Goal: Task Accomplishment & Management: Complete application form

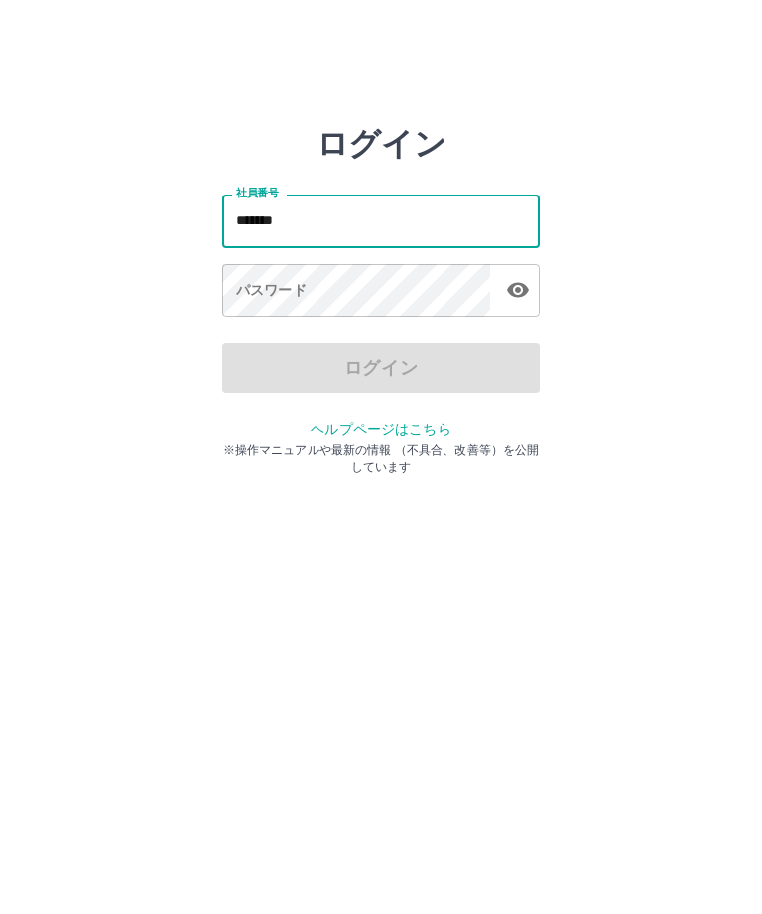
type input "*******"
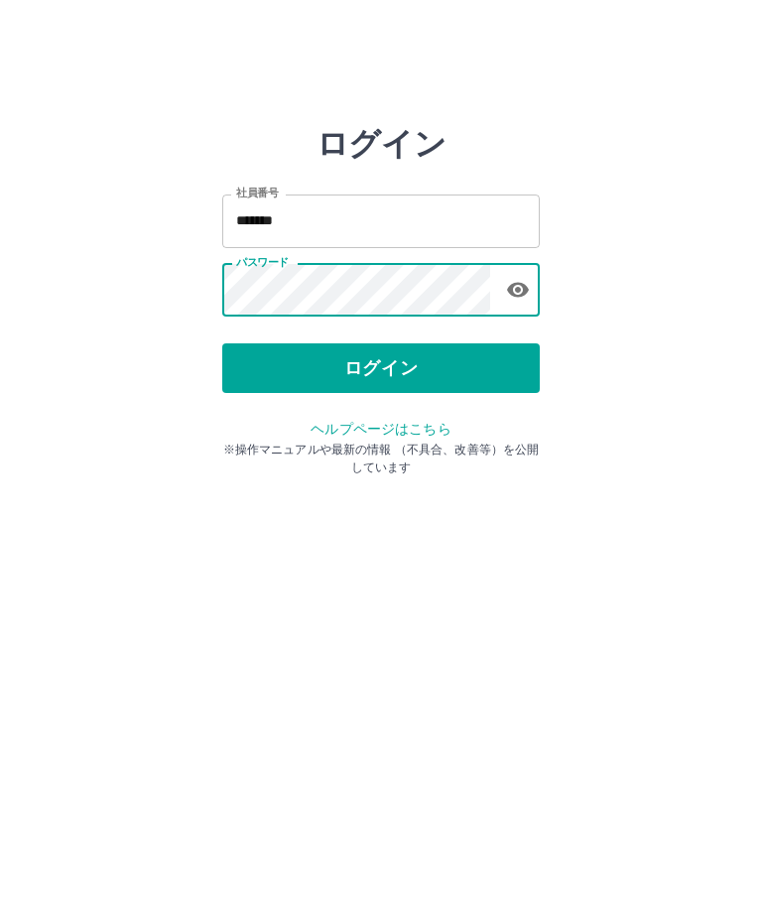
click at [340, 381] on button "ログイン" at bounding box center [381, 368] width 318 height 50
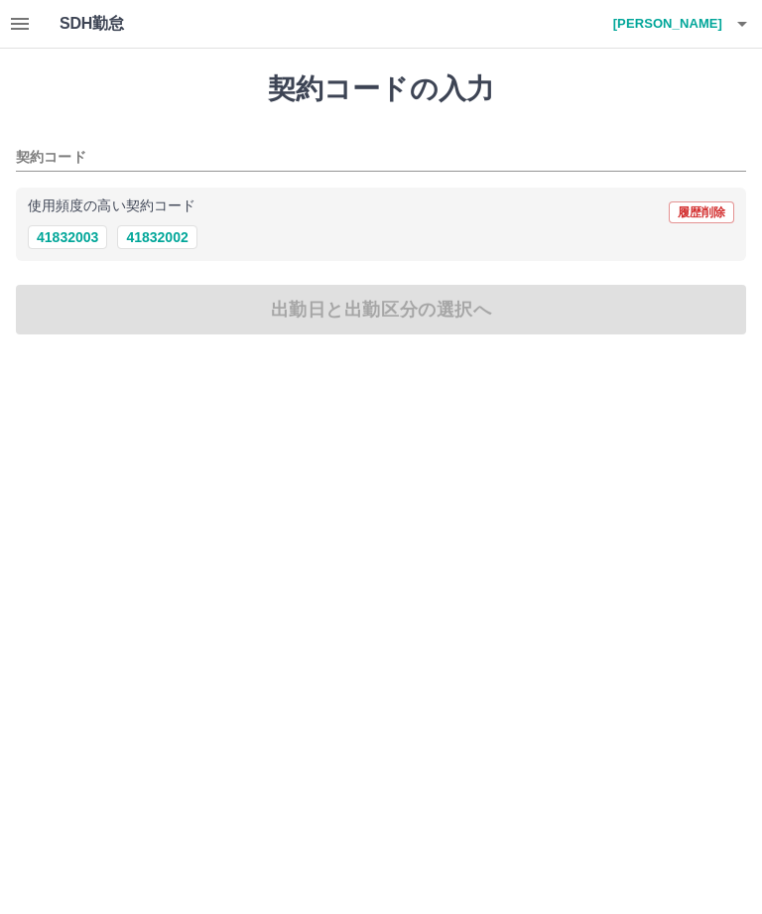
click at [139, 233] on button "41832002" at bounding box center [156, 237] width 79 height 24
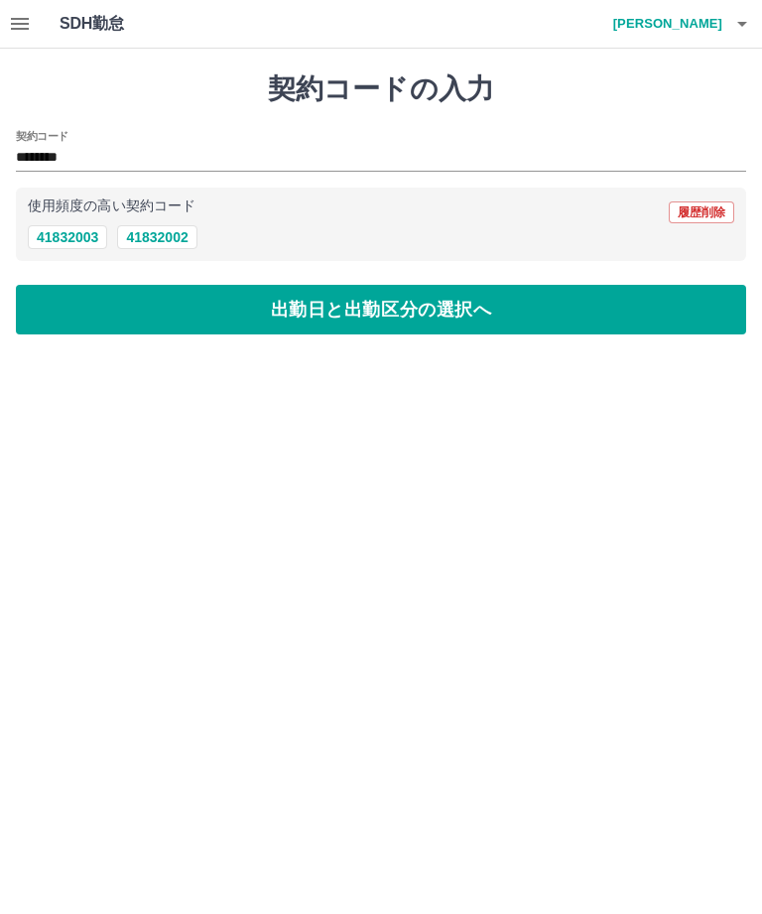
type input "********"
click at [479, 318] on button "出勤日と出勤区分の選択へ" at bounding box center [381, 310] width 730 height 50
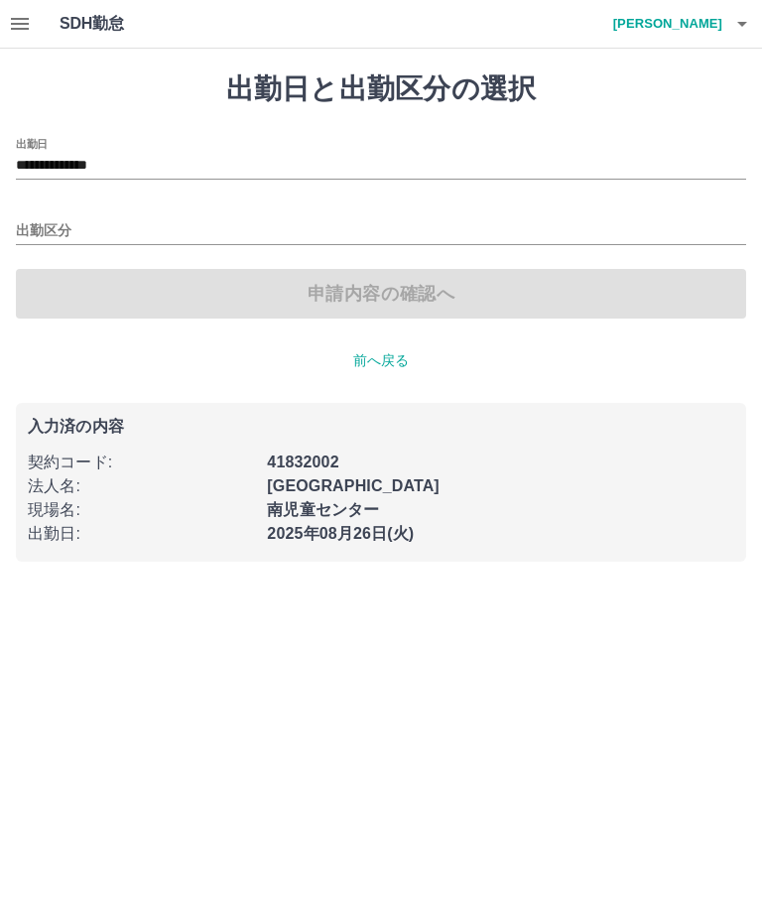
click at [136, 168] on input "**********" at bounding box center [381, 166] width 730 height 25
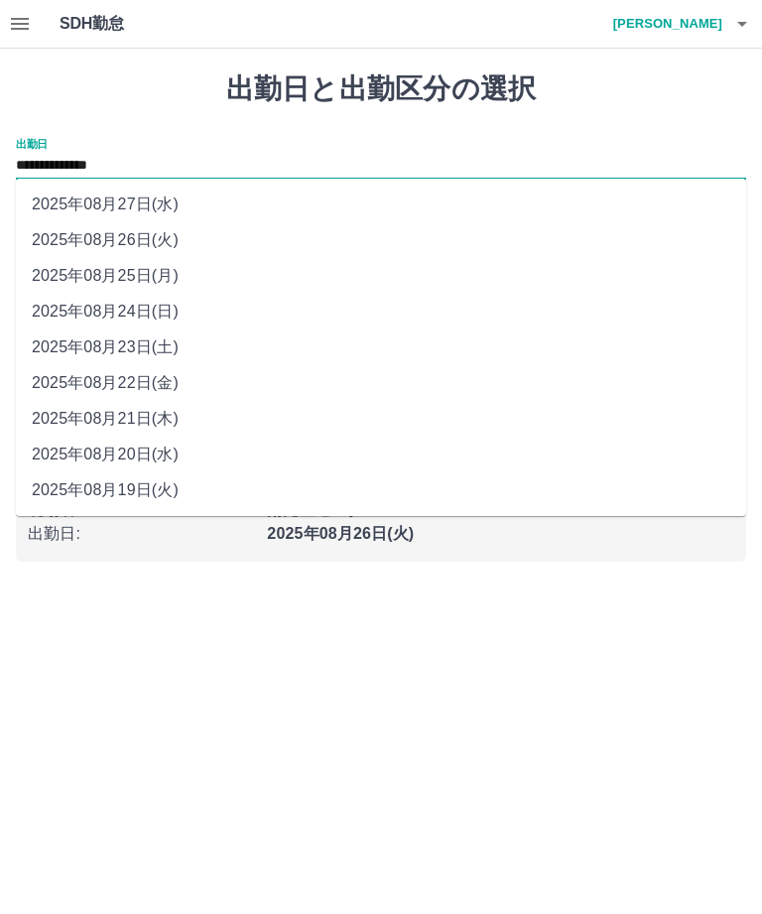
click at [67, 354] on li "2025年08月23日(土)" at bounding box center [381, 347] width 730 height 36
type input "**********"
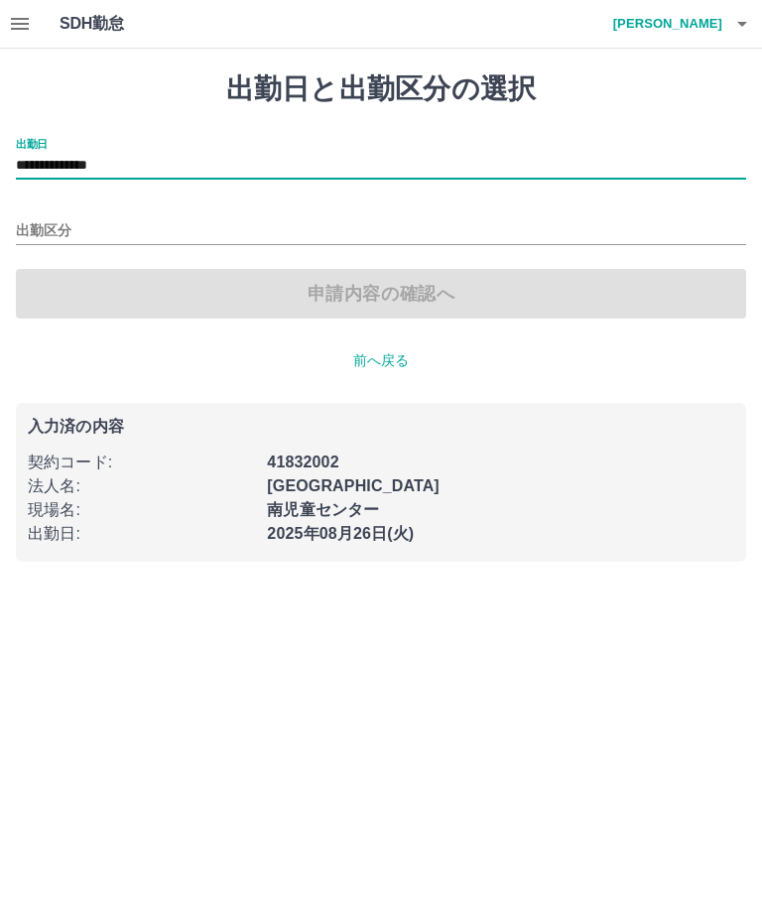
click at [161, 236] on input "出勤区分" at bounding box center [381, 231] width 730 height 25
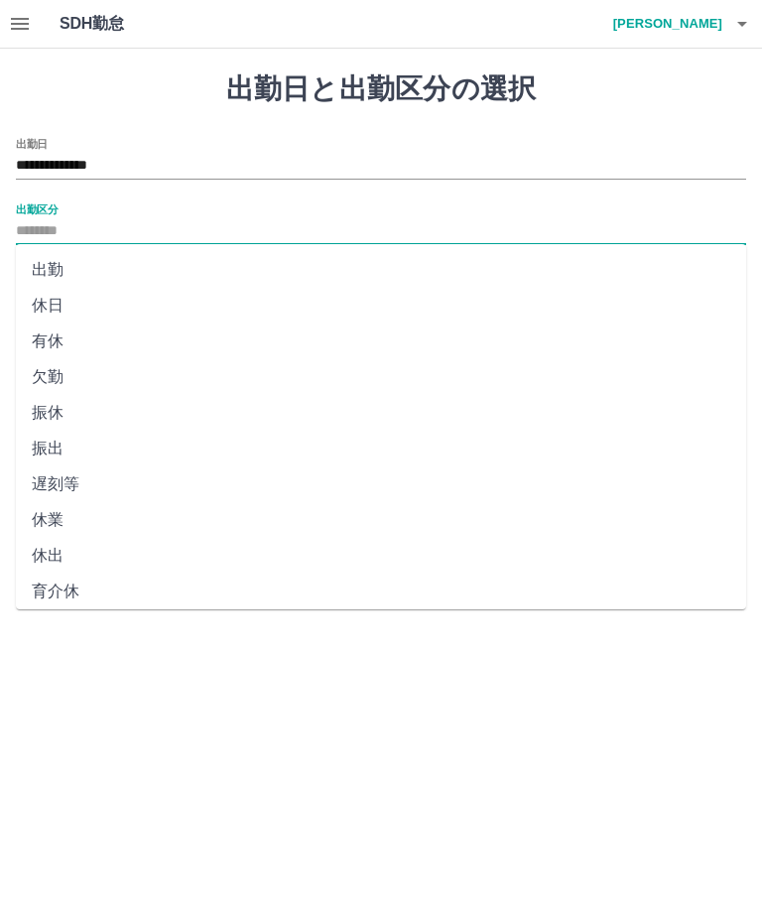
click at [147, 301] on li "休日" at bounding box center [381, 306] width 730 height 36
type input "**"
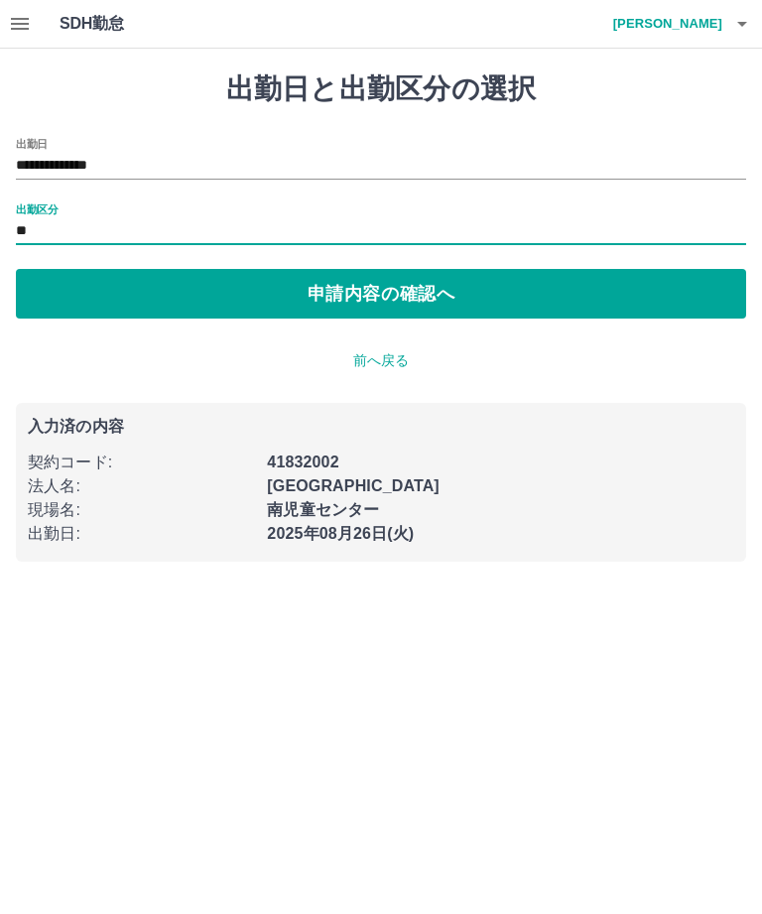
click at [455, 287] on button "申請内容の確認へ" at bounding box center [381, 294] width 730 height 50
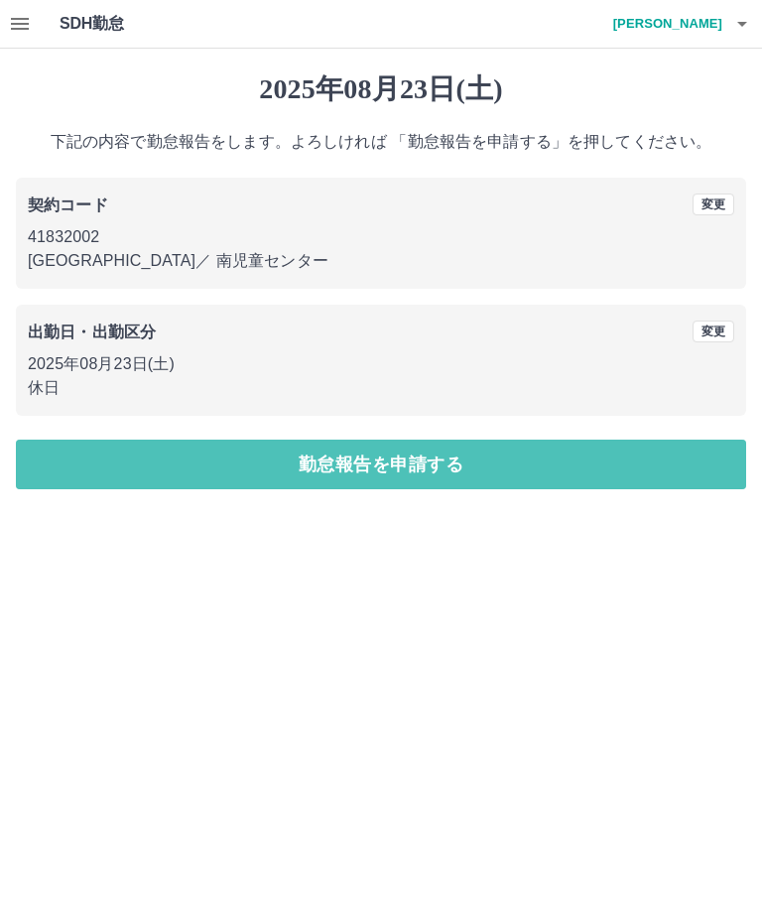
click at [467, 480] on button "勤怠報告を申請する" at bounding box center [381, 465] width 730 height 50
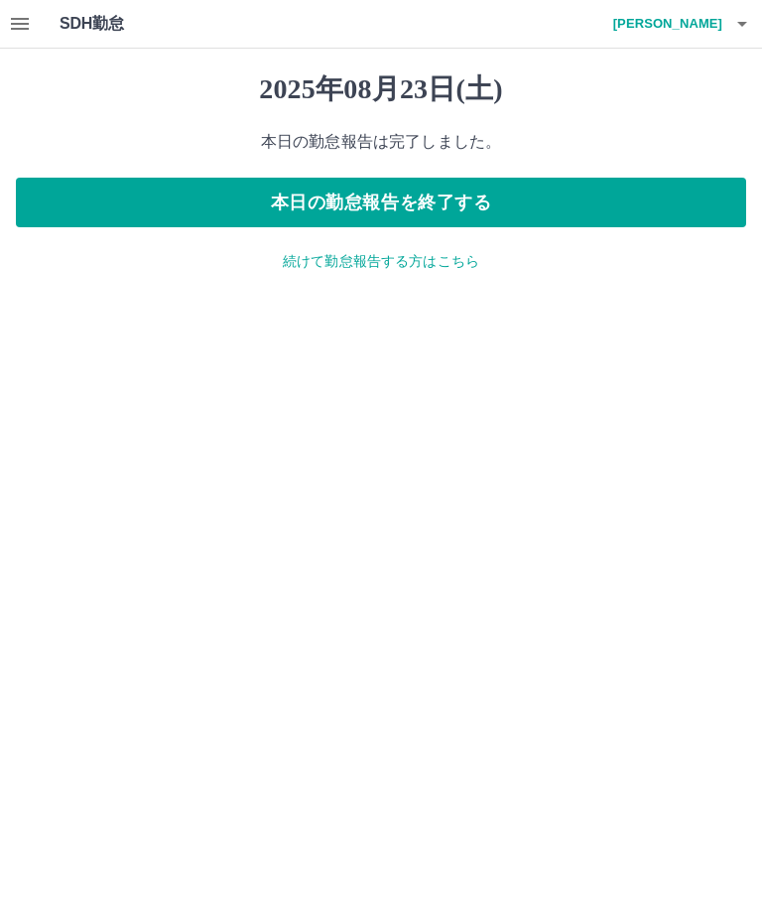
click at [456, 260] on p "続けて勤怠報告する方はこちら" at bounding box center [381, 261] width 730 height 21
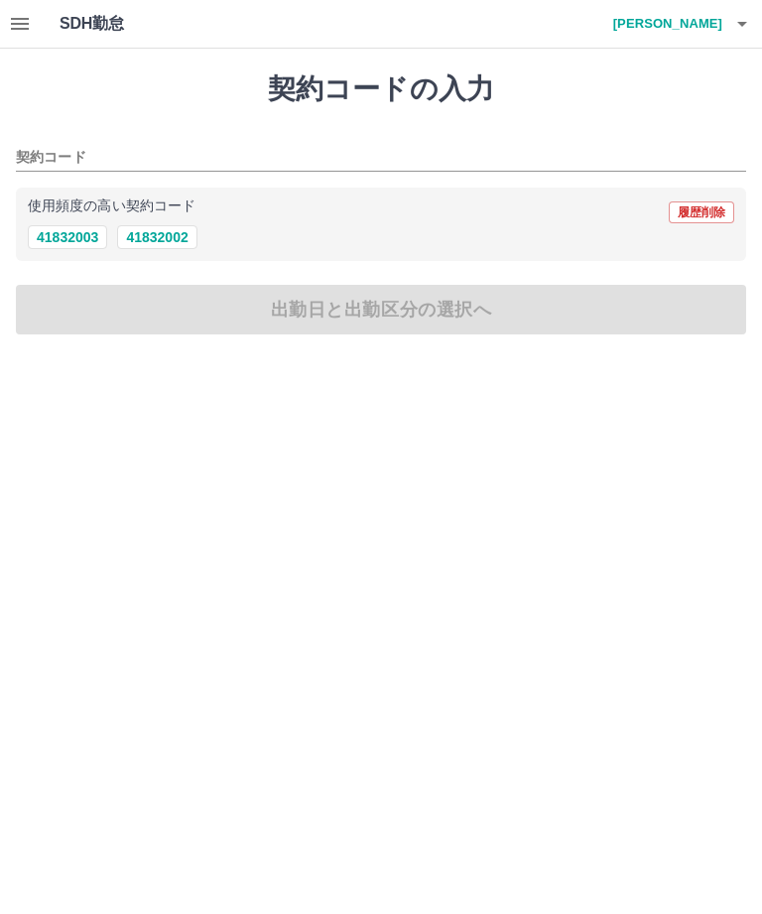
click at [178, 232] on button "41832002" at bounding box center [156, 237] width 79 height 24
type input "********"
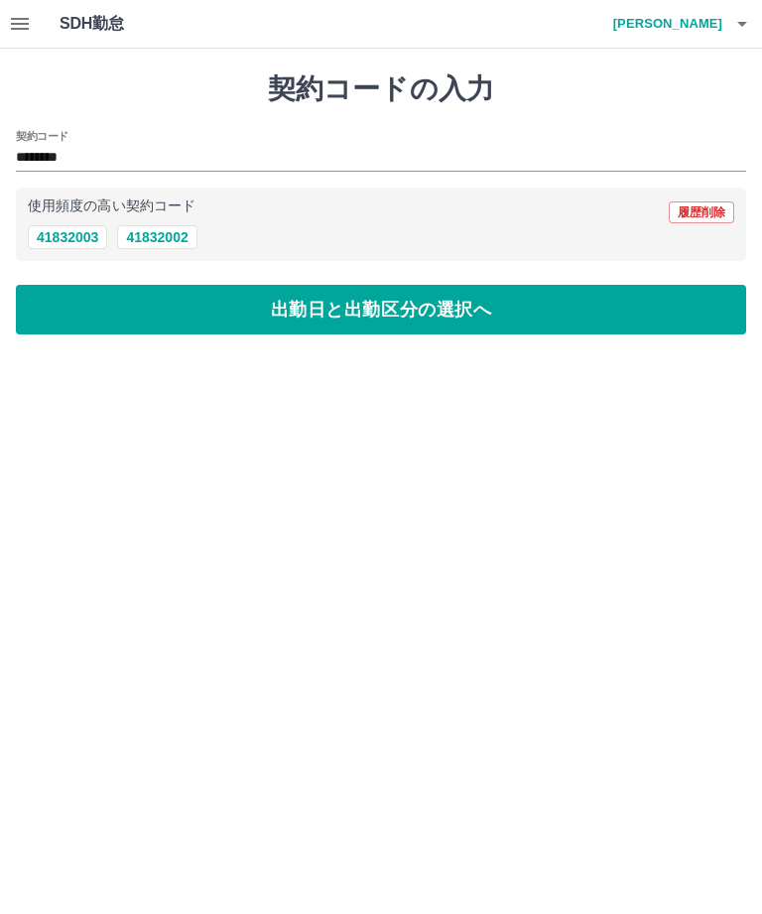
click at [398, 293] on button "出勤日と出勤区分の選択へ" at bounding box center [381, 310] width 730 height 50
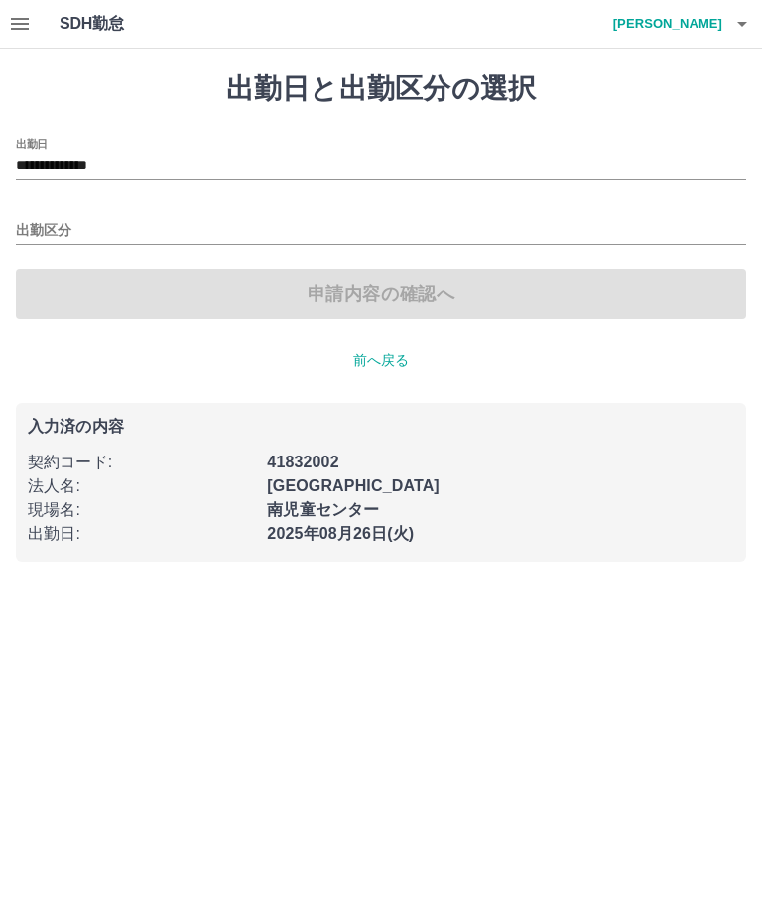
click at [134, 172] on input "**********" at bounding box center [381, 166] width 730 height 25
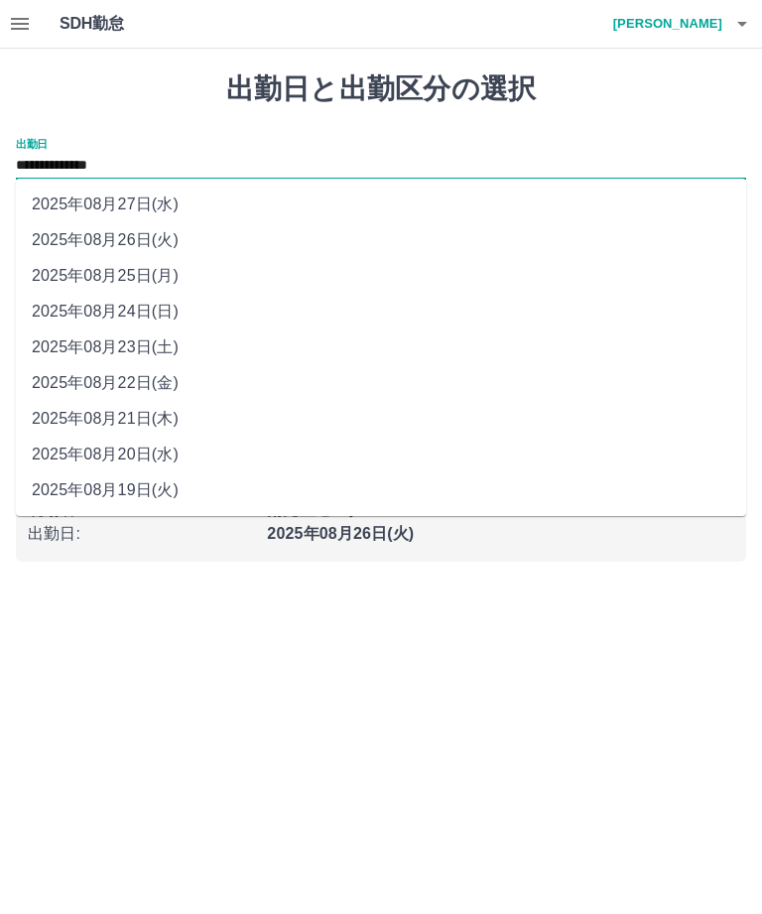
click at [202, 321] on li "2025年08月24日(日)" at bounding box center [381, 312] width 730 height 36
type input "**********"
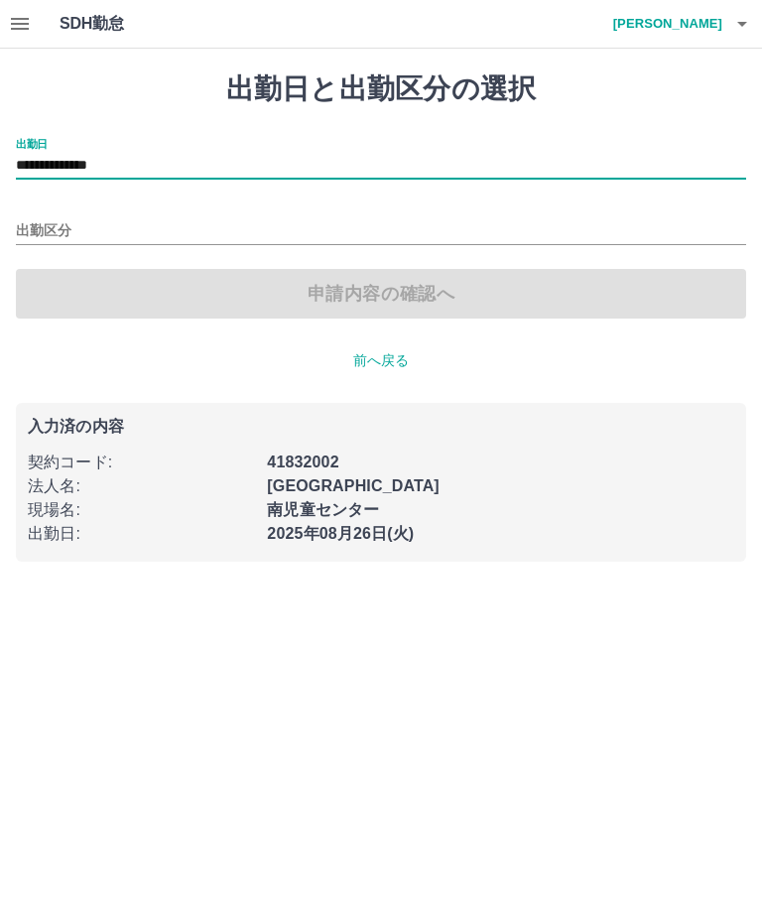
click at [61, 219] on input "出勤区分" at bounding box center [381, 231] width 730 height 25
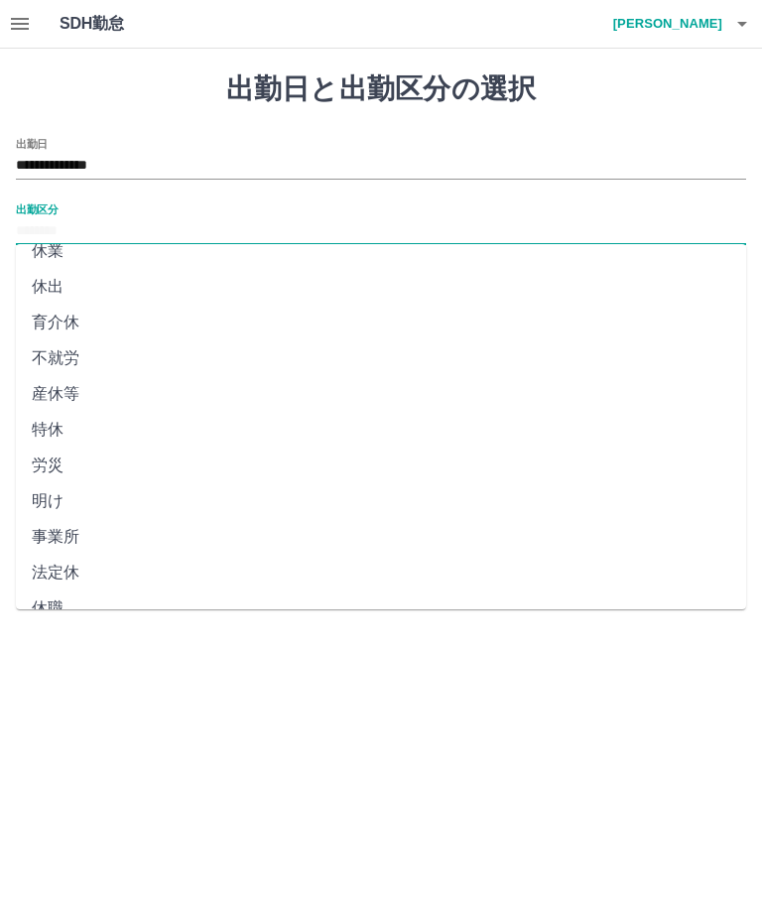
scroll to position [268, 0]
click at [98, 579] on li "法定休" at bounding box center [381, 574] width 730 height 36
type input "***"
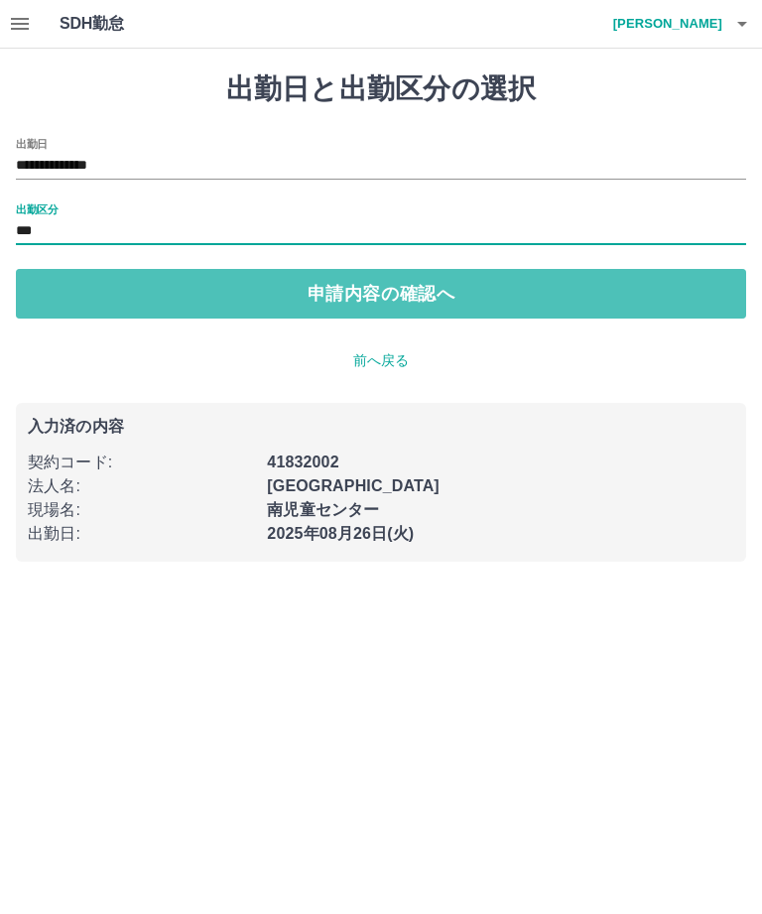
click at [458, 293] on button "申請内容の確認へ" at bounding box center [381, 294] width 730 height 50
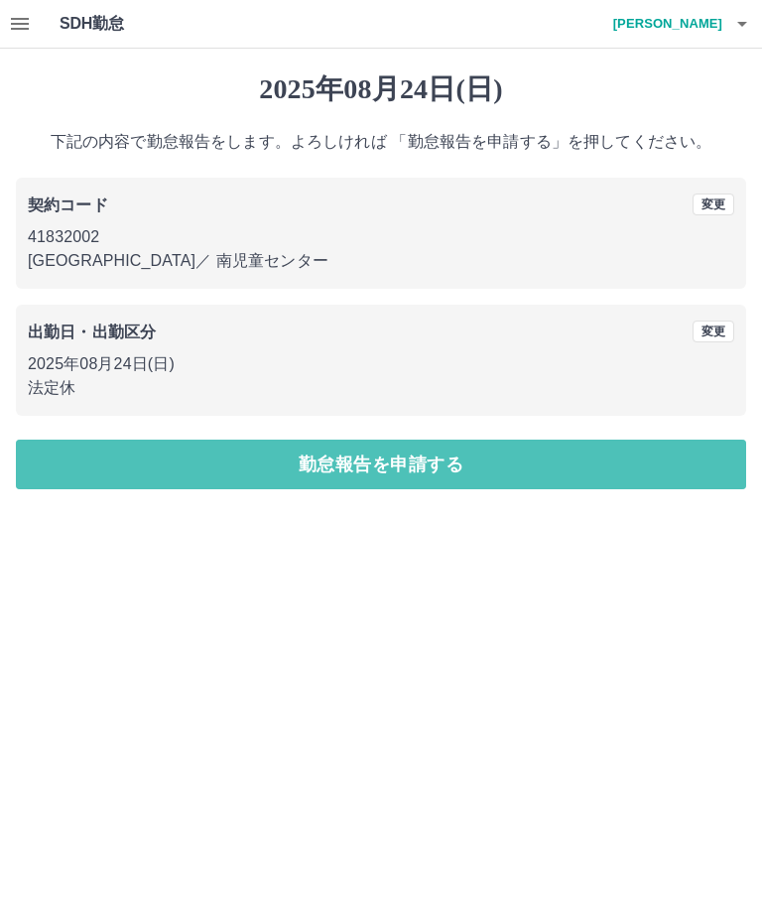
click at [156, 461] on button "勤怠報告を申請する" at bounding box center [381, 465] width 730 height 50
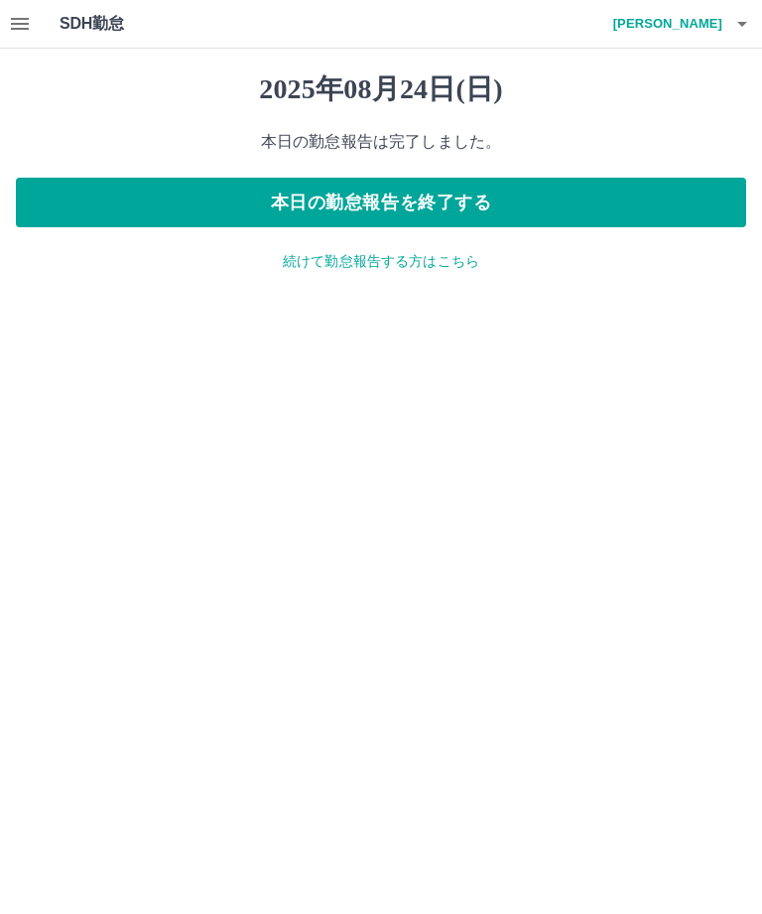
click at [444, 253] on p "続けて勤怠報告する方はこちら" at bounding box center [381, 261] width 730 height 21
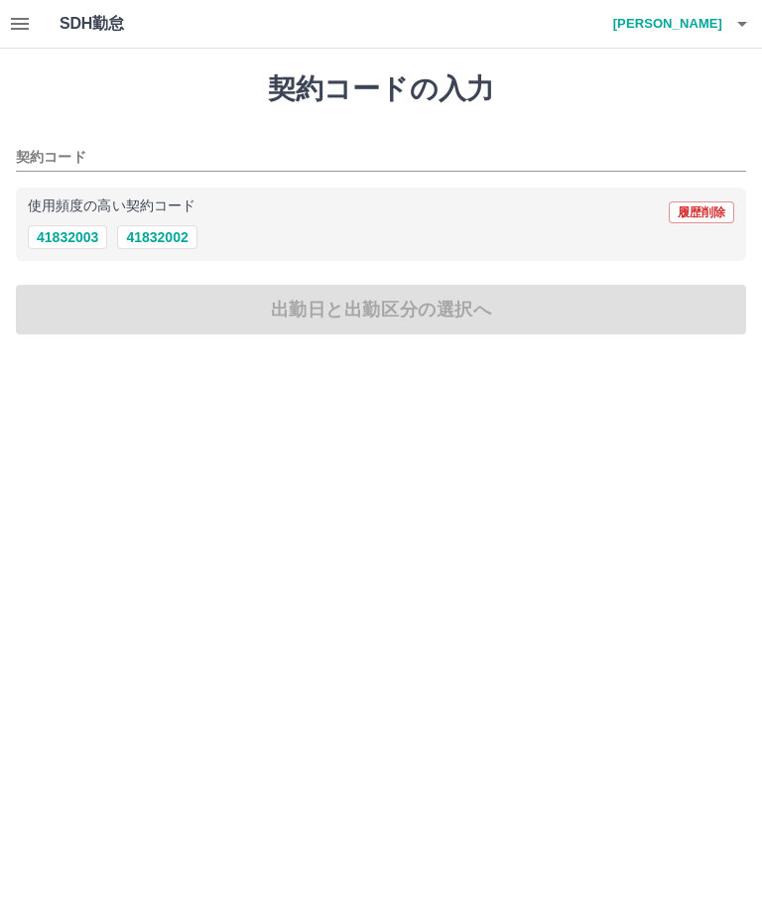
click at [179, 238] on button "41832002" at bounding box center [156, 237] width 79 height 24
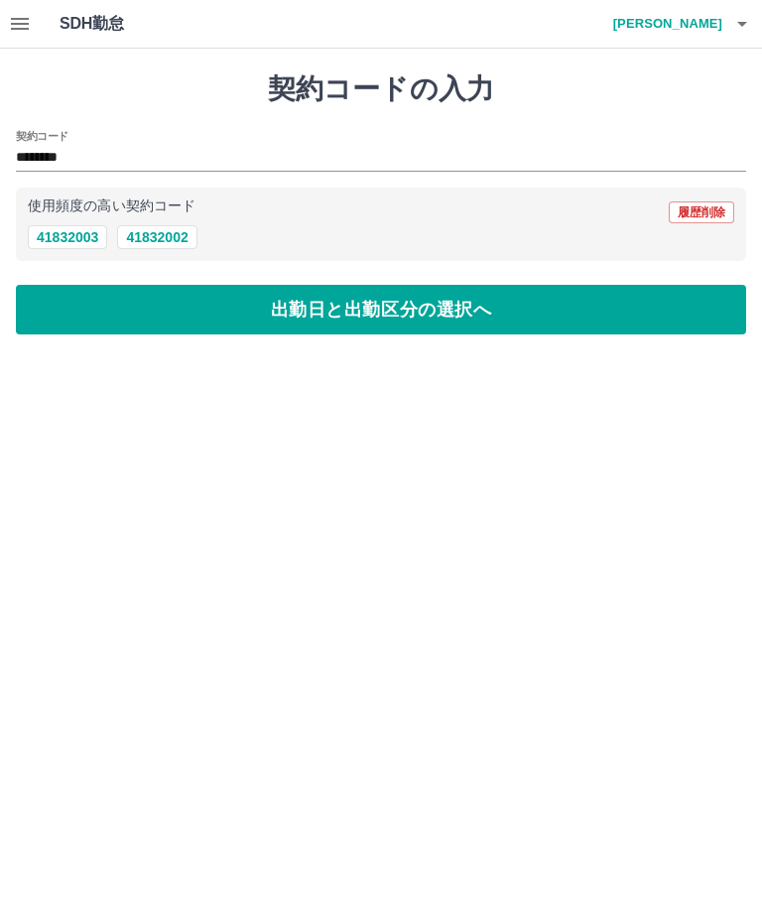
type input "********"
click at [522, 303] on button "出勤日と出勤区分の選択へ" at bounding box center [381, 310] width 730 height 50
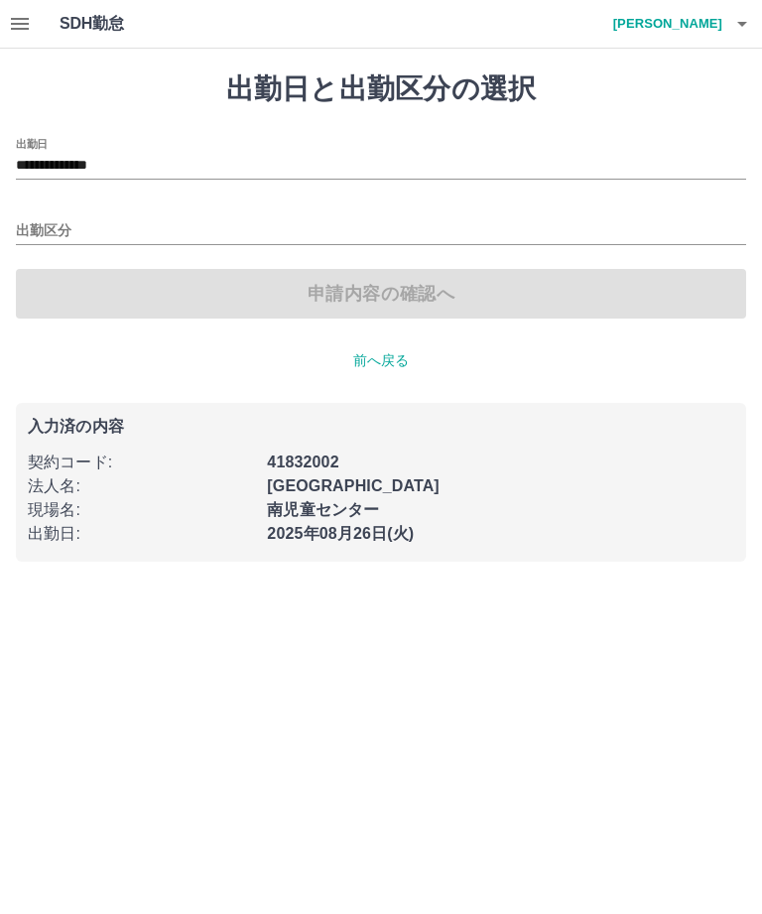
click at [58, 154] on input "**********" at bounding box center [381, 166] width 730 height 25
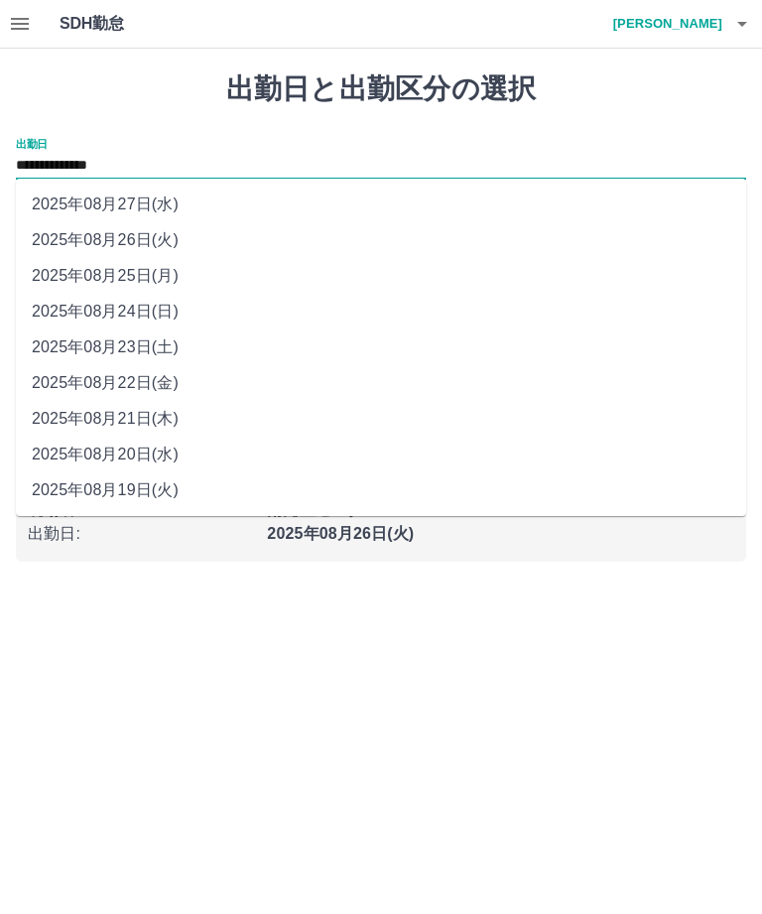
click at [192, 281] on li "2025年08月25日(月)" at bounding box center [381, 276] width 730 height 36
type input "**********"
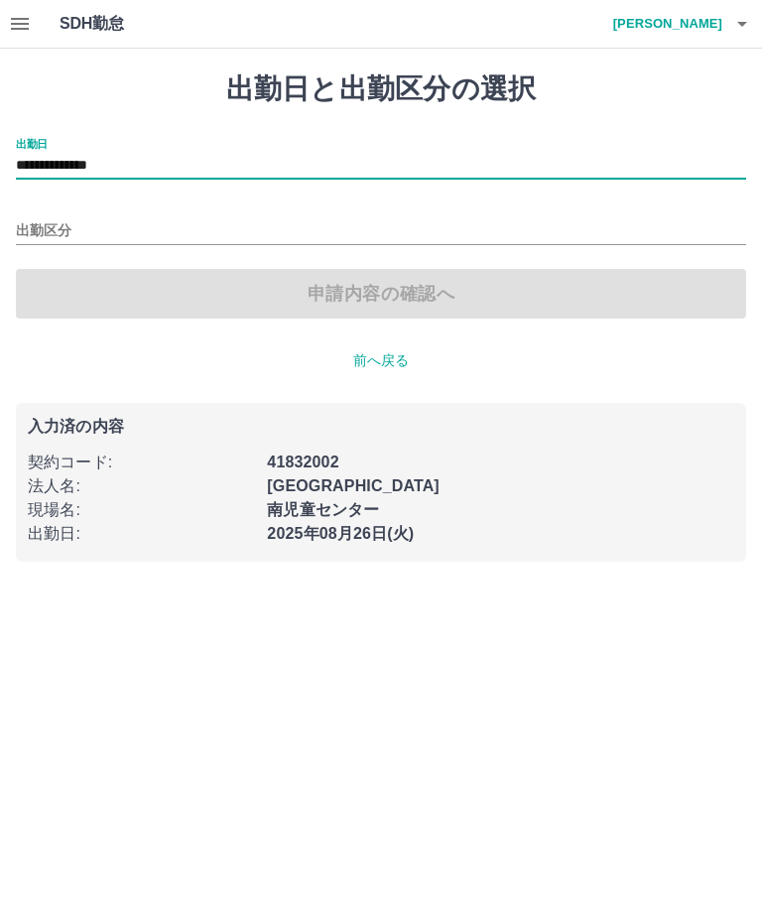
click at [122, 219] on input "出勤区分" at bounding box center [381, 231] width 730 height 25
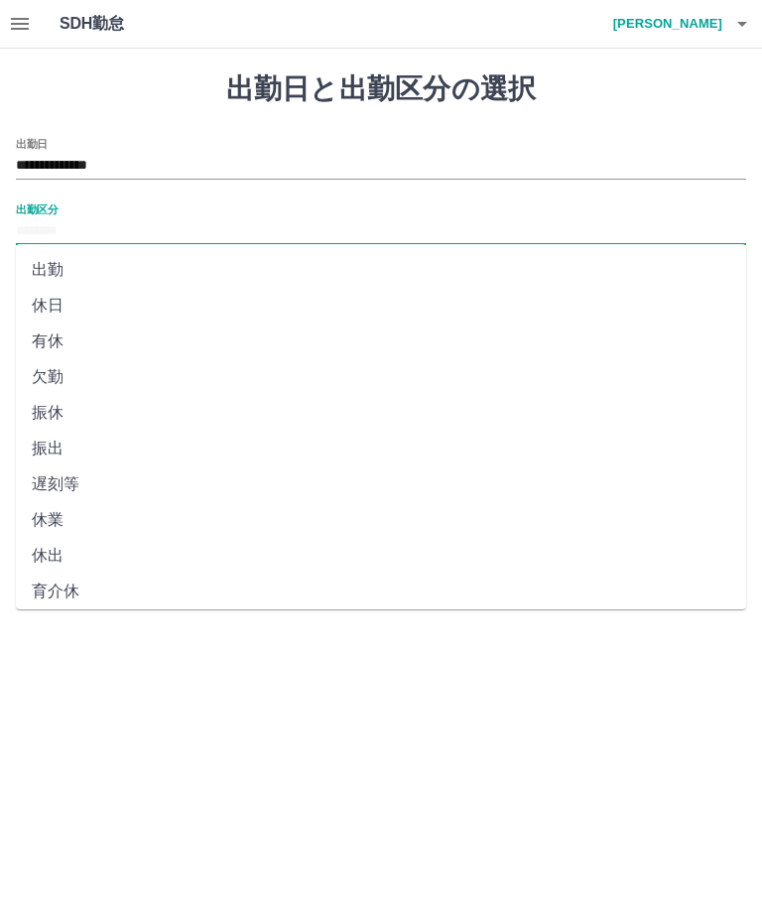
click at [49, 379] on li "欠勤" at bounding box center [381, 377] width 730 height 36
type input "**"
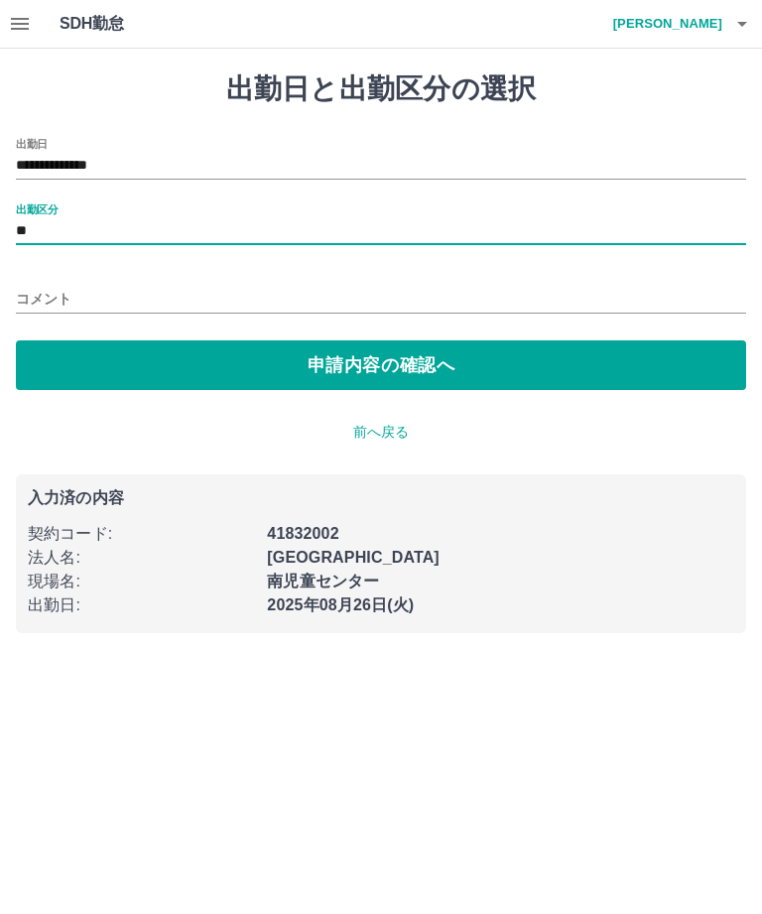
click at [466, 367] on button "申請内容の確認へ" at bounding box center [381, 365] width 730 height 50
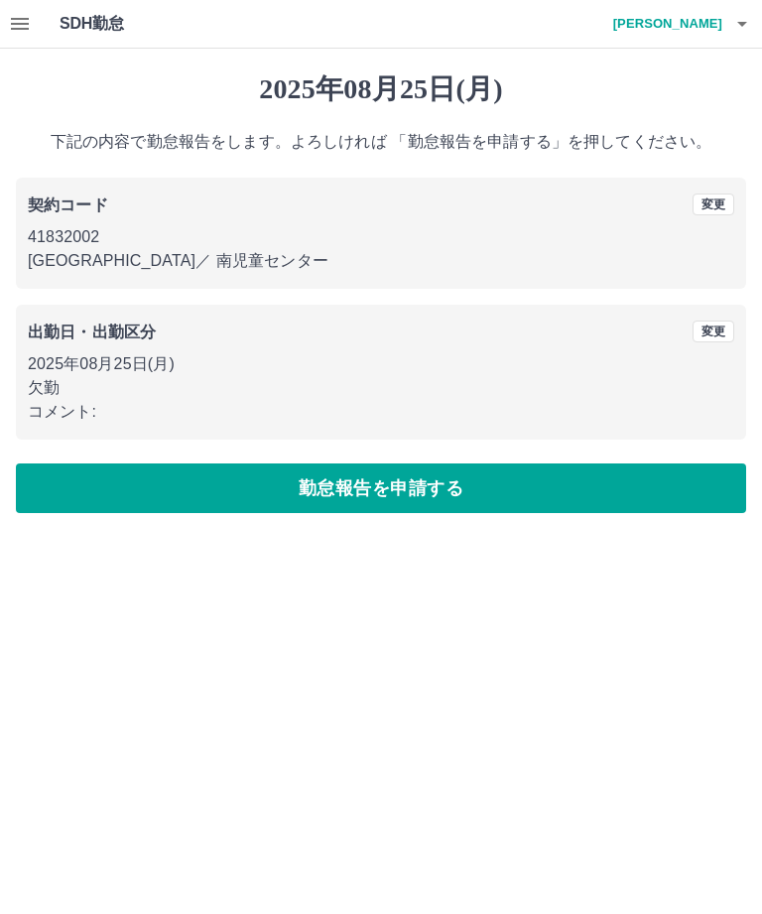
click at [153, 486] on button "勤怠報告を申請する" at bounding box center [381, 488] width 730 height 50
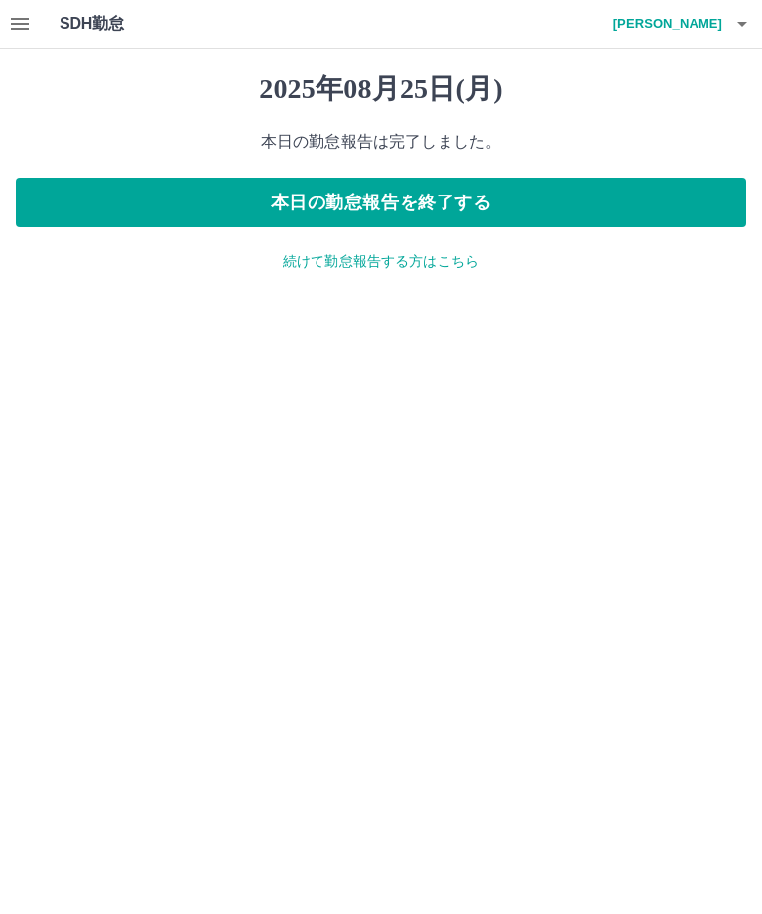
click at [456, 199] on button "本日の勤怠報告を終了する" at bounding box center [381, 203] width 730 height 50
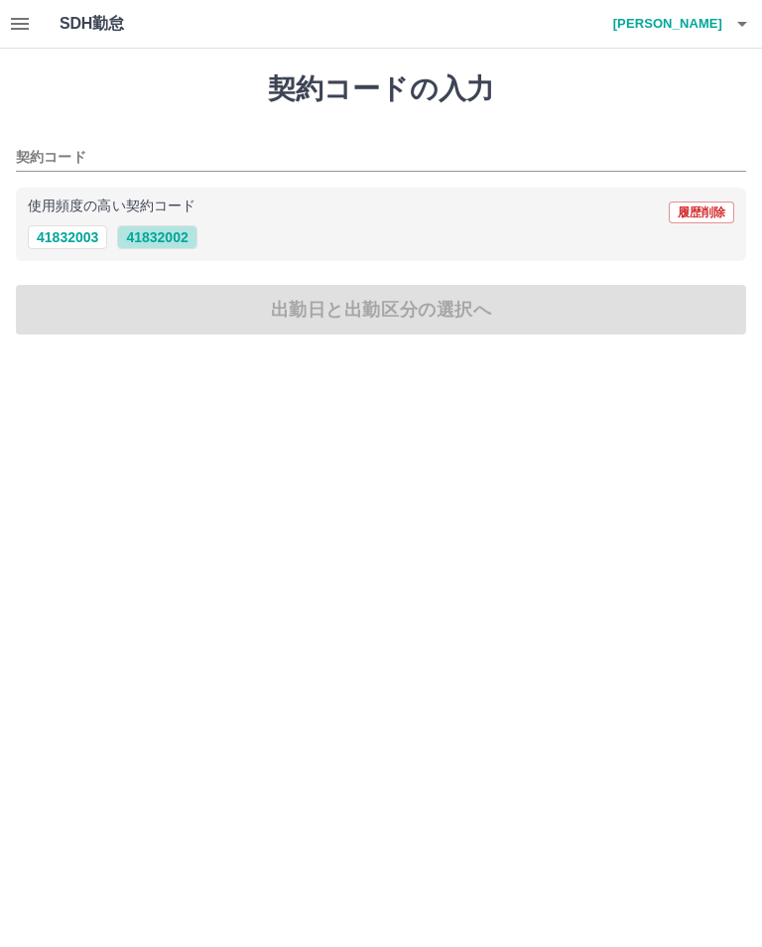
click at [176, 238] on button "41832002" at bounding box center [156, 237] width 79 height 24
type input "********"
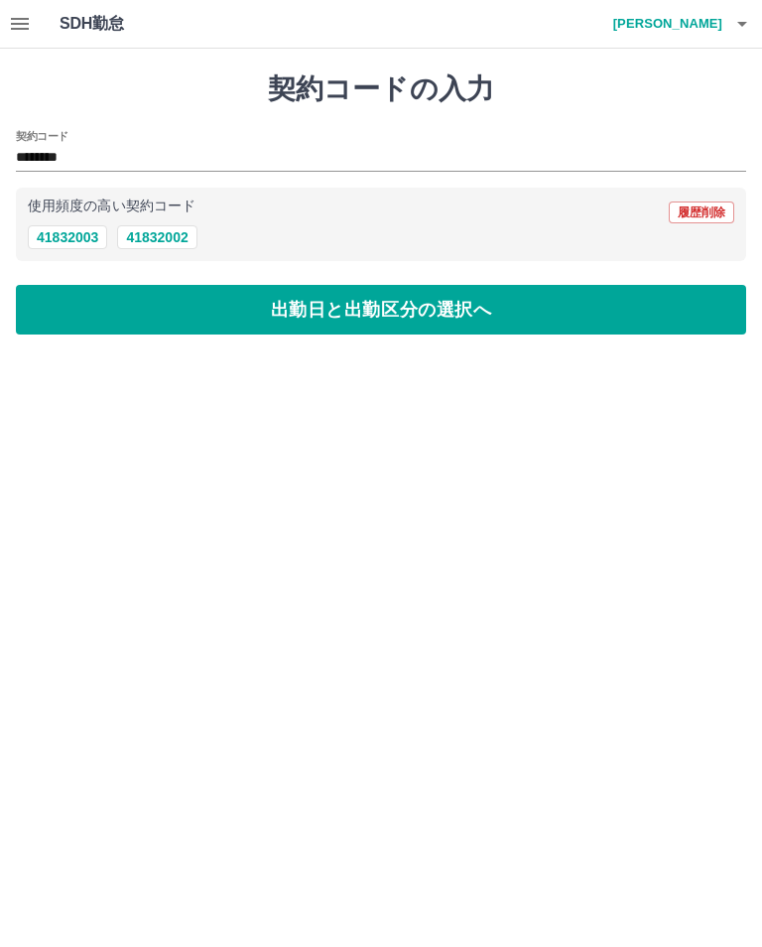
click at [498, 304] on button "出勤日と出勤区分の選択へ" at bounding box center [381, 310] width 730 height 50
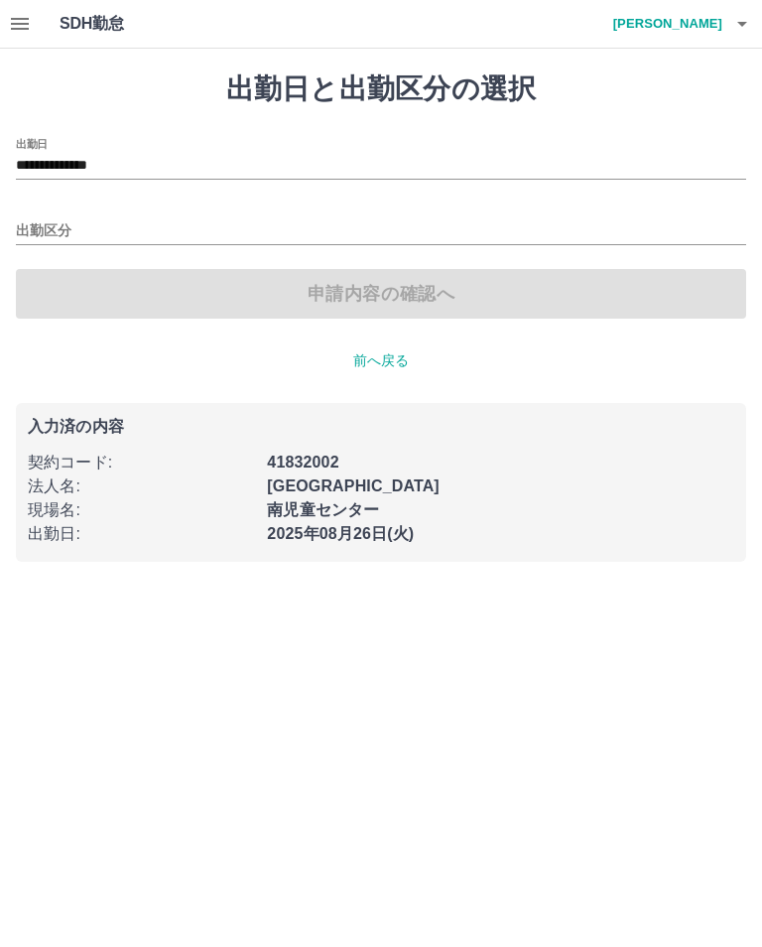
click at [138, 157] on input "**********" at bounding box center [381, 166] width 730 height 25
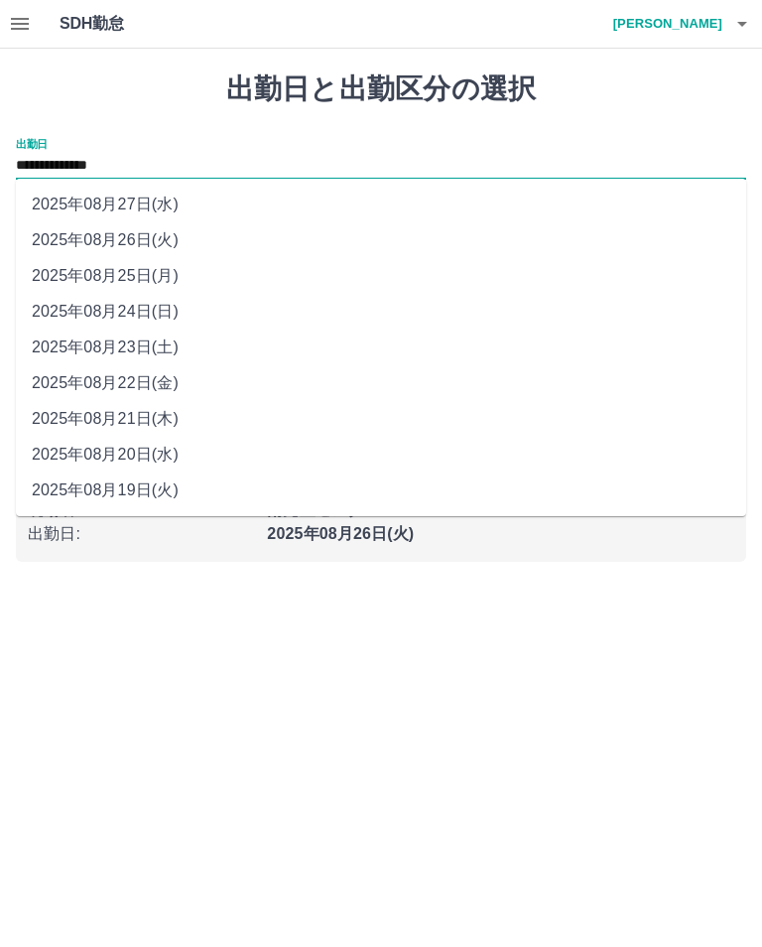
click at [154, 280] on li "2025年08月25日(月)" at bounding box center [381, 276] width 730 height 36
type input "**********"
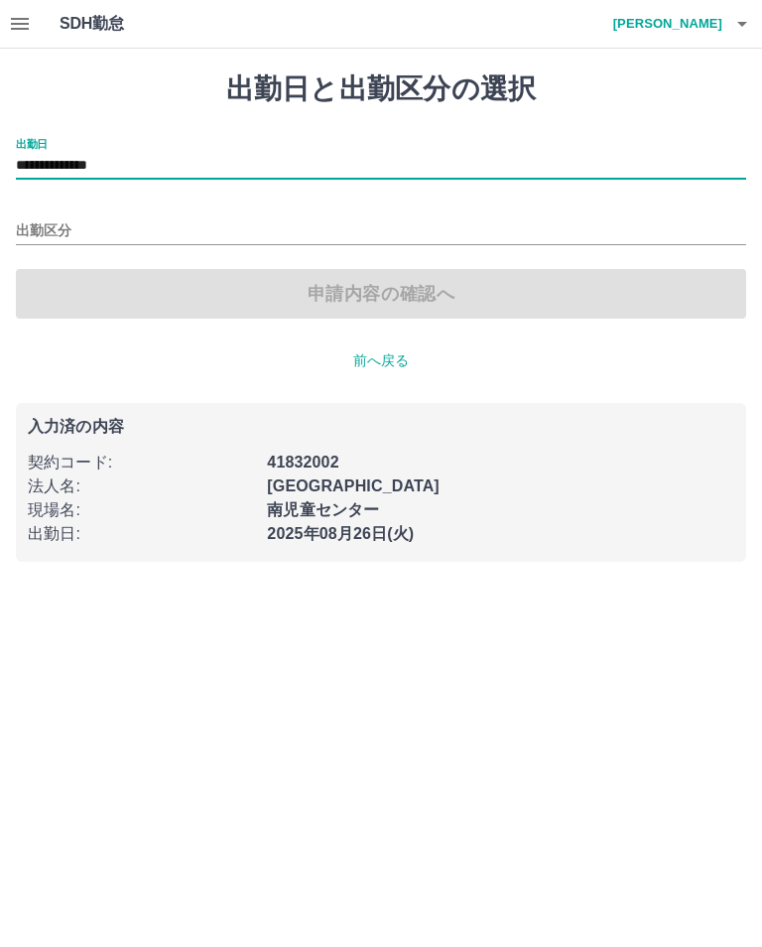
click at [228, 230] on input "出勤区分" at bounding box center [381, 231] width 730 height 25
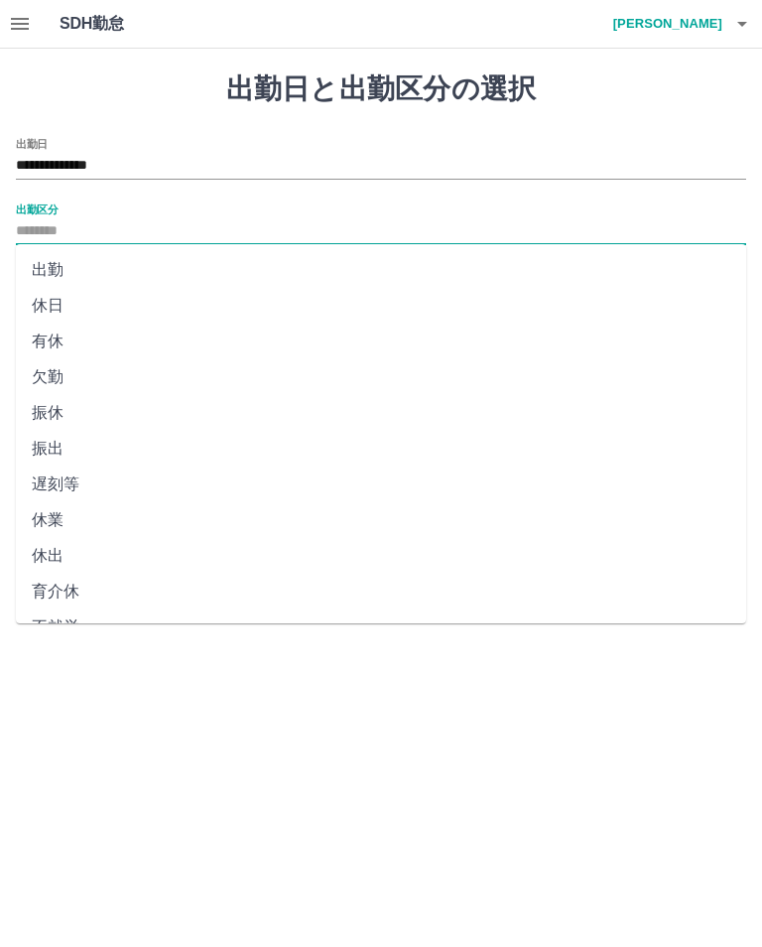
click at [61, 275] on li "出勤" at bounding box center [381, 270] width 730 height 36
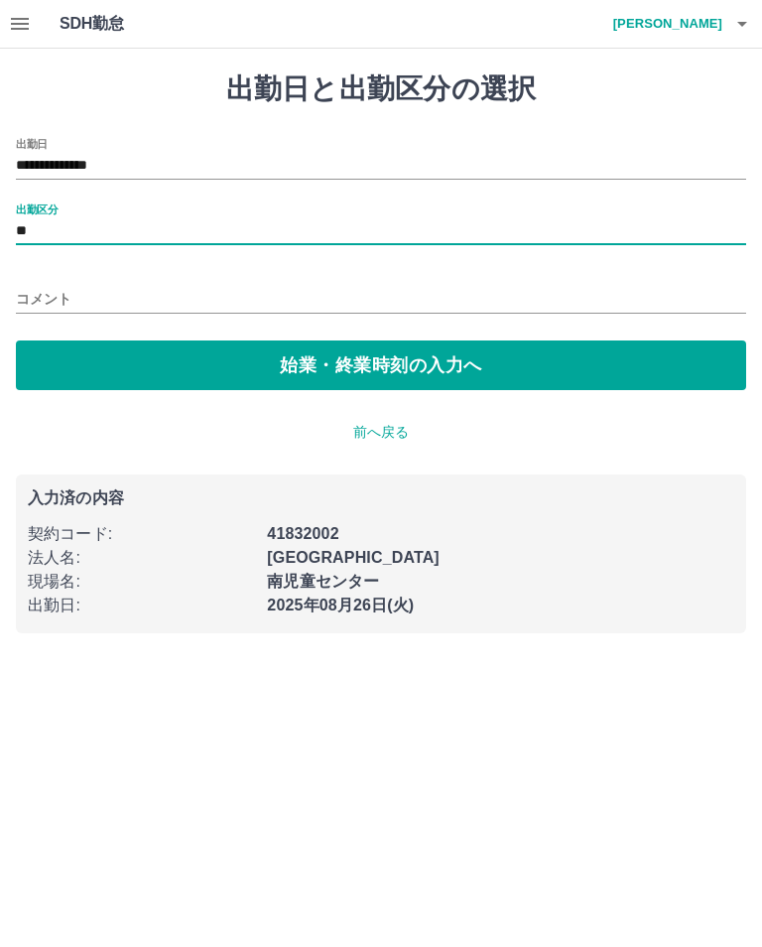
type input "**"
click at [429, 355] on button "始業・終業時刻の入力へ" at bounding box center [381, 365] width 730 height 50
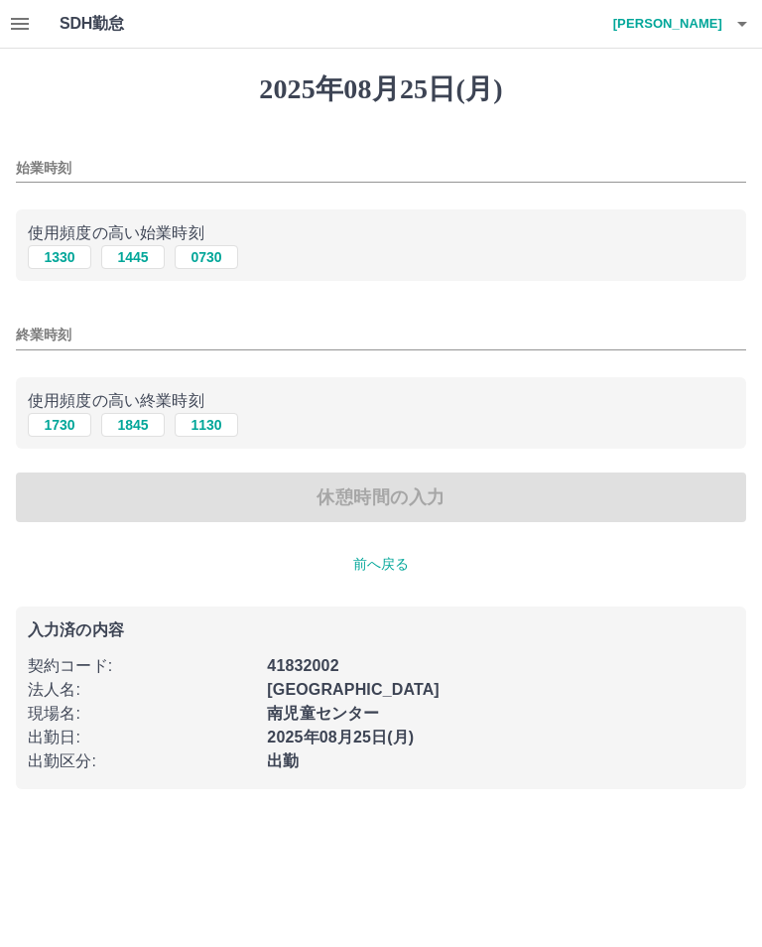
click at [215, 168] on input "始業時刻" at bounding box center [381, 168] width 730 height 29
type input "****"
click at [62, 322] on input "終業時刻" at bounding box center [381, 335] width 730 height 29
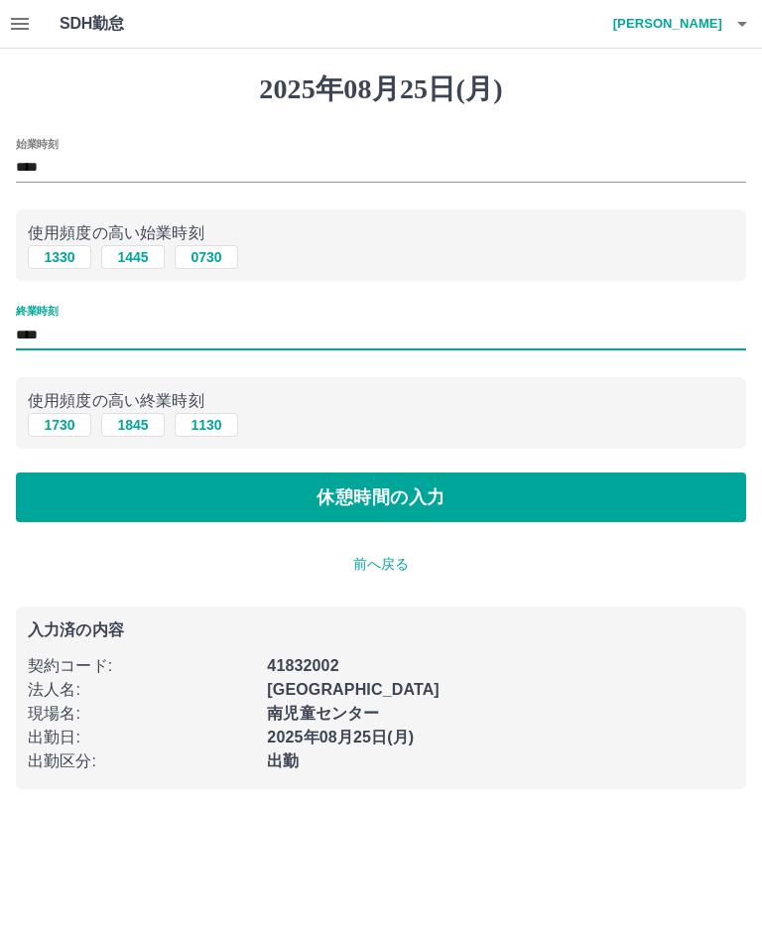
type input "****"
click at [416, 491] on button "休憩時間の入力" at bounding box center [381, 497] width 730 height 50
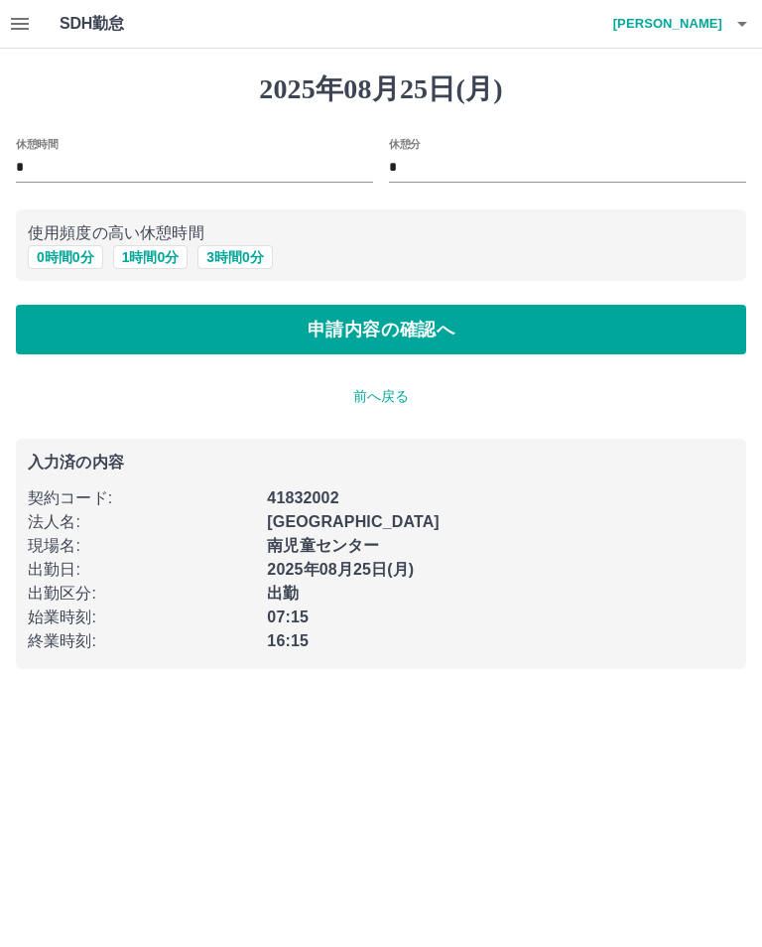
click at [164, 264] on button "1 時間 0 分" at bounding box center [150, 257] width 75 height 24
type input "*"
click at [424, 328] on button "申請内容の確認へ" at bounding box center [381, 330] width 730 height 50
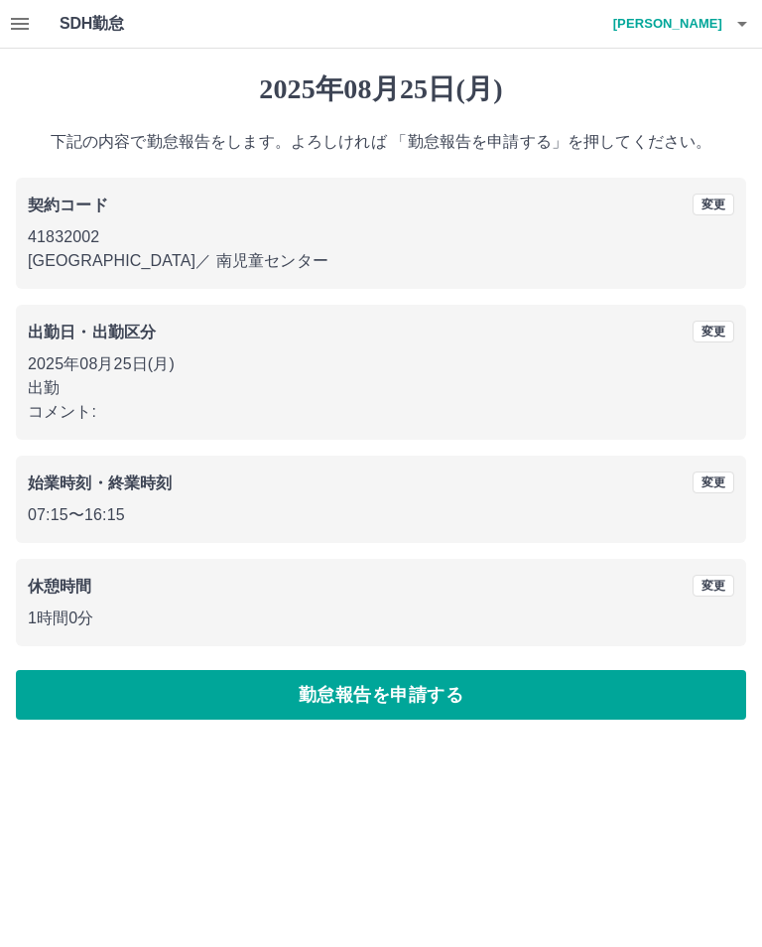
click at [463, 694] on button "勤怠報告を申請する" at bounding box center [381, 695] width 730 height 50
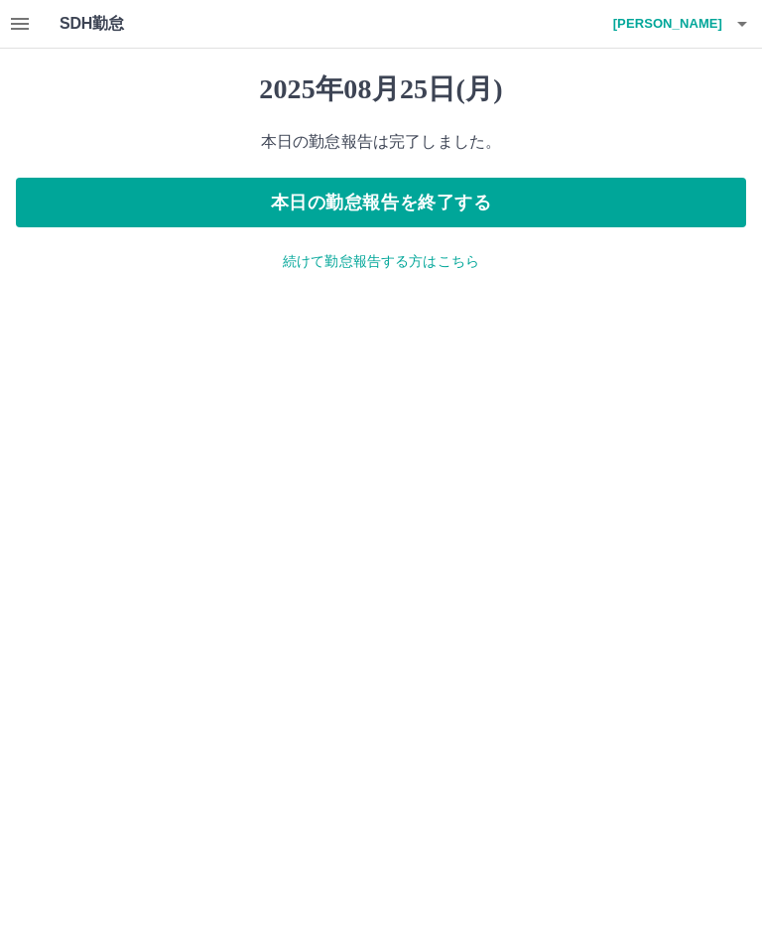
click at [469, 198] on button "本日の勤怠報告を終了する" at bounding box center [381, 203] width 730 height 50
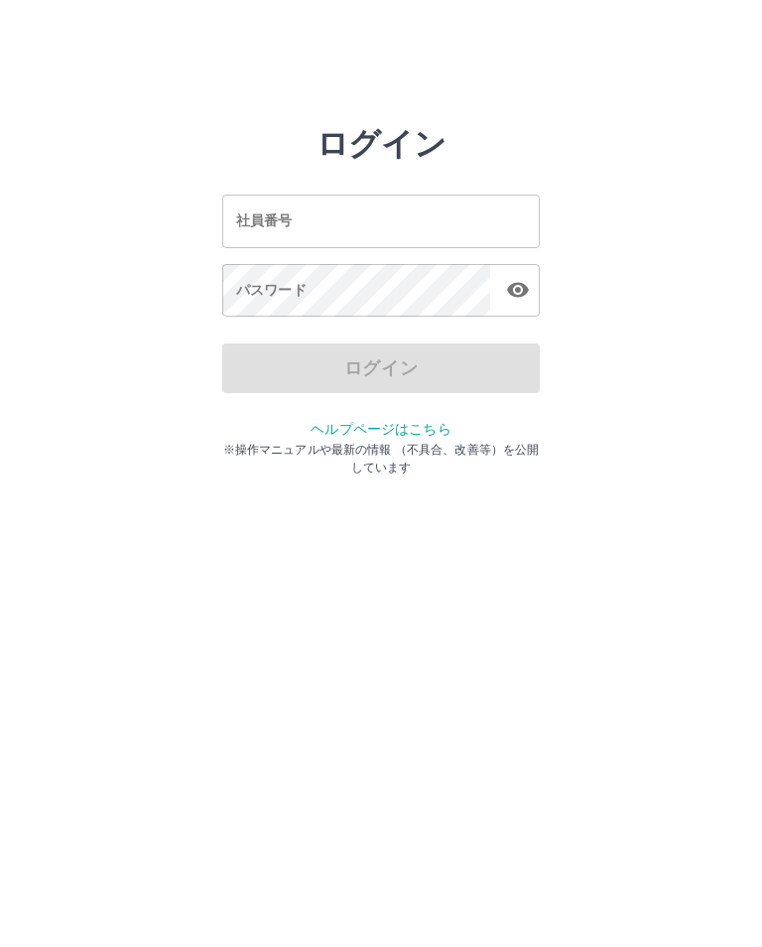
click at [434, 214] on input "社員番号" at bounding box center [381, 220] width 318 height 53
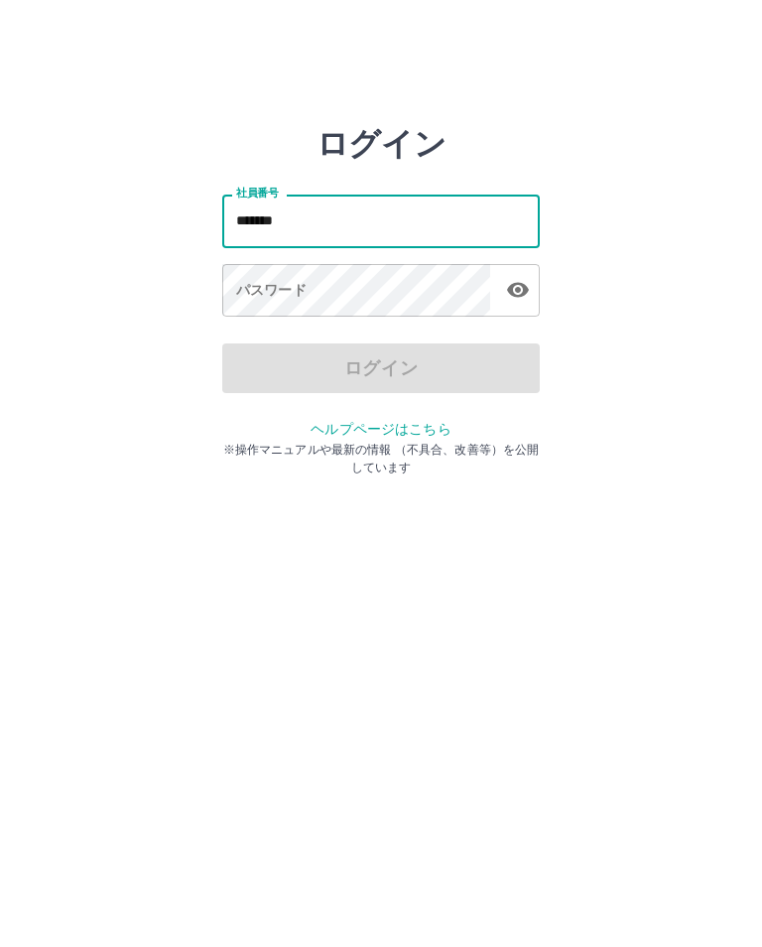
type input "*******"
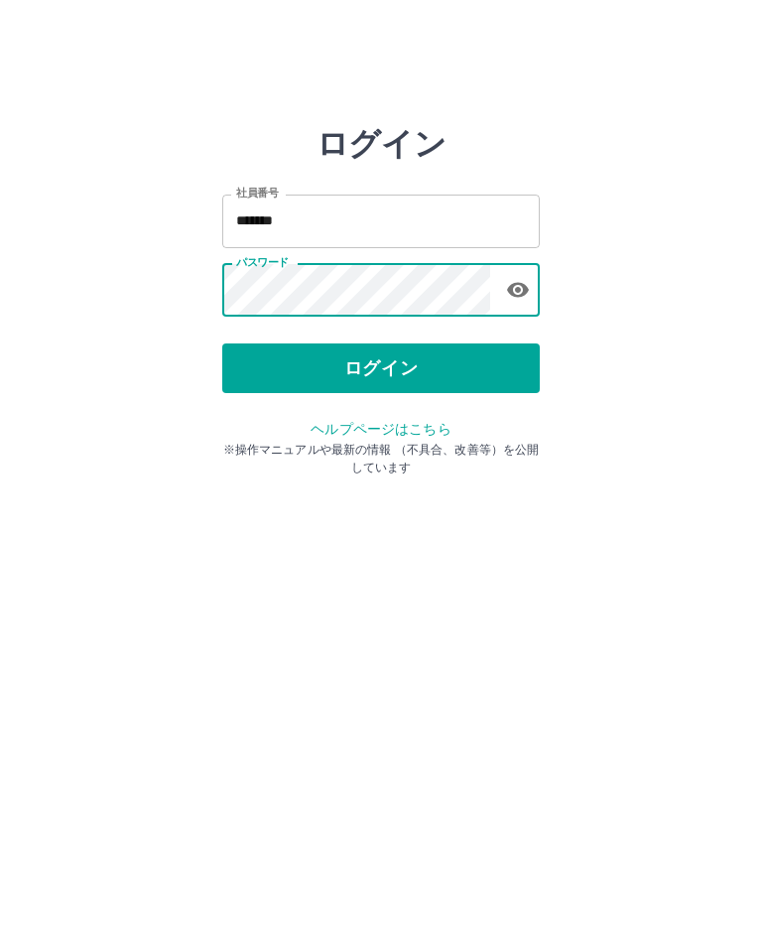
click at [439, 367] on button "ログイン" at bounding box center [381, 368] width 318 height 50
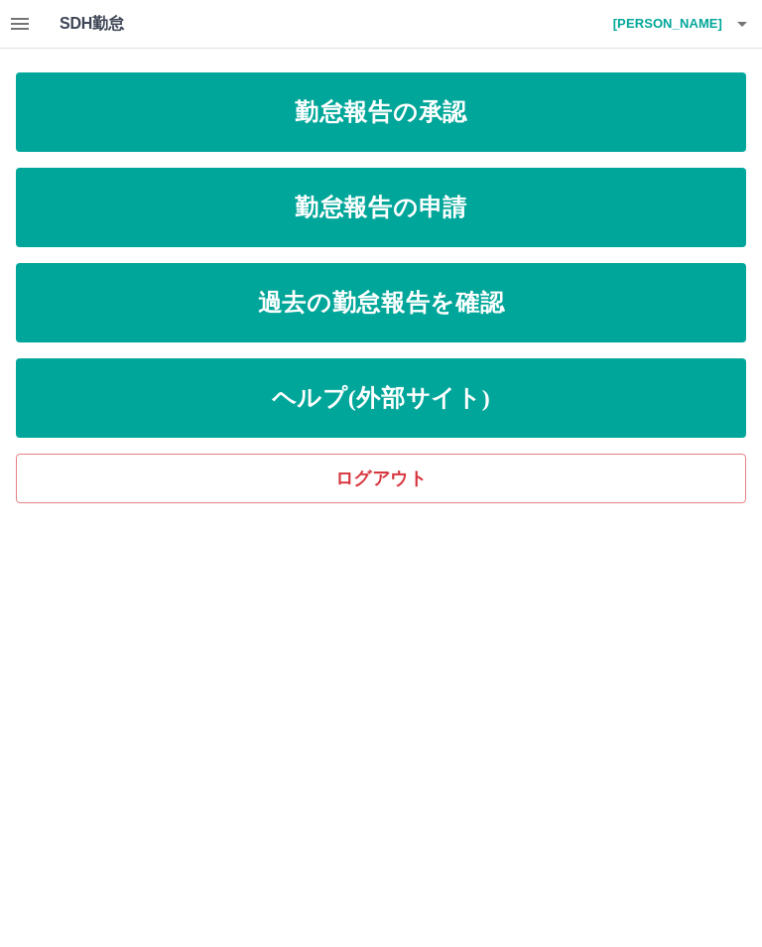
click at [542, 214] on link "勤怠報告の申請" at bounding box center [381, 207] width 730 height 79
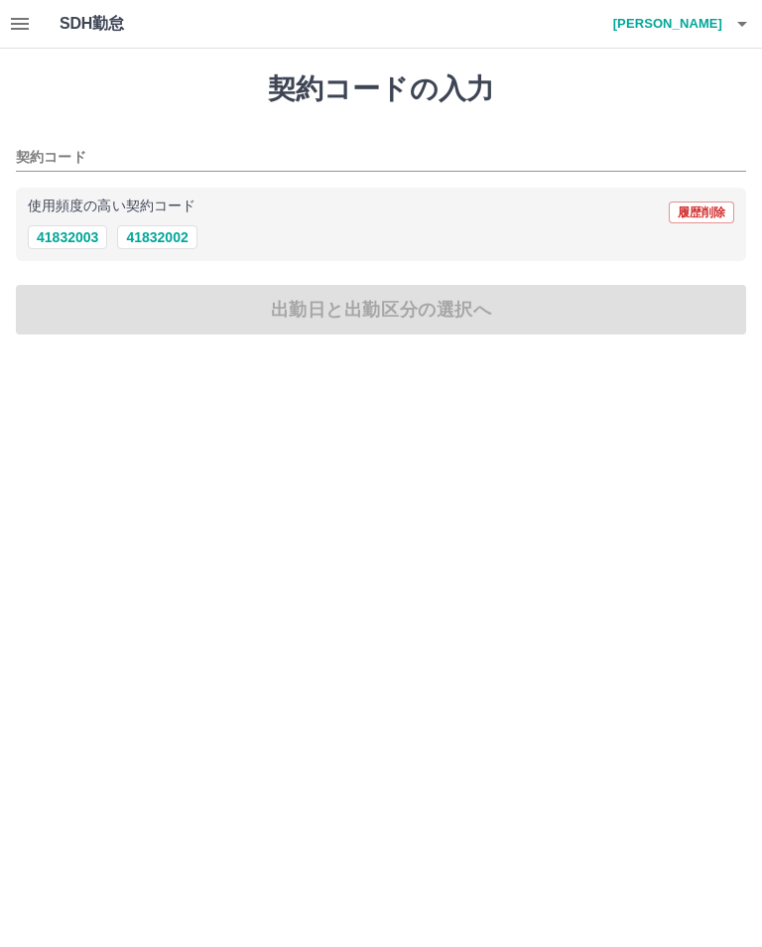
click at [174, 228] on button "41832002" at bounding box center [156, 237] width 79 height 24
type input "********"
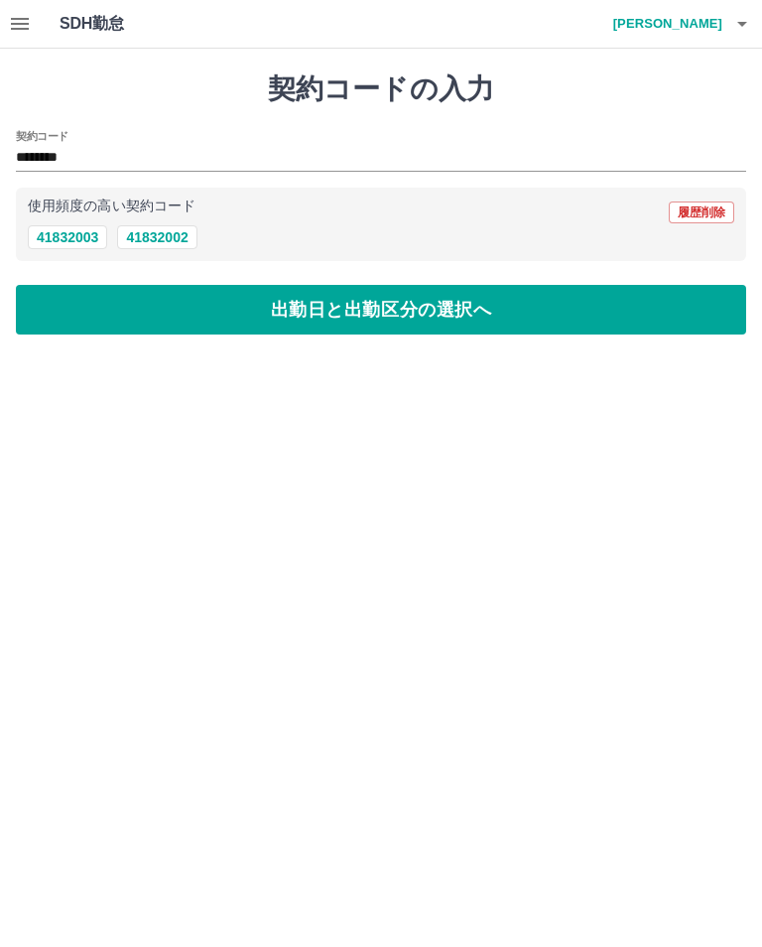
click at [520, 312] on button "出勤日と出勤区分の選択へ" at bounding box center [381, 310] width 730 height 50
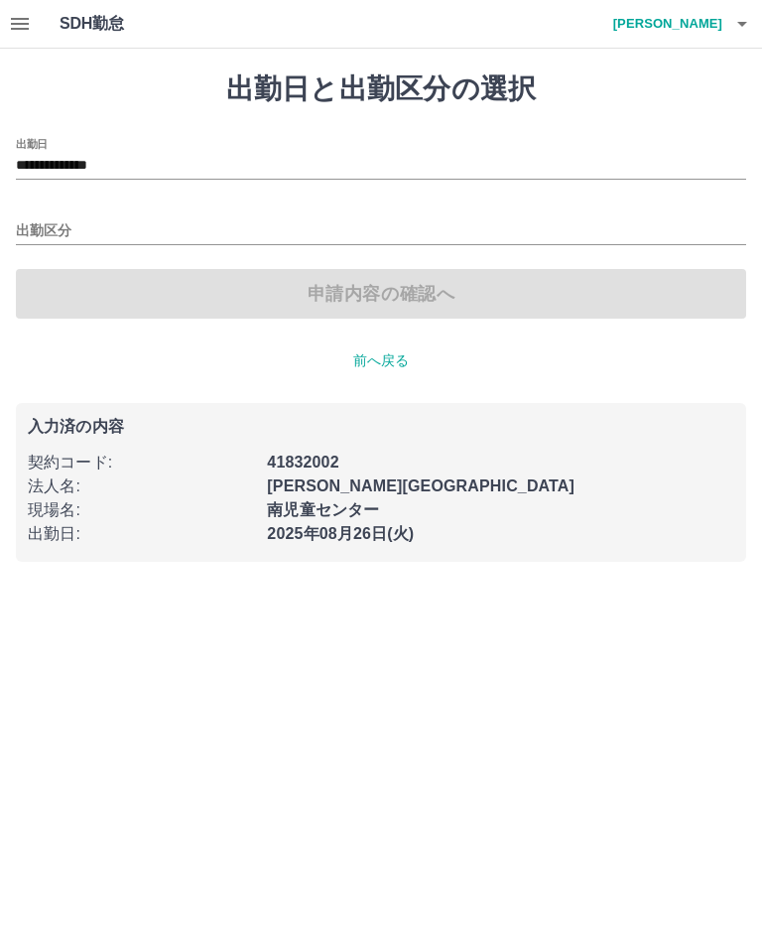
click at [74, 154] on input "**********" at bounding box center [381, 166] width 730 height 25
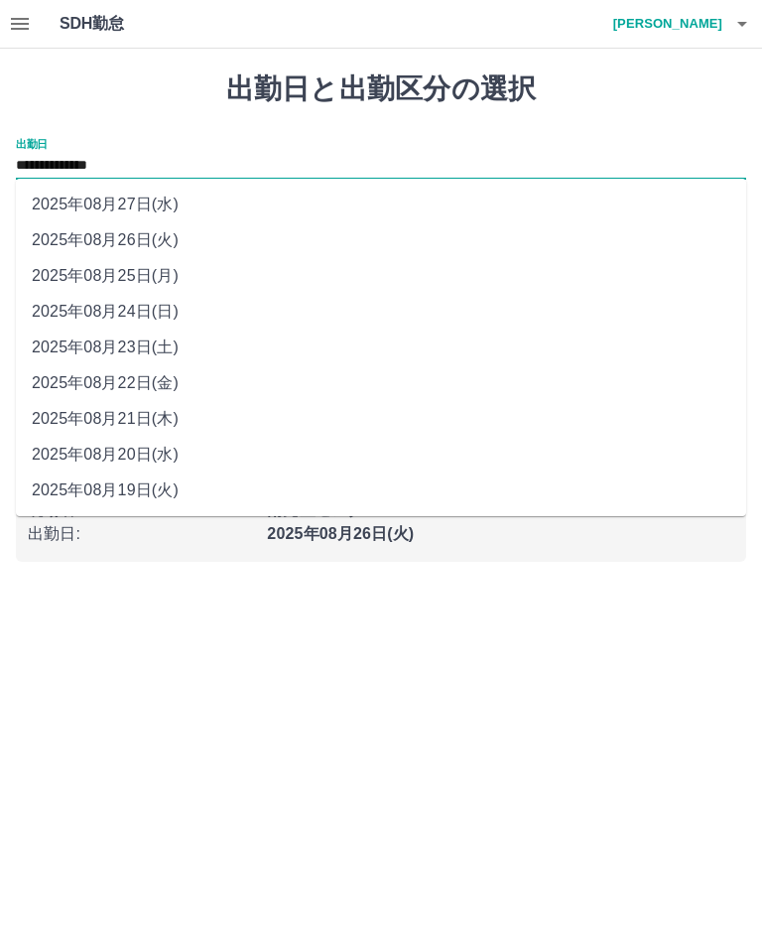
click at [118, 391] on li "2025年08月22日(金)" at bounding box center [381, 383] width 730 height 36
type input "**********"
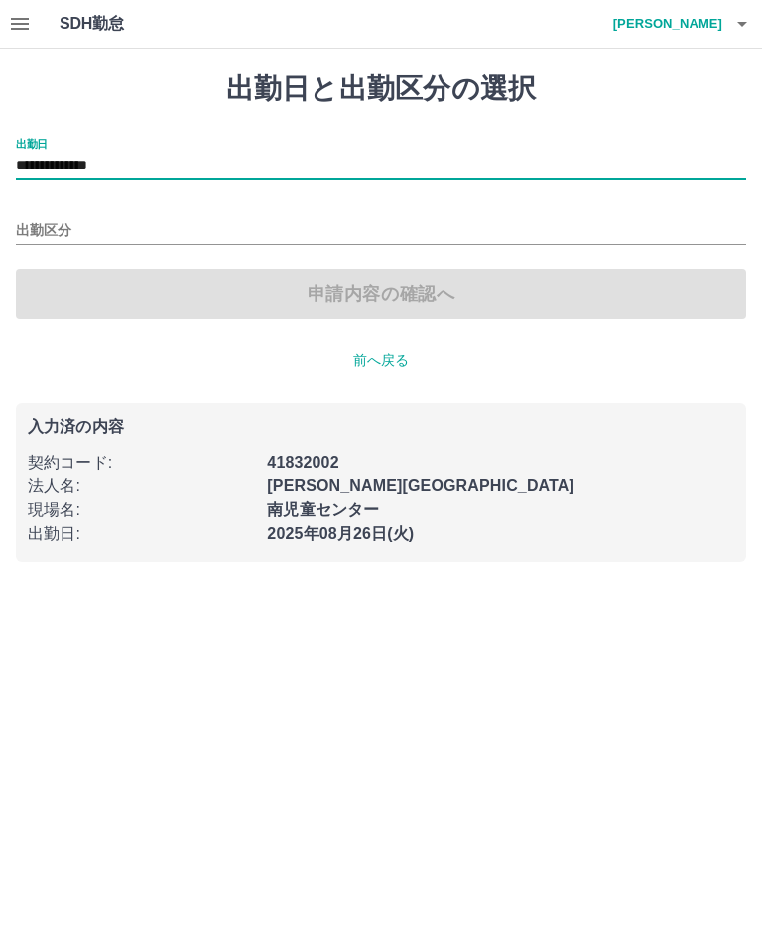
click at [128, 197] on div "**********" at bounding box center [381, 228] width 730 height 181
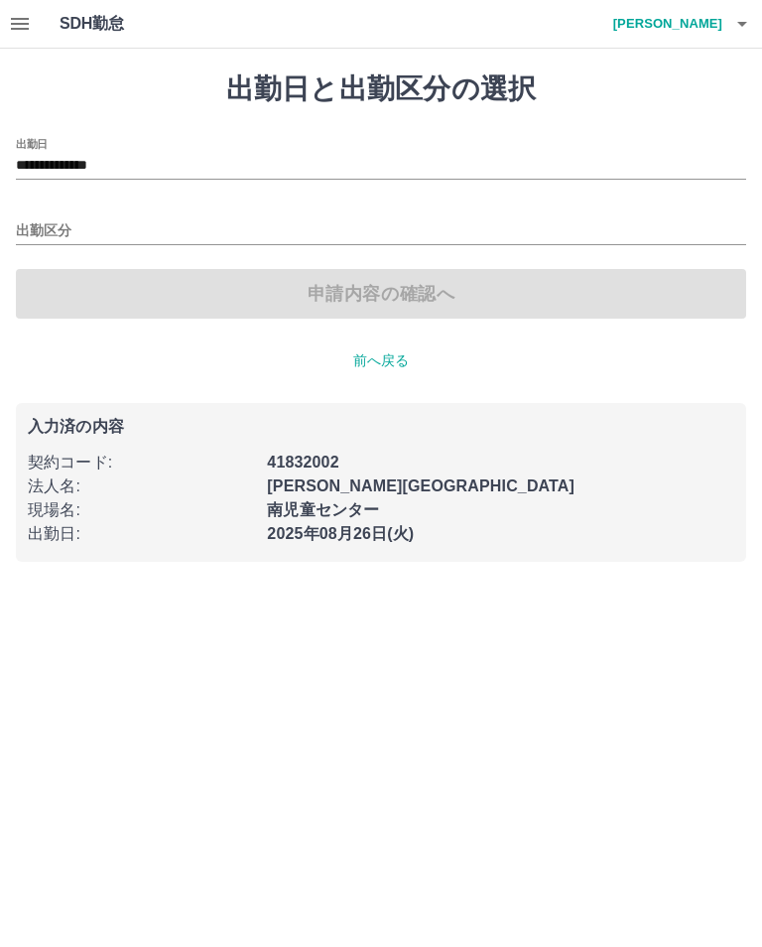
click at [58, 224] on input "出勤区分" at bounding box center [381, 231] width 730 height 25
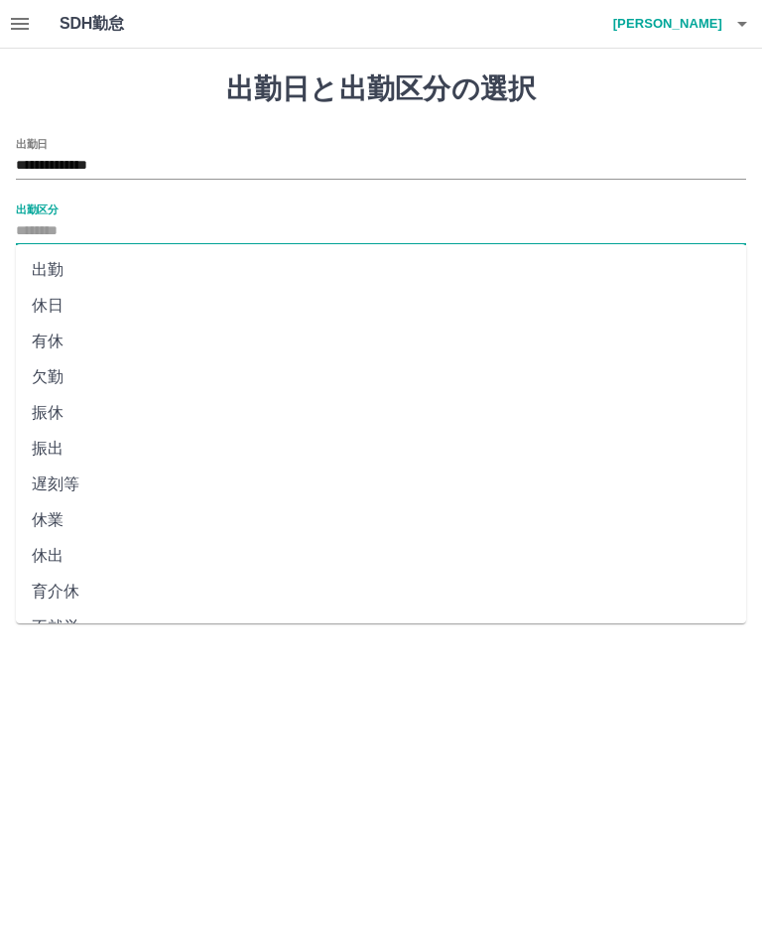
click at [161, 266] on li "出勤" at bounding box center [381, 270] width 730 height 36
type input "**"
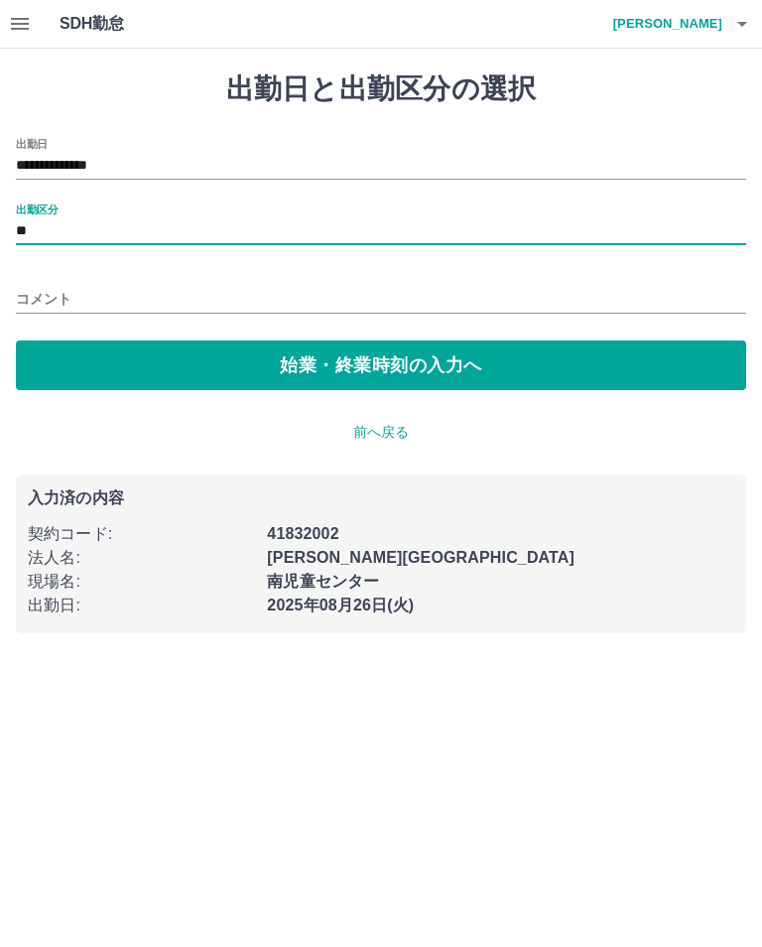
click at [530, 363] on button "始業・終業時刻の入力へ" at bounding box center [381, 365] width 730 height 50
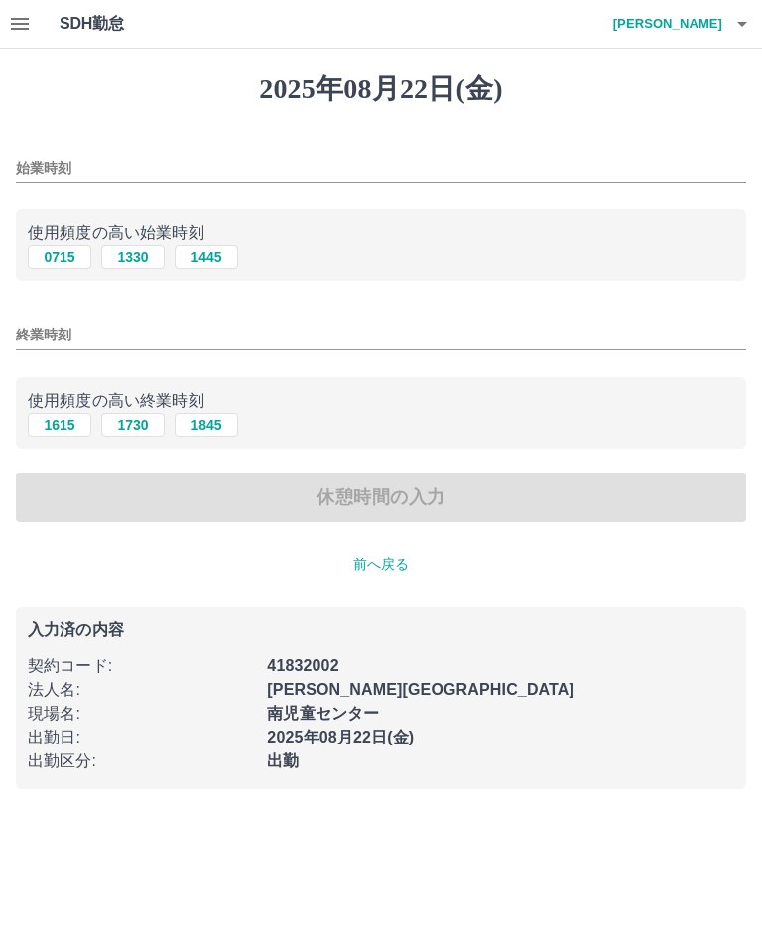
click at [165, 154] on input "始業時刻" at bounding box center [381, 168] width 730 height 29
type input "****"
click at [363, 331] on input "終業時刻" at bounding box center [381, 335] width 730 height 29
click at [384, 347] on input "終業時刻" at bounding box center [381, 335] width 730 height 29
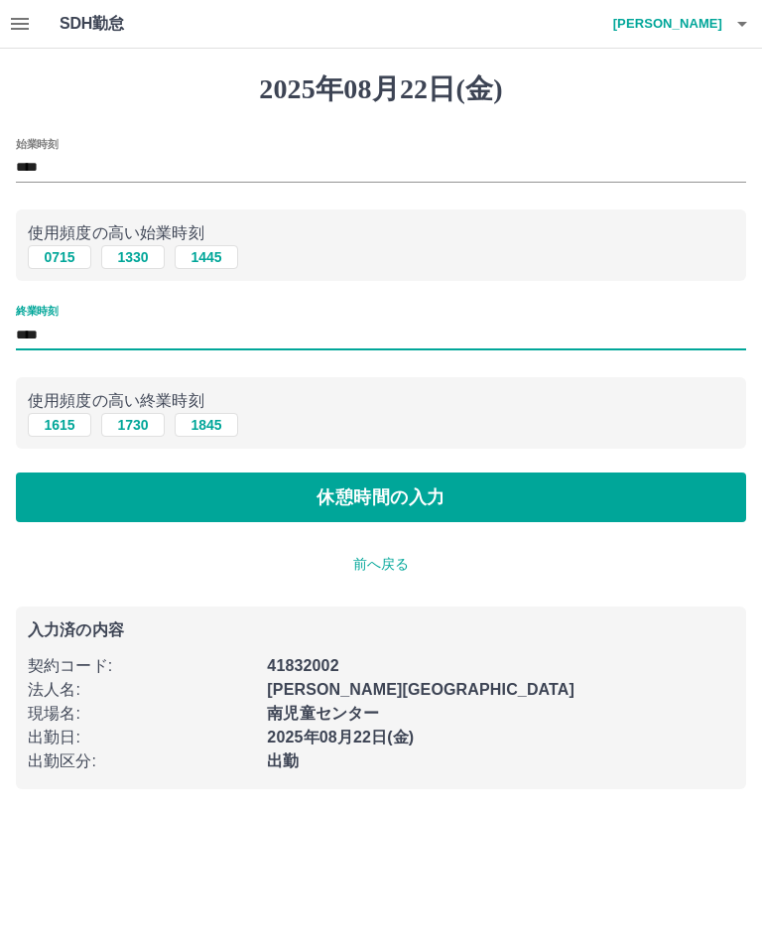
type input "****"
click at [549, 489] on button "休憩時間の入力" at bounding box center [381, 497] width 730 height 50
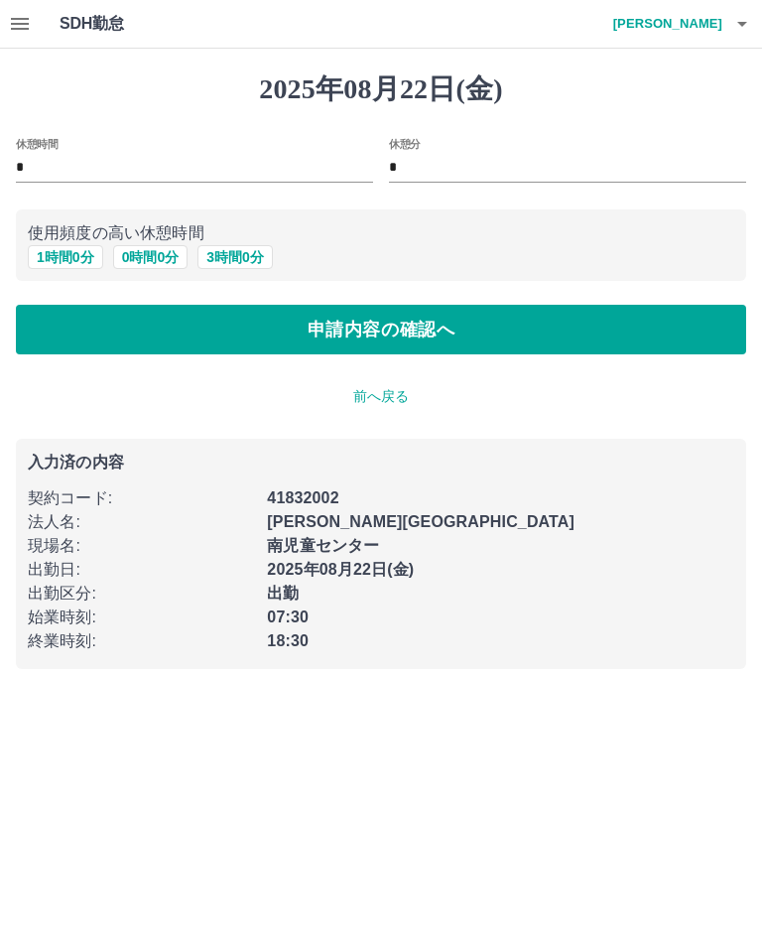
click at [238, 156] on input "*" at bounding box center [194, 168] width 357 height 29
click at [68, 258] on button "1 時間 0 分" at bounding box center [65, 257] width 75 height 24
type input "*"
click at [652, 334] on button "申請内容の確認へ" at bounding box center [381, 330] width 730 height 50
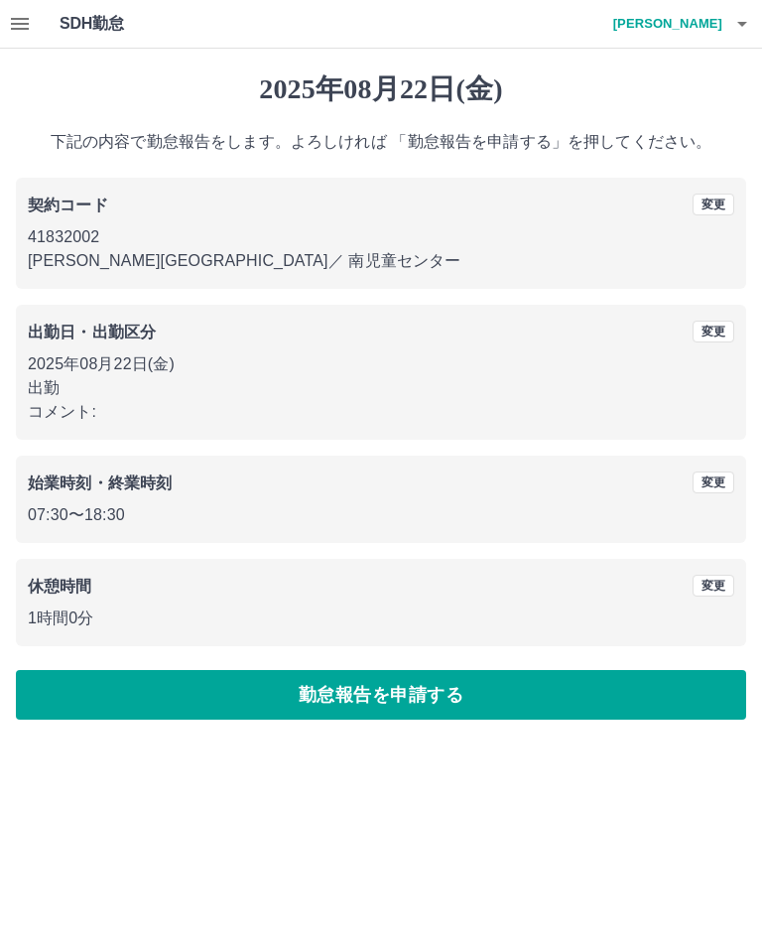
click at [642, 705] on button "勤怠報告を申請する" at bounding box center [381, 695] width 730 height 50
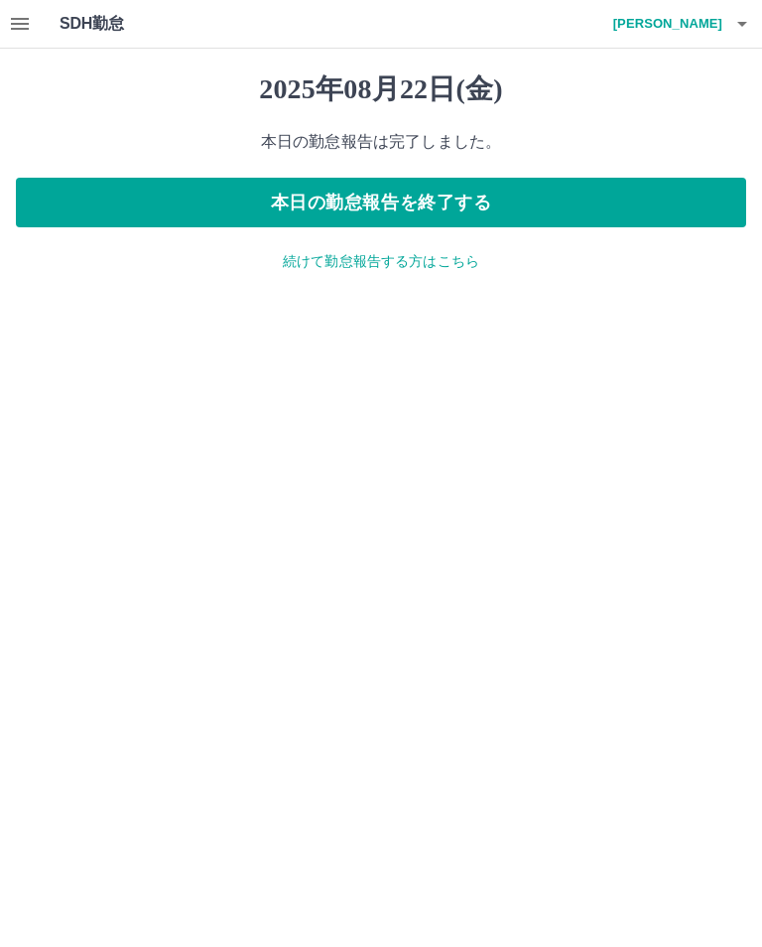
click at [439, 261] on p "続けて勤怠報告する方はこちら" at bounding box center [381, 261] width 730 height 21
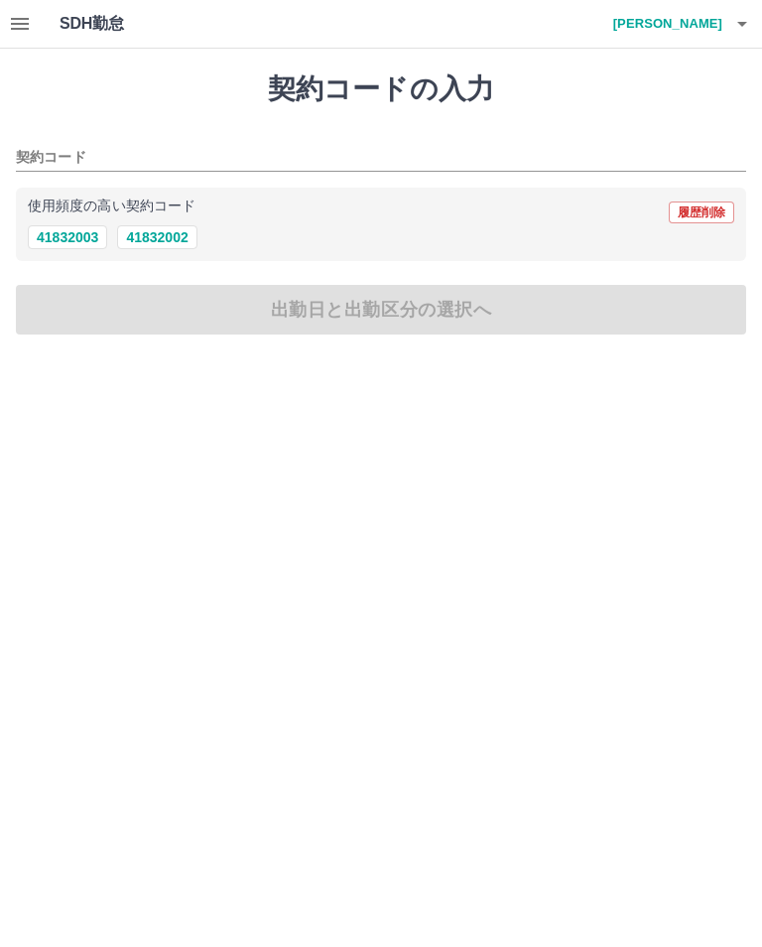
click at [174, 241] on button "41832002" at bounding box center [156, 237] width 79 height 24
type input "********"
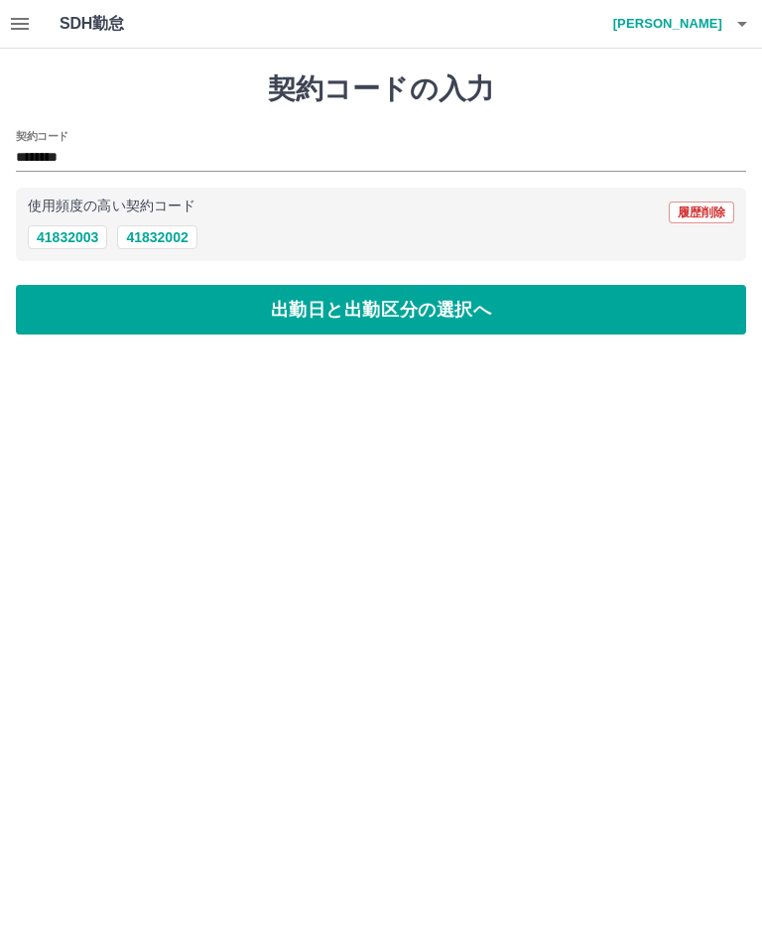
click at [501, 316] on button "出勤日と出勤区分の選択へ" at bounding box center [381, 310] width 730 height 50
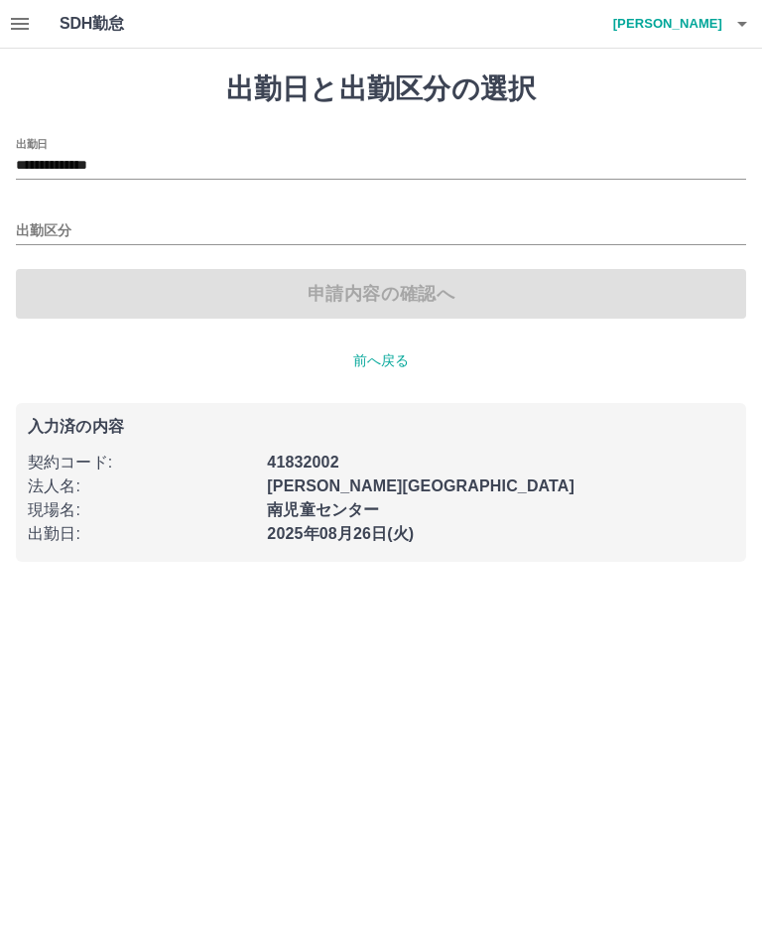
click at [236, 154] on input "**********" at bounding box center [381, 166] width 730 height 25
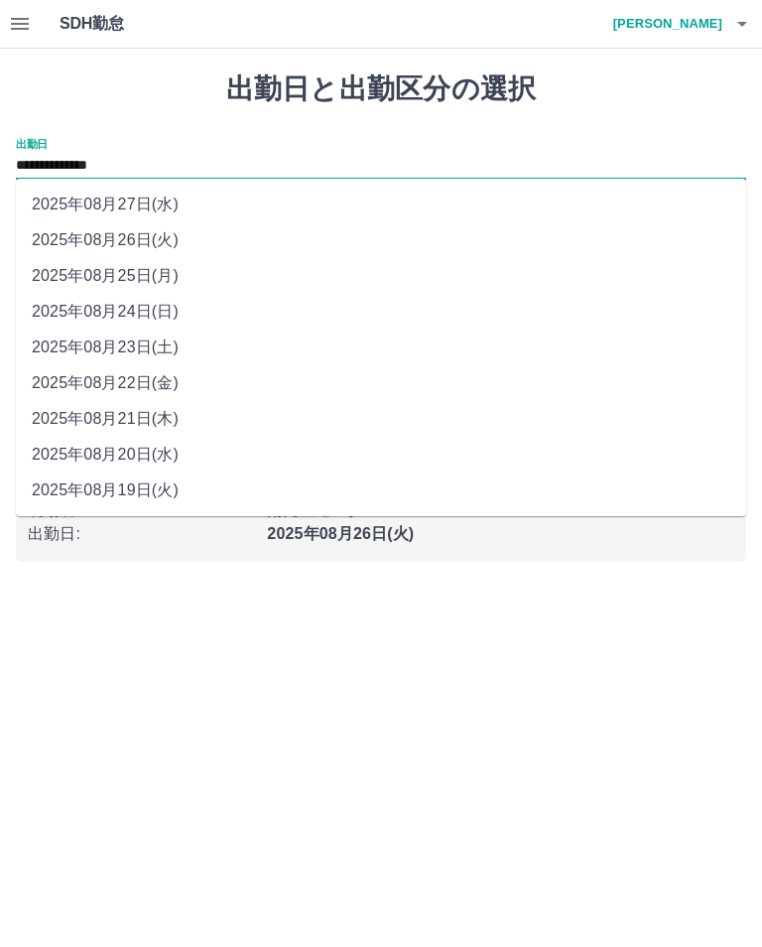
click at [190, 350] on li "2025年08月23日(土)" at bounding box center [381, 347] width 730 height 36
type input "**********"
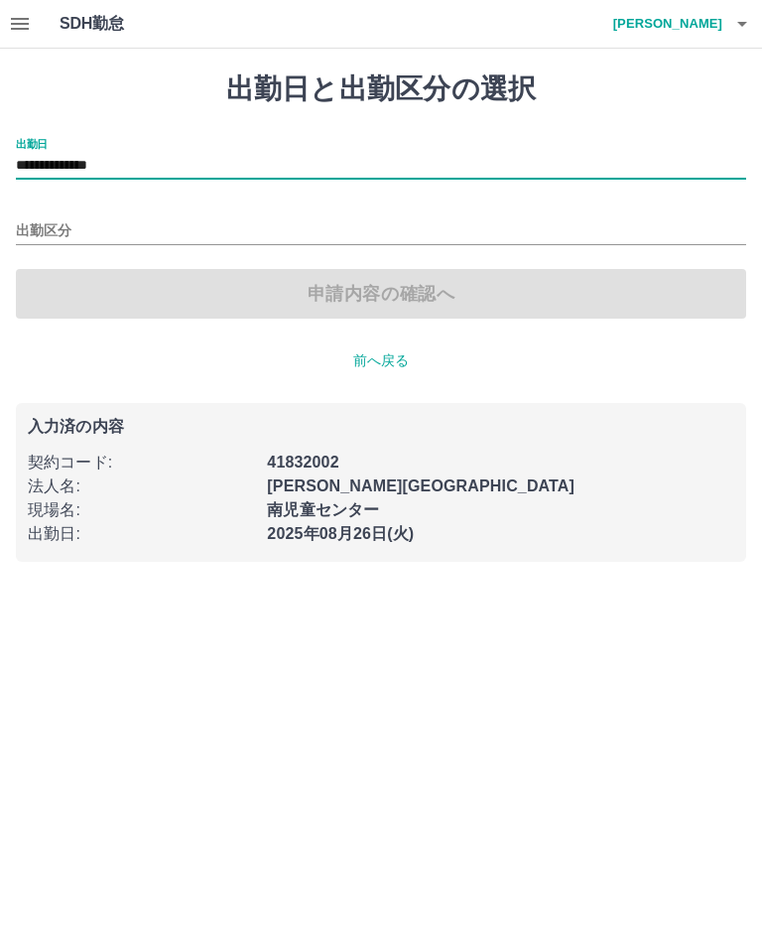
click at [399, 240] on input "出勤区分" at bounding box center [381, 231] width 730 height 25
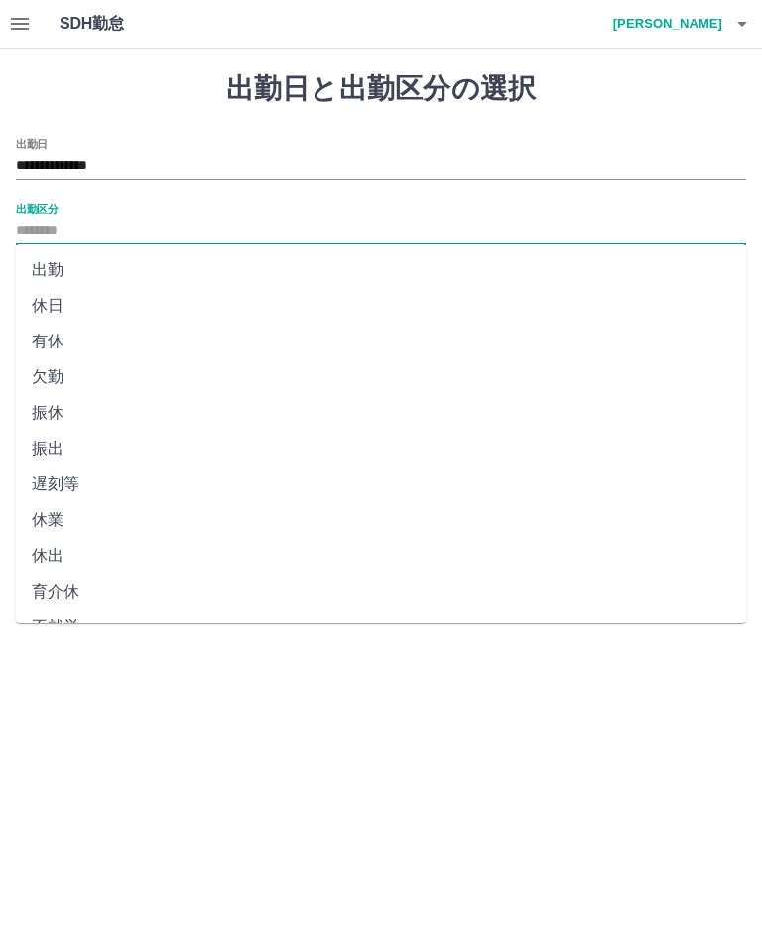
click at [70, 300] on li "休日" at bounding box center [381, 306] width 730 height 36
type input "**"
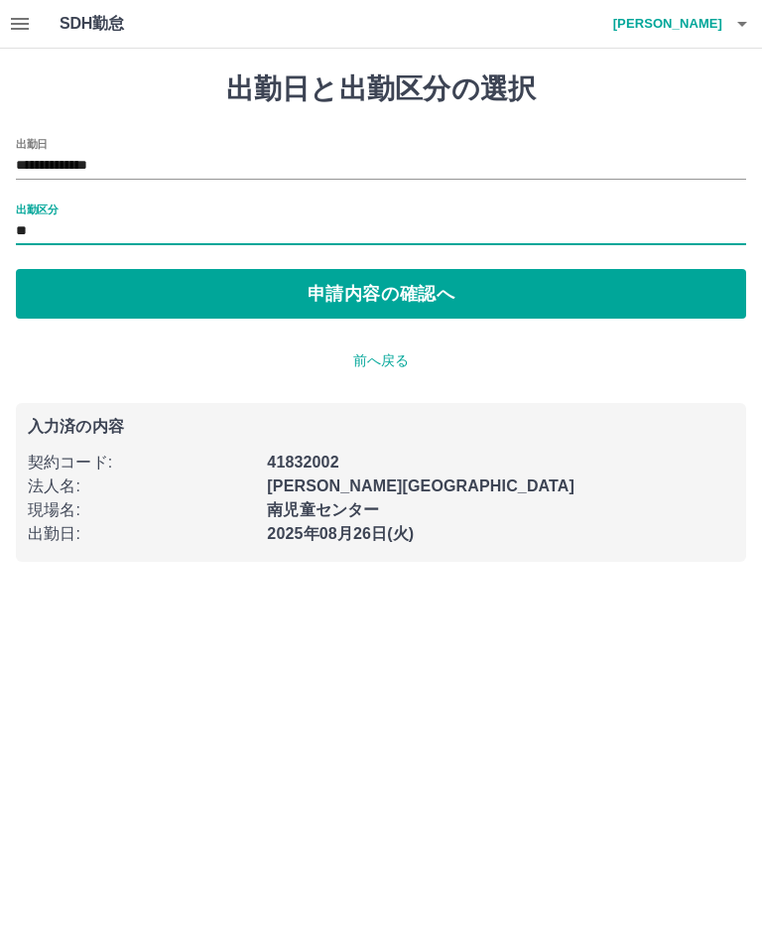
click at [549, 295] on button "申請内容の確認へ" at bounding box center [381, 294] width 730 height 50
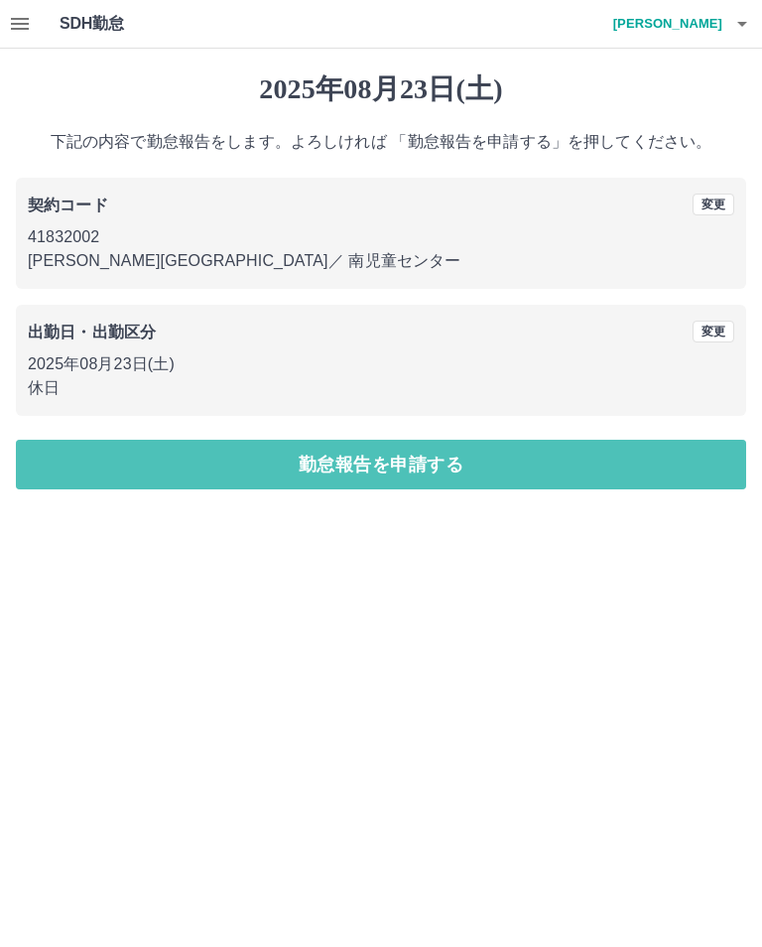
click at [534, 465] on button "勤怠報告を申請する" at bounding box center [381, 465] width 730 height 50
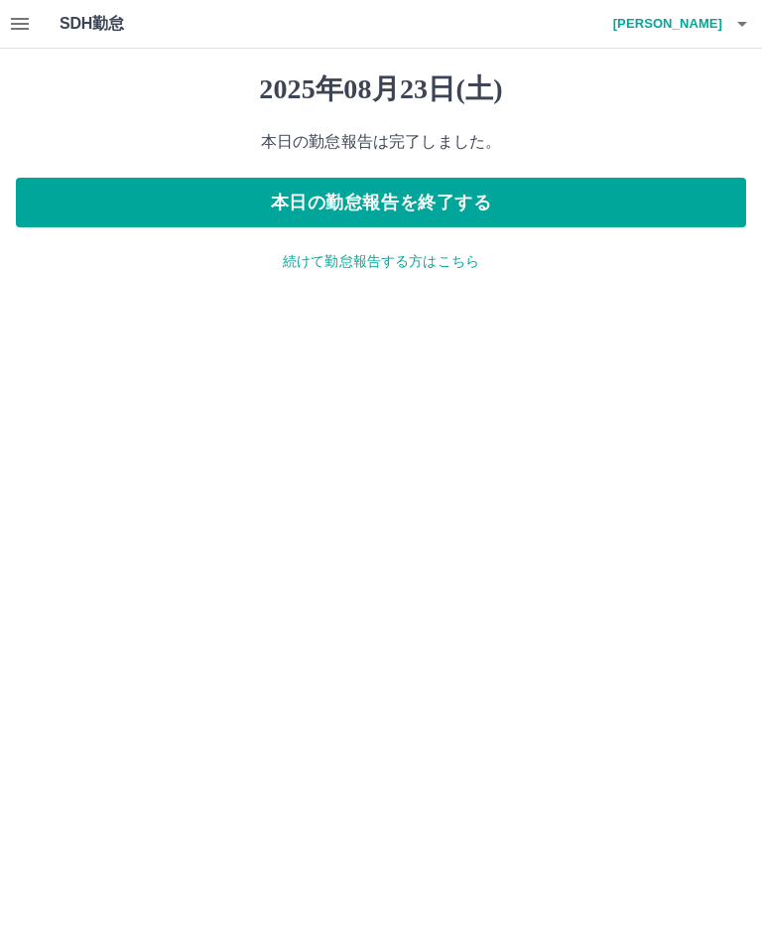
click at [448, 262] on p "続けて勤怠報告する方はこちら" at bounding box center [381, 261] width 730 height 21
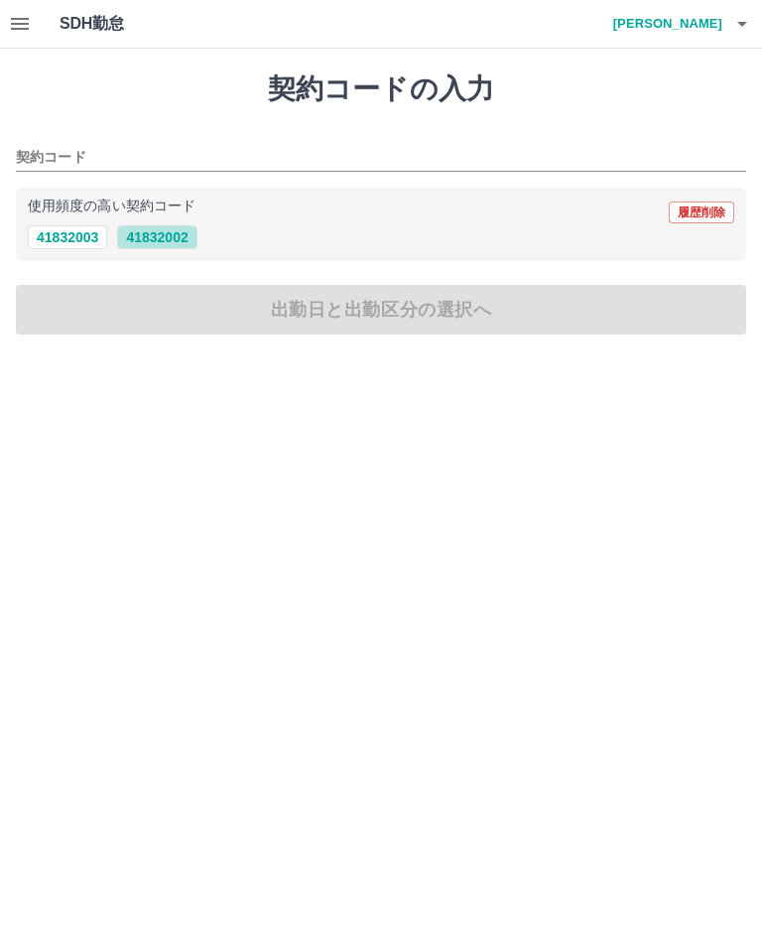
click at [161, 230] on button "41832002" at bounding box center [156, 237] width 79 height 24
type input "********"
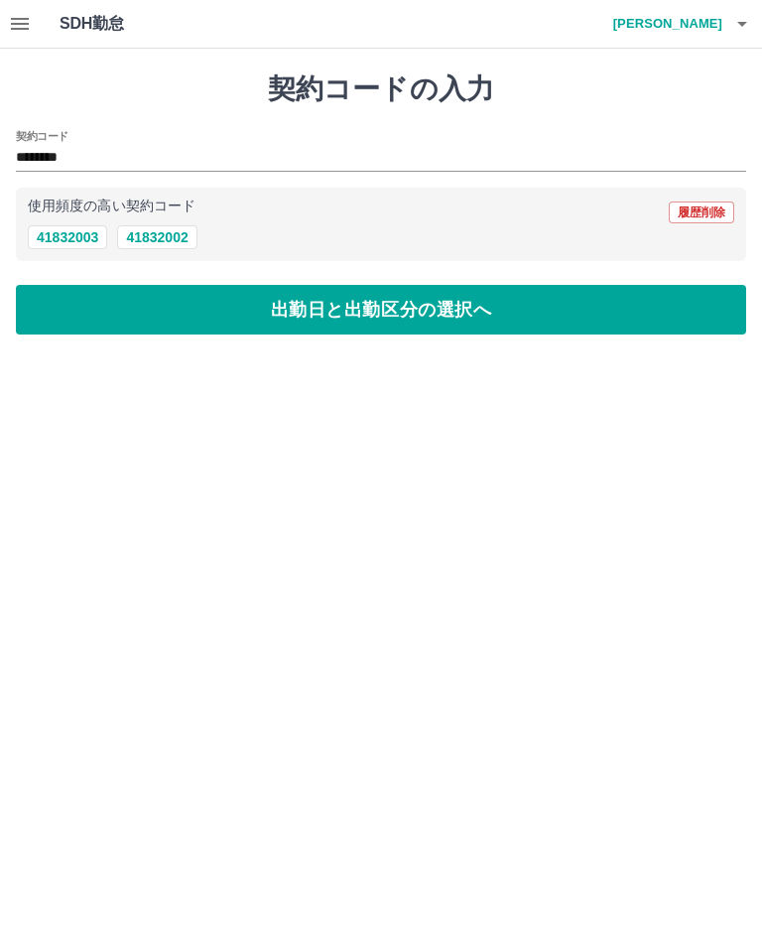
click at [356, 305] on button "出勤日と出勤区分の選択へ" at bounding box center [381, 310] width 730 height 50
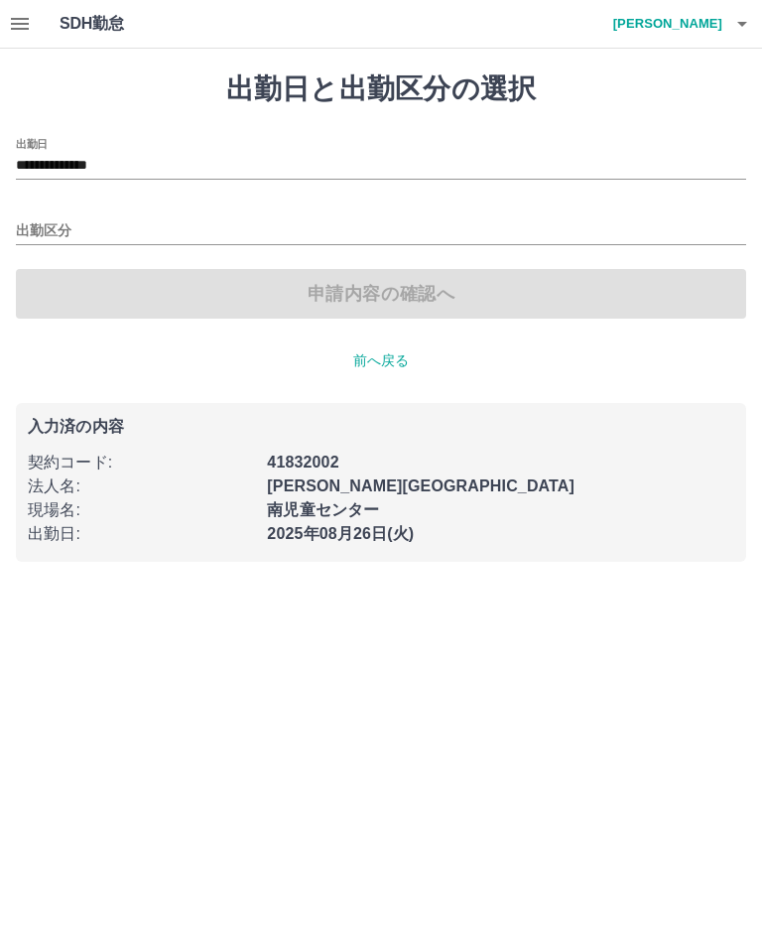
click at [126, 156] on input "**********" at bounding box center [381, 166] width 730 height 25
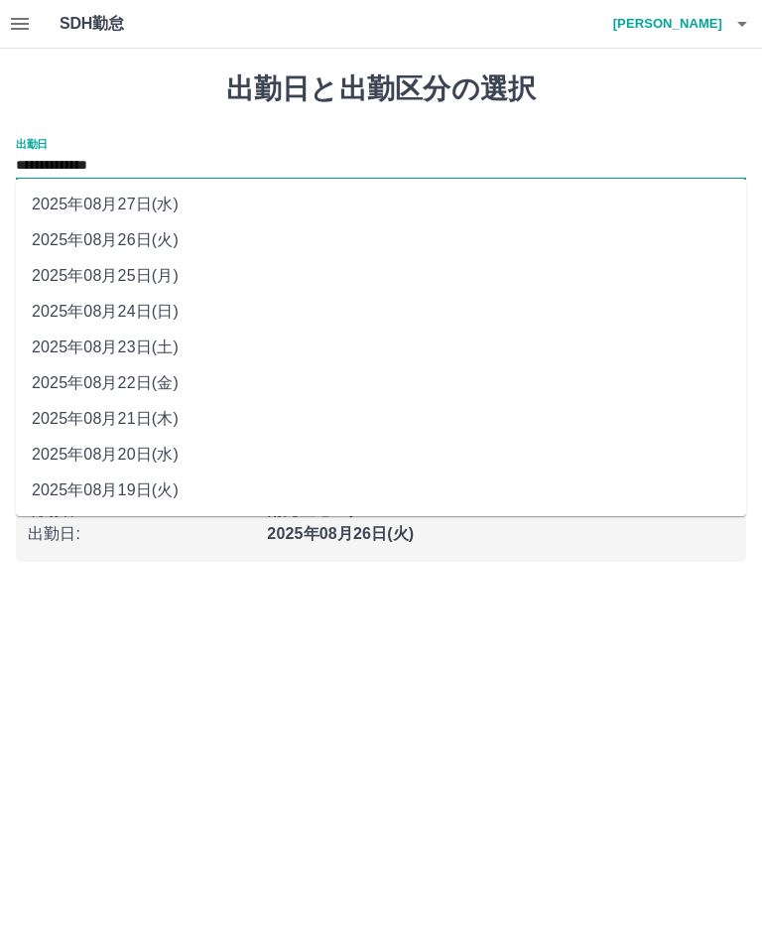
click at [187, 317] on li "2025年08月24日(日)" at bounding box center [381, 312] width 730 height 36
type input "**********"
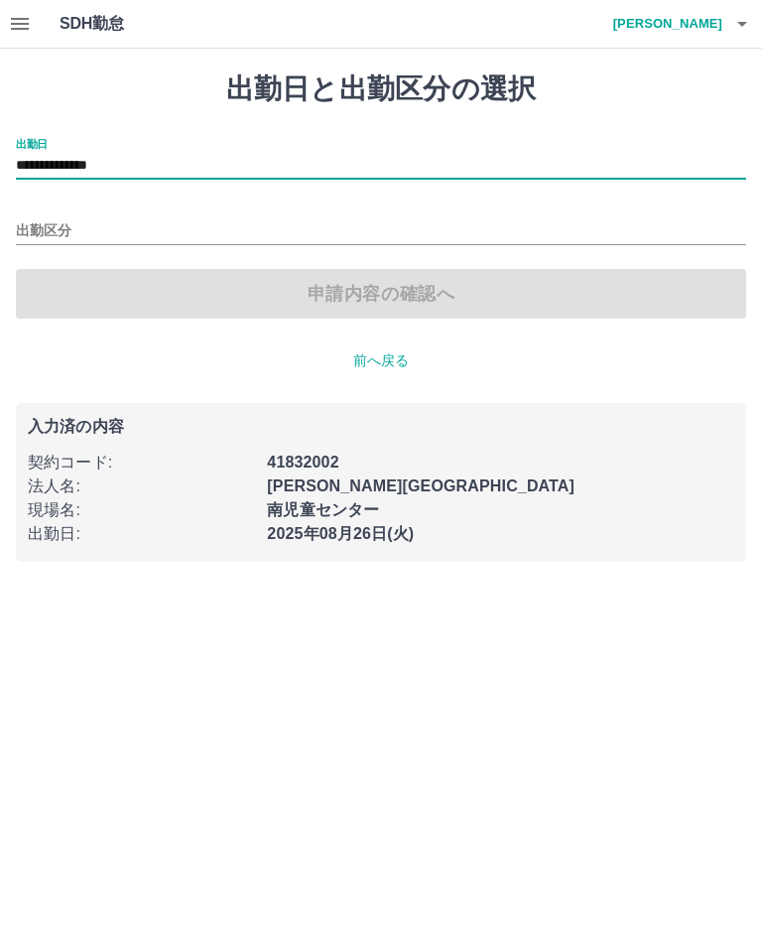
click at [344, 231] on input "出勤区分" at bounding box center [381, 231] width 730 height 25
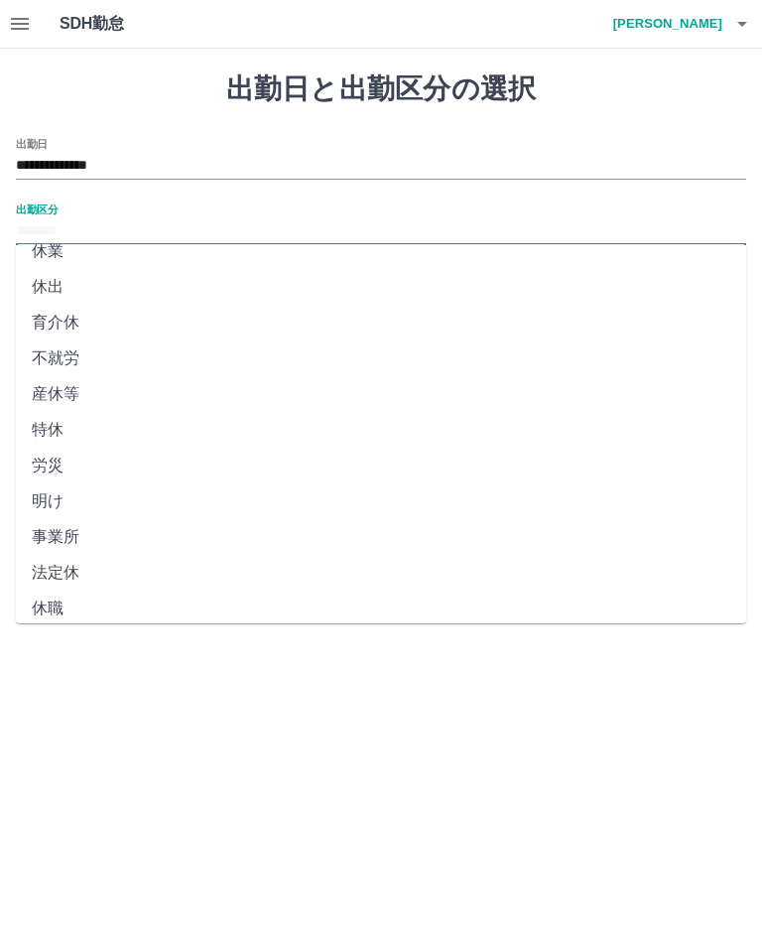
scroll to position [268, 0]
click at [66, 571] on li "法定休" at bounding box center [381, 574] width 730 height 36
type input "***"
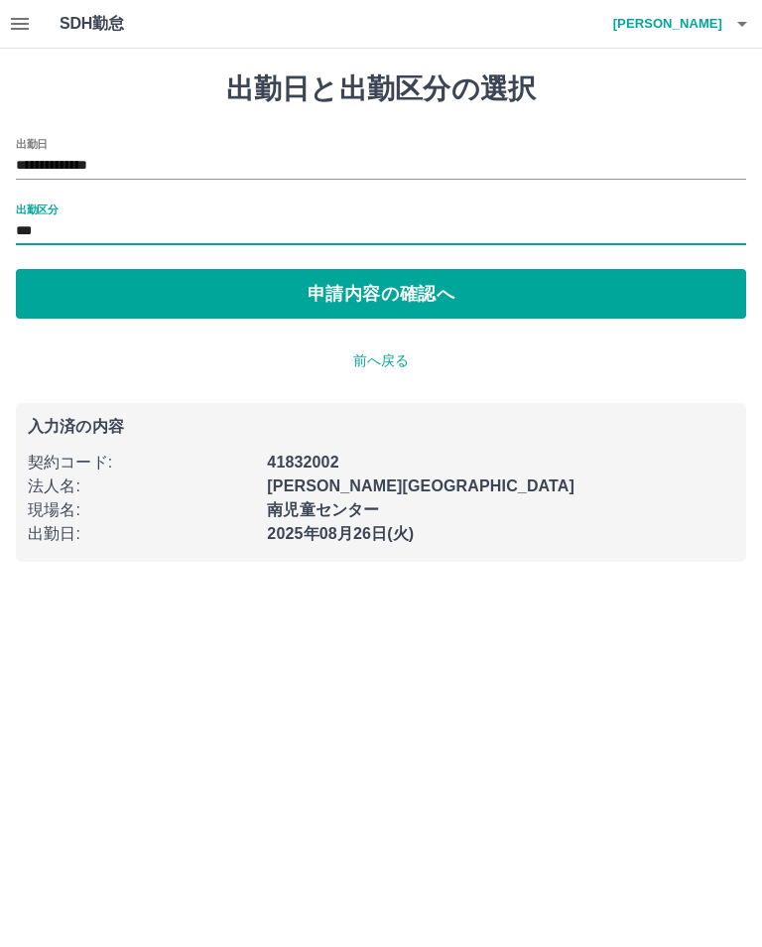
click at [652, 278] on button "申請内容の確認へ" at bounding box center [381, 294] width 730 height 50
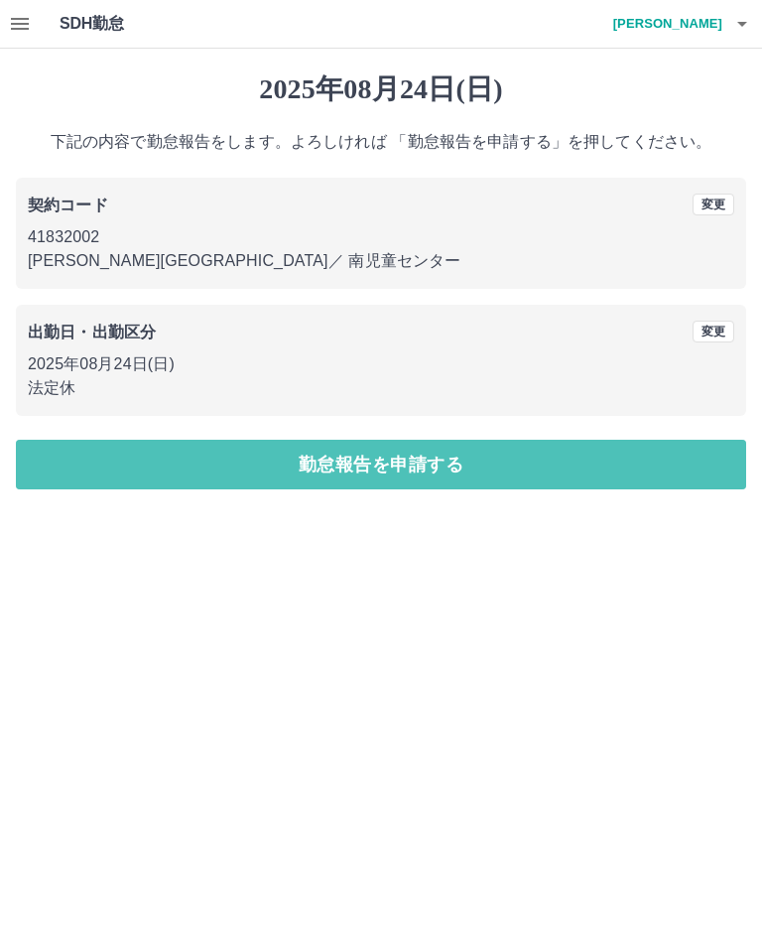
click at [630, 471] on button "勤怠報告を申請する" at bounding box center [381, 465] width 730 height 50
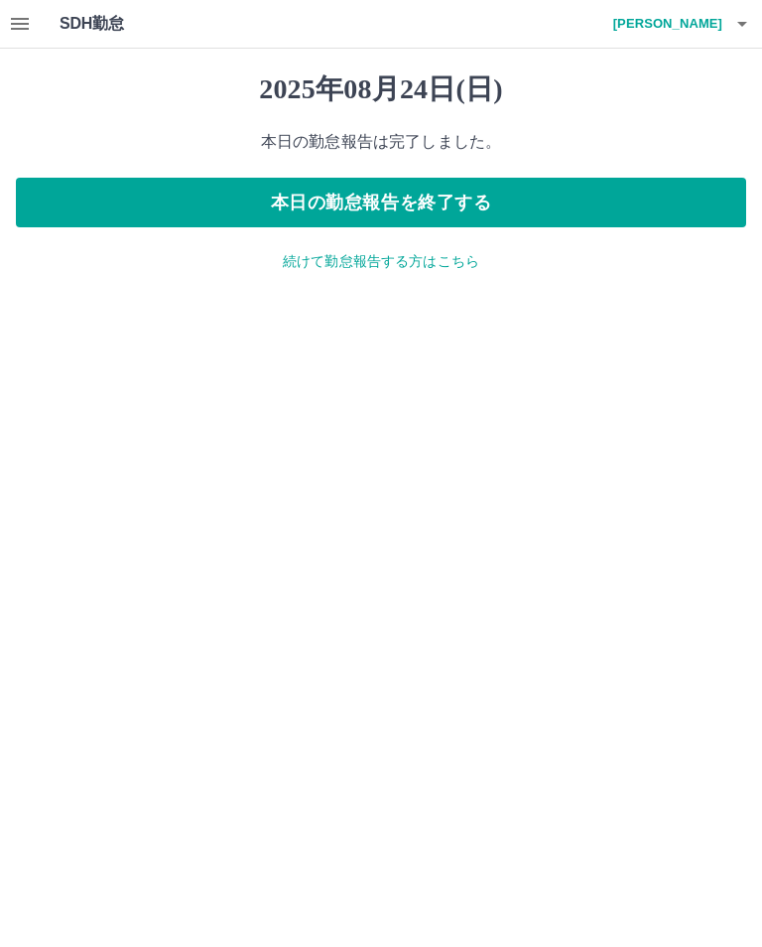
click at [443, 264] on p "続けて勤怠報告する方はこちら" at bounding box center [381, 261] width 730 height 21
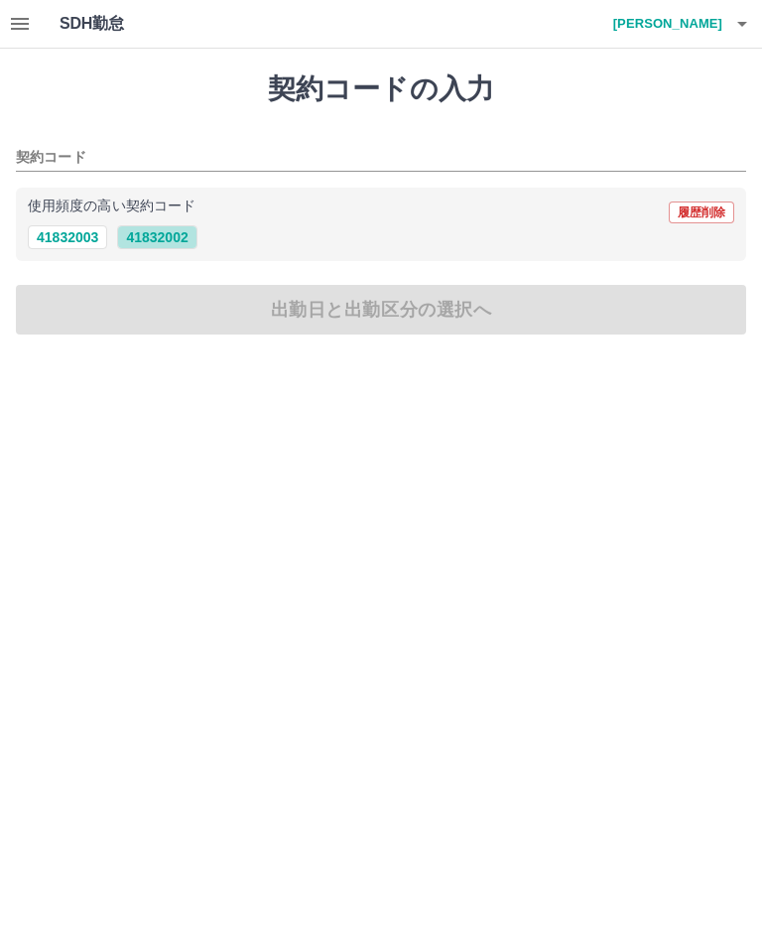
click at [174, 234] on button "41832002" at bounding box center [156, 237] width 79 height 24
type input "********"
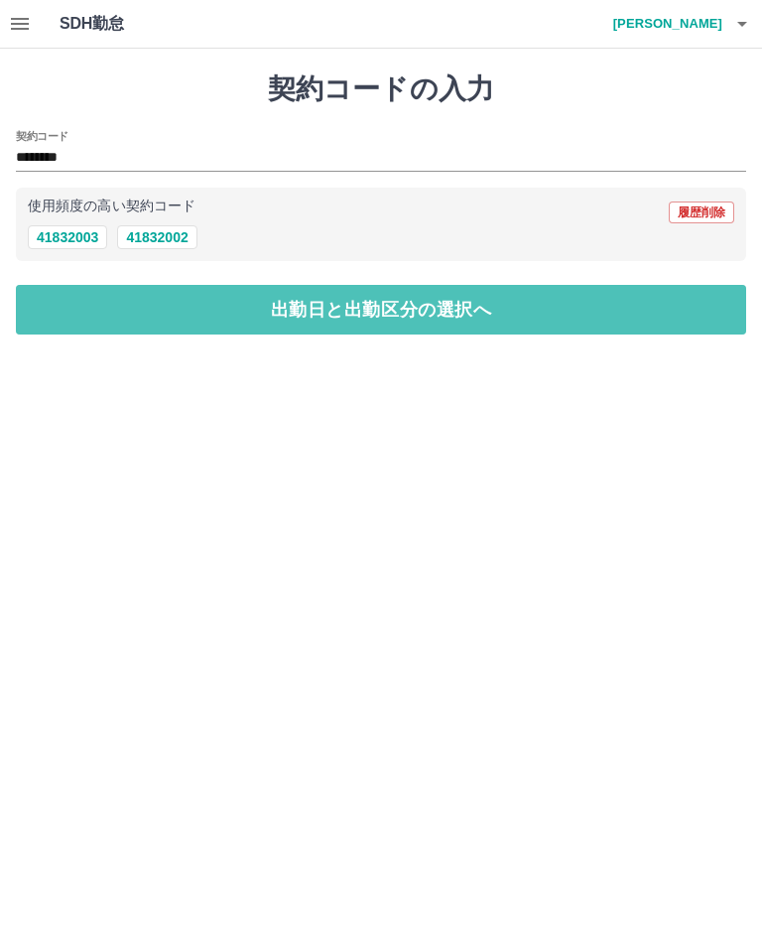
click at [616, 309] on button "出勤日と出勤区分の選択へ" at bounding box center [381, 310] width 730 height 50
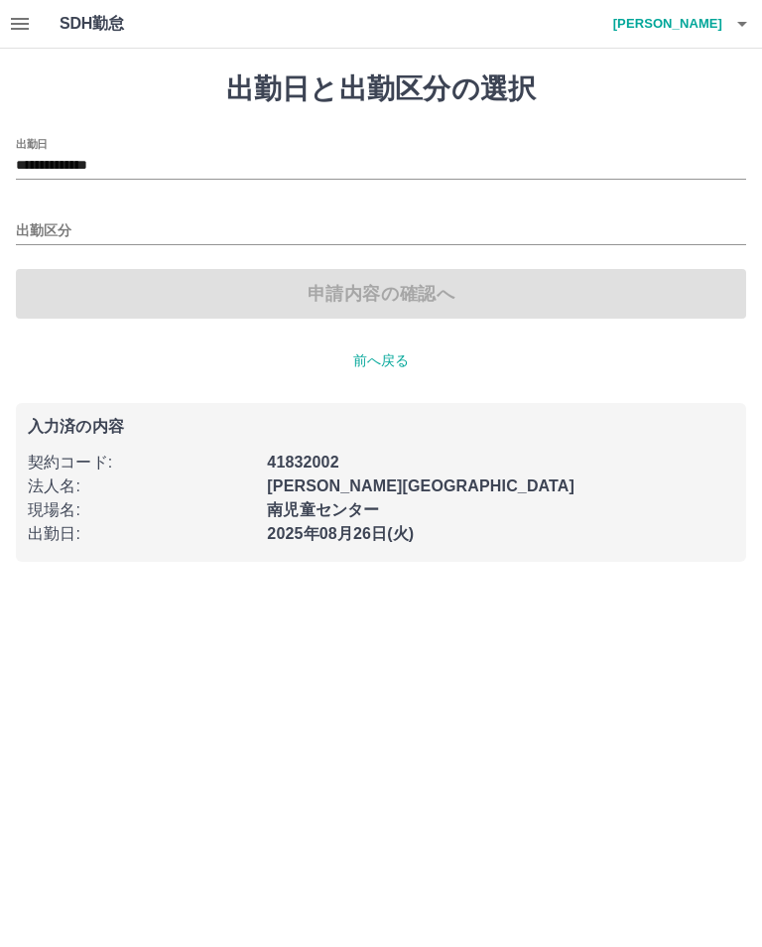
click at [170, 148] on div "**********" at bounding box center [381, 159] width 730 height 42
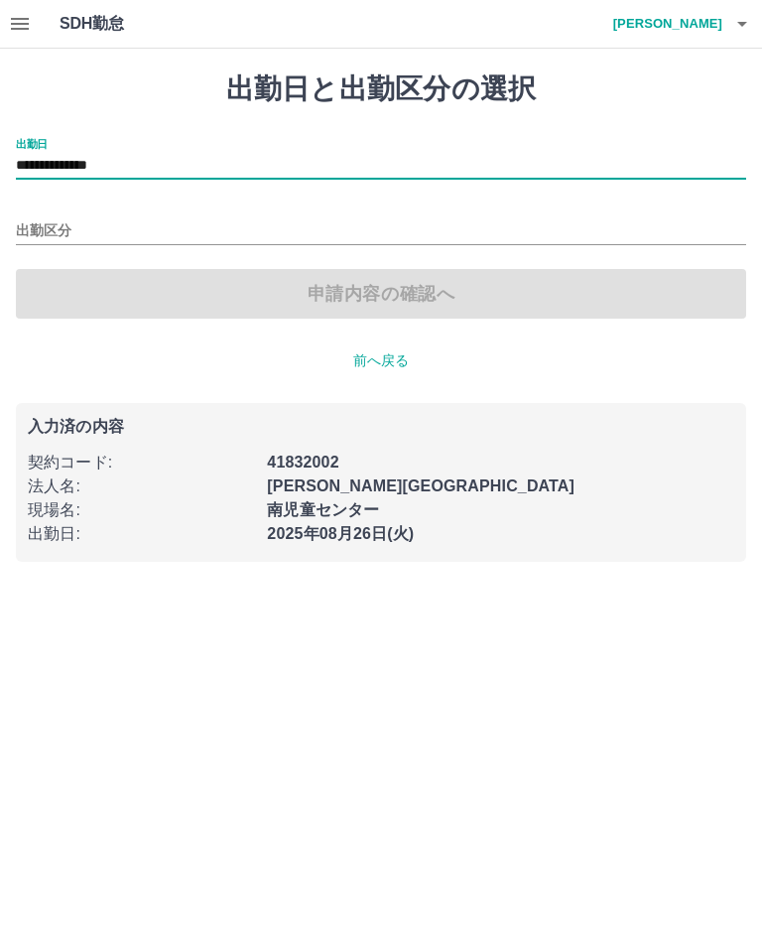
click at [205, 156] on input "**********" at bounding box center [381, 166] width 730 height 25
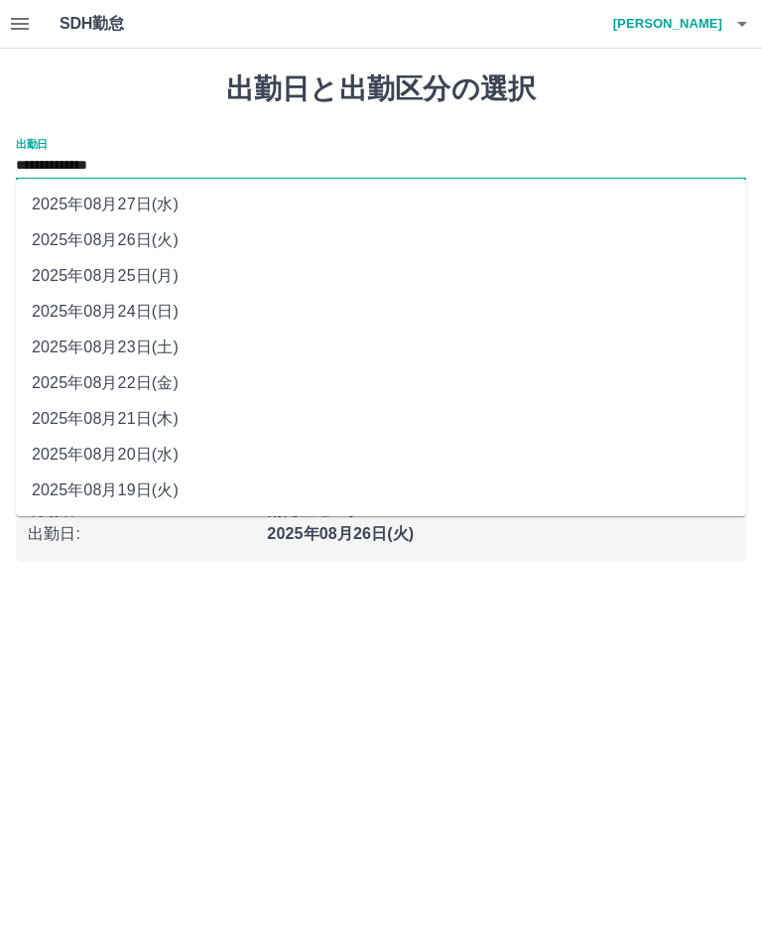
click at [204, 275] on li "2025年08月25日(月)" at bounding box center [381, 276] width 730 height 36
type input "**********"
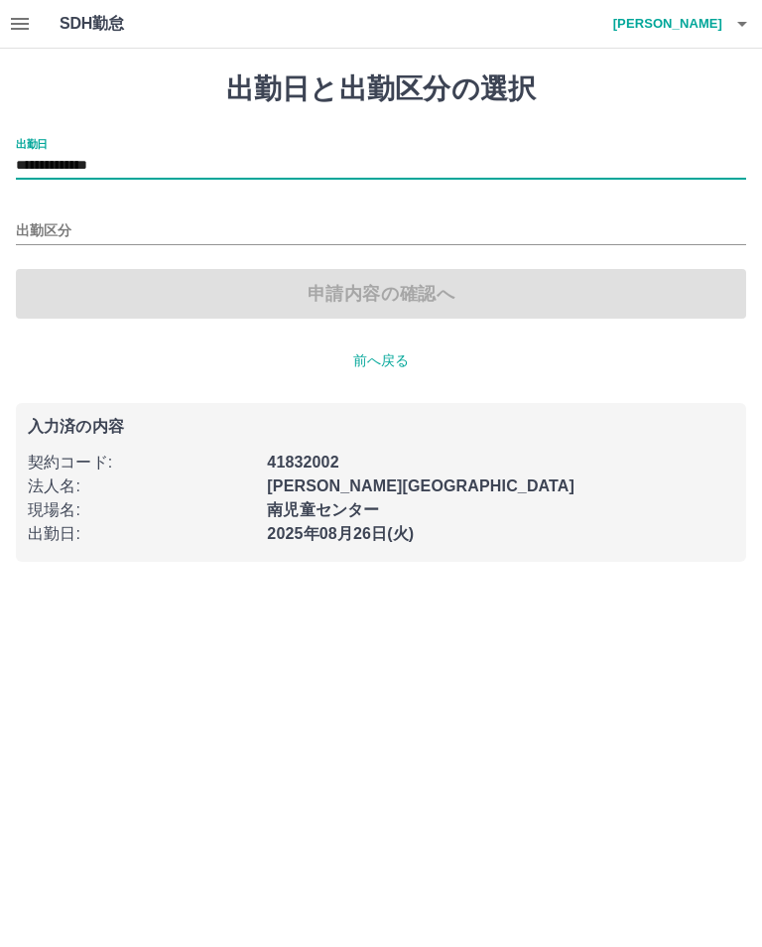
click at [248, 229] on input "出勤区分" at bounding box center [381, 231] width 730 height 25
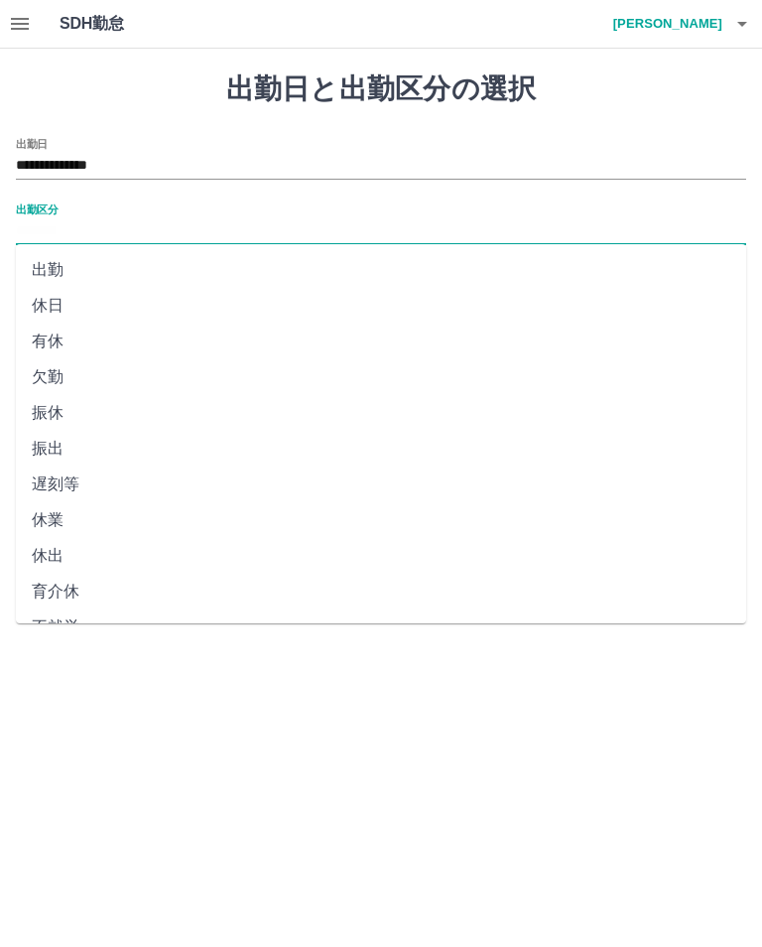
click at [132, 268] on li "出勤" at bounding box center [381, 270] width 730 height 36
type input "**"
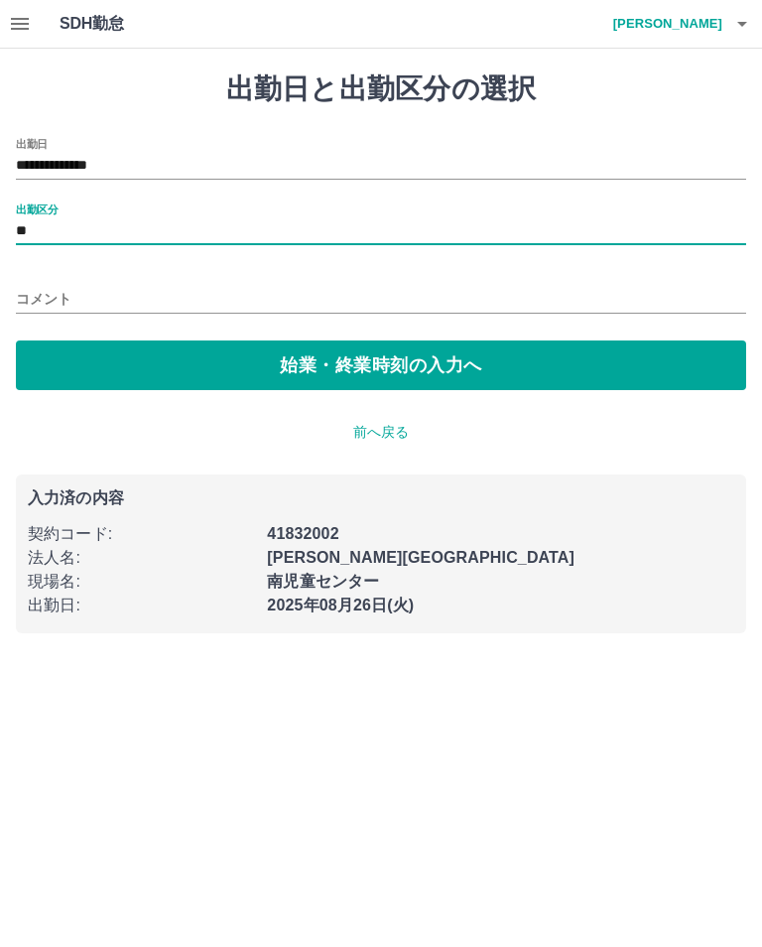
click at [510, 370] on button "始業・終業時刻の入力へ" at bounding box center [381, 365] width 730 height 50
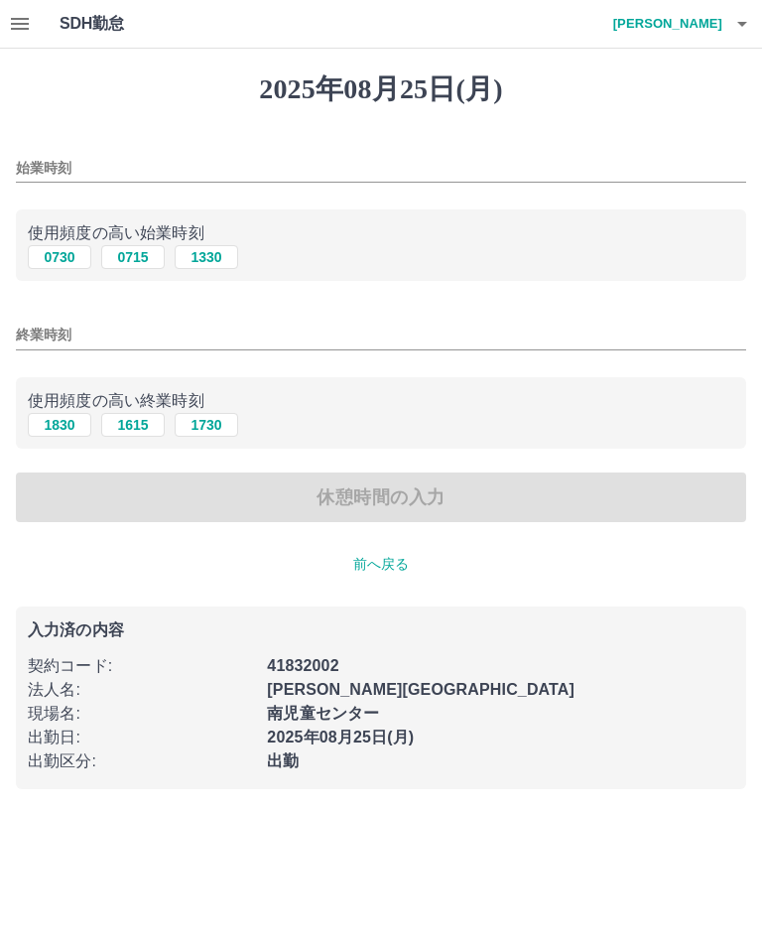
click at [66, 261] on button "0730" at bounding box center [60, 257] width 64 height 24
type input "****"
click at [462, 342] on input "終業時刻" at bounding box center [381, 335] width 730 height 29
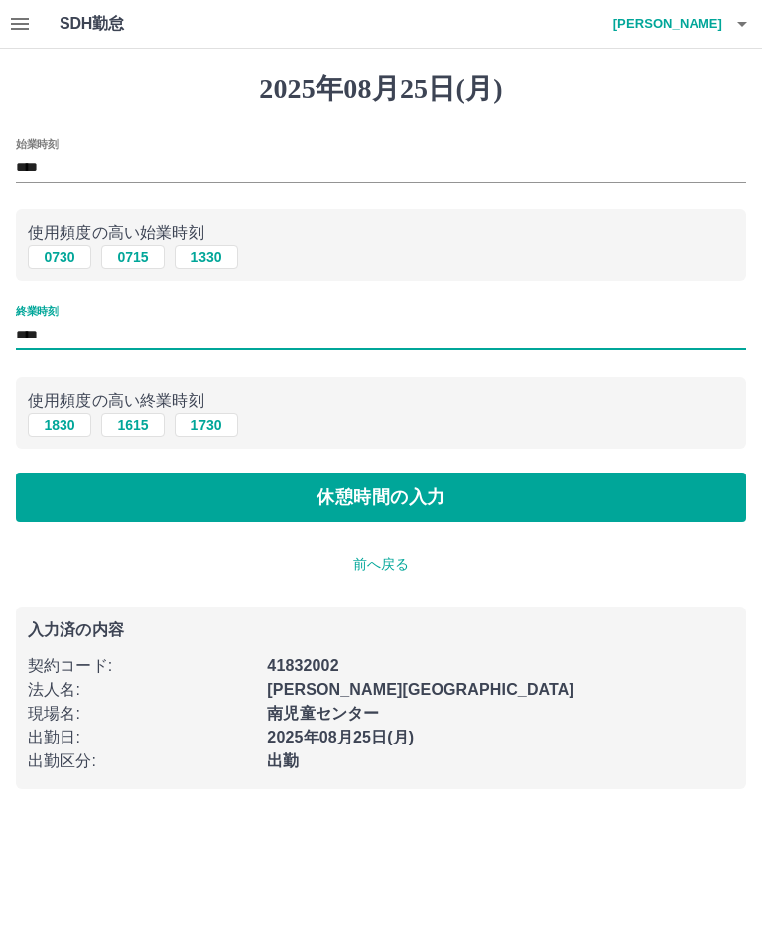
type input "****"
click at [569, 505] on button "休憩時間の入力" at bounding box center [381, 497] width 730 height 50
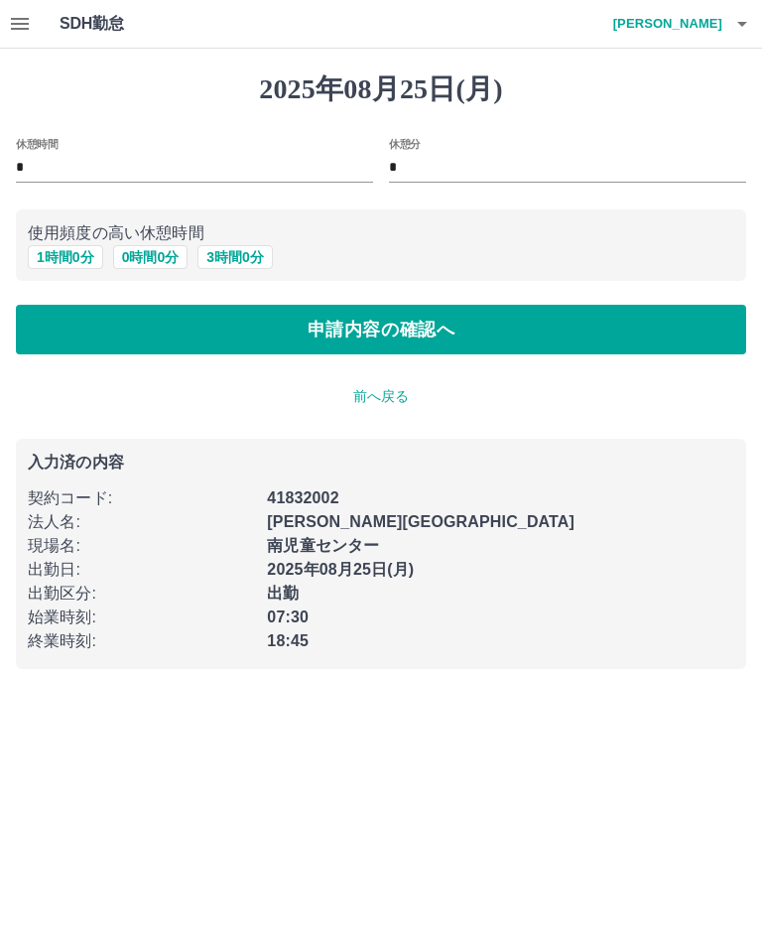
click at [64, 236] on p "使用頻度の高い休憩時間" at bounding box center [381, 233] width 707 height 24
click at [55, 249] on button "1 時間 0 分" at bounding box center [65, 257] width 75 height 24
type input "*"
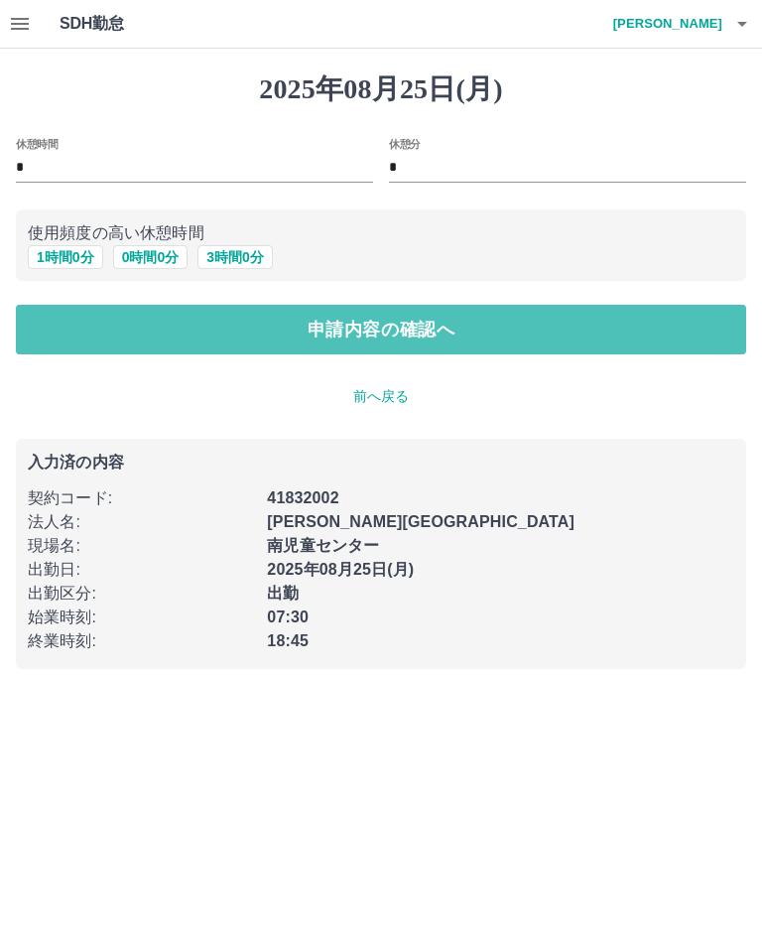
click at [610, 319] on button "申請内容の確認へ" at bounding box center [381, 330] width 730 height 50
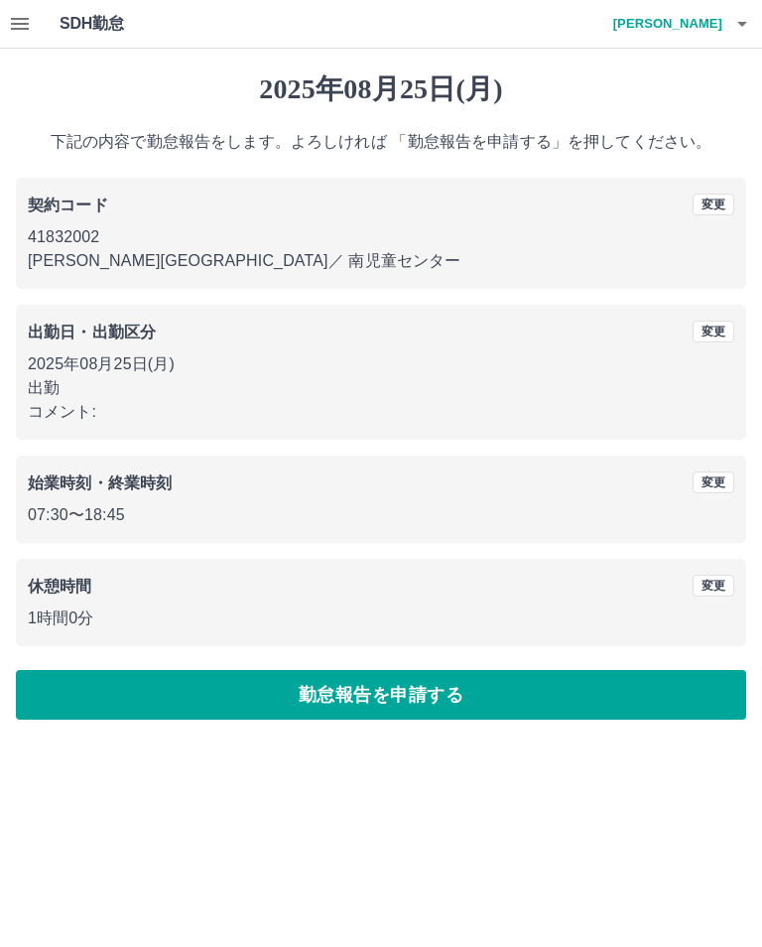
click at [672, 696] on button "勤怠報告を申請する" at bounding box center [381, 695] width 730 height 50
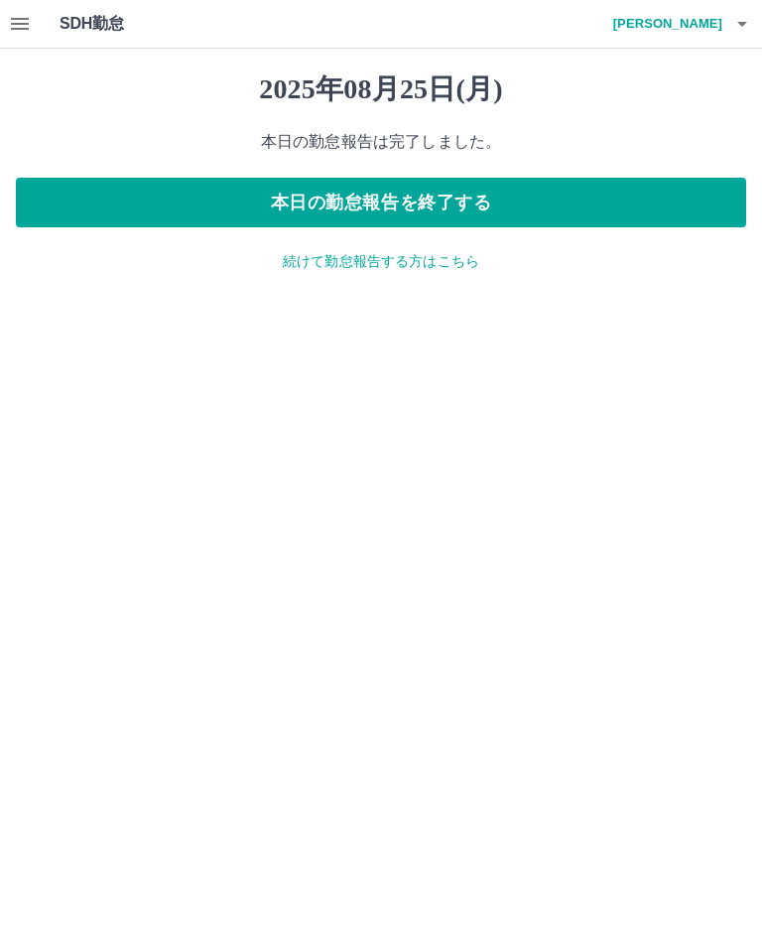
click at [30, 26] on icon "button" at bounding box center [20, 24] width 24 height 24
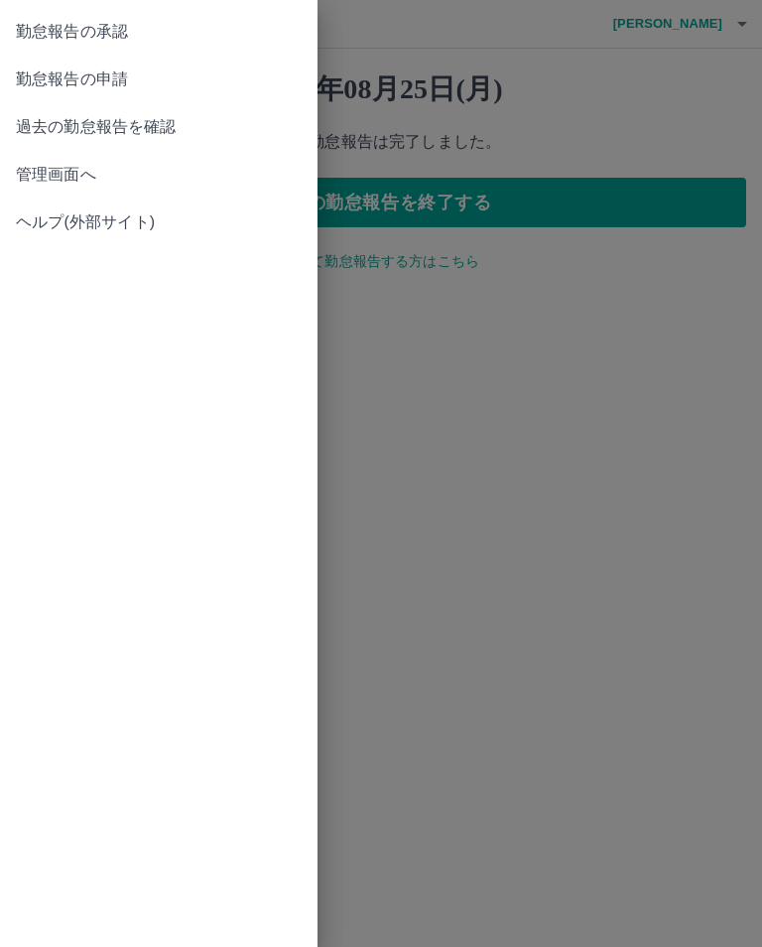
click at [60, 34] on span "勤怠報告の承認" at bounding box center [159, 32] width 286 height 24
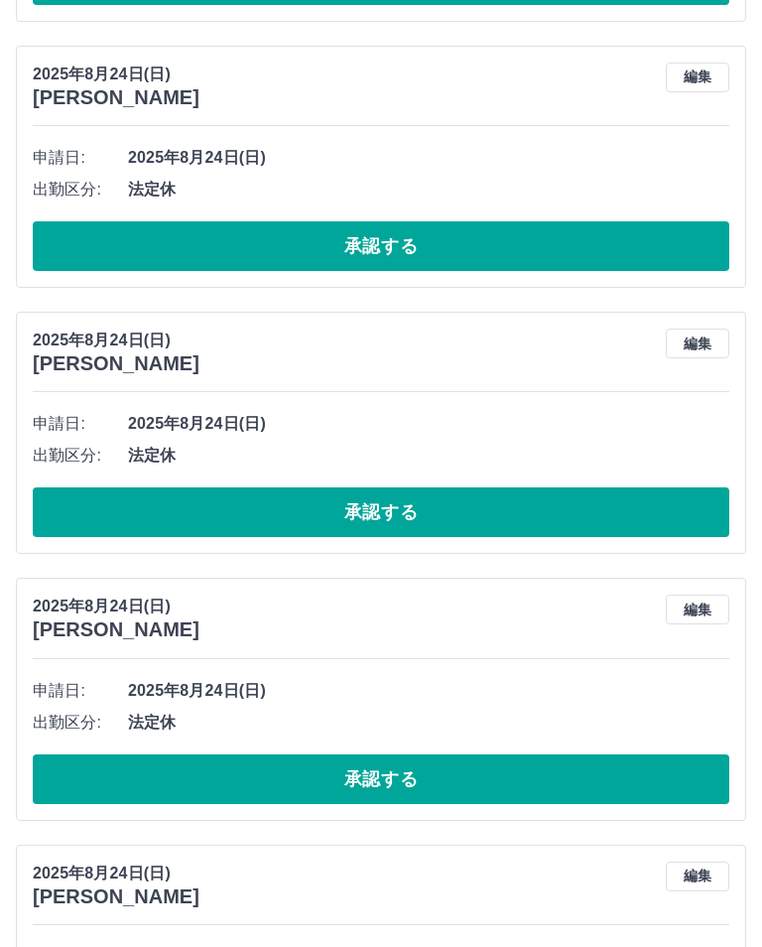
scroll to position [9411, 0]
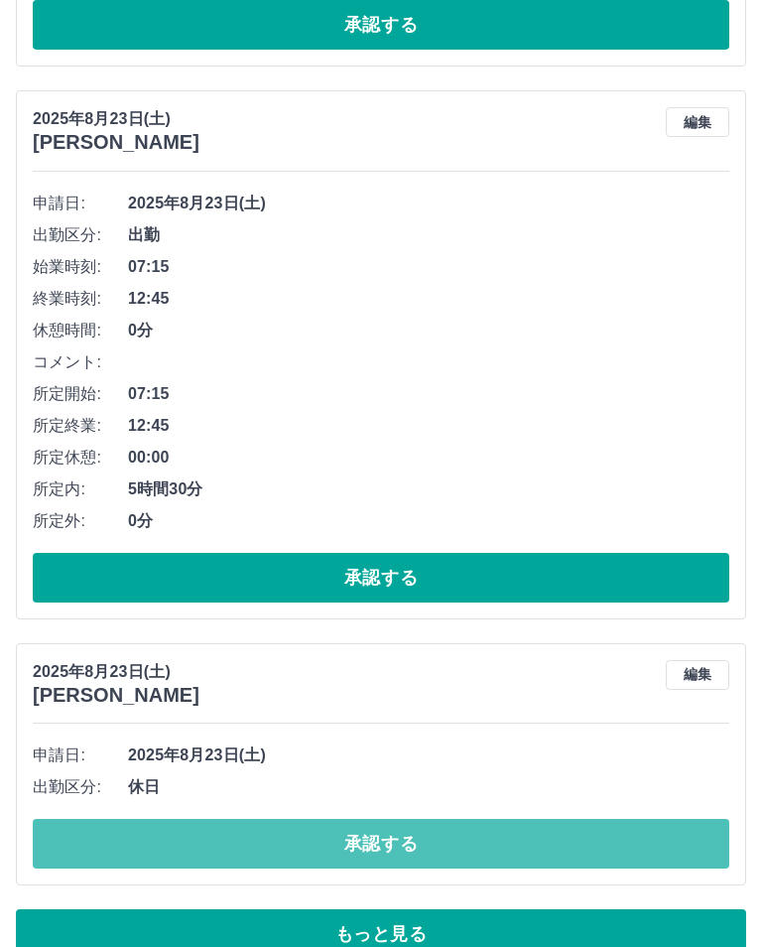
click at [238, 839] on button "承認する" at bounding box center [381, 844] width 697 height 50
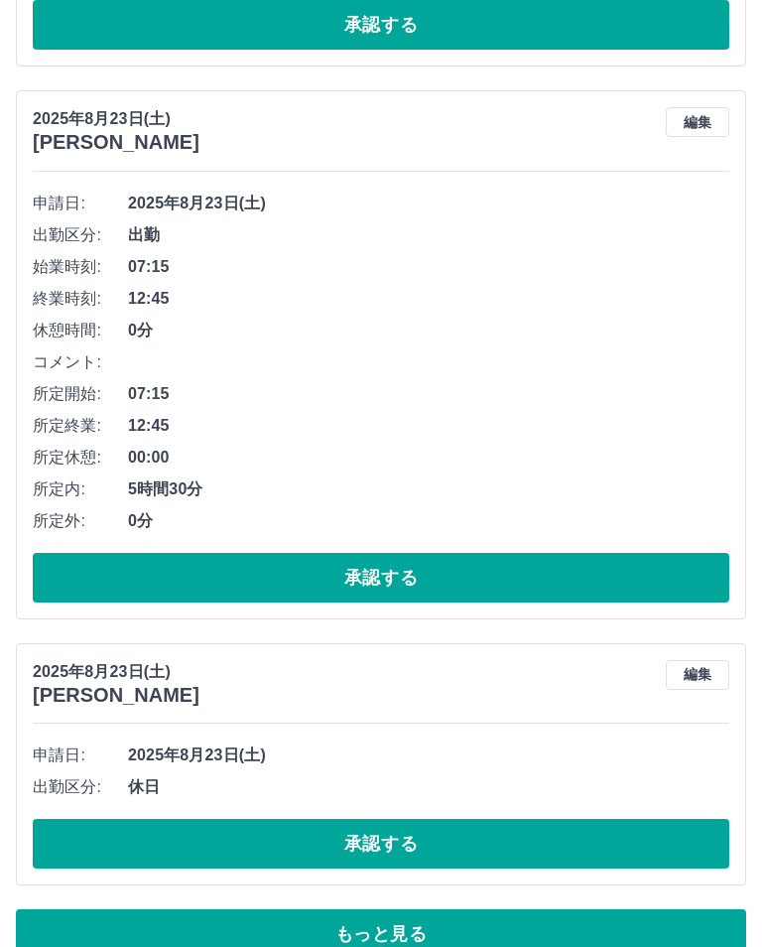
click at [241, 833] on button "承認する" at bounding box center [381, 844] width 697 height 50
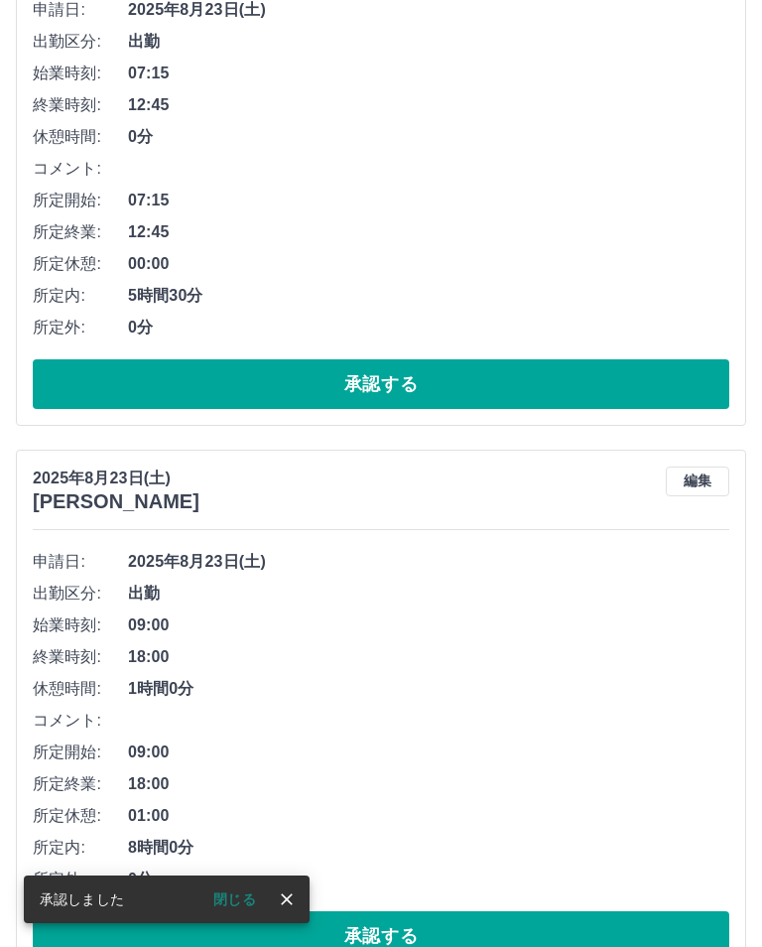
scroll to position [9697, 0]
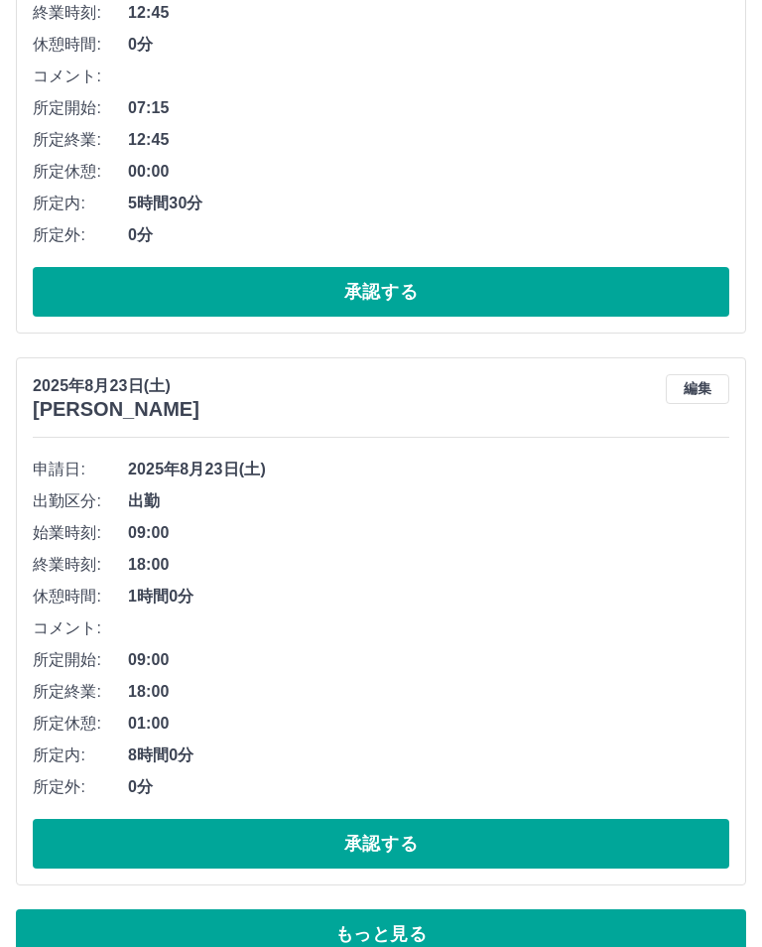
click at [178, 822] on button "承認する" at bounding box center [381, 844] width 697 height 50
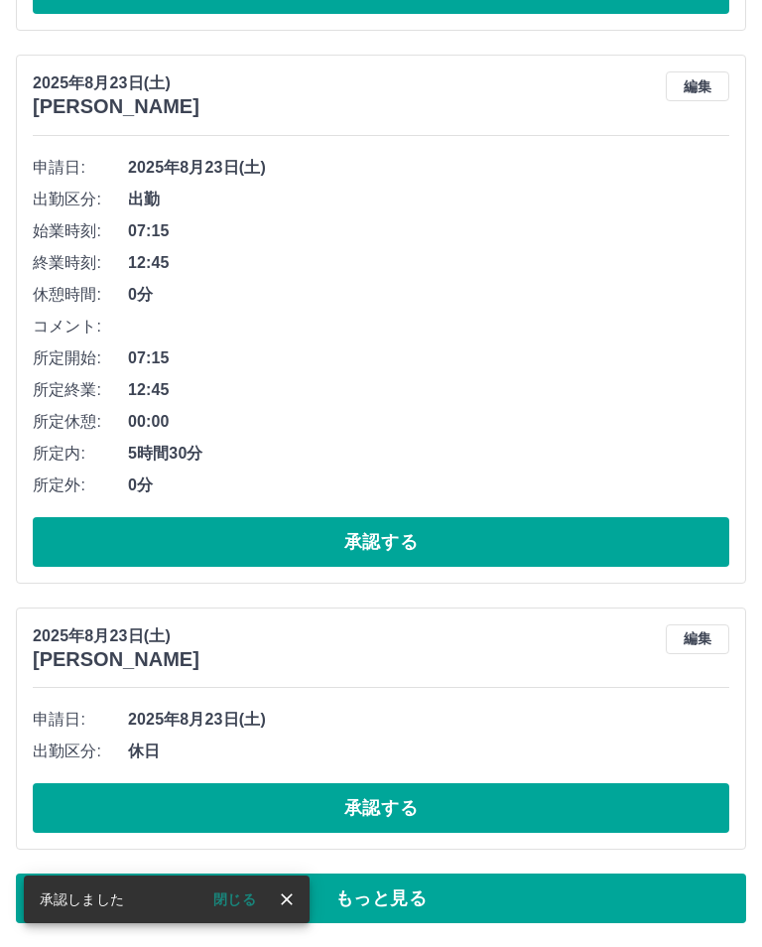
scroll to position [9411, 0]
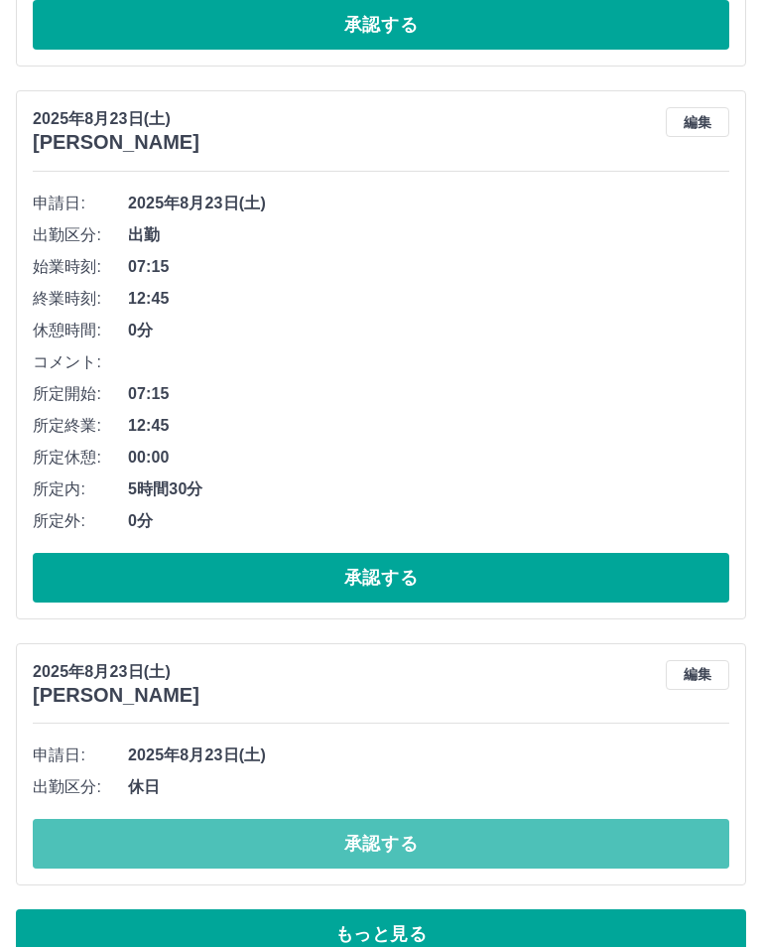
click at [76, 841] on button "承認する" at bounding box center [381, 844] width 697 height 50
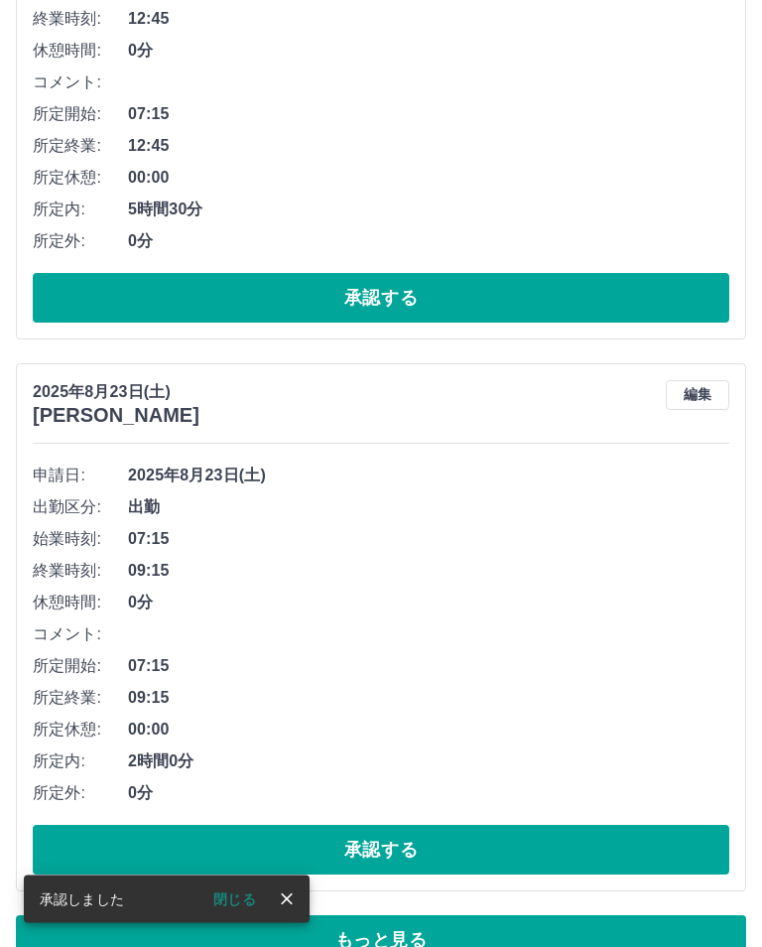
scroll to position [9697, 0]
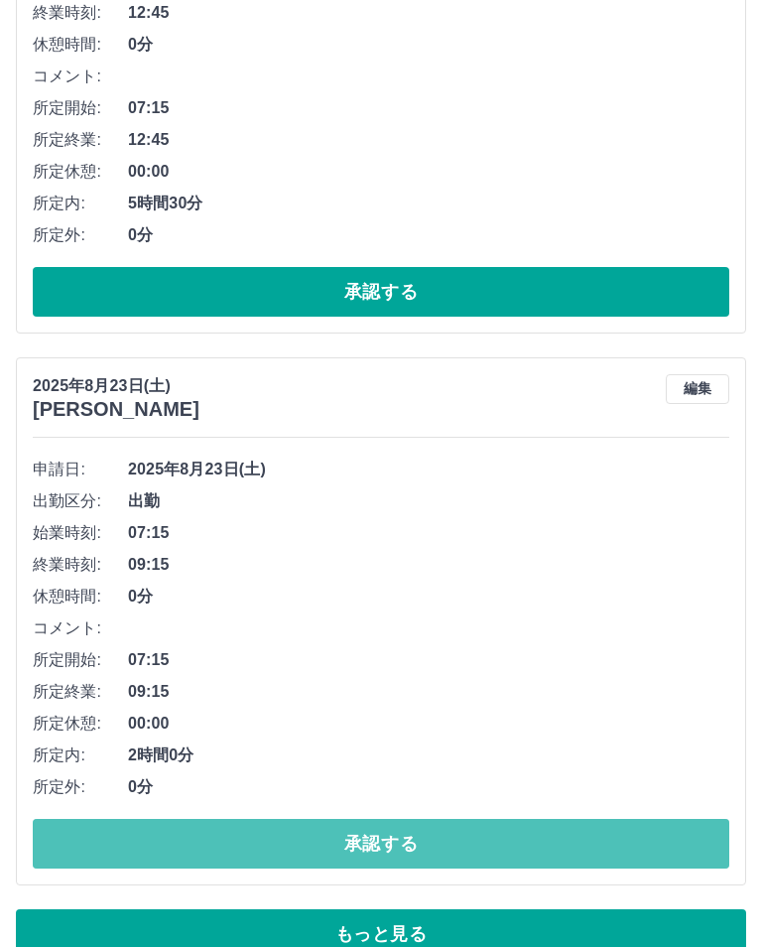
click at [91, 833] on button "承認する" at bounding box center [381, 844] width 697 height 50
click at [56, 838] on button "承認する" at bounding box center [381, 844] width 697 height 50
click at [68, 836] on button "承認する" at bounding box center [381, 844] width 697 height 50
click at [56, 835] on button "承認する" at bounding box center [381, 844] width 697 height 50
click at [63, 828] on button "承認する" at bounding box center [381, 844] width 697 height 50
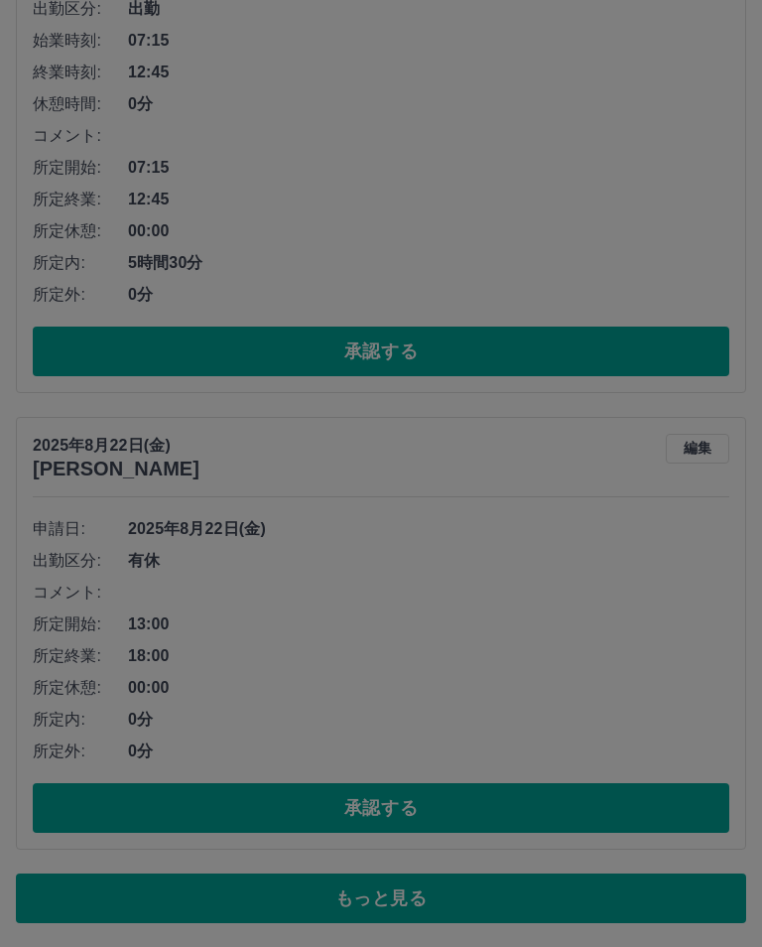
scroll to position [9601, 0]
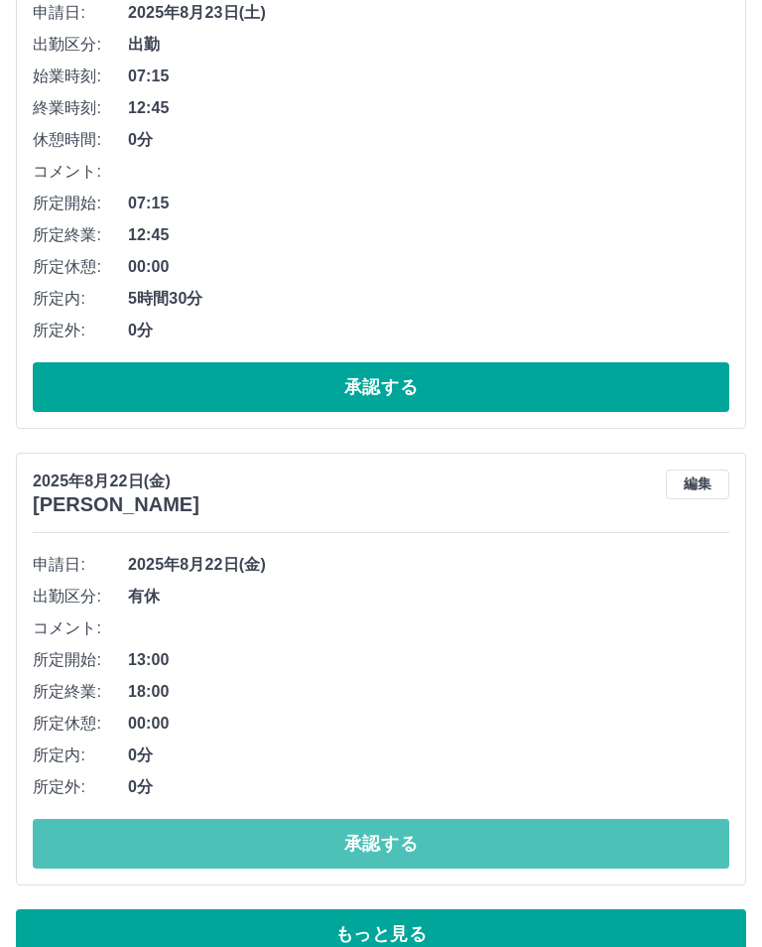
click at [59, 828] on button "承認する" at bounding box center [381, 844] width 697 height 50
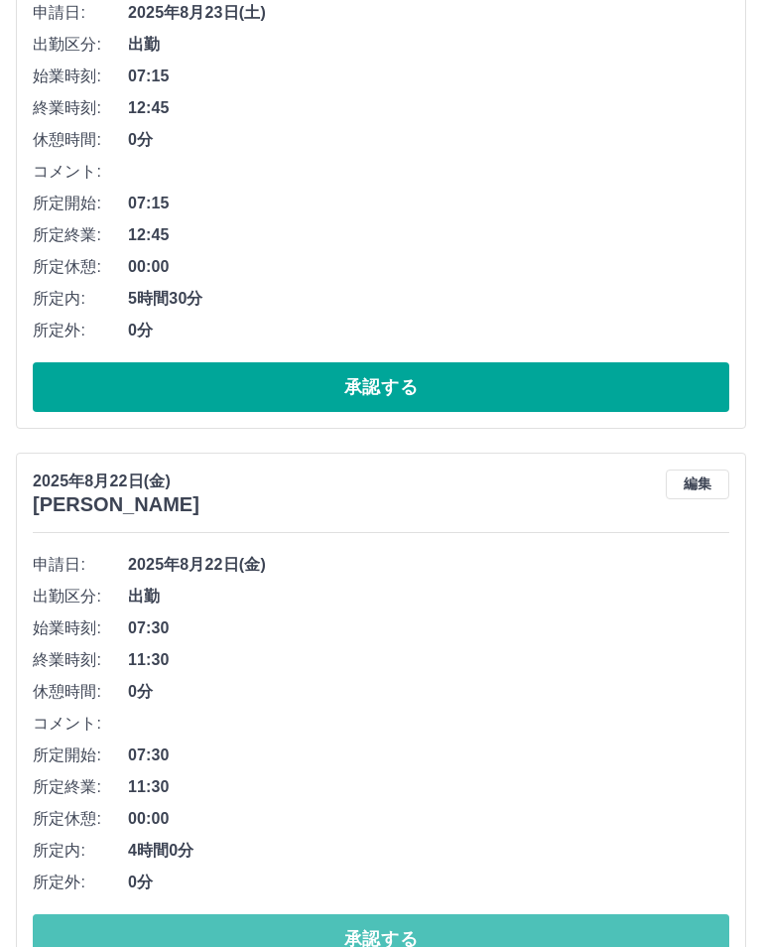
click at [465, 937] on button "承認する" at bounding box center [381, 939] width 697 height 50
click at [154, 926] on button "承認する" at bounding box center [381, 939] width 697 height 50
click at [252, 928] on button "承認する" at bounding box center [381, 939] width 697 height 50
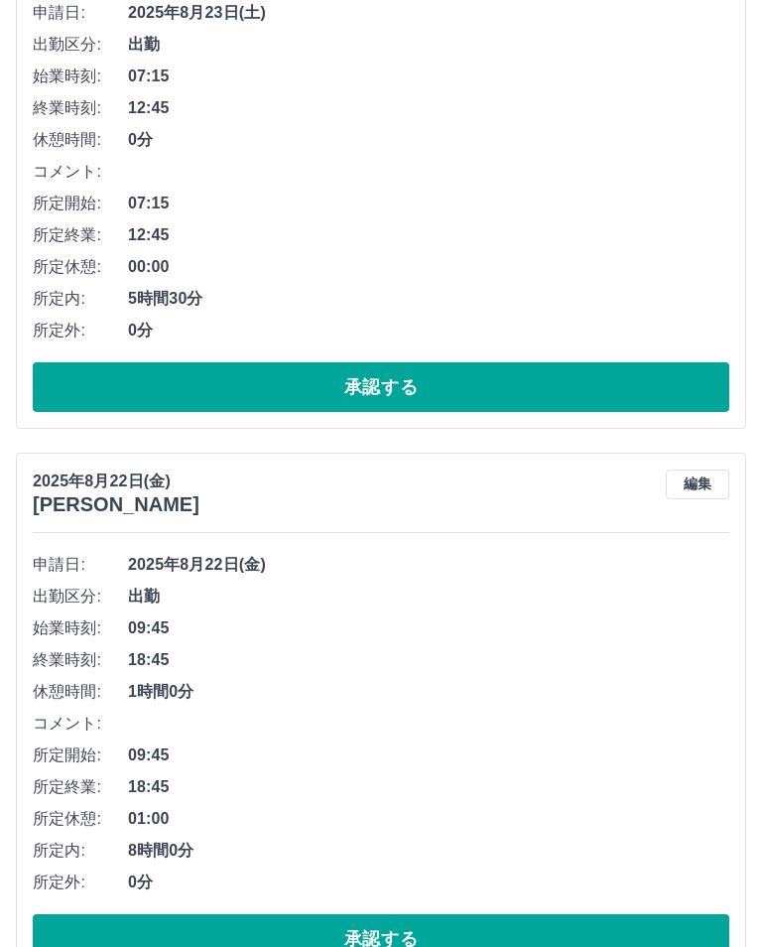
click at [318, 938] on button "承認する" at bounding box center [381, 939] width 697 height 50
click at [211, 939] on button "承認する" at bounding box center [381, 939] width 697 height 50
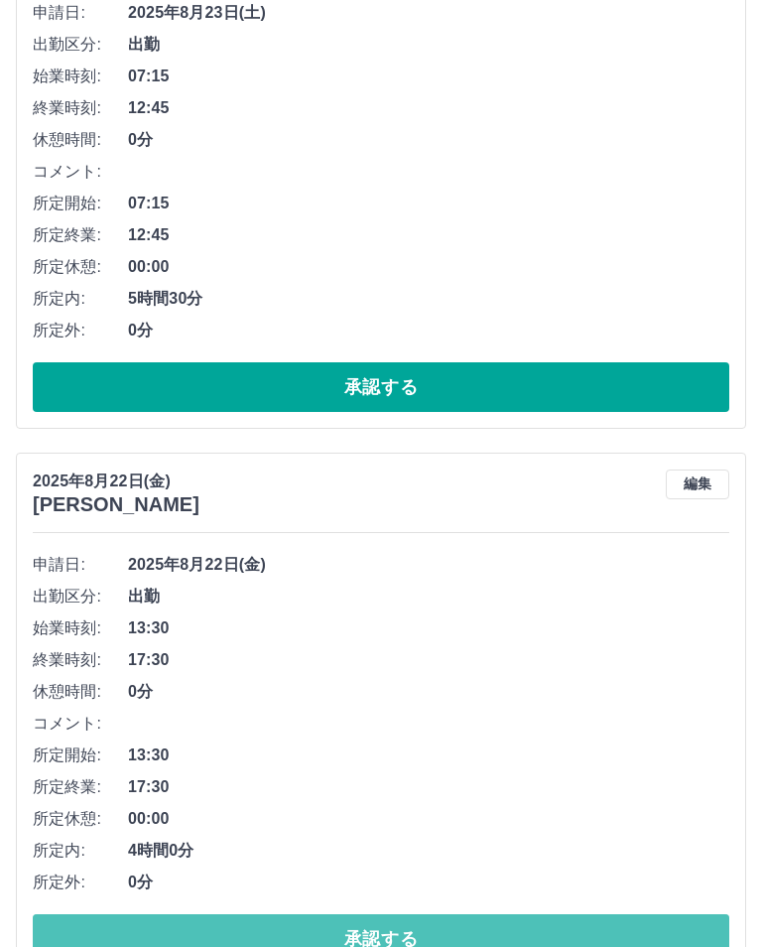
click at [428, 943] on button "承認する" at bounding box center [381, 939] width 697 height 50
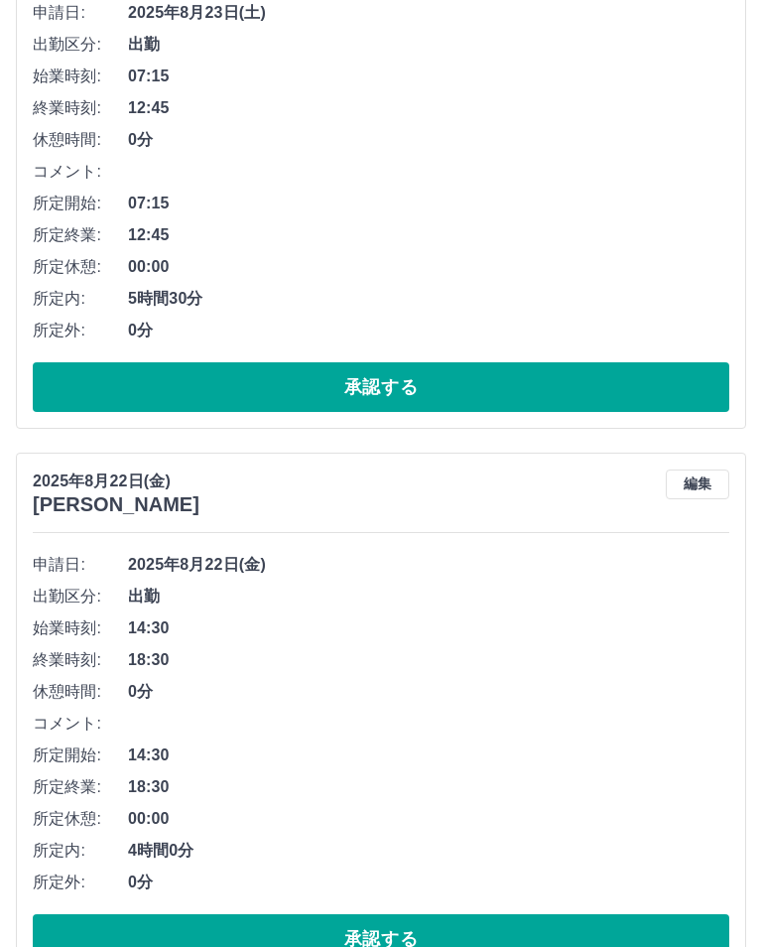
click at [362, 930] on button "承認する" at bounding box center [381, 939] width 697 height 50
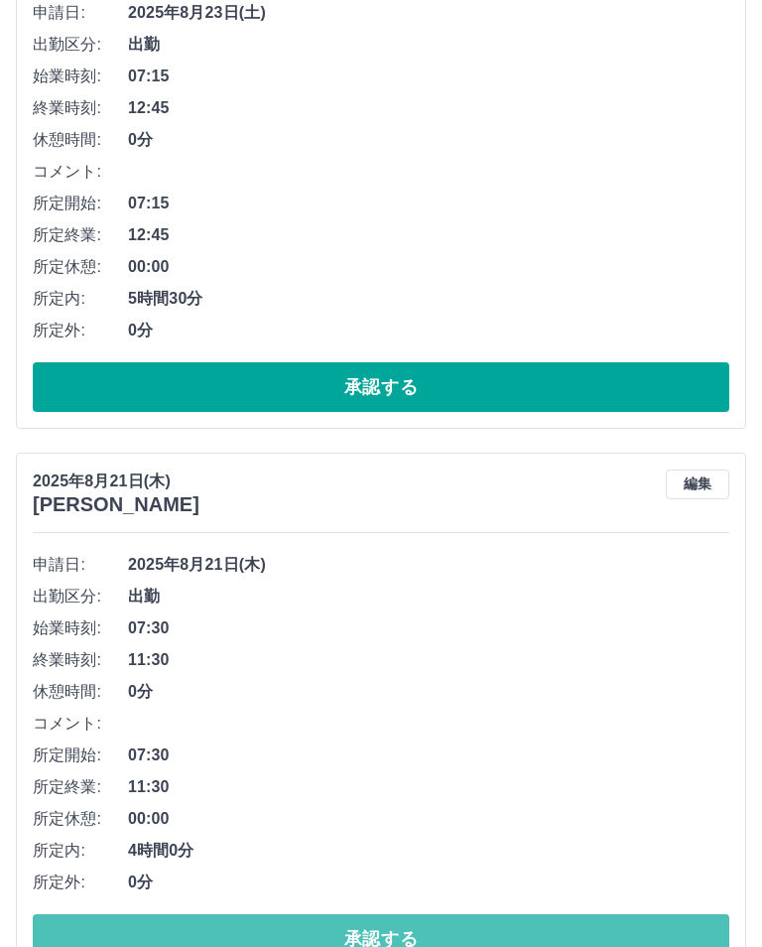
click at [273, 945] on button "承認する" at bounding box center [381, 939] width 697 height 50
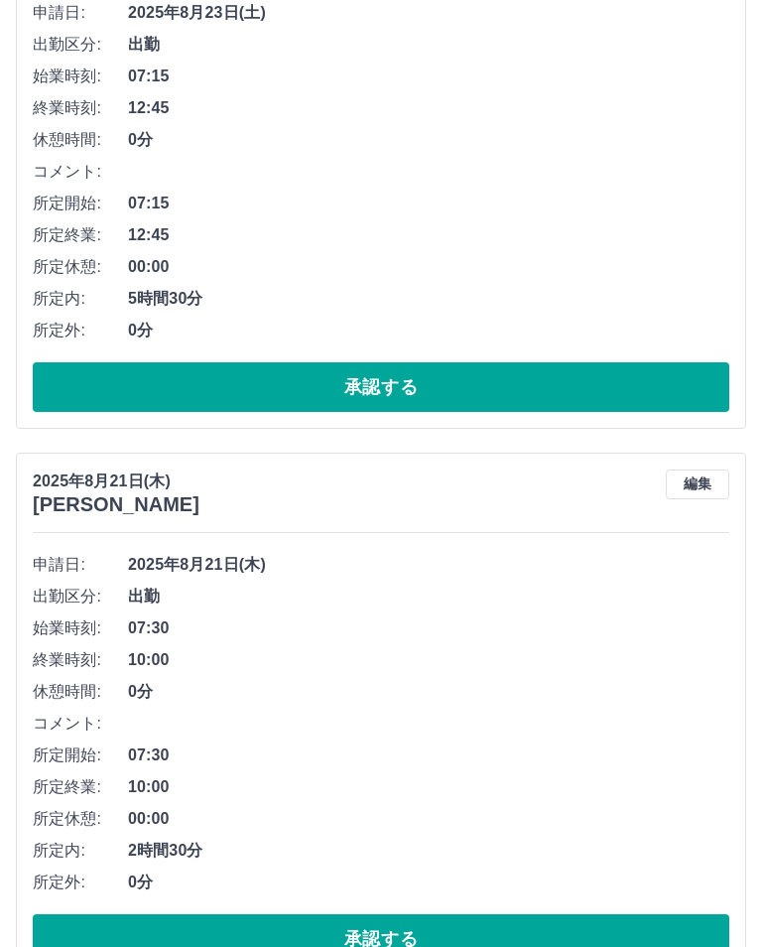
click at [396, 946] on button "承認する" at bounding box center [381, 939] width 697 height 50
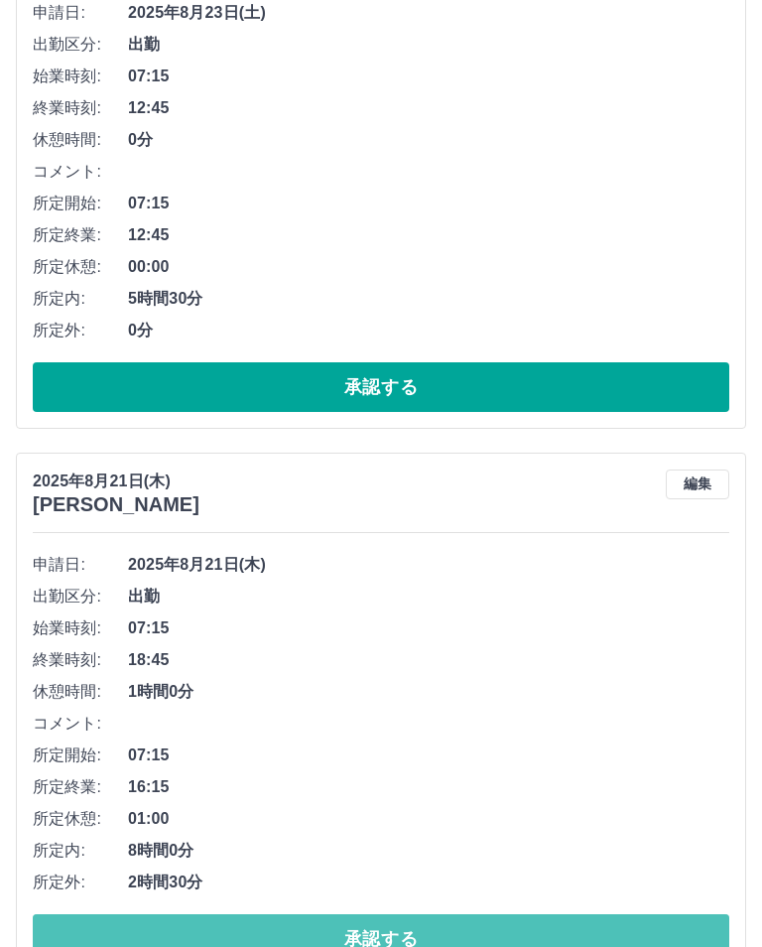
click at [412, 934] on button "承認する" at bounding box center [381, 939] width 697 height 50
click at [429, 926] on button "承認する" at bounding box center [381, 939] width 697 height 50
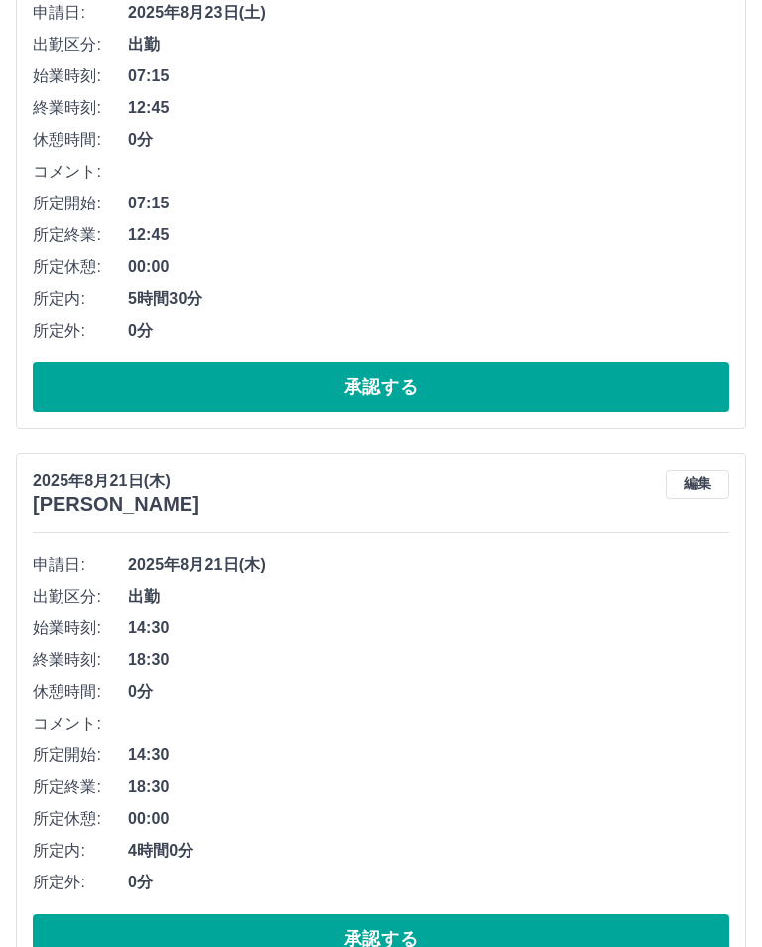
click at [415, 935] on button "承認する" at bounding box center [381, 939] width 697 height 50
click at [499, 942] on button "承認する" at bounding box center [381, 939] width 697 height 50
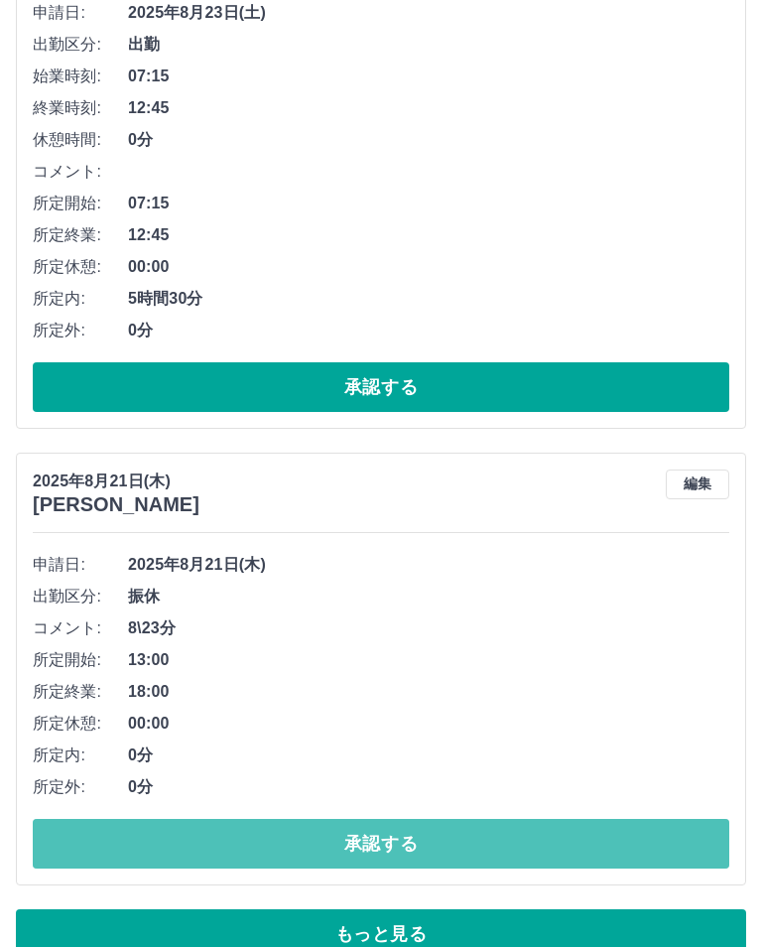
click at [139, 841] on button "承認する" at bounding box center [381, 844] width 697 height 50
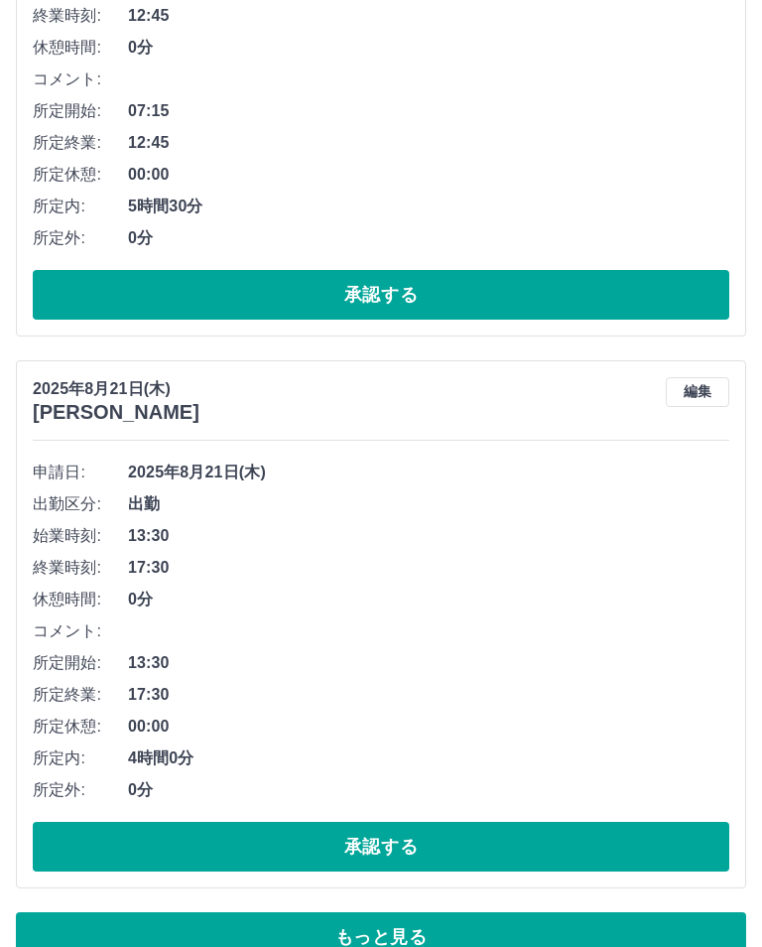
scroll to position [9697, 0]
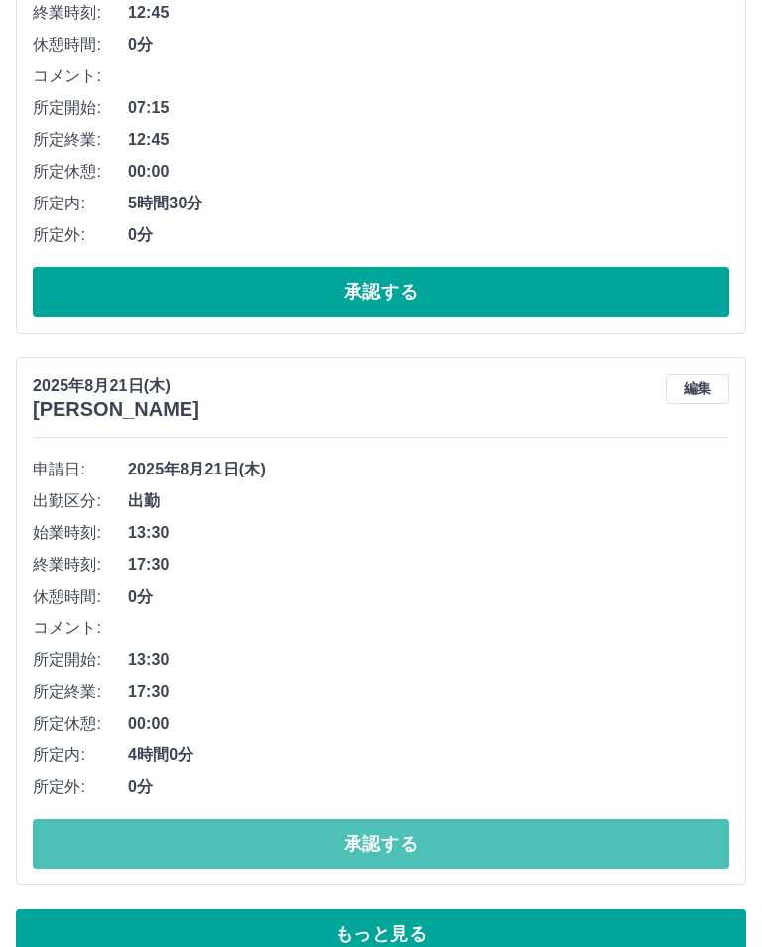
click at [86, 835] on button "承認する" at bounding box center [381, 844] width 697 height 50
click at [111, 834] on button "承認する" at bounding box center [381, 844] width 697 height 50
click at [234, 839] on button "承認する" at bounding box center [381, 844] width 697 height 50
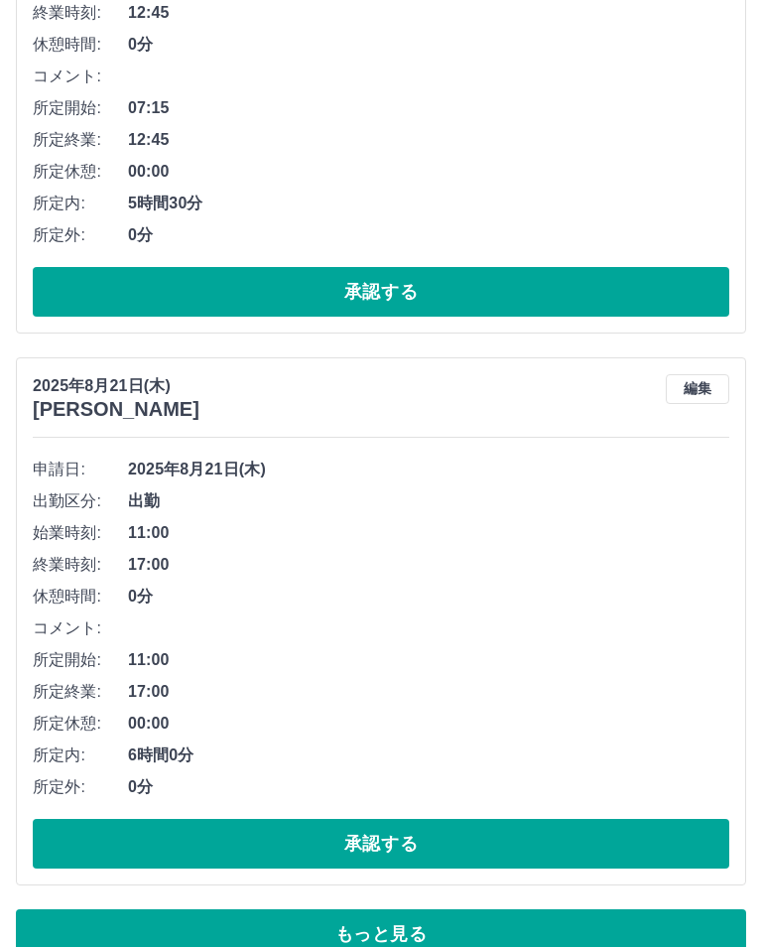
click at [172, 842] on button "承認する" at bounding box center [381, 844] width 697 height 50
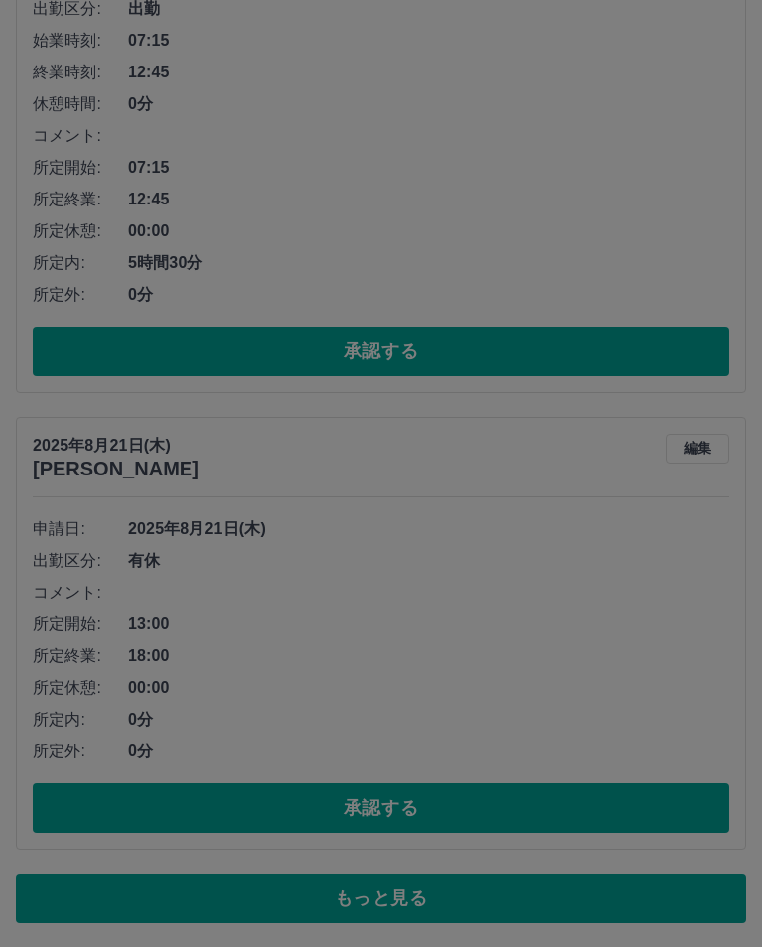
scroll to position [9601, 0]
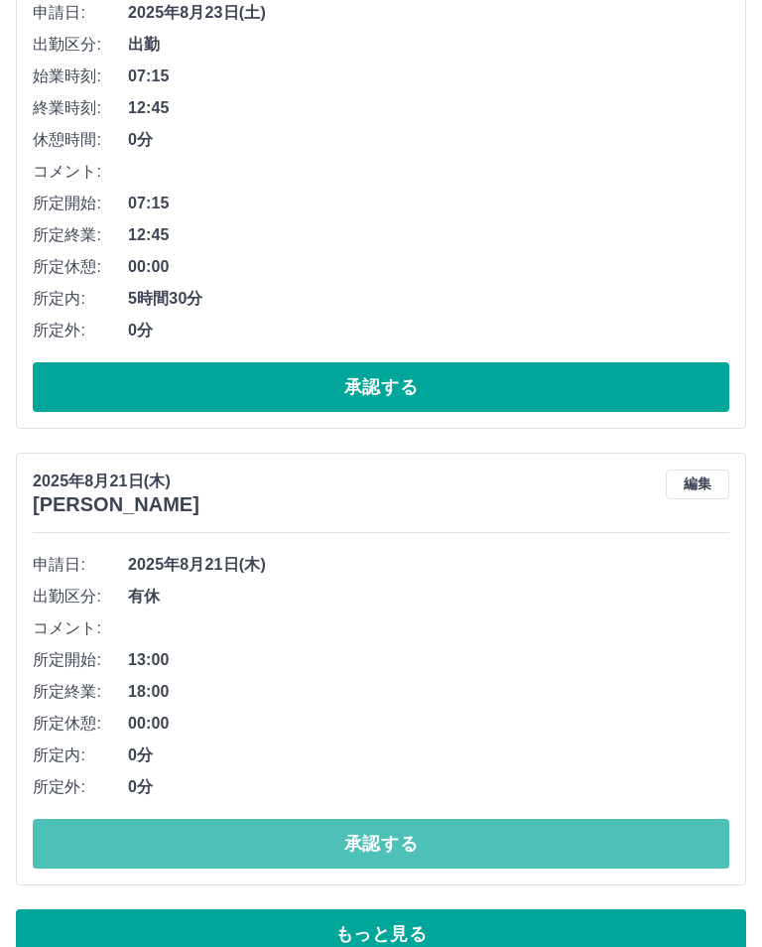
click at [77, 846] on button "承認する" at bounding box center [381, 844] width 697 height 50
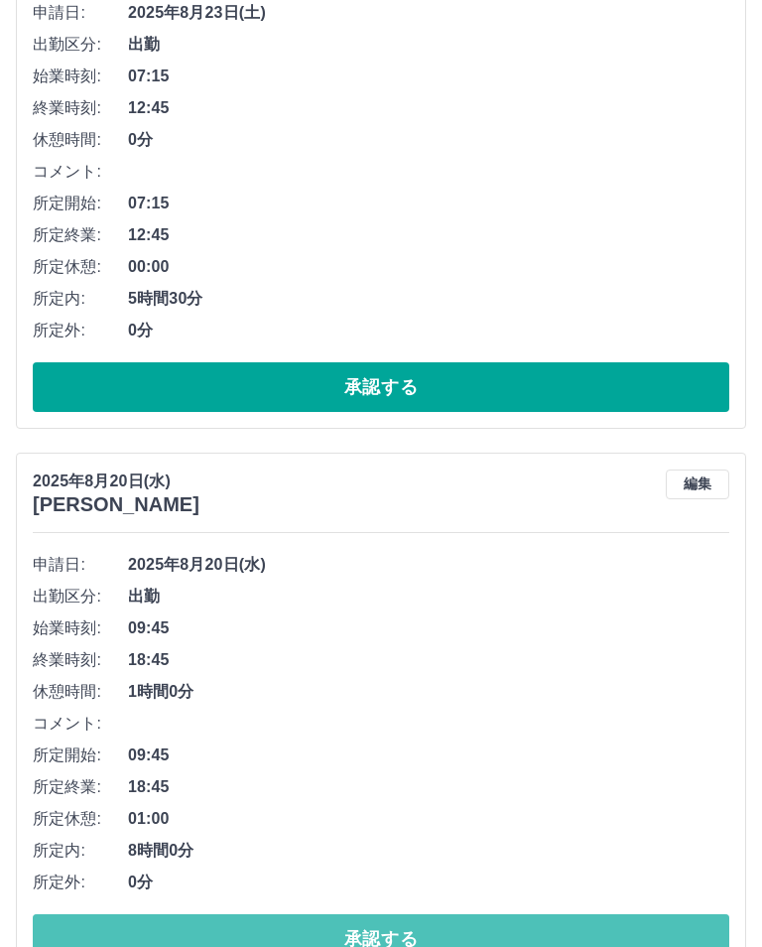
click at [190, 934] on button "承認する" at bounding box center [381, 939] width 697 height 50
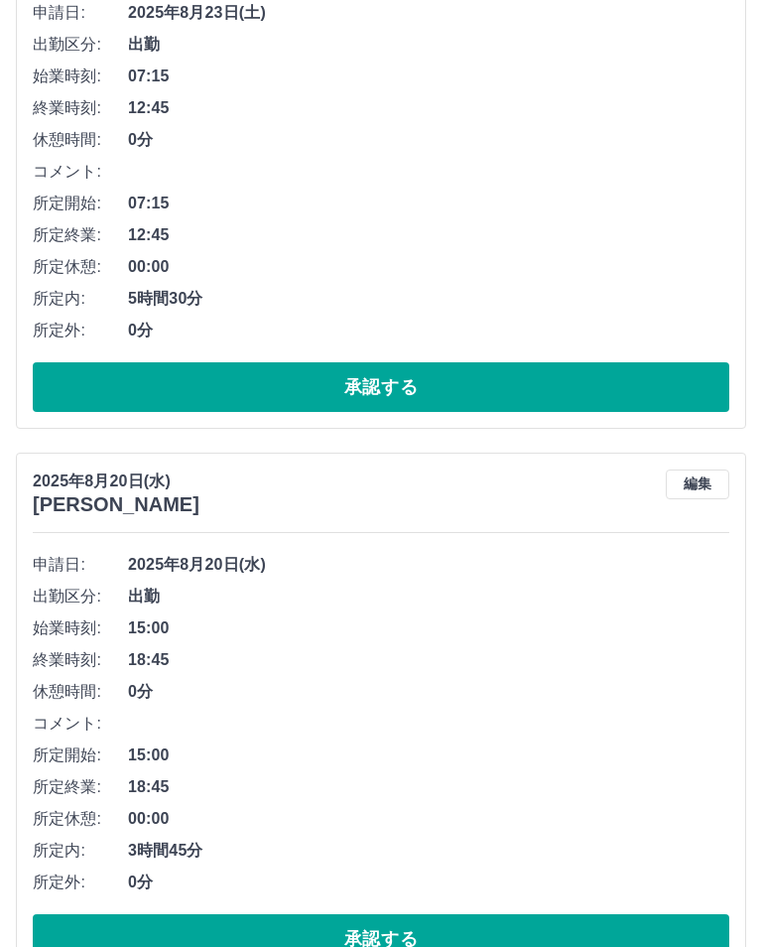
click at [380, 932] on button "承認する" at bounding box center [381, 939] width 697 height 50
click at [548, 935] on button "承認する" at bounding box center [381, 939] width 697 height 50
click at [578, 928] on button "承認する" at bounding box center [381, 939] width 697 height 50
click at [581, 930] on button "承認する" at bounding box center [381, 939] width 697 height 50
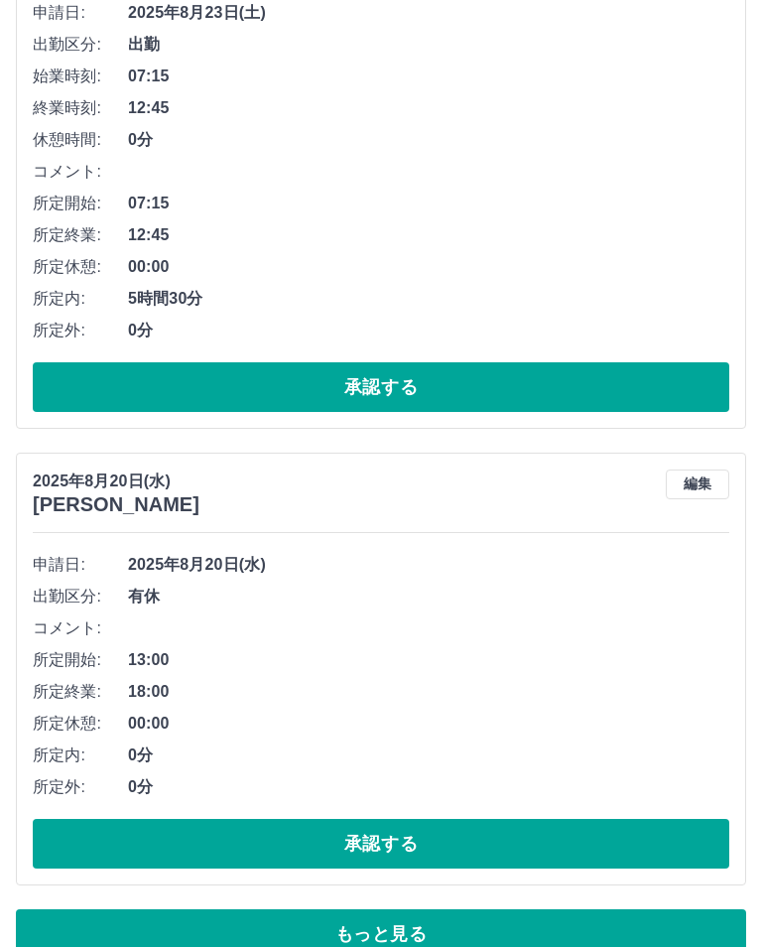
click at [653, 836] on button "承認する" at bounding box center [381, 844] width 697 height 50
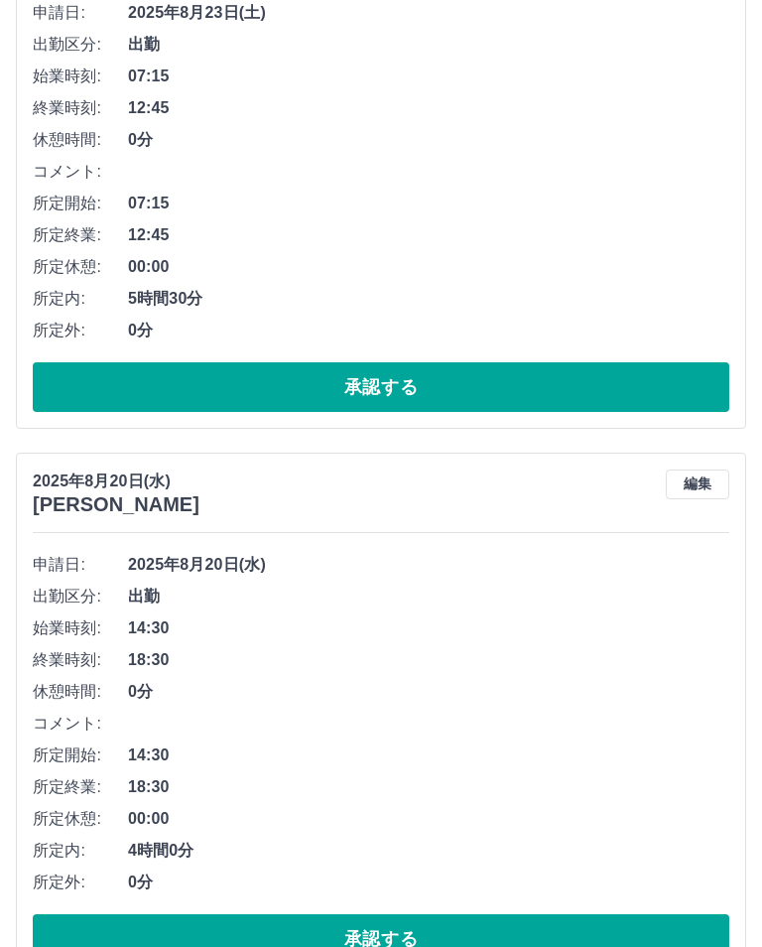
click at [571, 937] on button "承認する" at bounding box center [381, 939] width 697 height 50
click at [602, 934] on button "承認する" at bounding box center [381, 939] width 697 height 50
click at [534, 931] on button "承認する" at bounding box center [381, 939] width 697 height 50
click at [691, 470] on button "編集" at bounding box center [698, 484] width 64 height 30
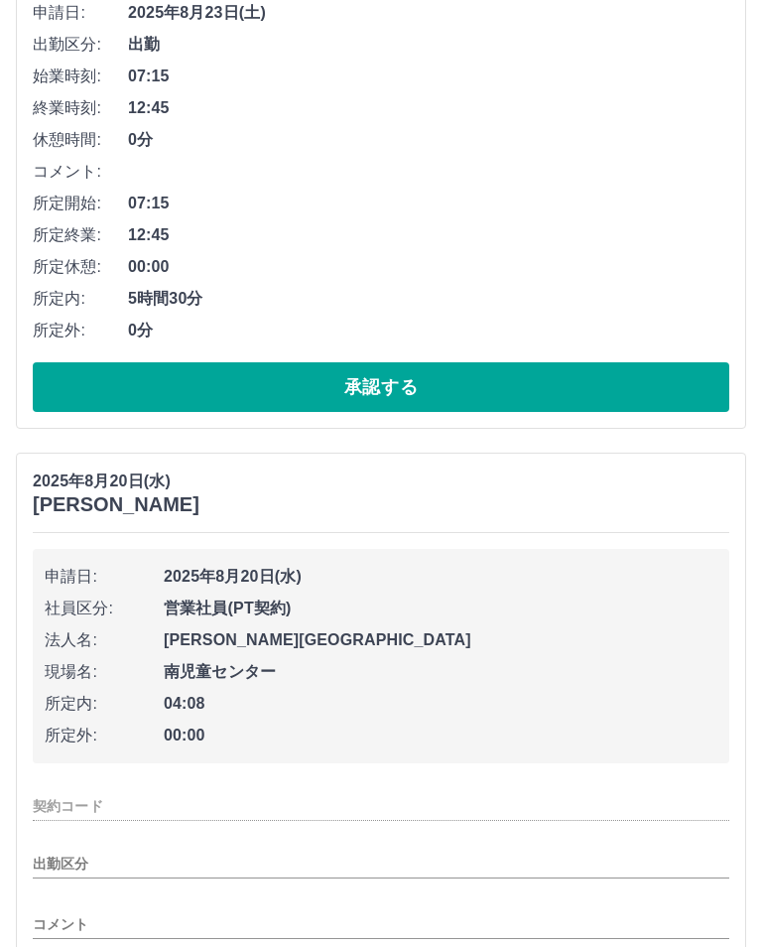
type input "********"
type input "**"
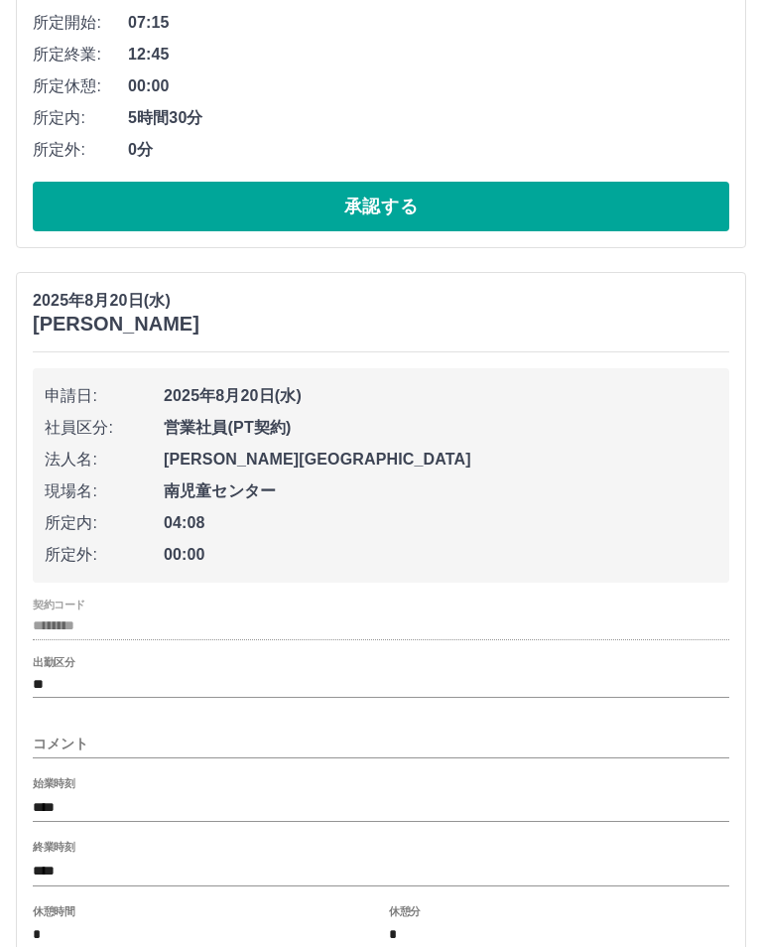
scroll to position [9996, 0]
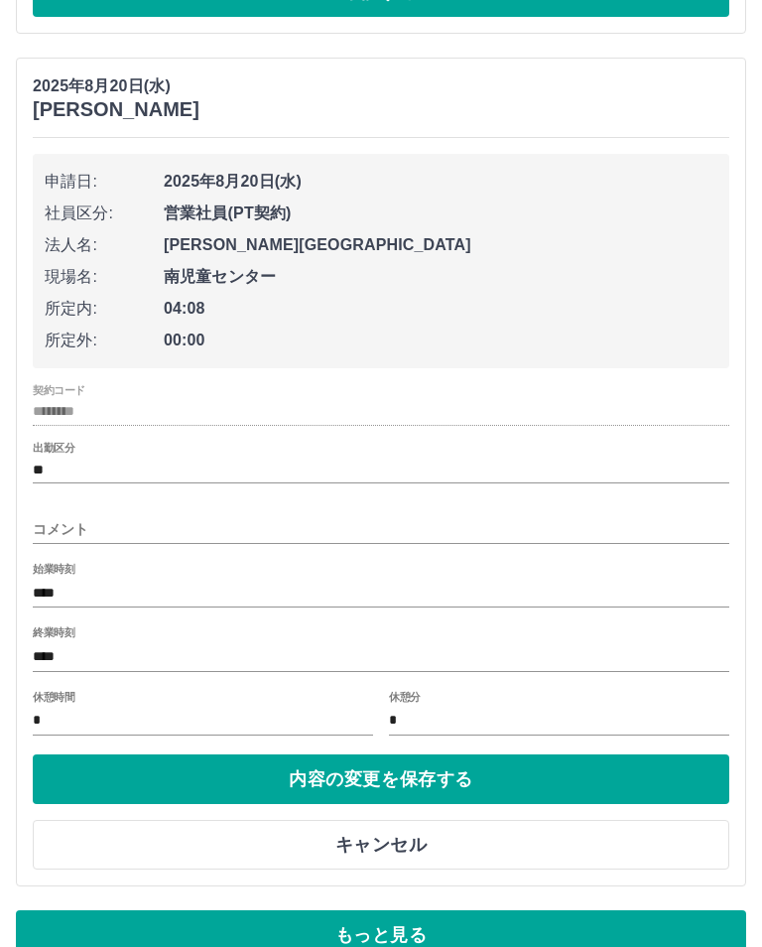
click at [434, 643] on input "****" at bounding box center [381, 656] width 697 height 29
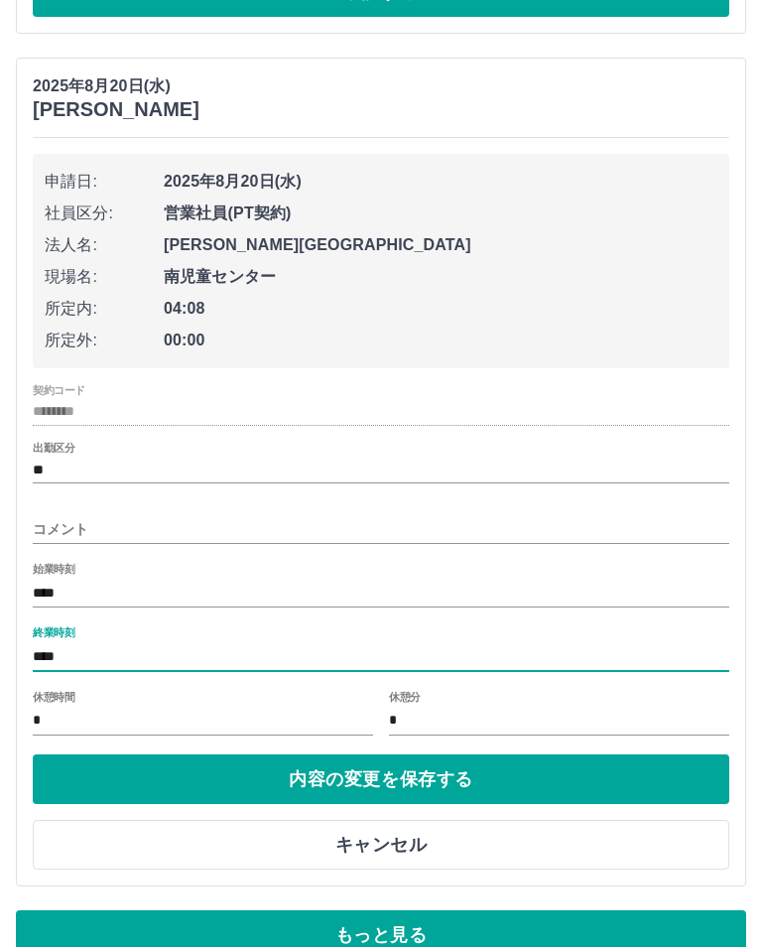
scroll to position [10027, 0]
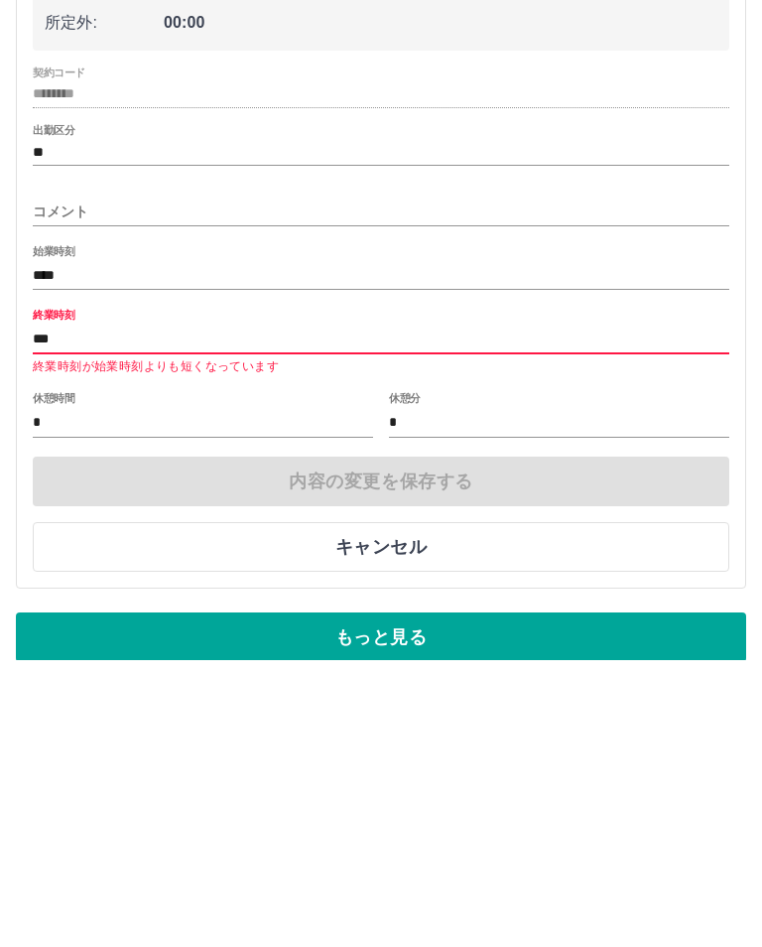
type input "****"
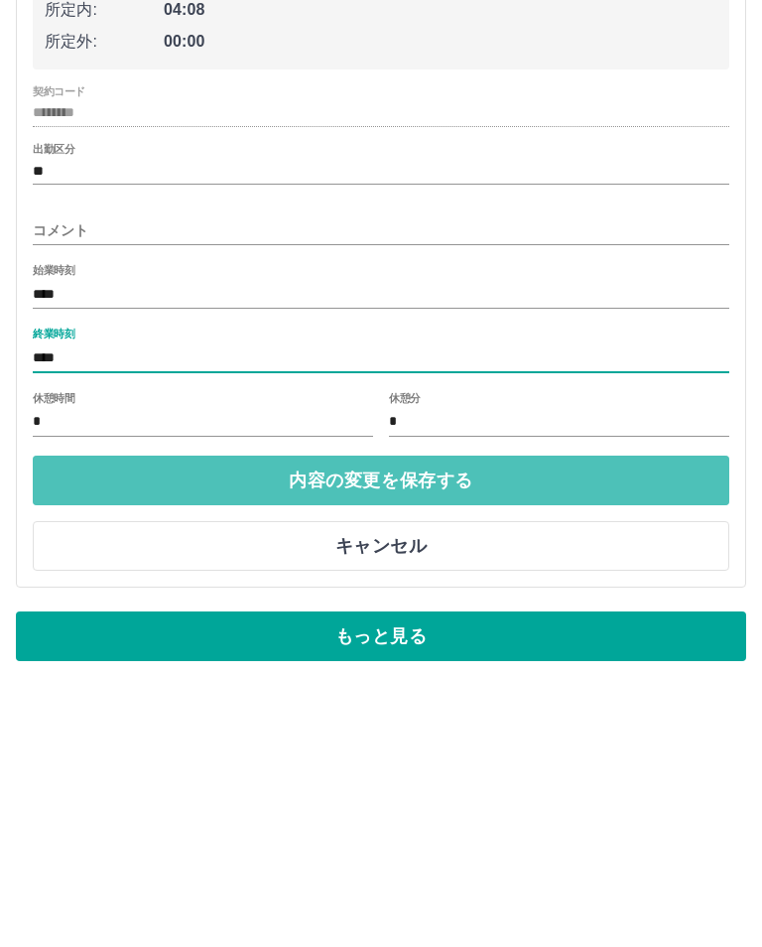
click at [590, 723] on button "内容の変更を保存する" at bounding box center [381, 748] width 697 height 50
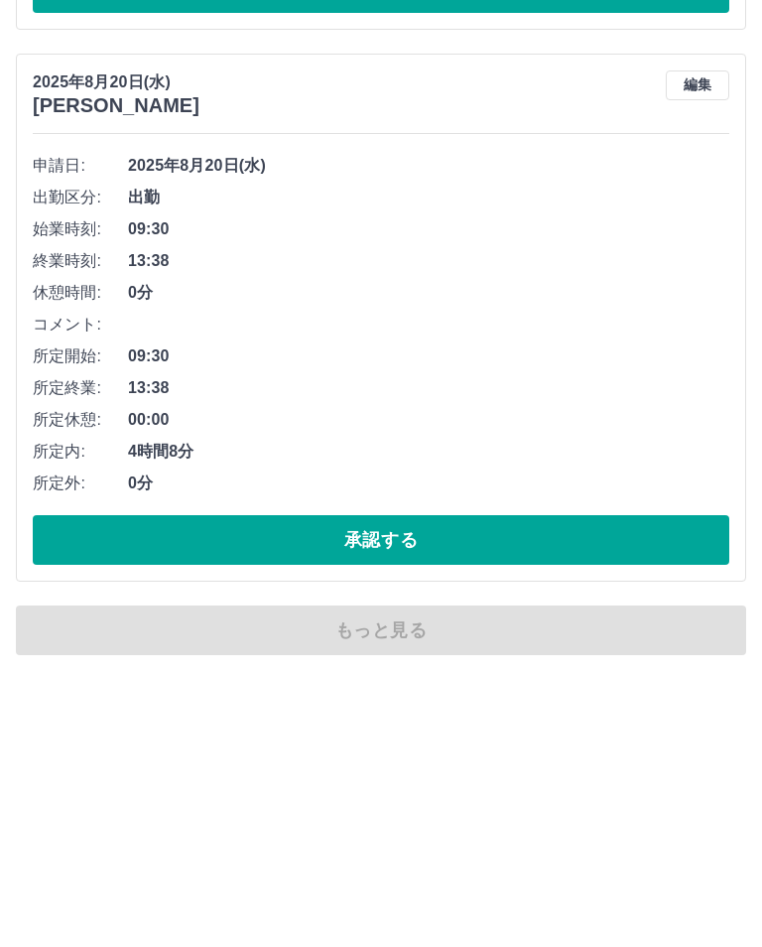
scroll to position [9697, 0]
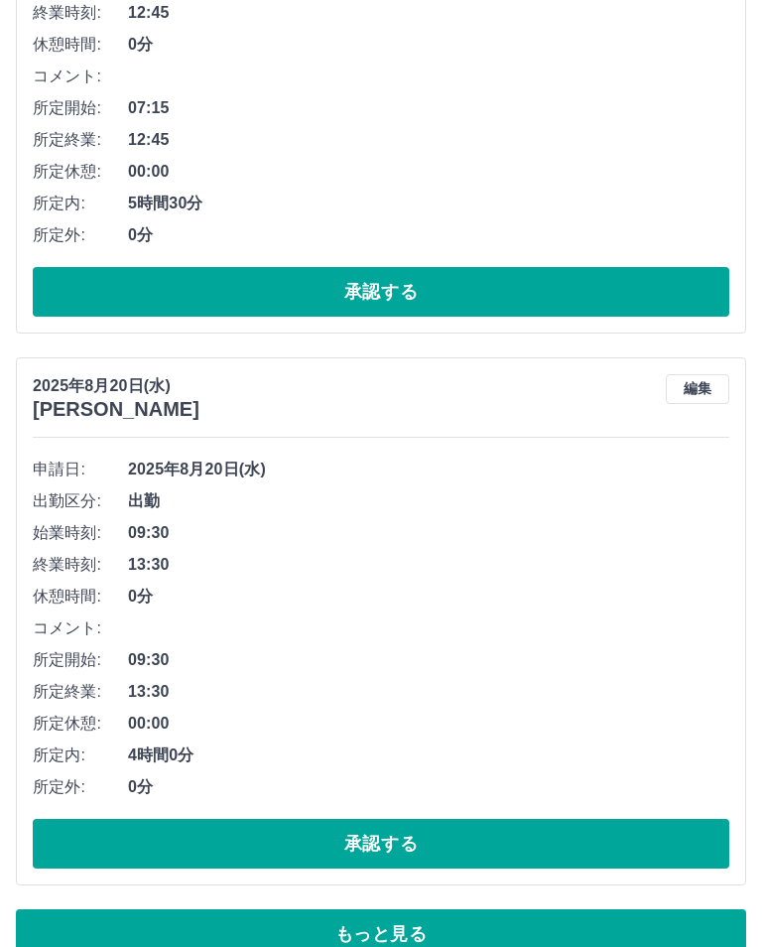
click at [160, 842] on button "承認する" at bounding box center [381, 844] width 697 height 50
click at [607, 836] on button "承認する" at bounding box center [381, 844] width 697 height 50
click at [626, 835] on button "承認する" at bounding box center [381, 844] width 697 height 50
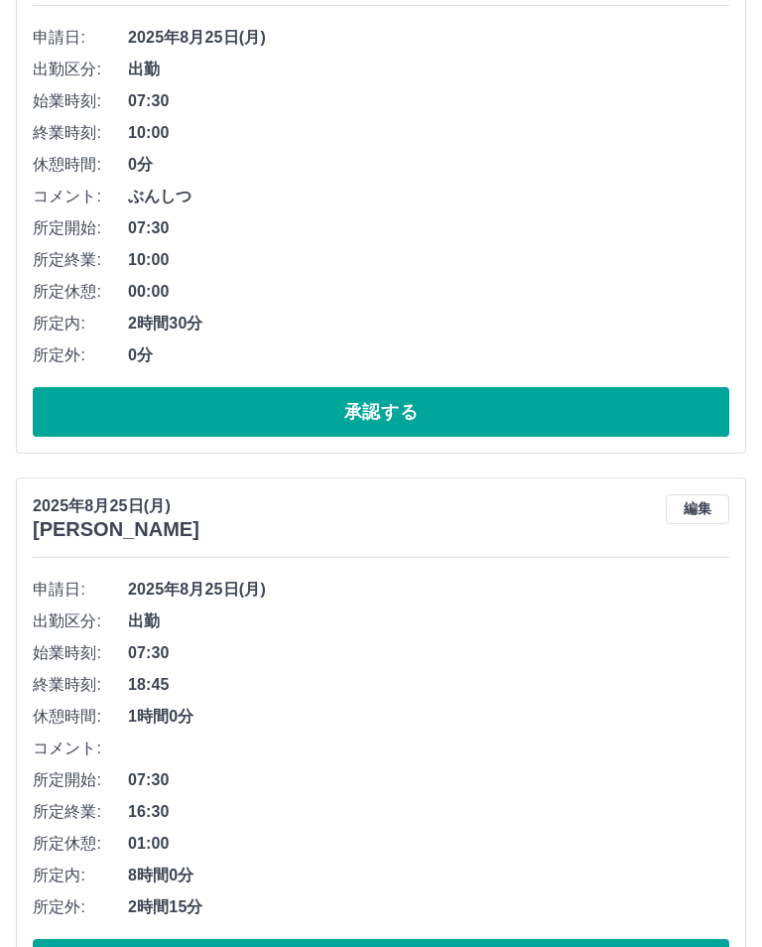
scroll to position [0, 0]
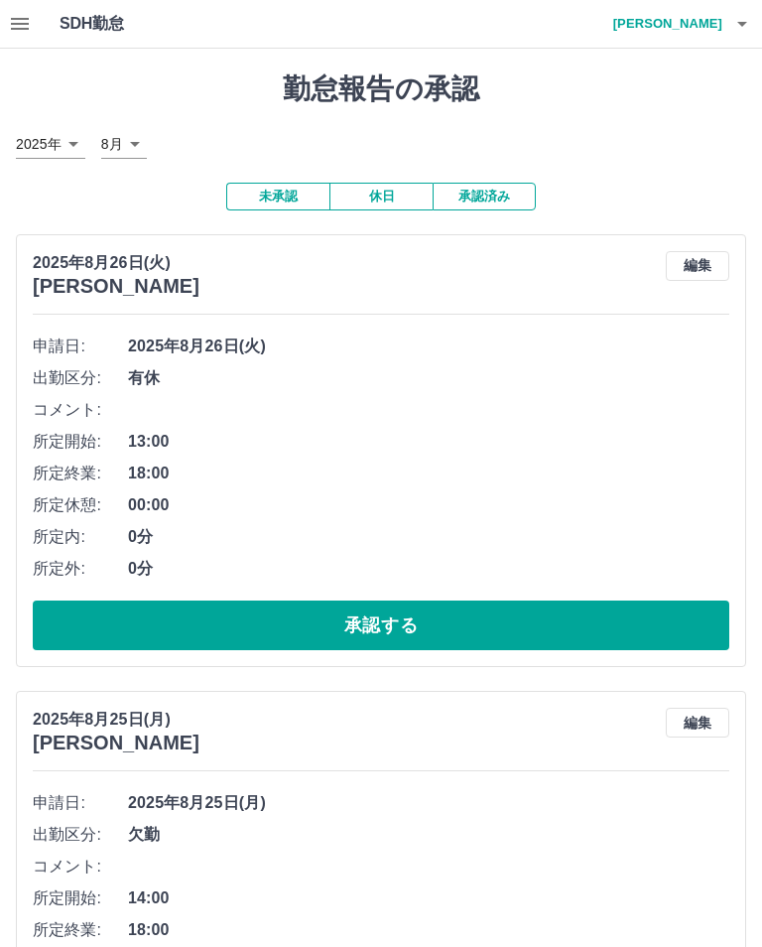
click at [488, 198] on button "承認済み" at bounding box center [484, 197] width 103 height 28
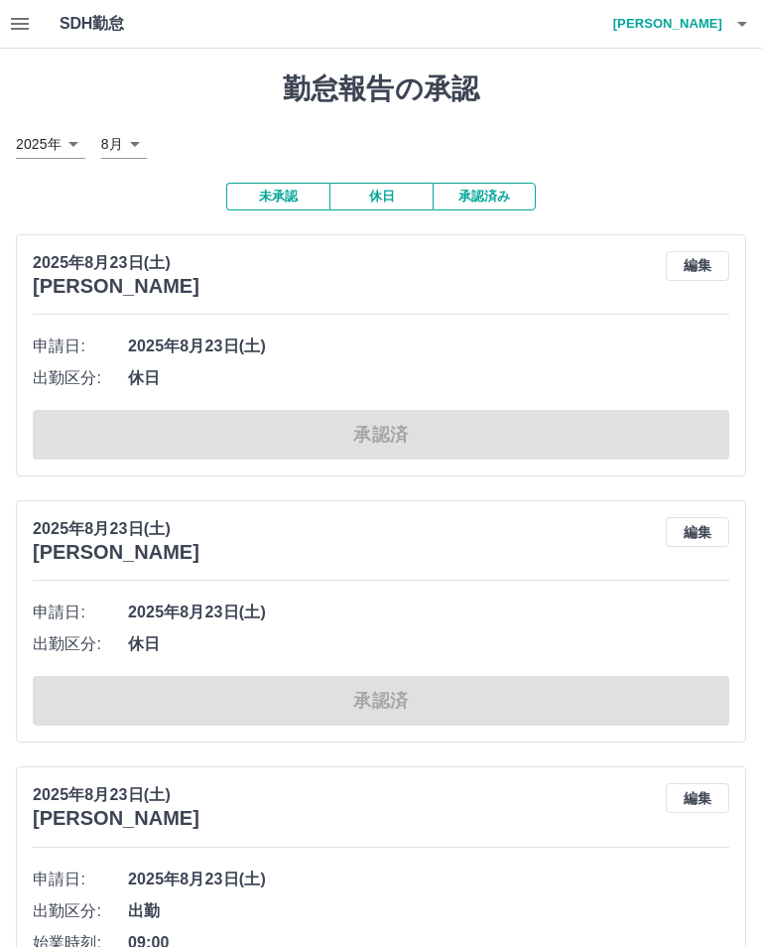
click at [285, 195] on button "未承認" at bounding box center [277, 197] width 103 height 28
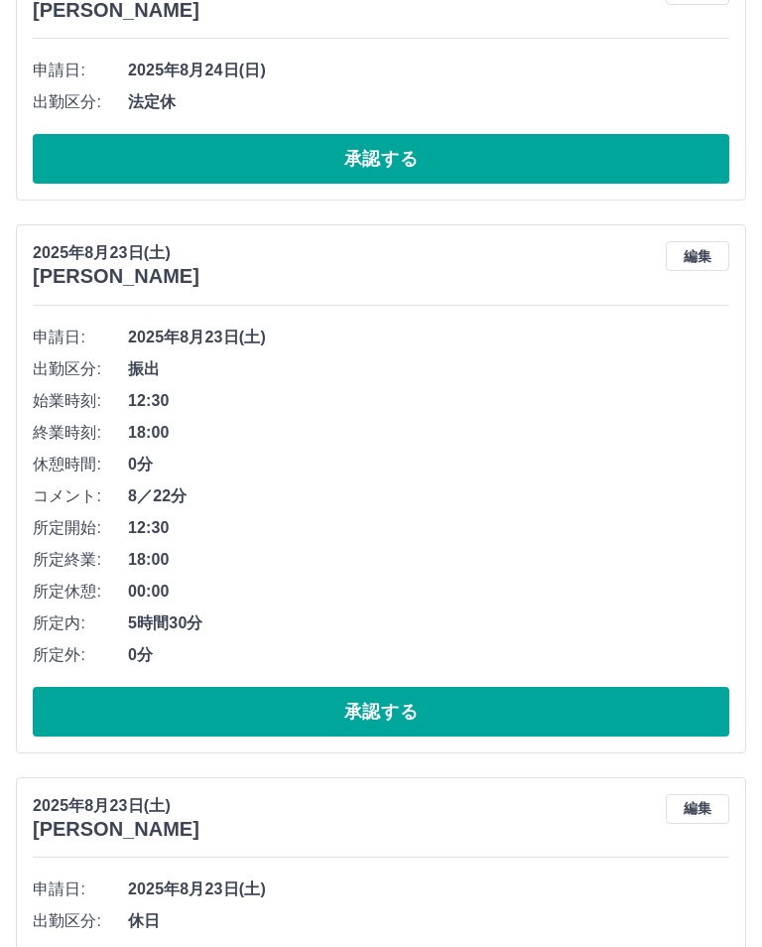
scroll to position [9697, 0]
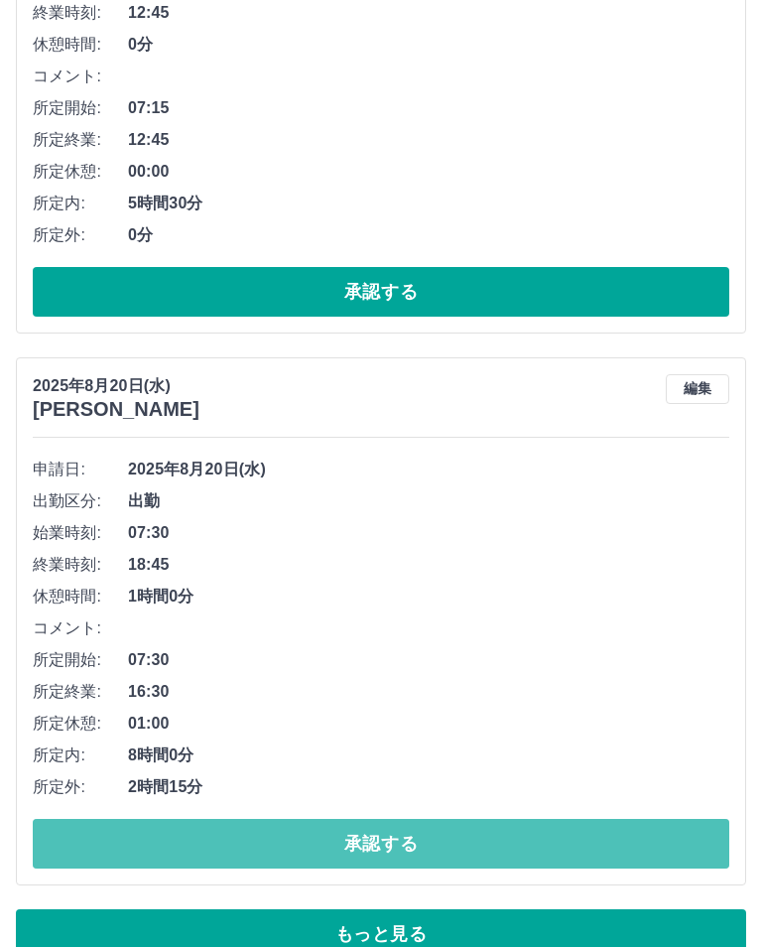
click at [503, 829] on button "承認する" at bounding box center [381, 844] width 697 height 50
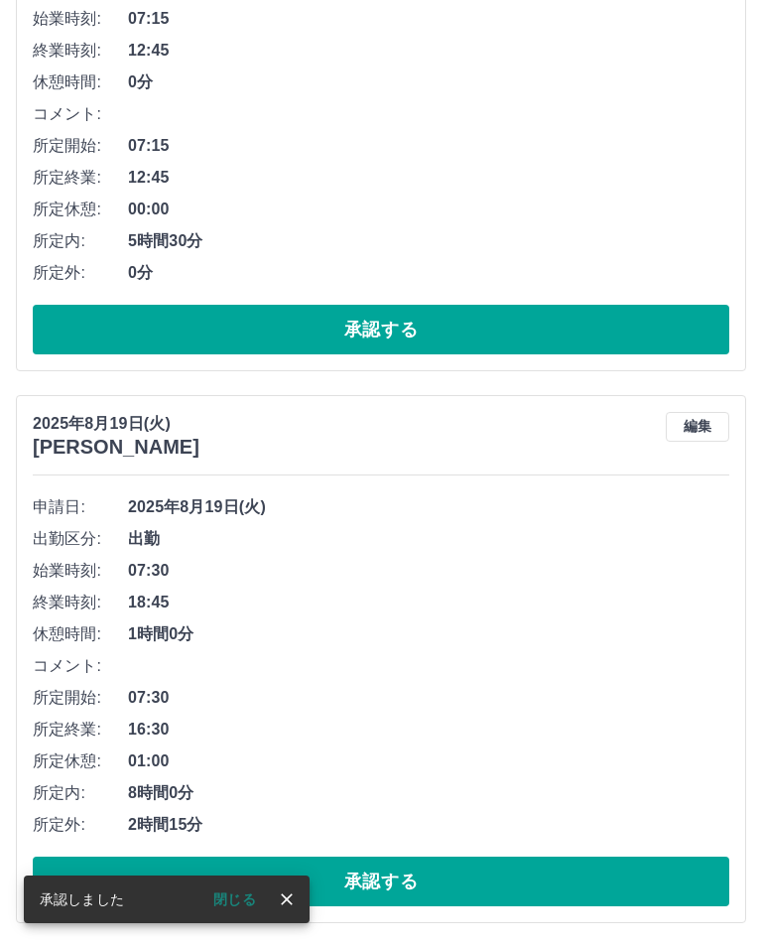
scroll to position [9623, 0]
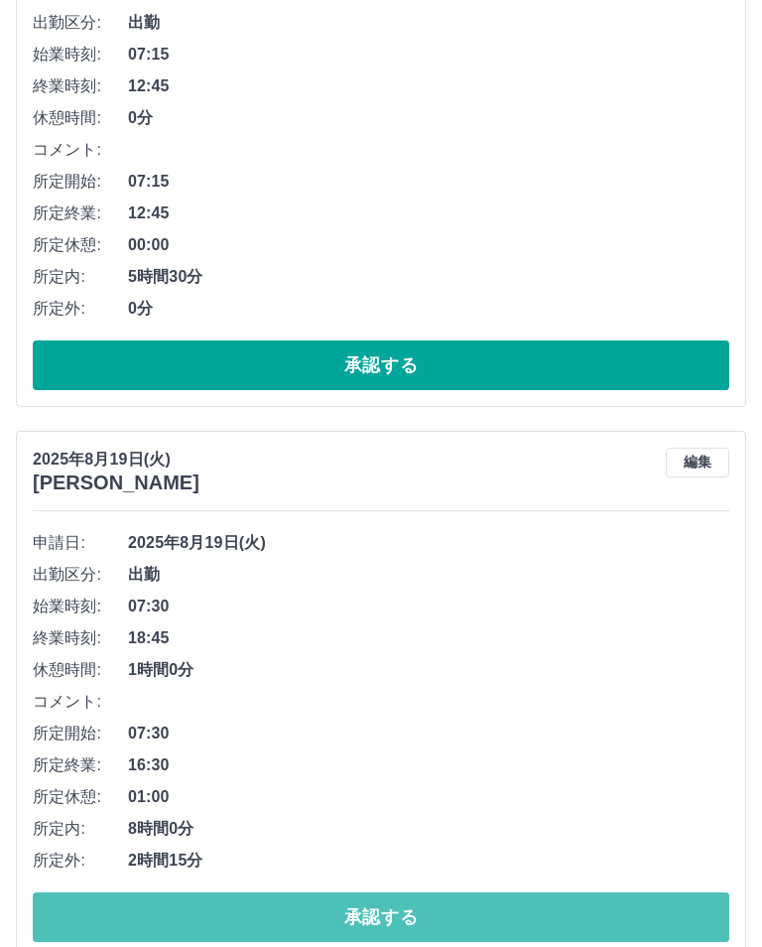
click at [549, 911] on button "承認する" at bounding box center [381, 917] width 697 height 50
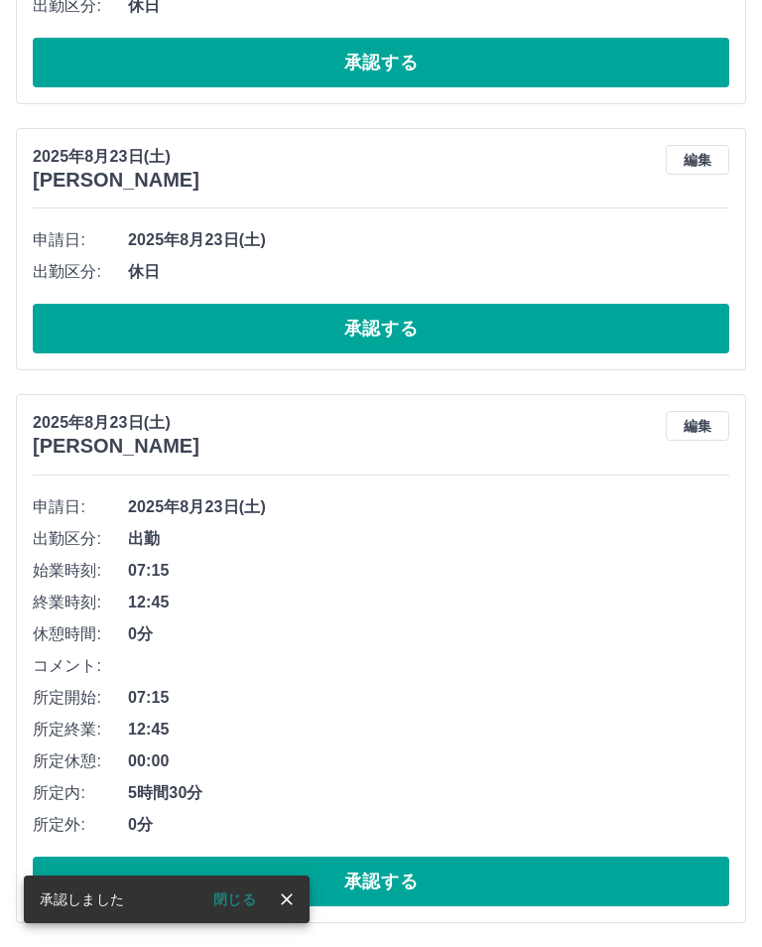
scroll to position [9071, 0]
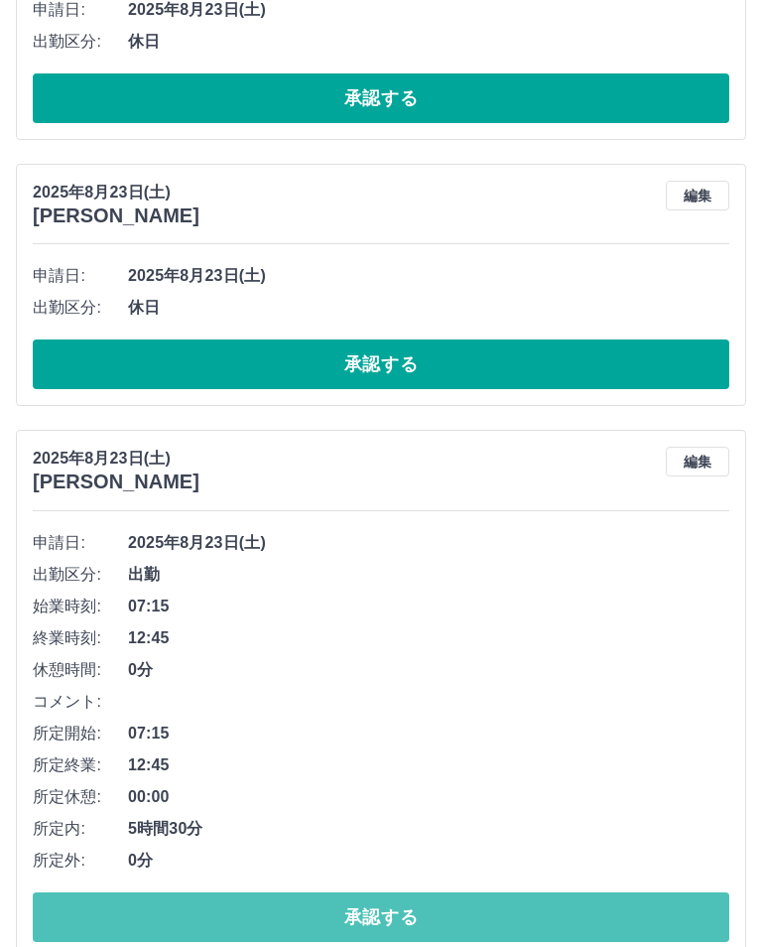
click at [555, 904] on button "承認する" at bounding box center [381, 917] width 697 height 50
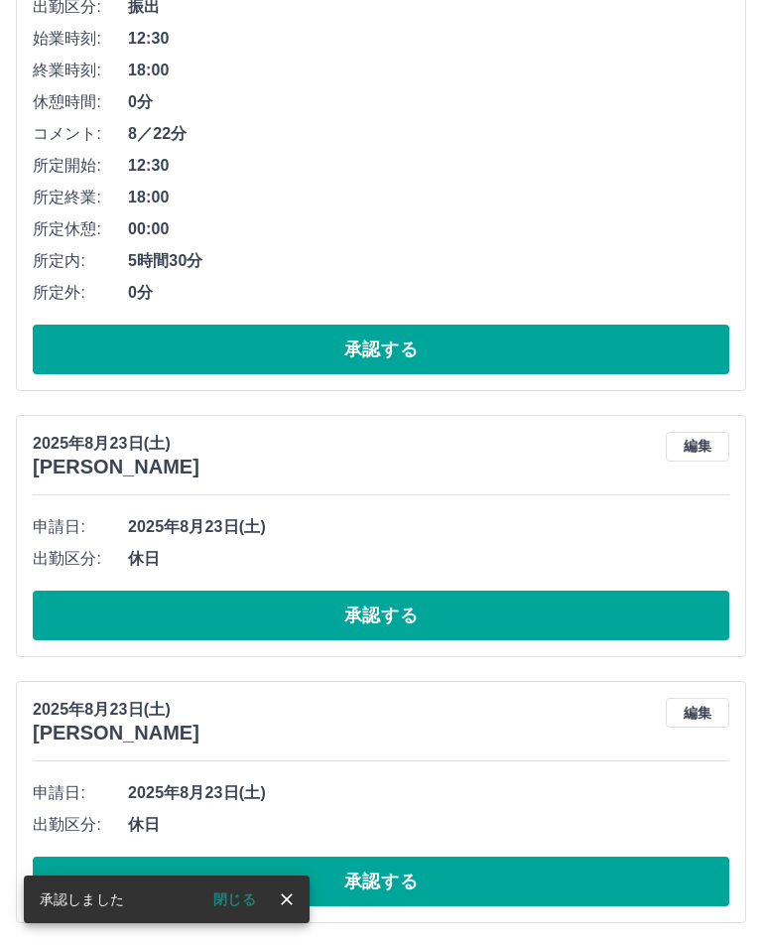
scroll to position [8520, 0]
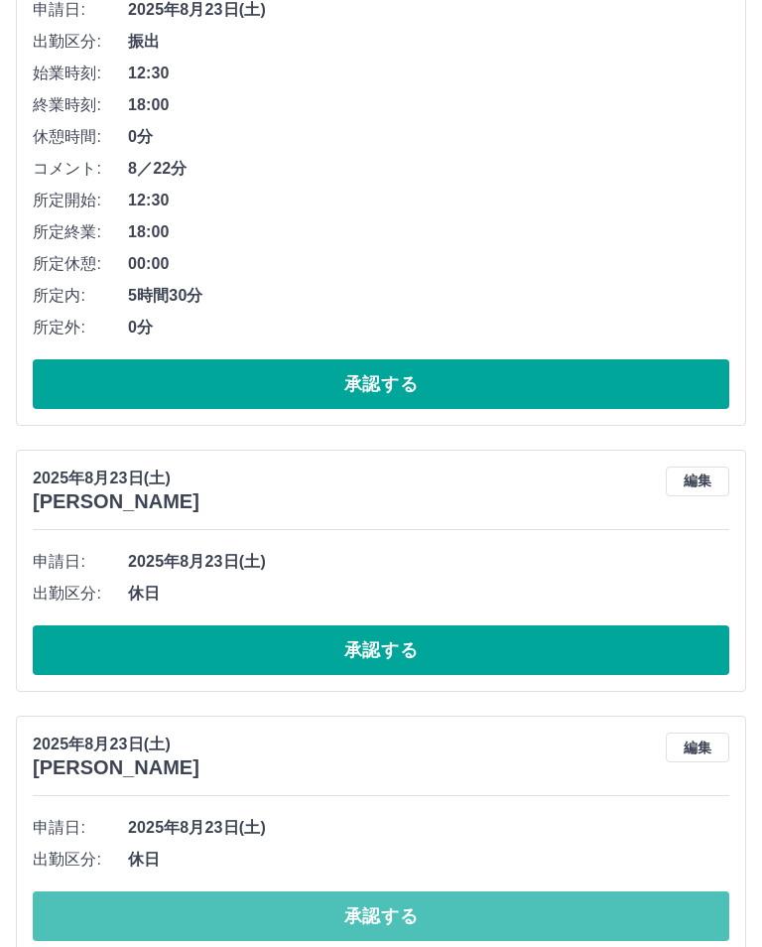
click at [613, 902] on button "承認する" at bounding box center [381, 916] width 697 height 50
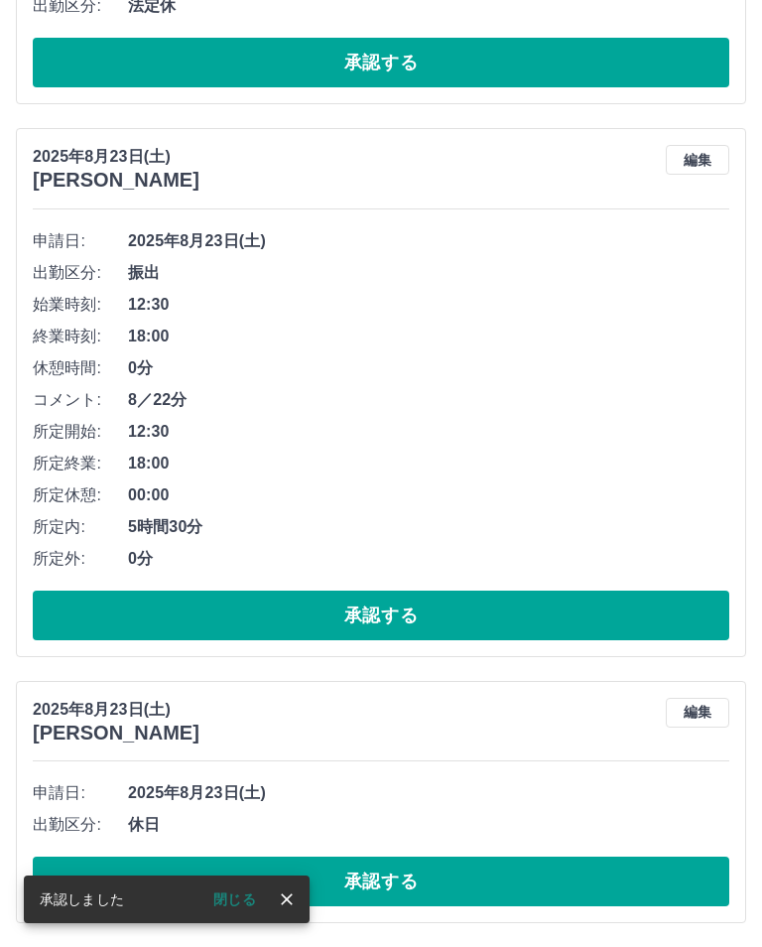
scroll to position [8254, 0]
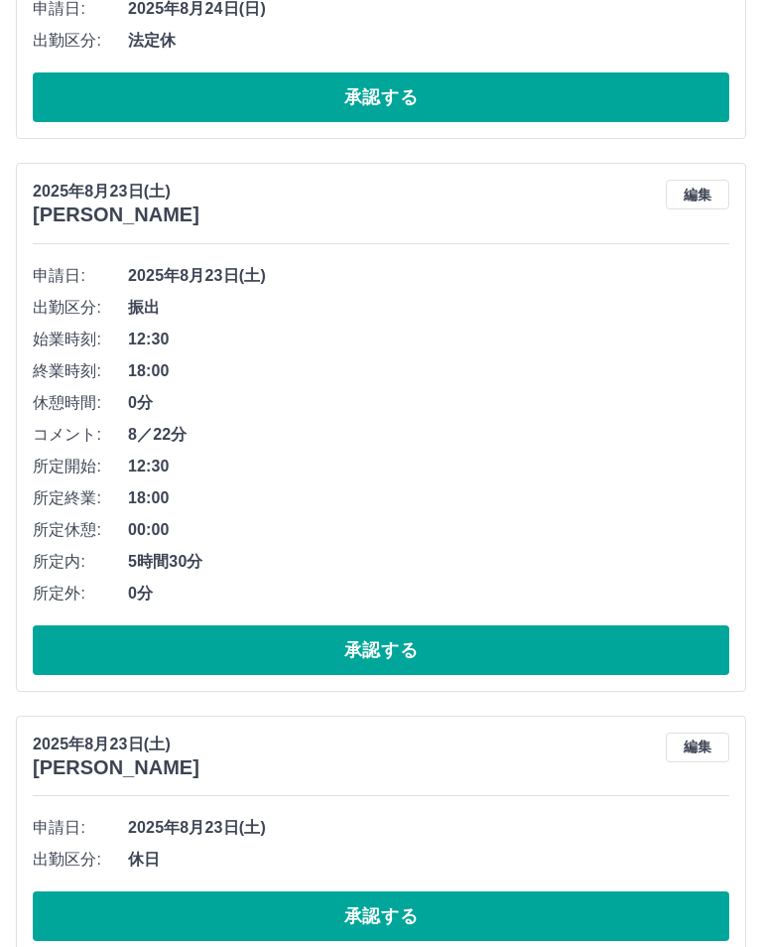
click at [645, 903] on button "承認する" at bounding box center [381, 916] width 697 height 50
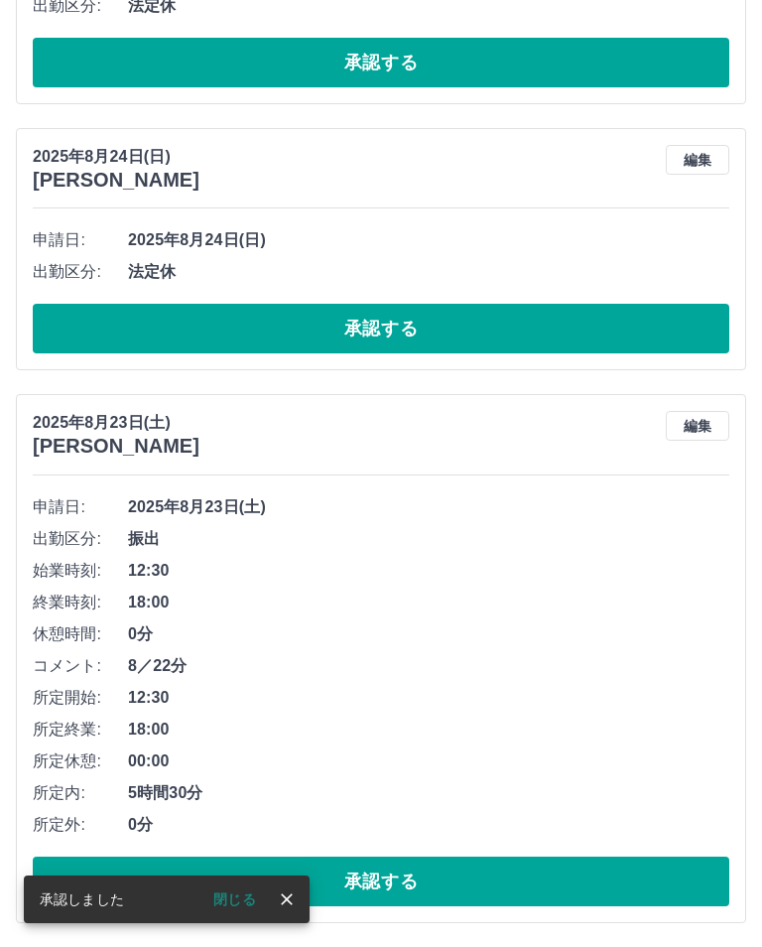
scroll to position [7988, 0]
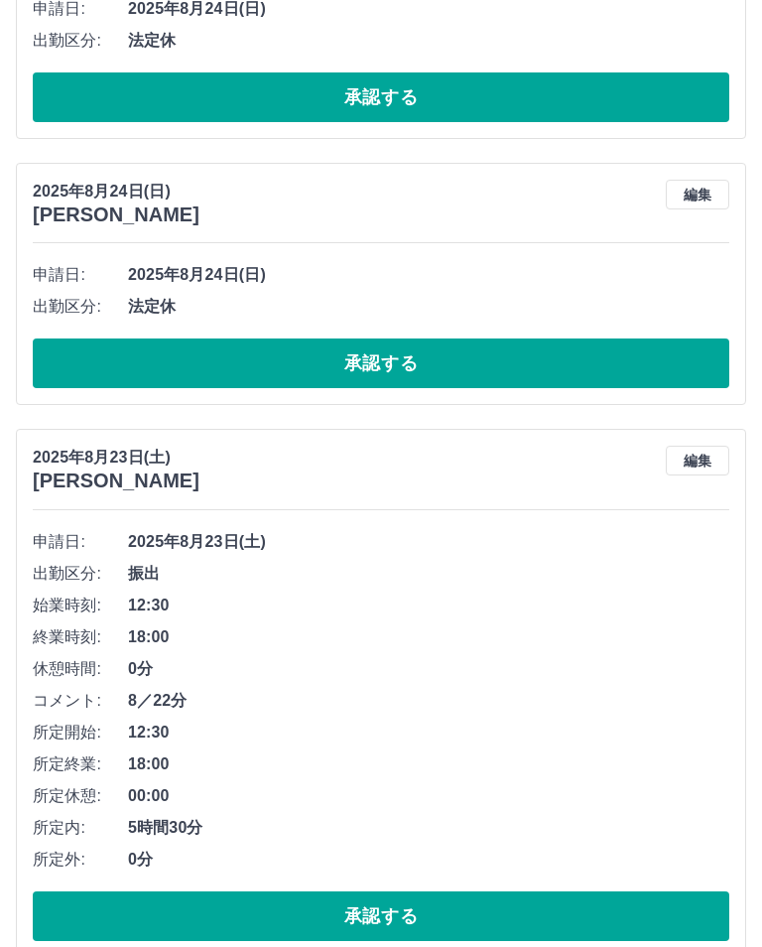
click at [691, 451] on button "編集" at bounding box center [698, 461] width 64 height 30
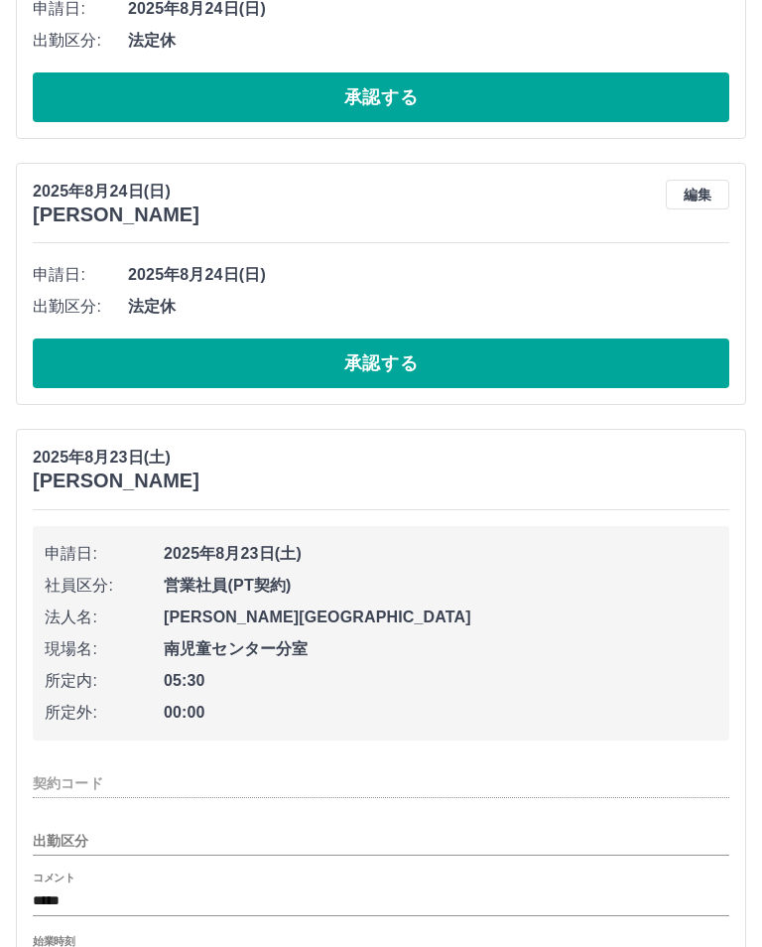
type input "********"
type input "**"
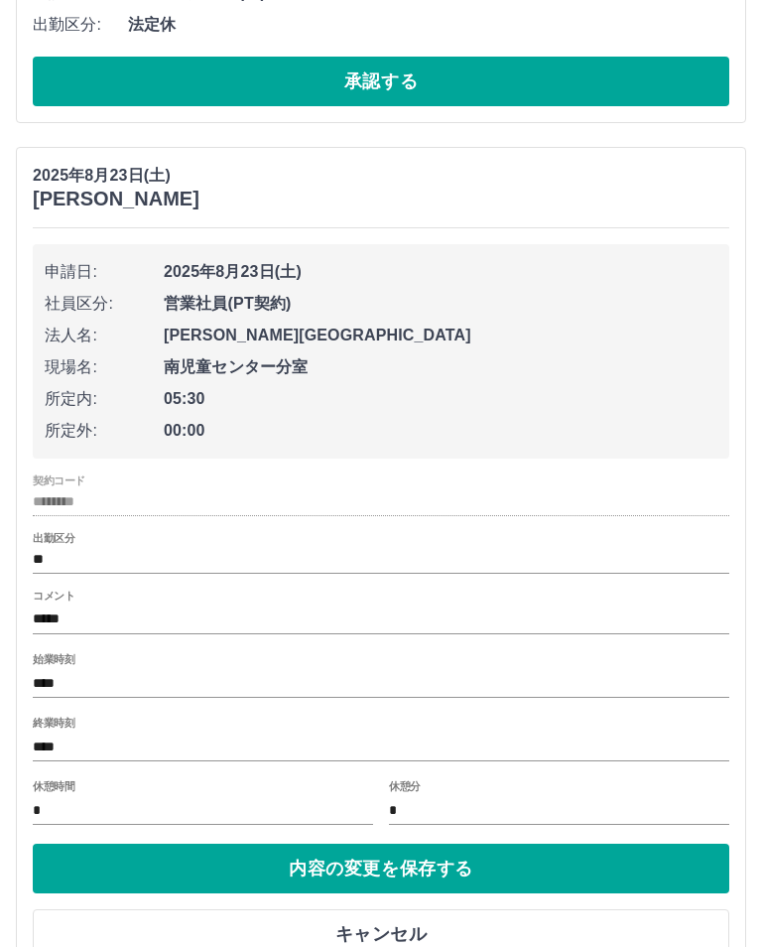
scroll to position [8269, 0]
click at [181, 610] on input "*****" at bounding box center [381, 620] width 697 height 29
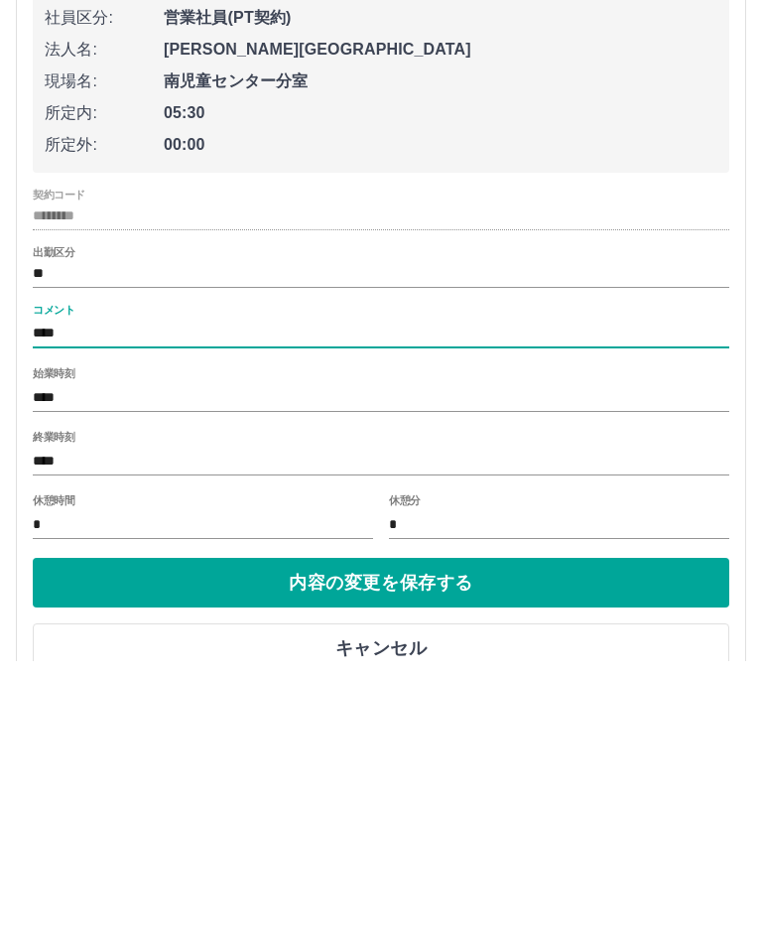
type input "*****"
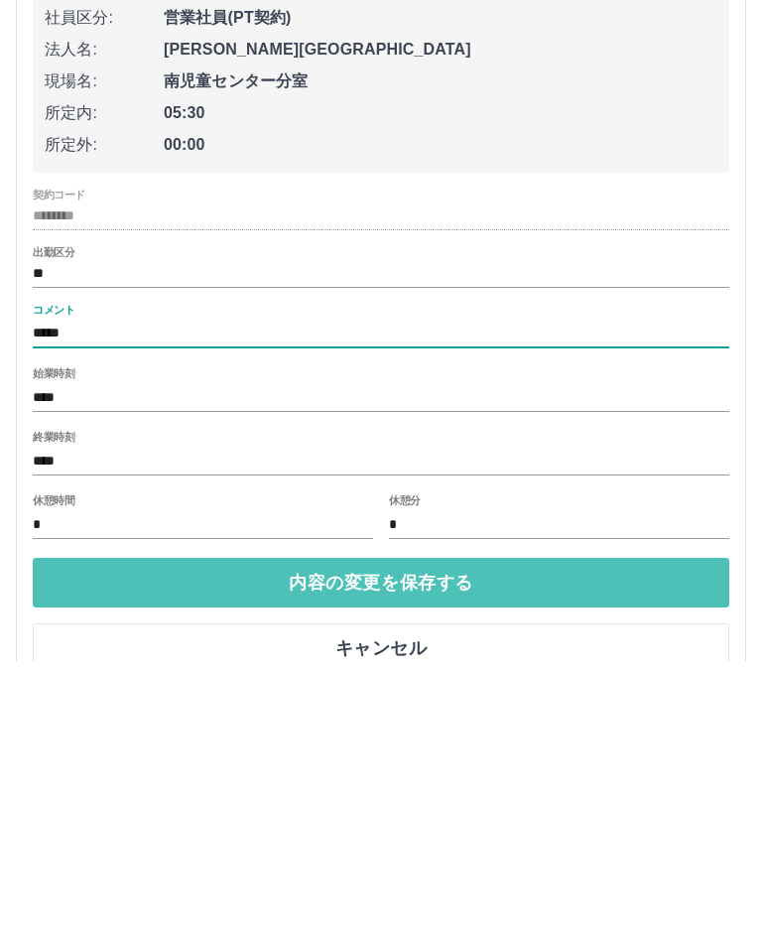
click at [645, 844] on button "内容の変更を保存する" at bounding box center [381, 869] width 697 height 50
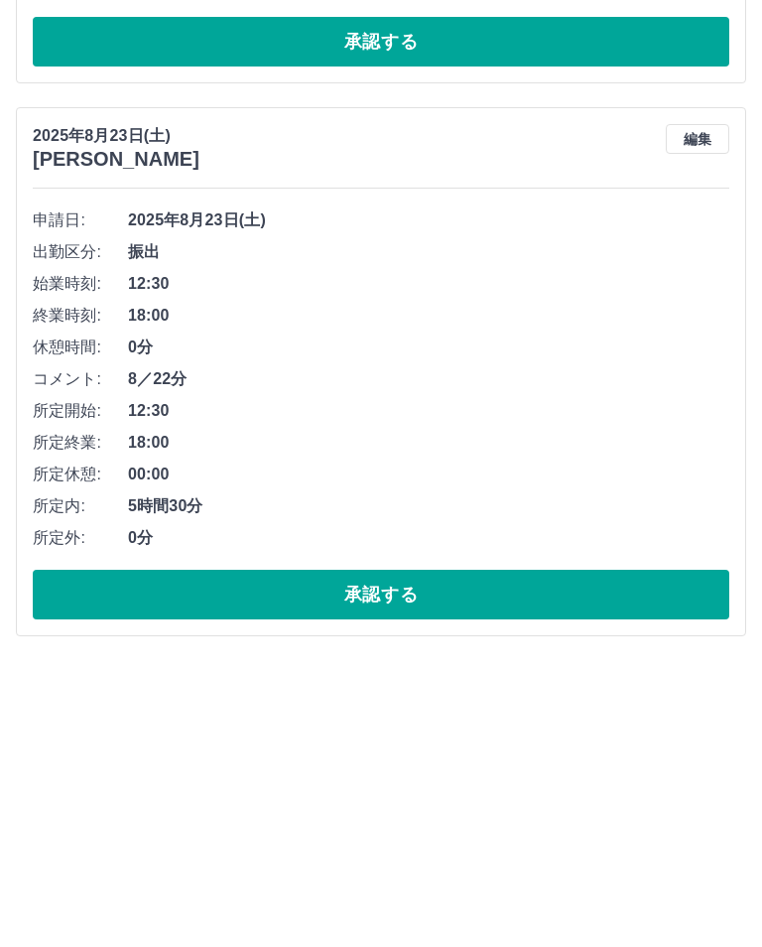
scroll to position [7988, 0]
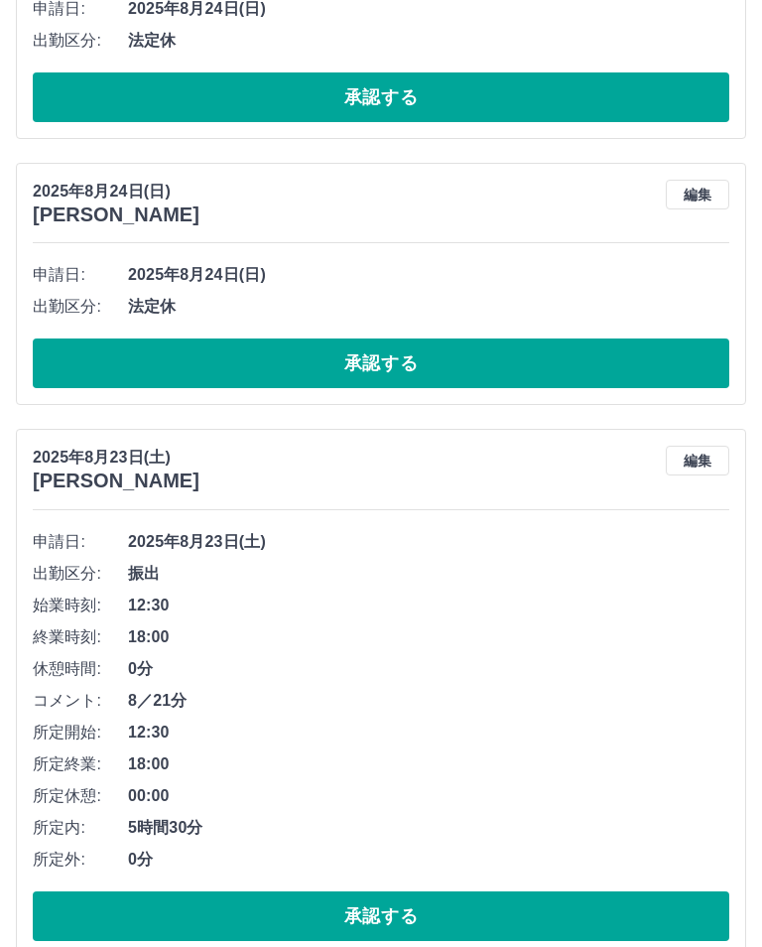
click at [625, 903] on button "承認する" at bounding box center [381, 916] width 697 height 50
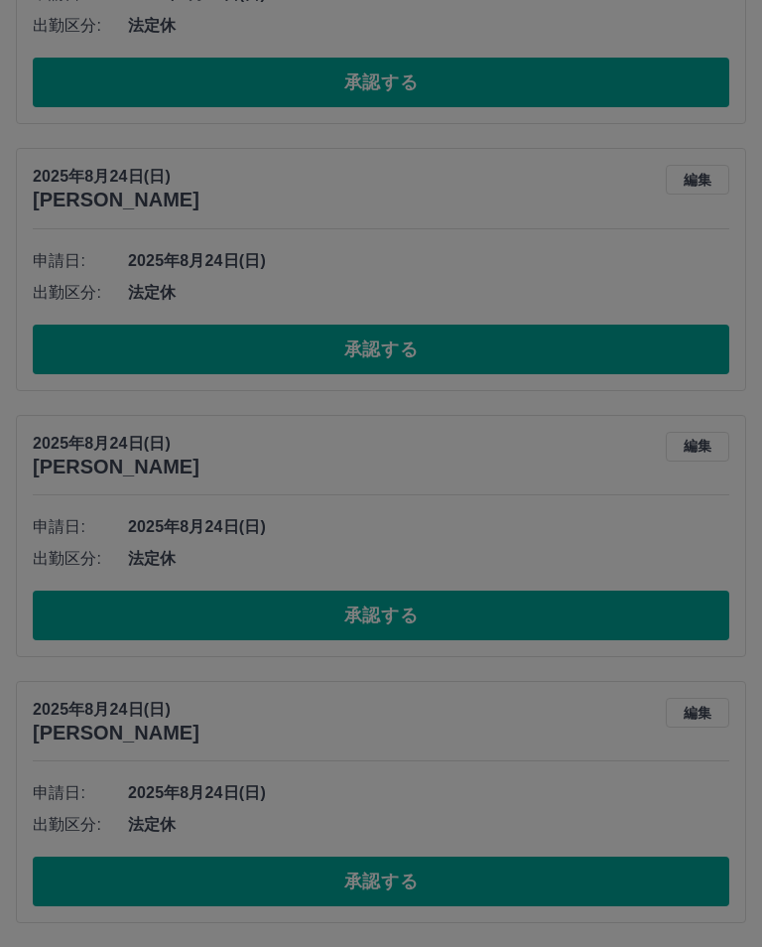
scroll to position [7436, 0]
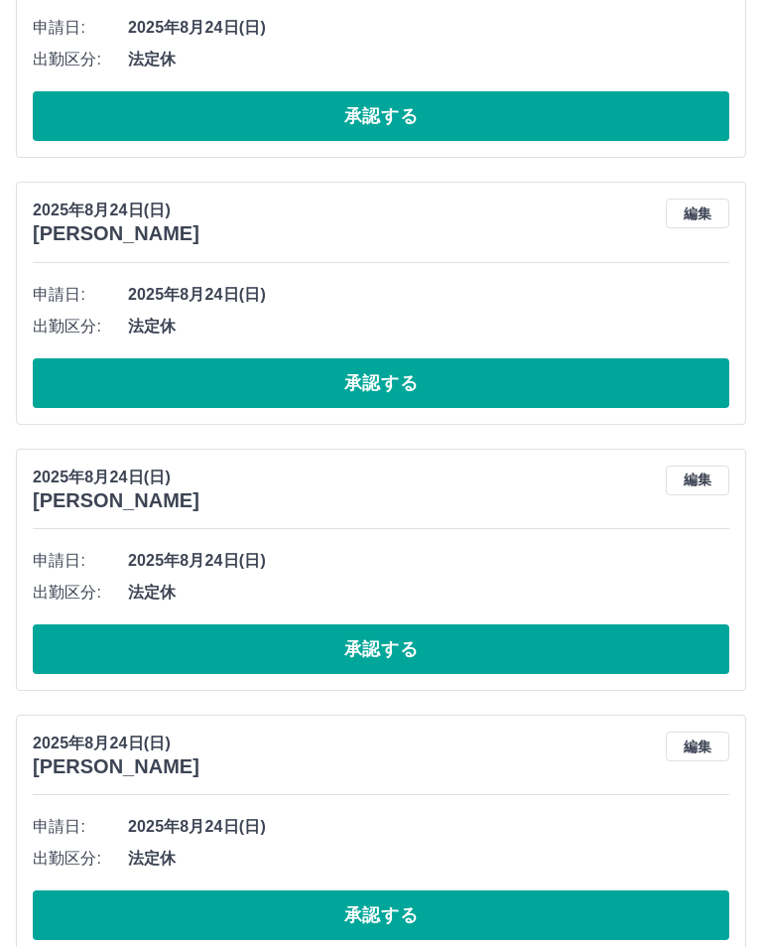
click at [614, 910] on button "承認する" at bounding box center [381, 915] width 697 height 50
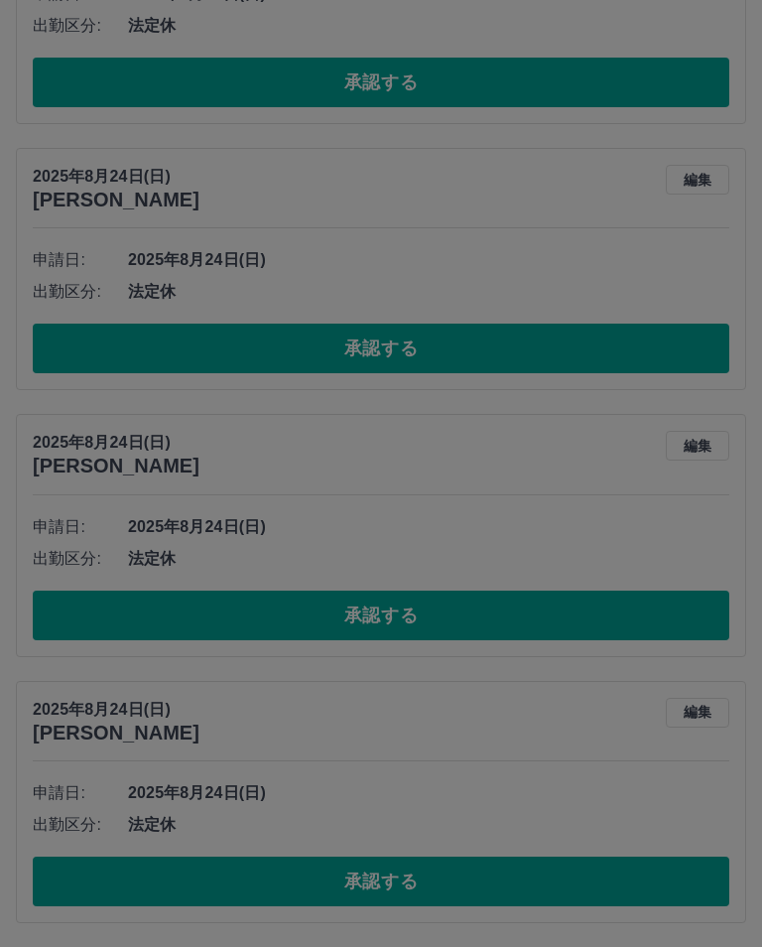
scroll to position [7170, 0]
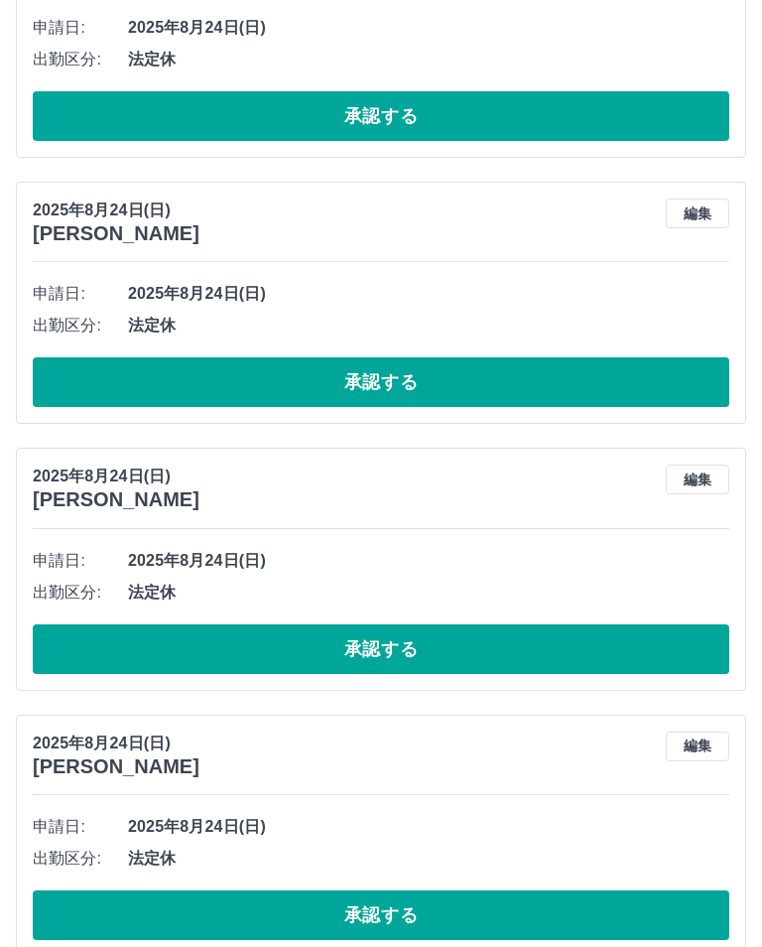
click at [655, 905] on button "承認する" at bounding box center [381, 915] width 697 height 50
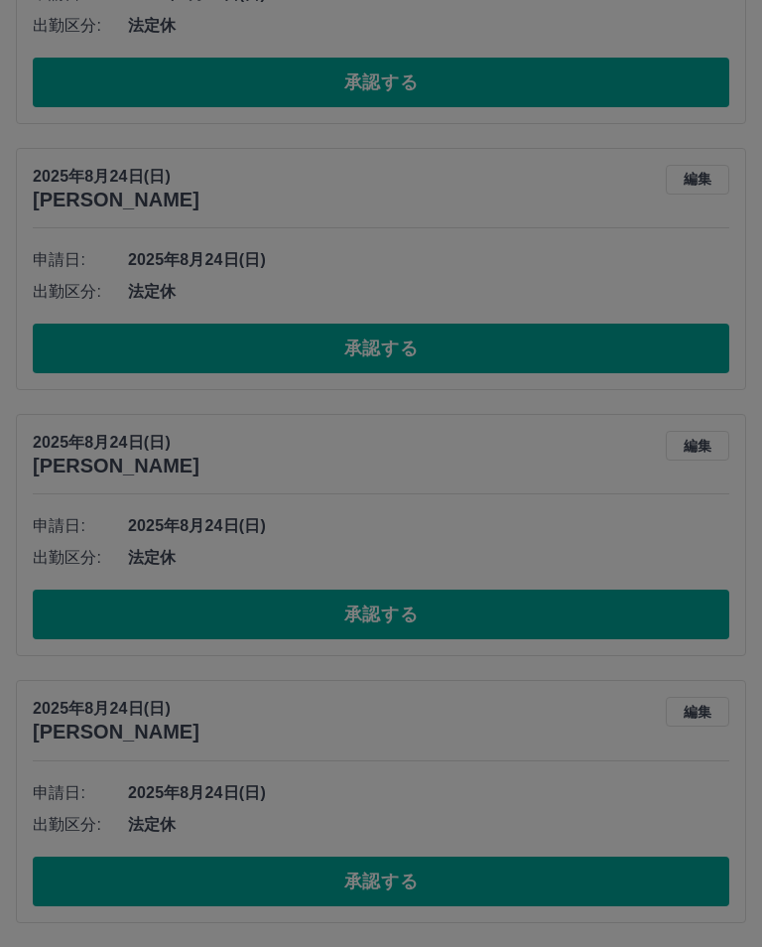
scroll to position [6904, 0]
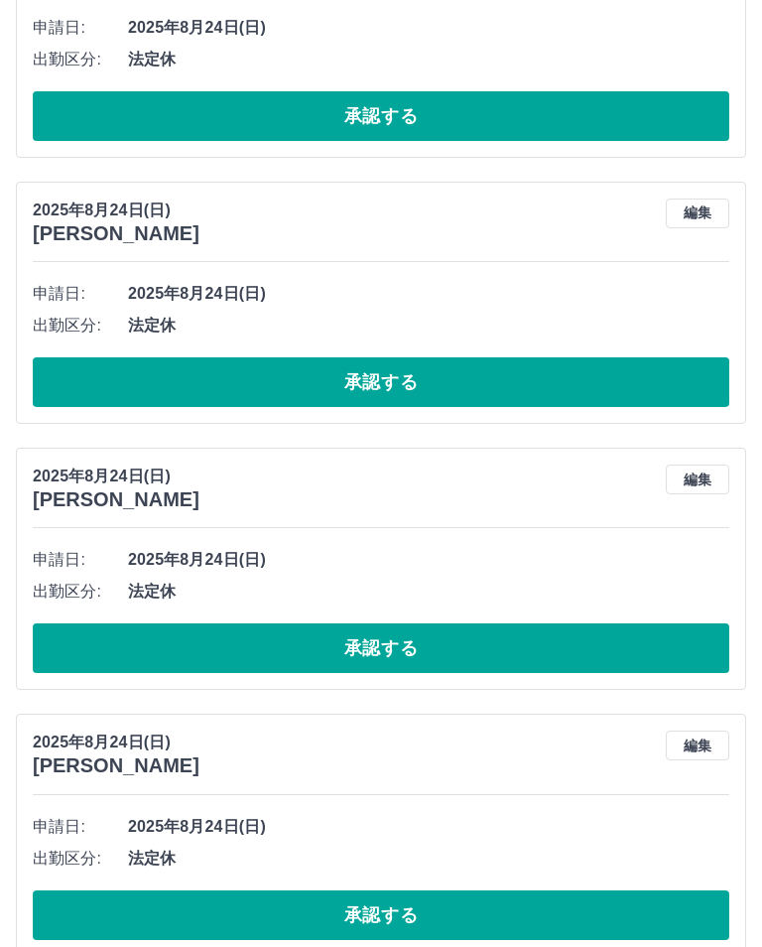
click at [594, 906] on button "承認する" at bounding box center [381, 915] width 697 height 50
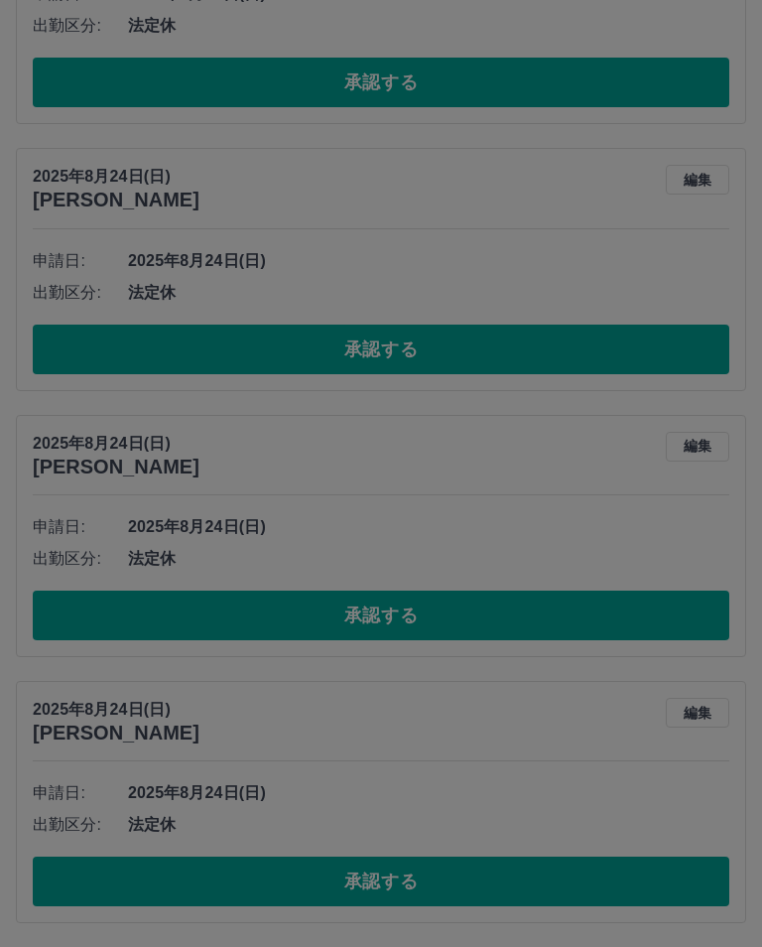
scroll to position [6638, 0]
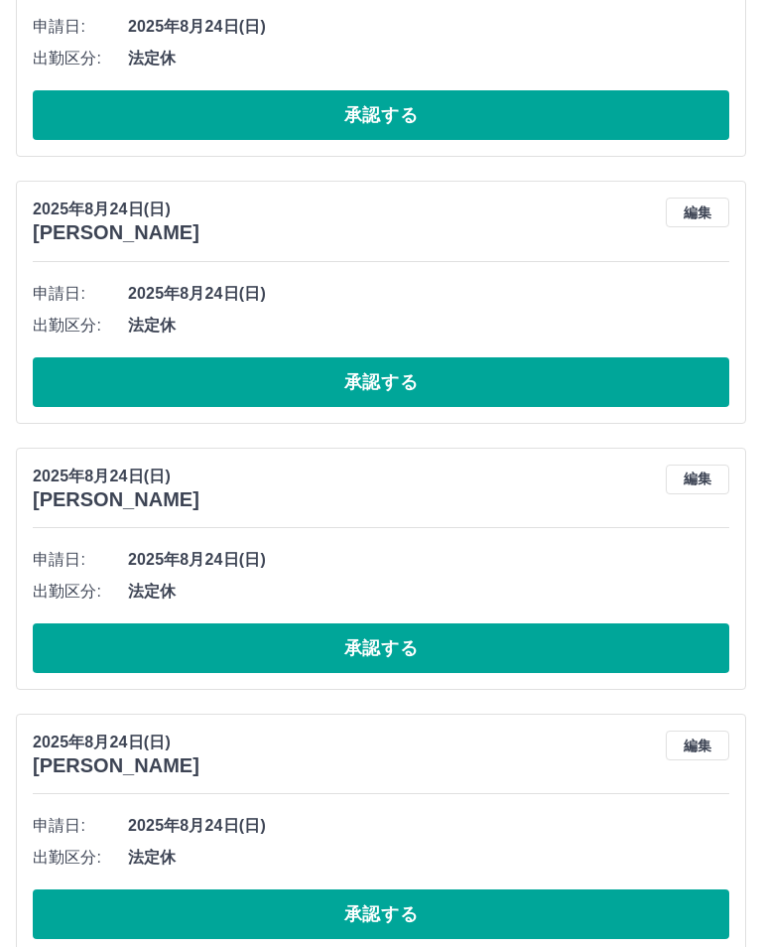
click at [594, 911] on button "承認する" at bounding box center [381, 914] width 697 height 50
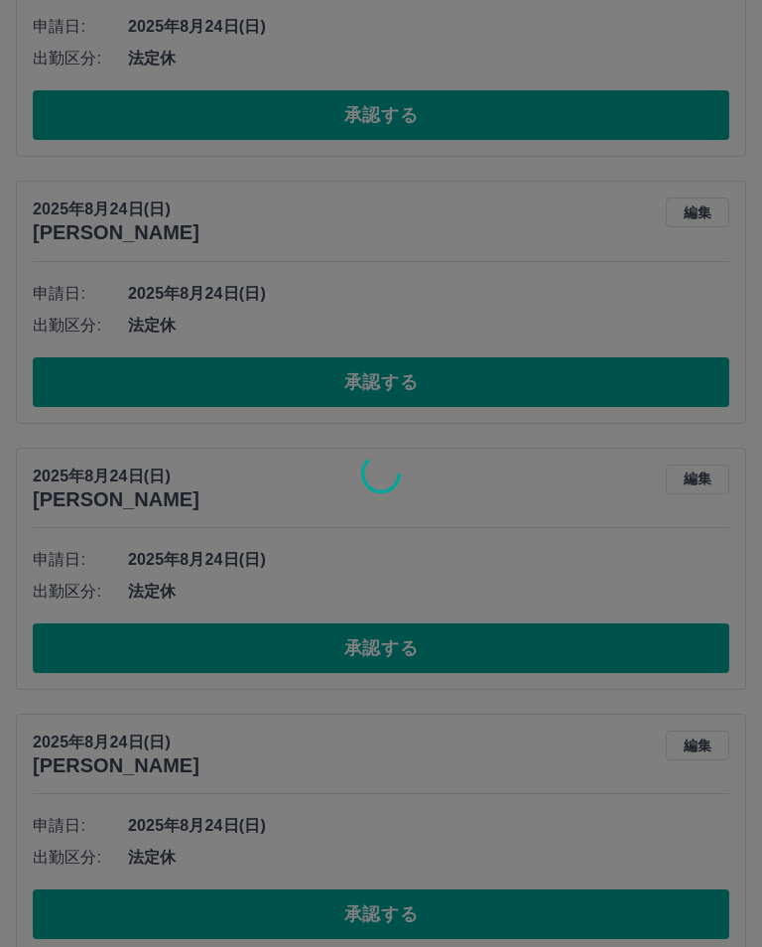
scroll to position [6372, 0]
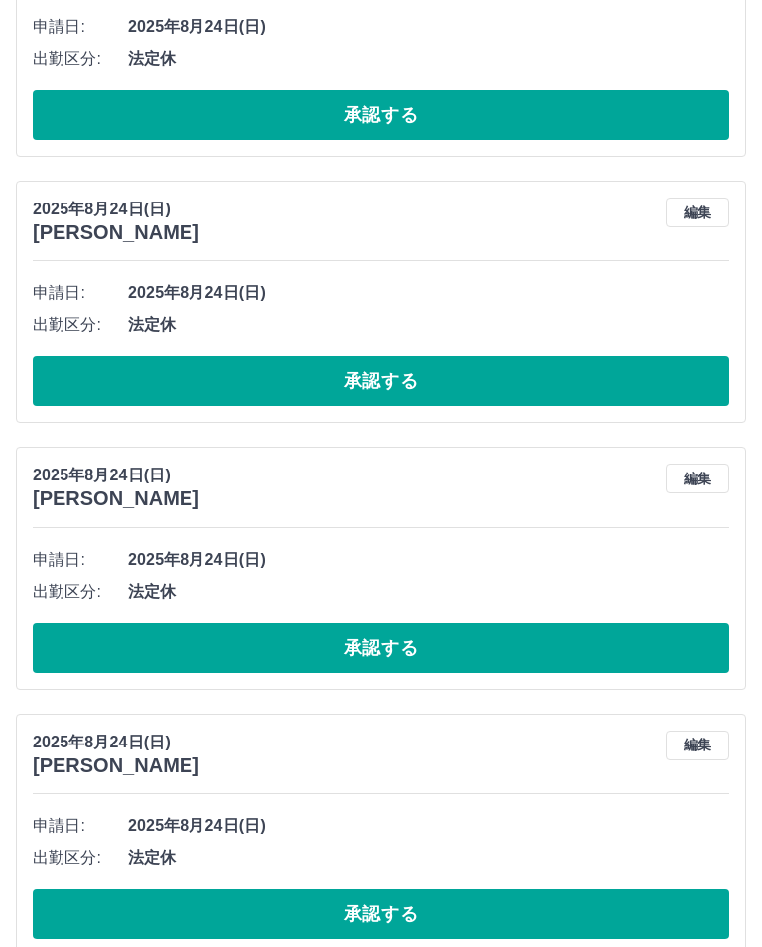
click at [597, 913] on button "承認する" at bounding box center [381, 914] width 697 height 50
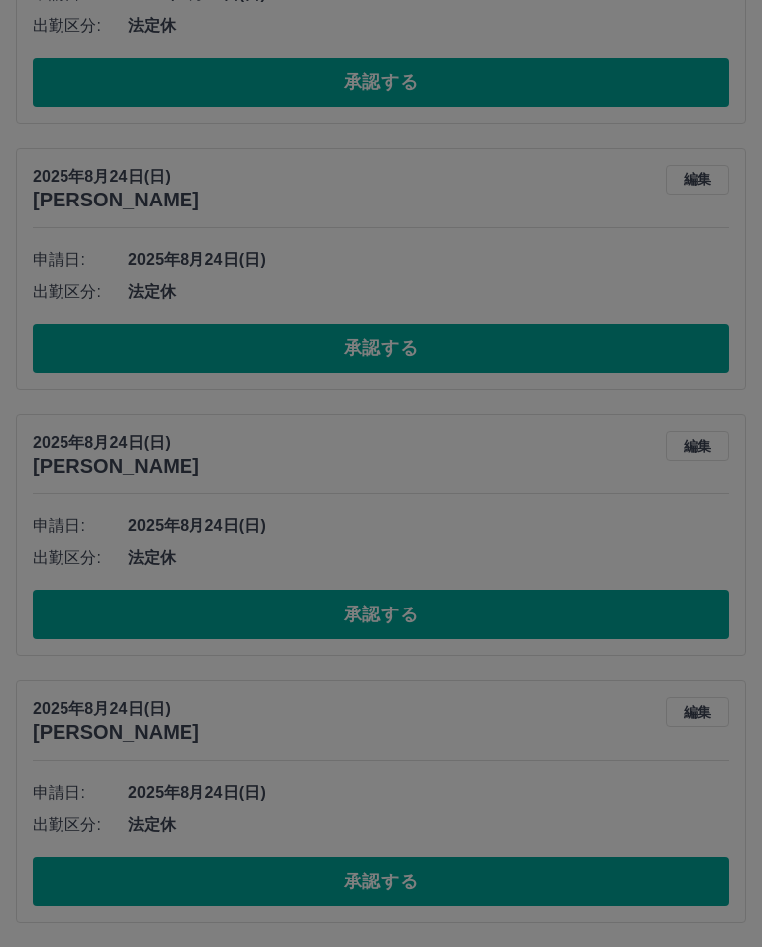
scroll to position [6107, 0]
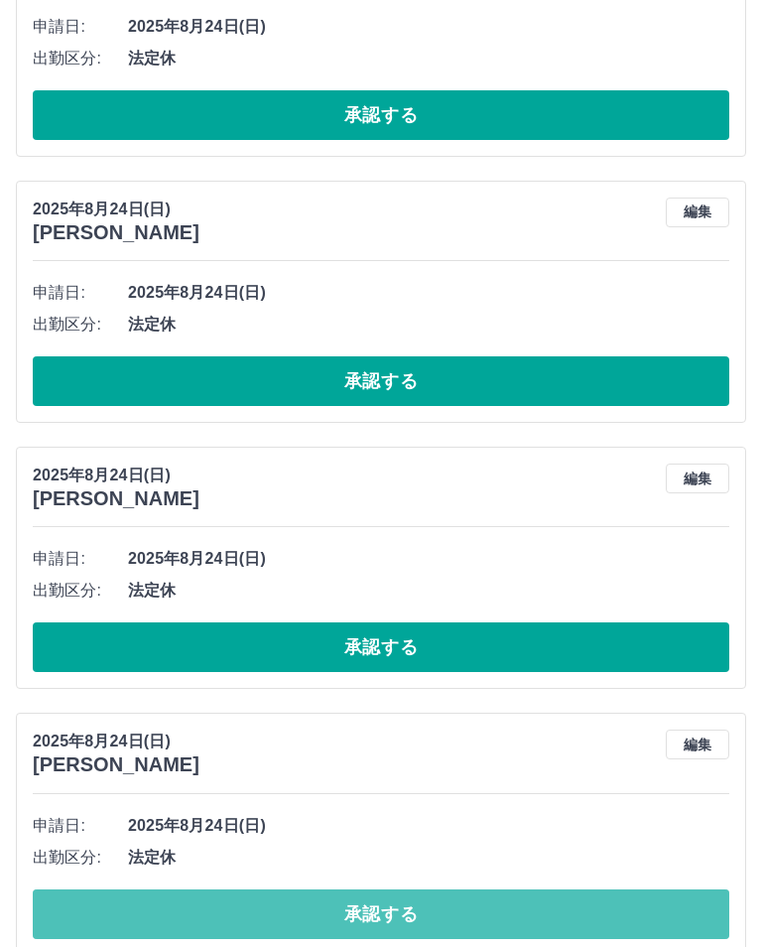
click at [565, 905] on button "承認する" at bounding box center [381, 914] width 697 height 50
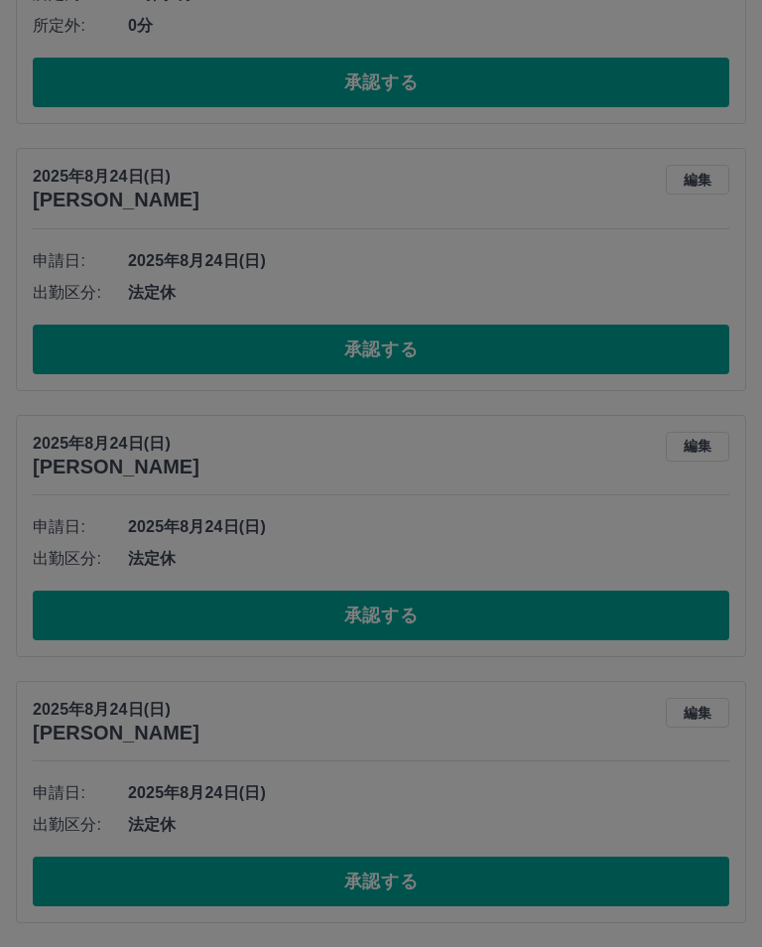
scroll to position [5841, 0]
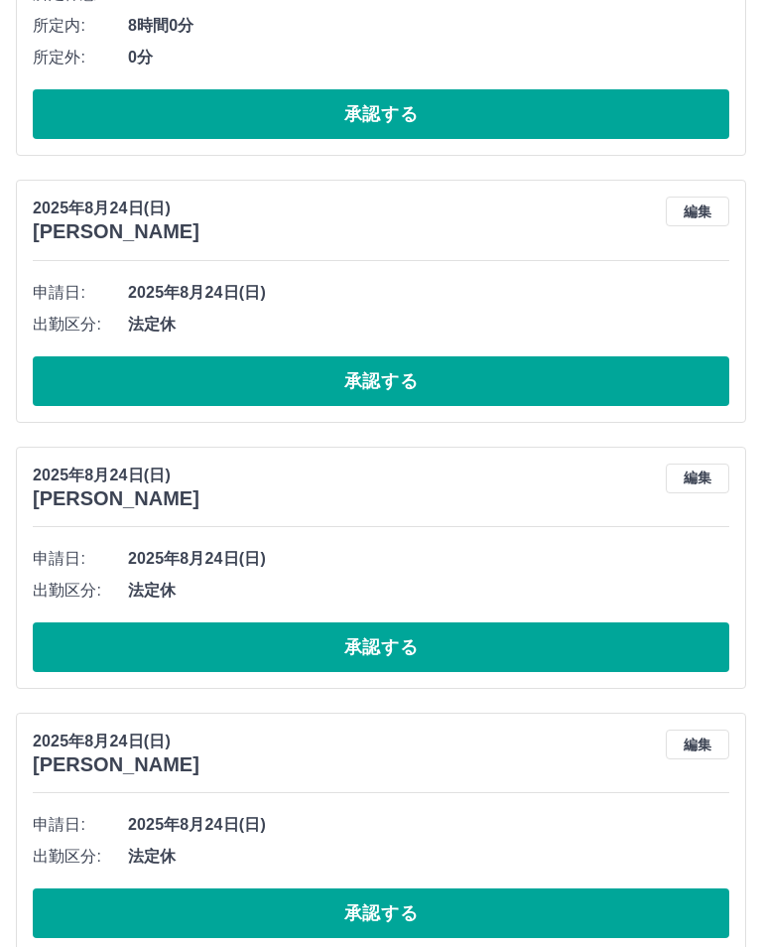
click at [670, 913] on button "承認する" at bounding box center [381, 913] width 697 height 50
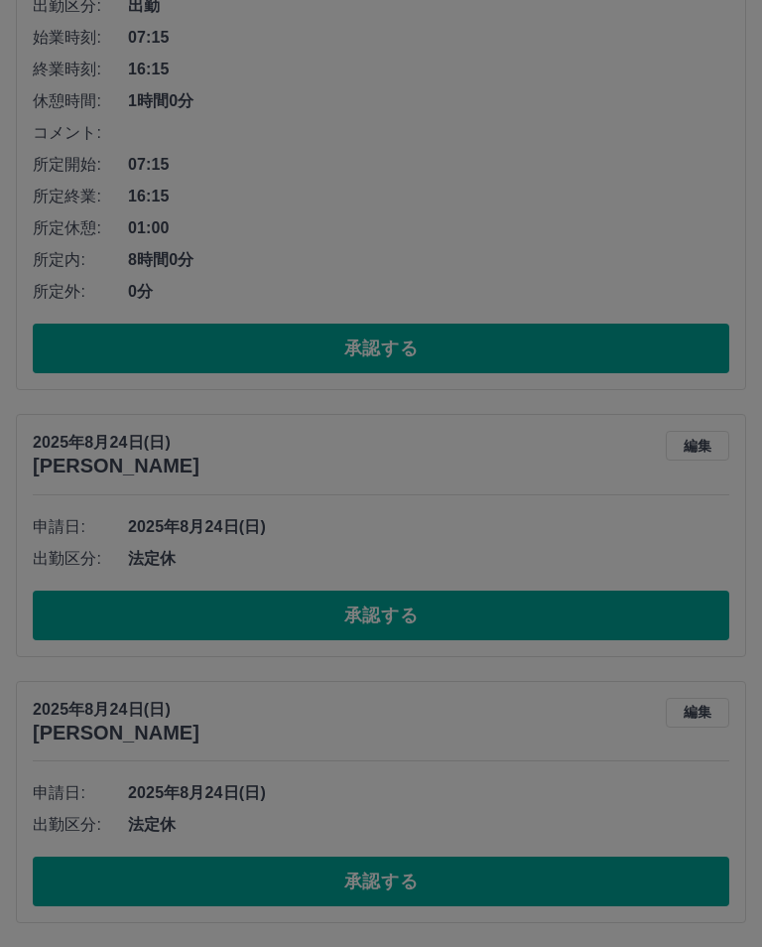
scroll to position [5575, 0]
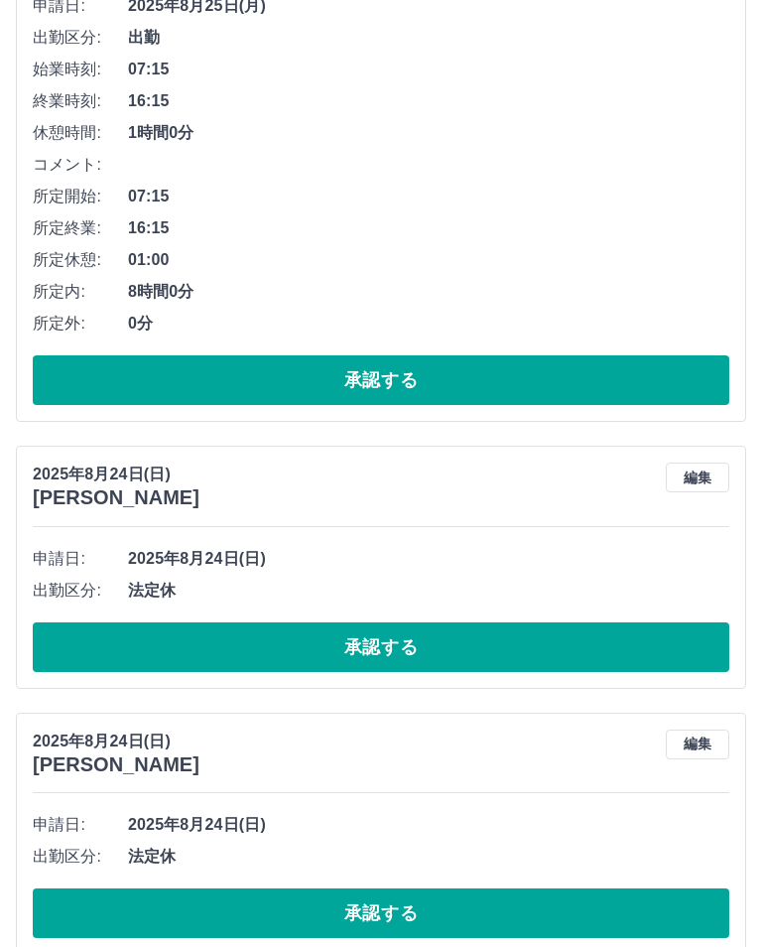
click at [633, 907] on button "承認する" at bounding box center [381, 913] width 697 height 50
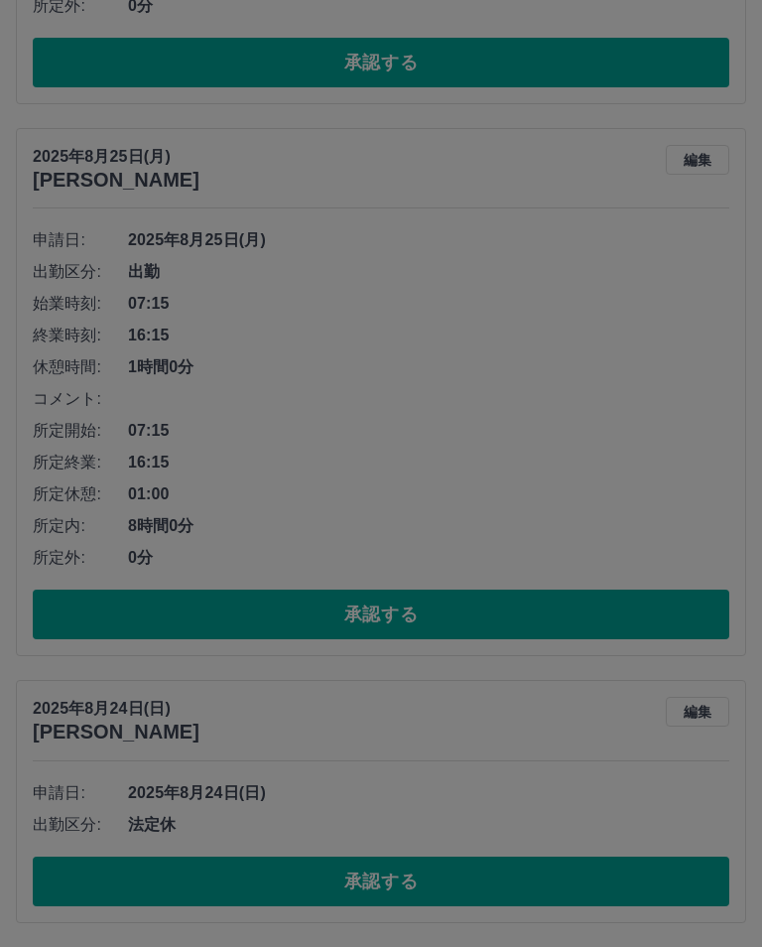
scroll to position [5309, 0]
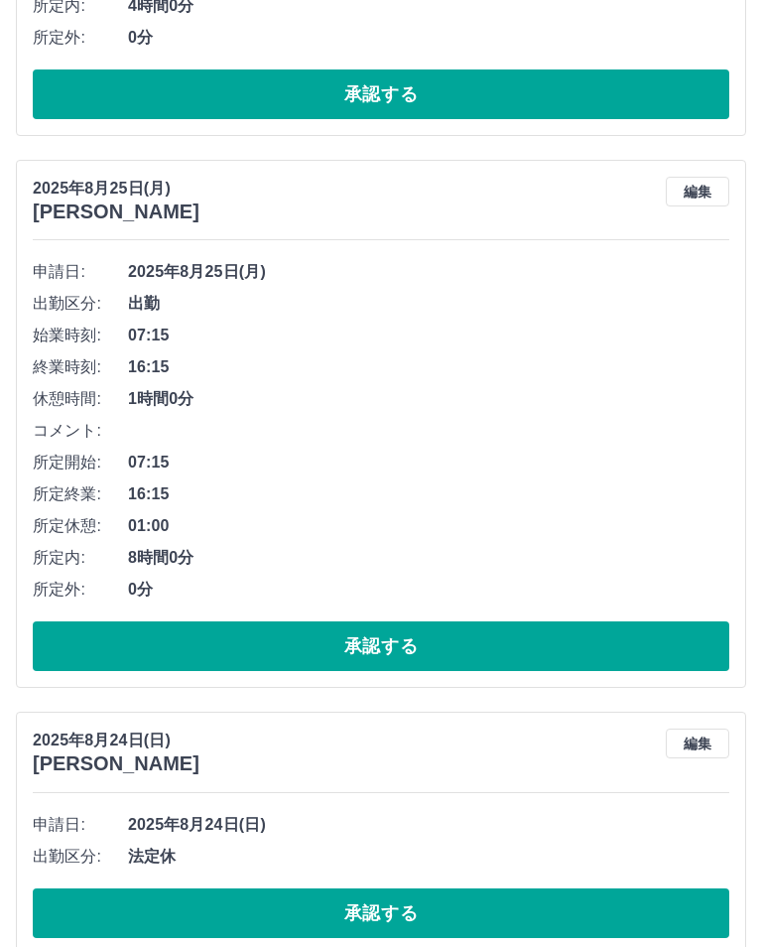
click at [665, 906] on button "承認する" at bounding box center [381, 913] width 697 height 50
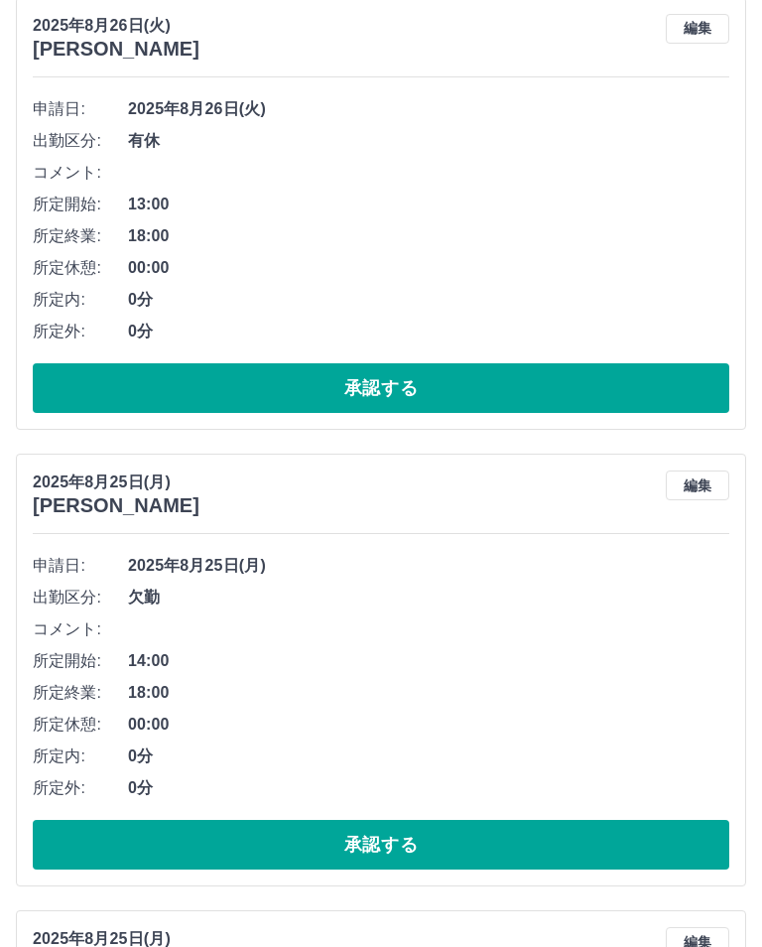
scroll to position [0, 0]
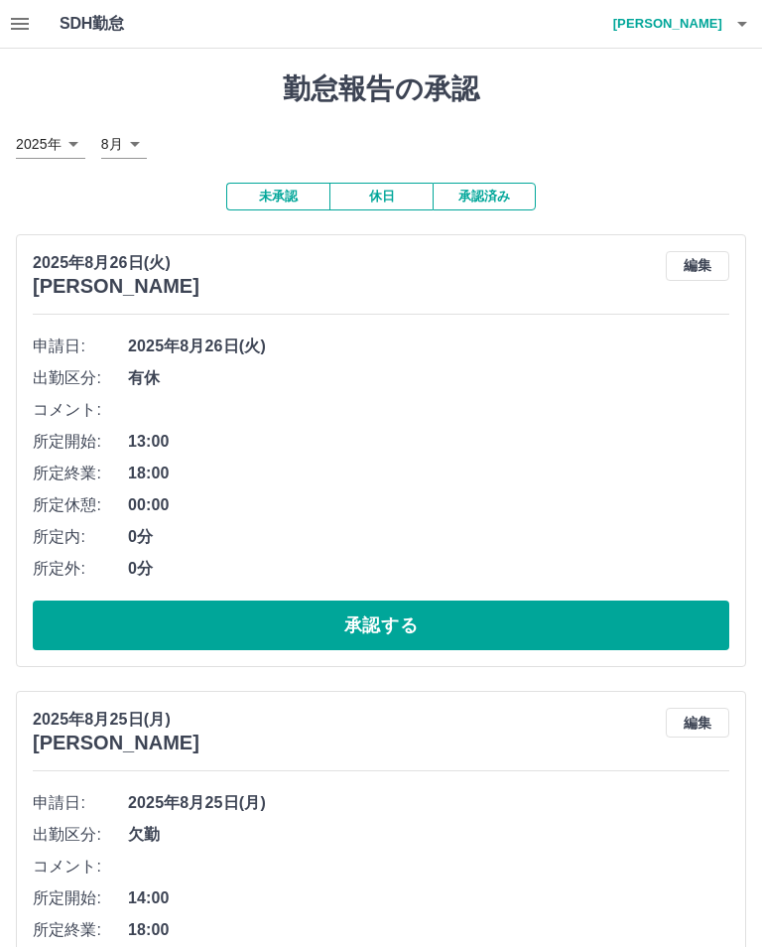
click at [494, 193] on button "承認済み" at bounding box center [484, 197] width 103 height 28
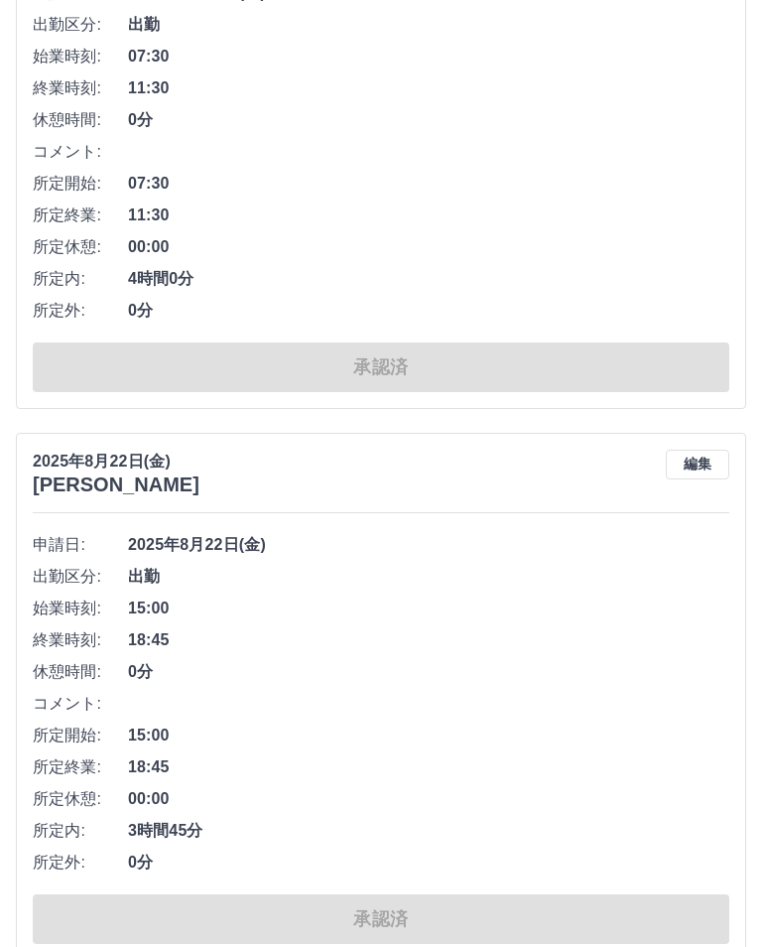
scroll to position [9030, 0]
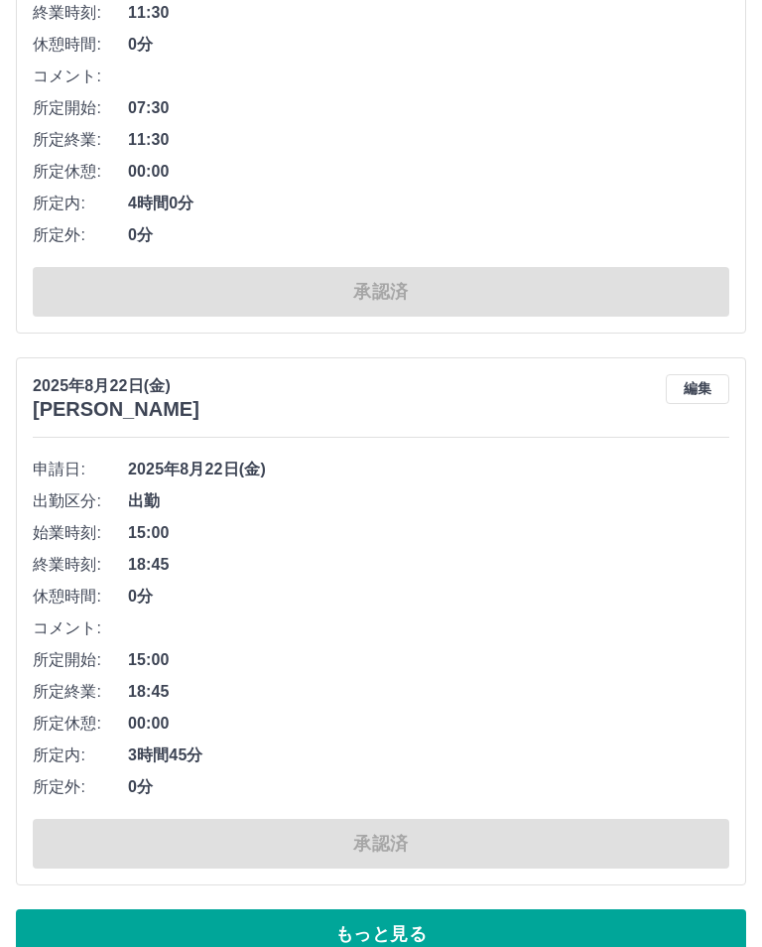
click at [610, 938] on button "もっと見る" at bounding box center [381, 934] width 730 height 50
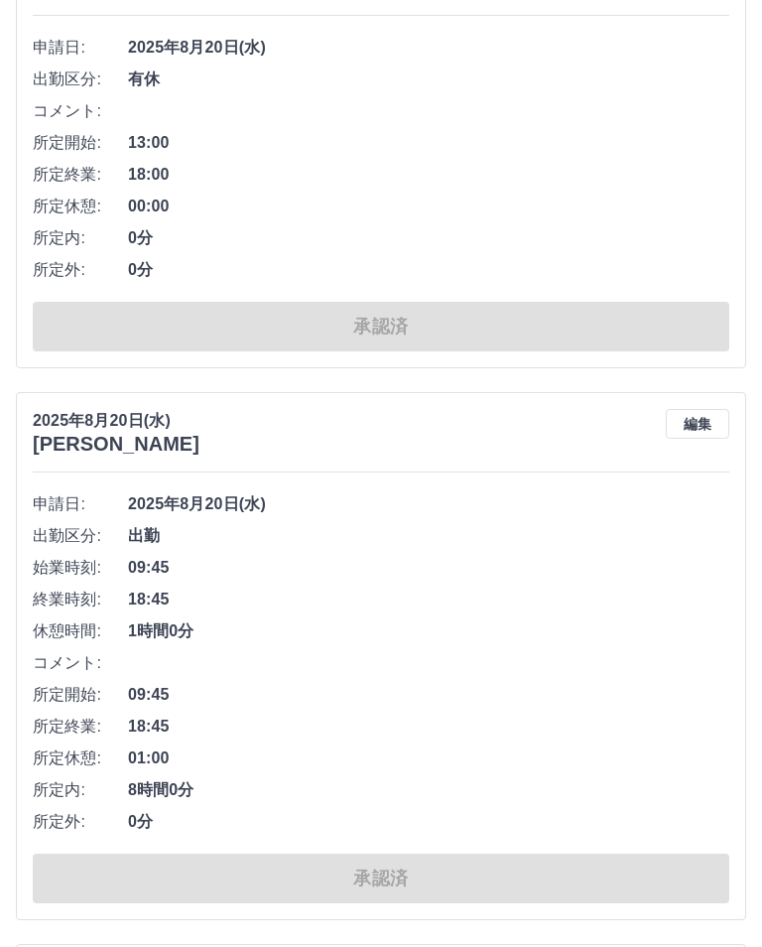
scroll to position [22537, 0]
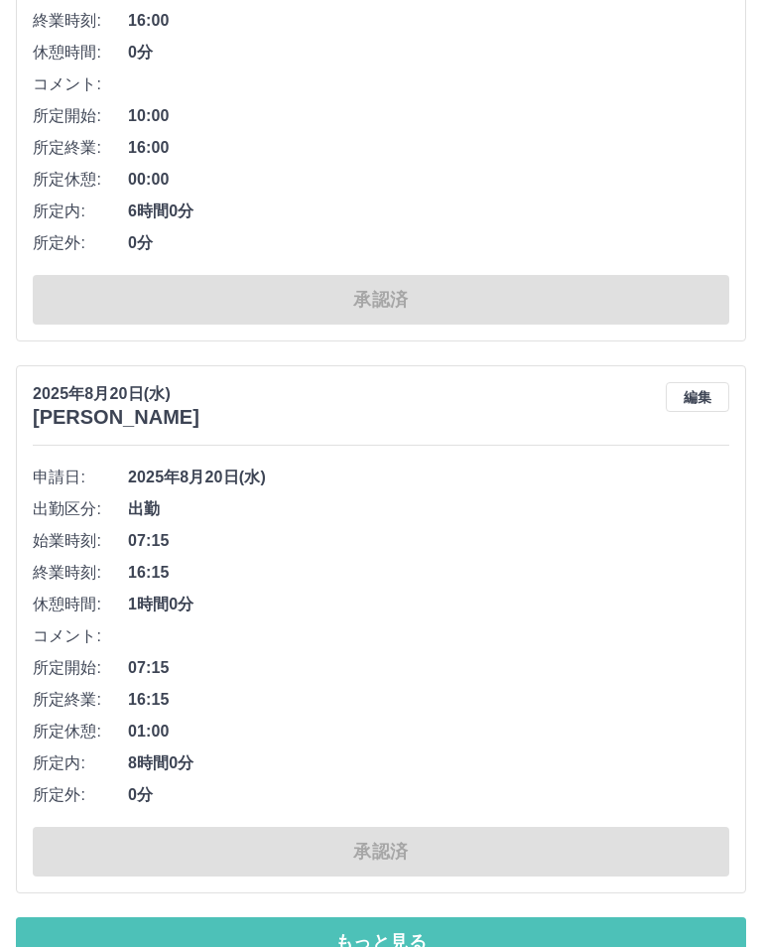
click at [548, 932] on button "もっと見る" at bounding box center [381, 942] width 730 height 50
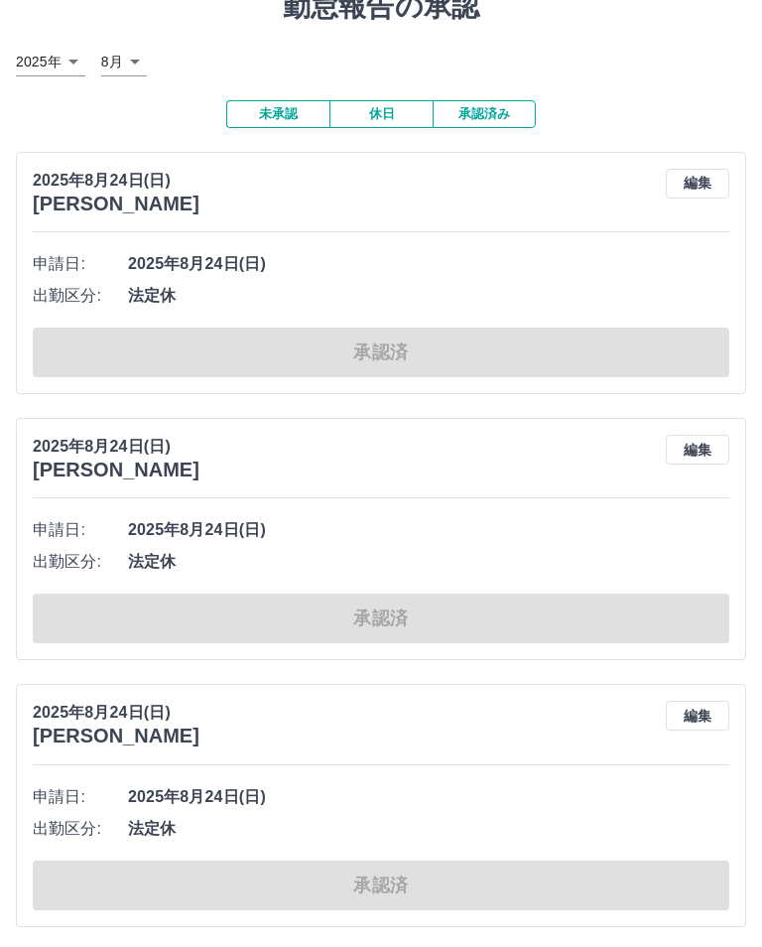
scroll to position [0, 0]
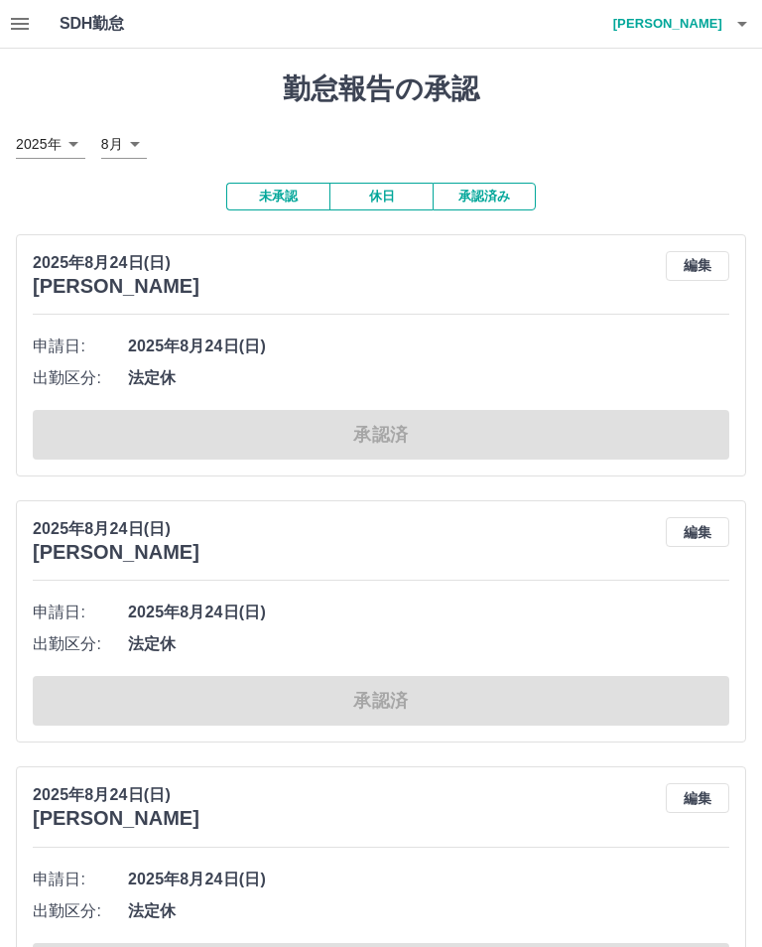
click at [285, 192] on button "未承認" at bounding box center [277, 197] width 103 height 28
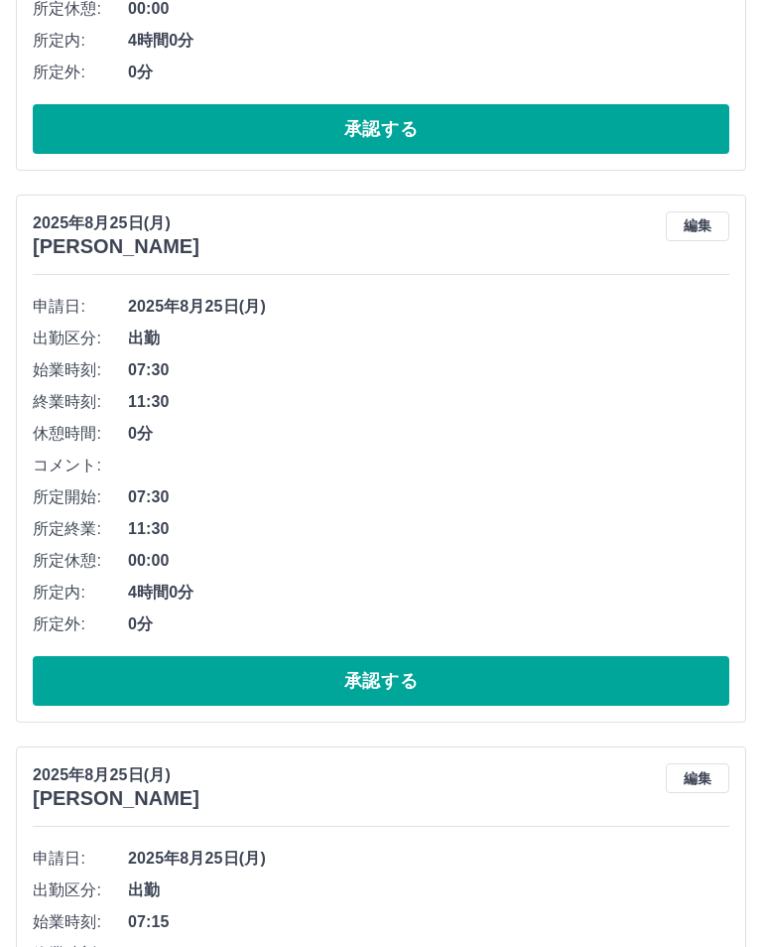
scroll to position [5043, 0]
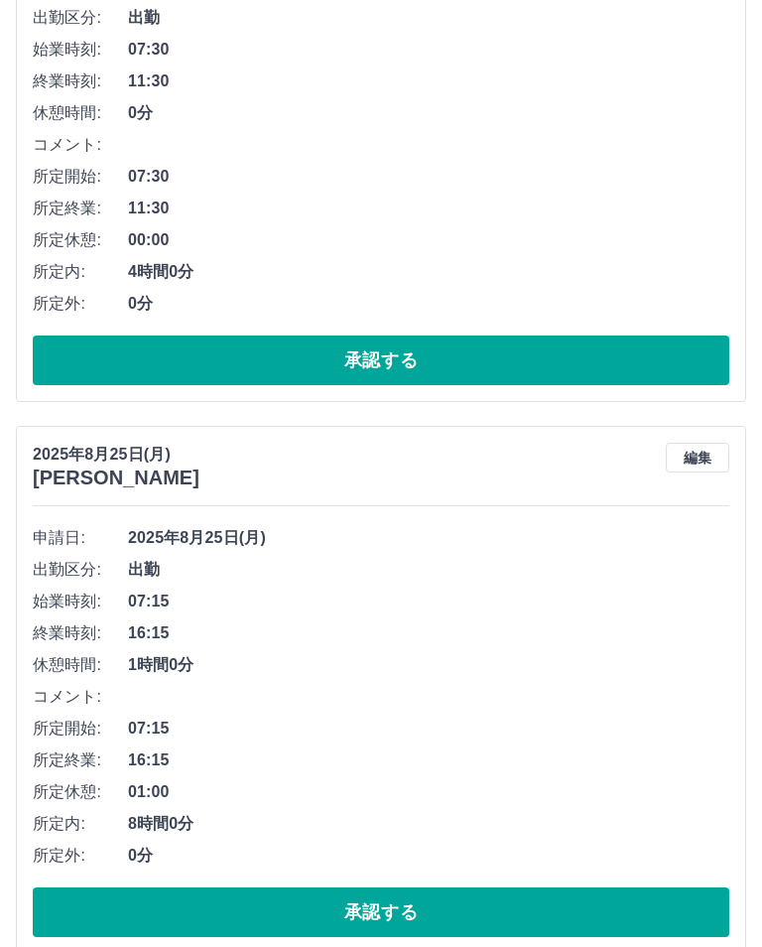
click at [79, 905] on button "承認する" at bounding box center [381, 912] width 697 height 50
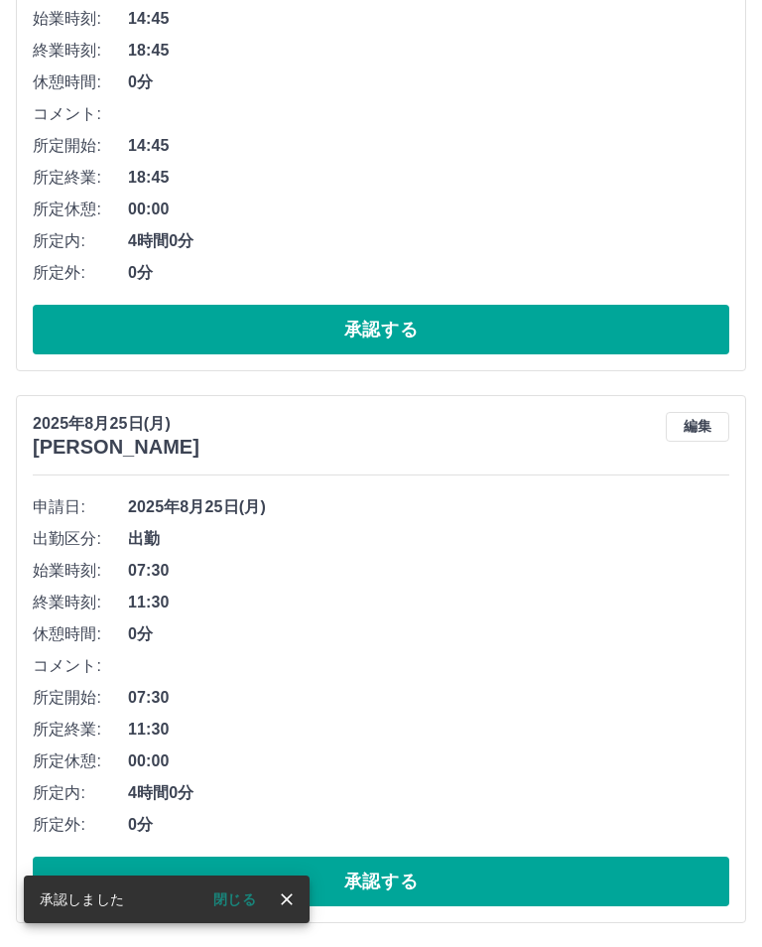
scroll to position [4491, 0]
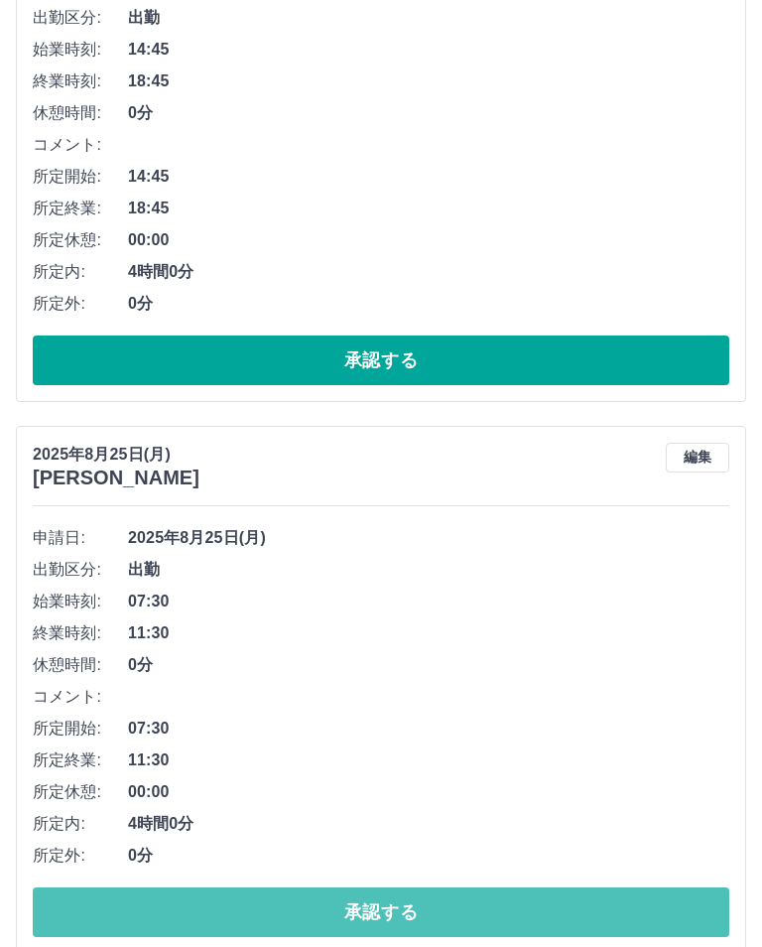
click at [252, 922] on button "承認する" at bounding box center [381, 912] width 697 height 50
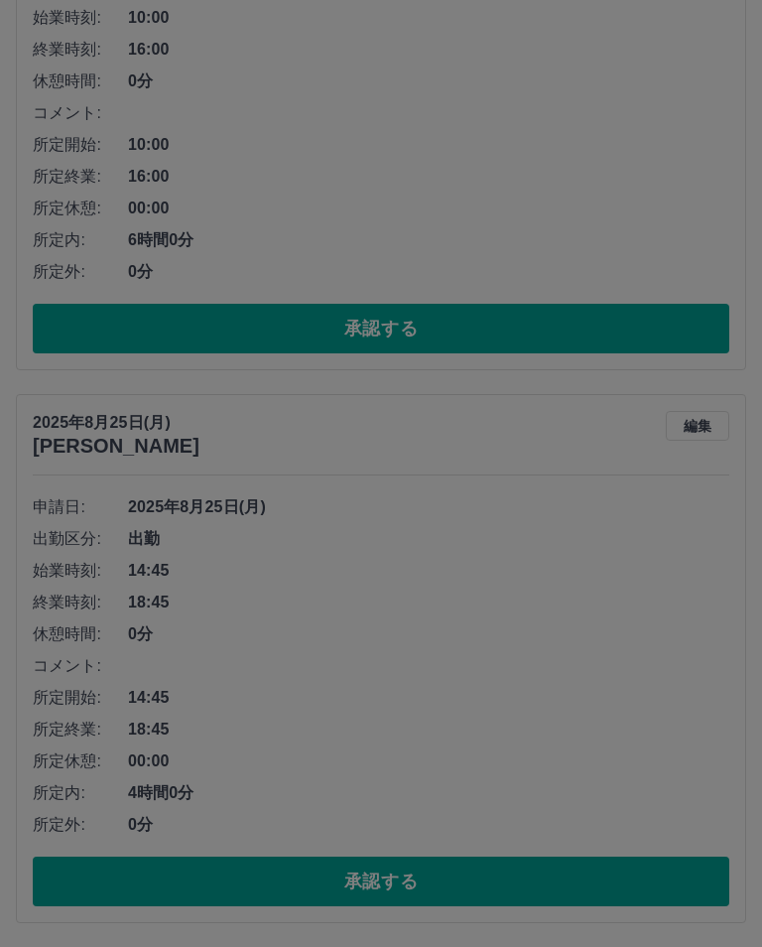
scroll to position [3939, 0]
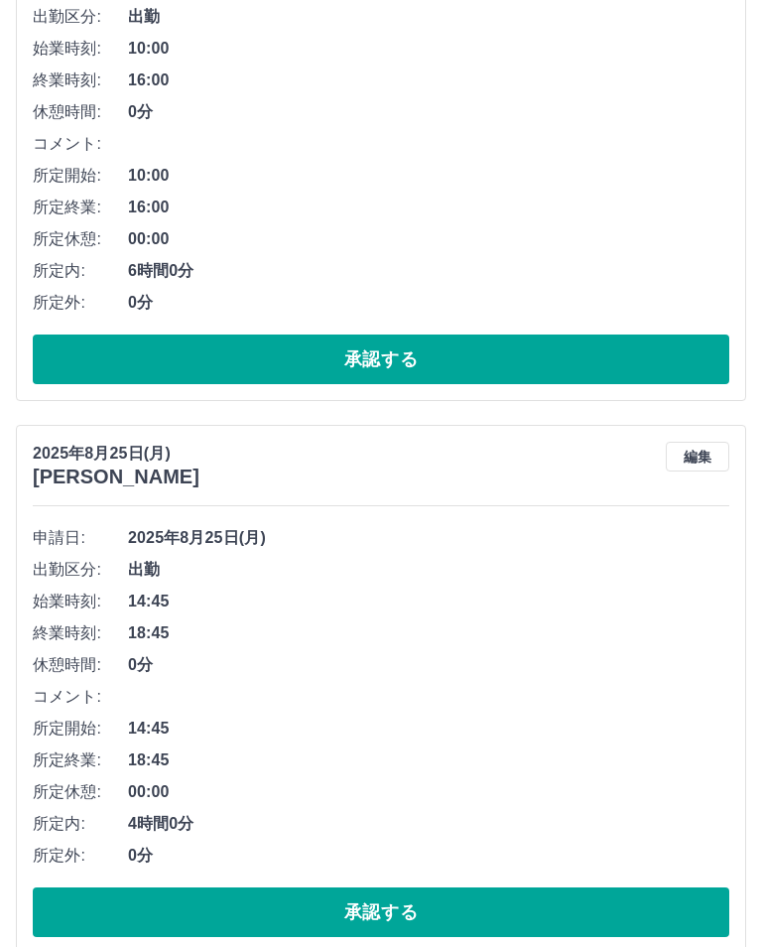
click at [365, 914] on button "承認する" at bounding box center [381, 912] width 697 height 50
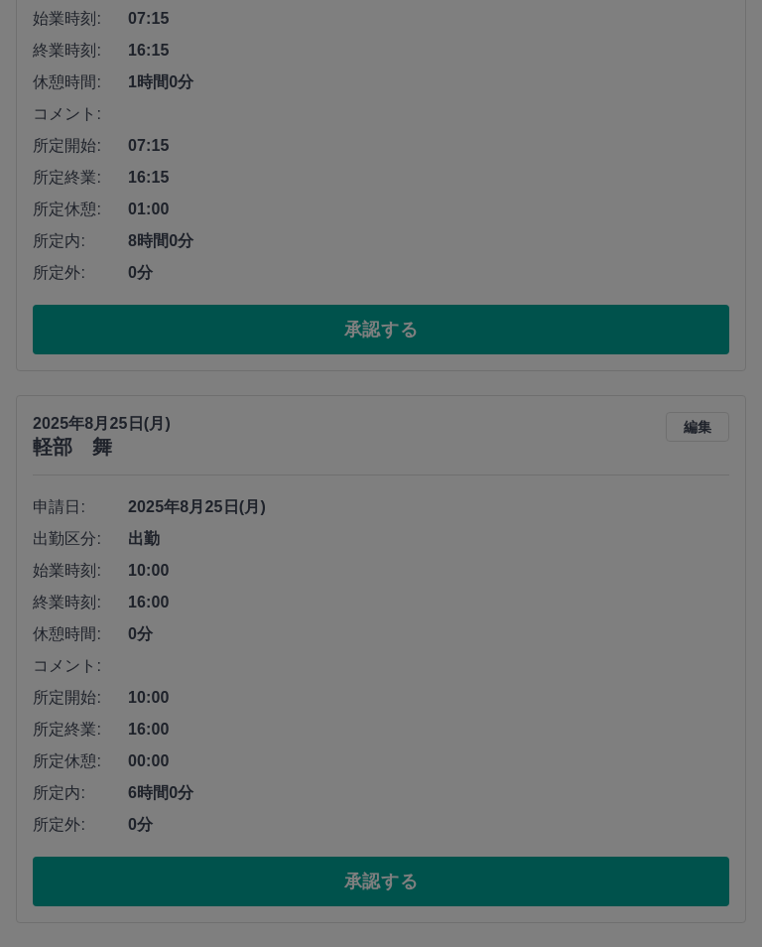
scroll to position [3388, 0]
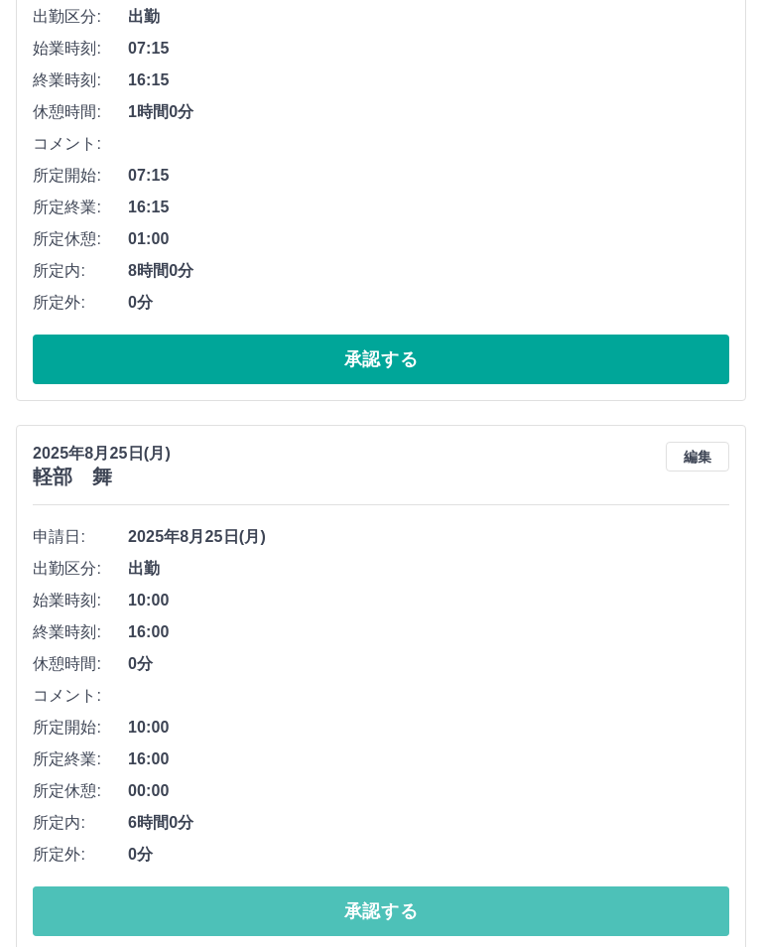
click at [164, 907] on button "承認する" at bounding box center [381, 911] width 697 height 50
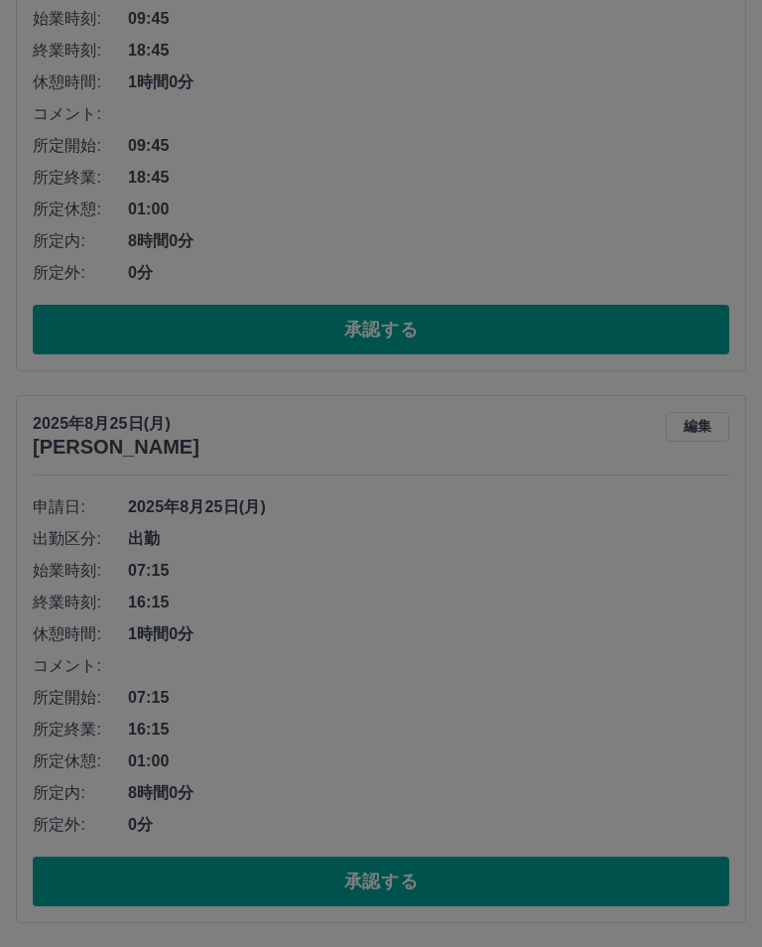
scroll to position [2836, 0]
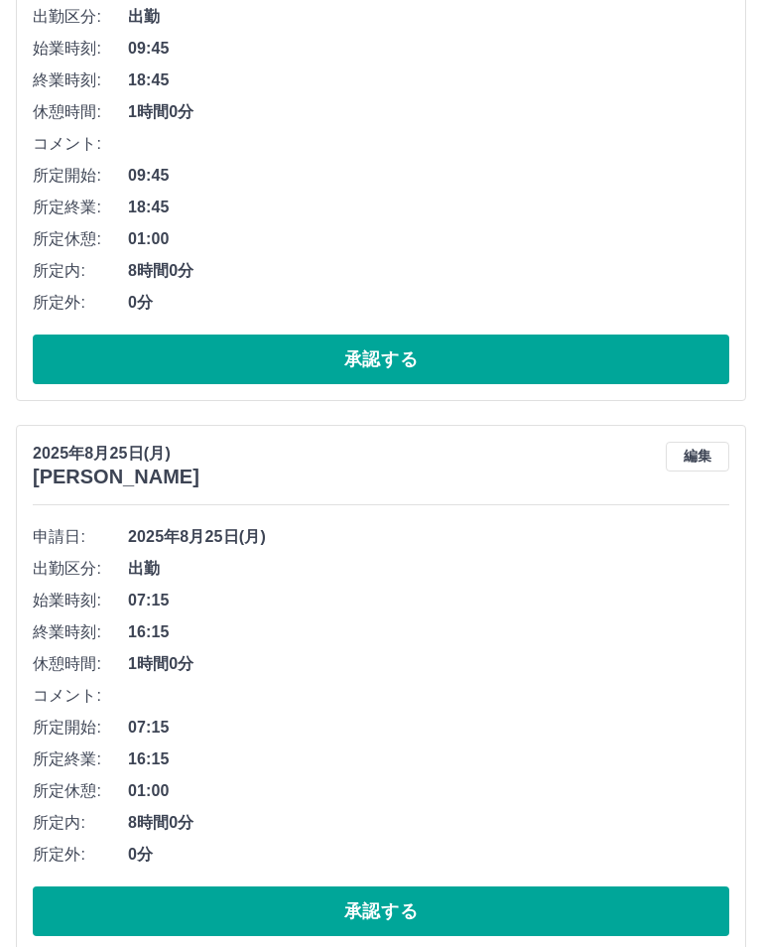
click at [587, 916] on button "承認する" at bounding box center [381, 911] width 697 height 50
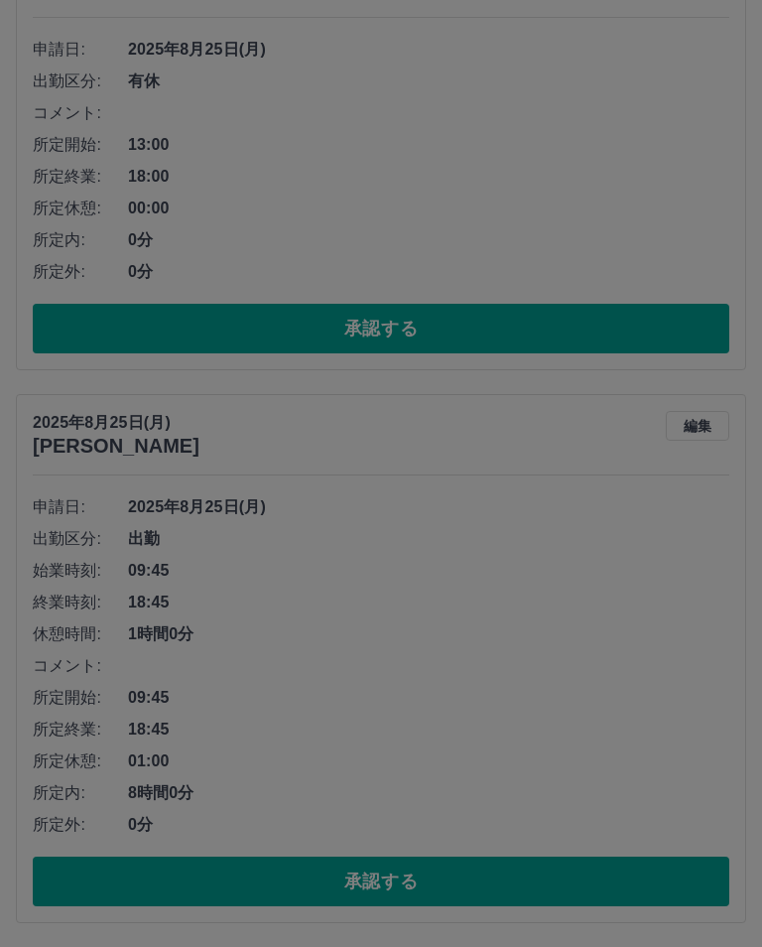
scroll to position [2284, 0]
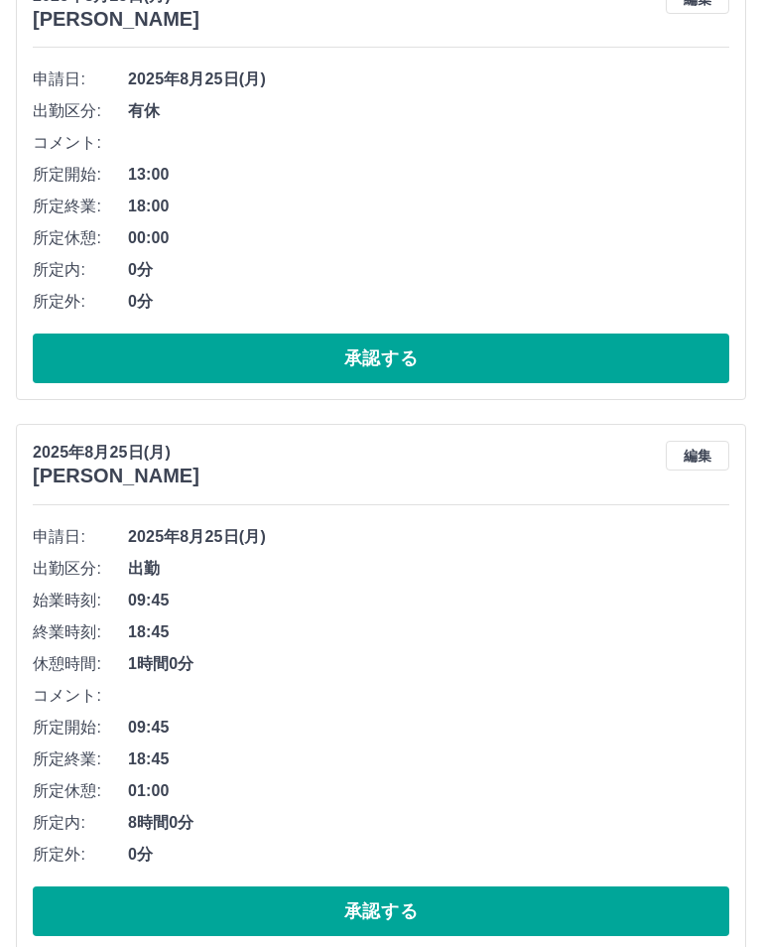
click at [417, 920] on button "承認する" at bounding box center [381, 911] width 697 height 50
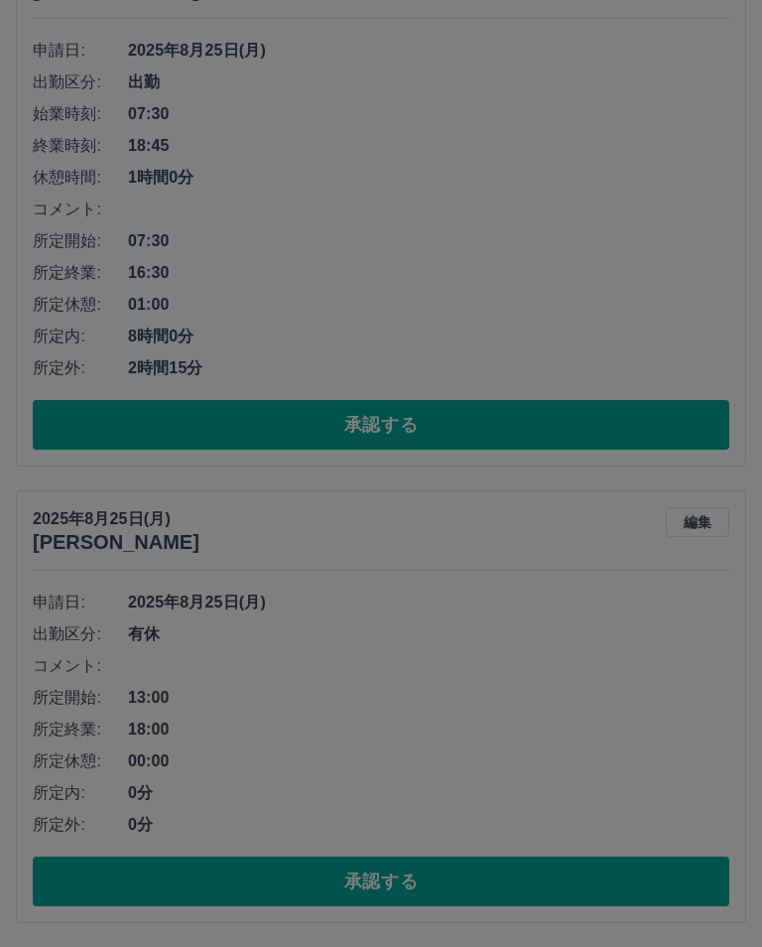
scroll to position [1733, 0]
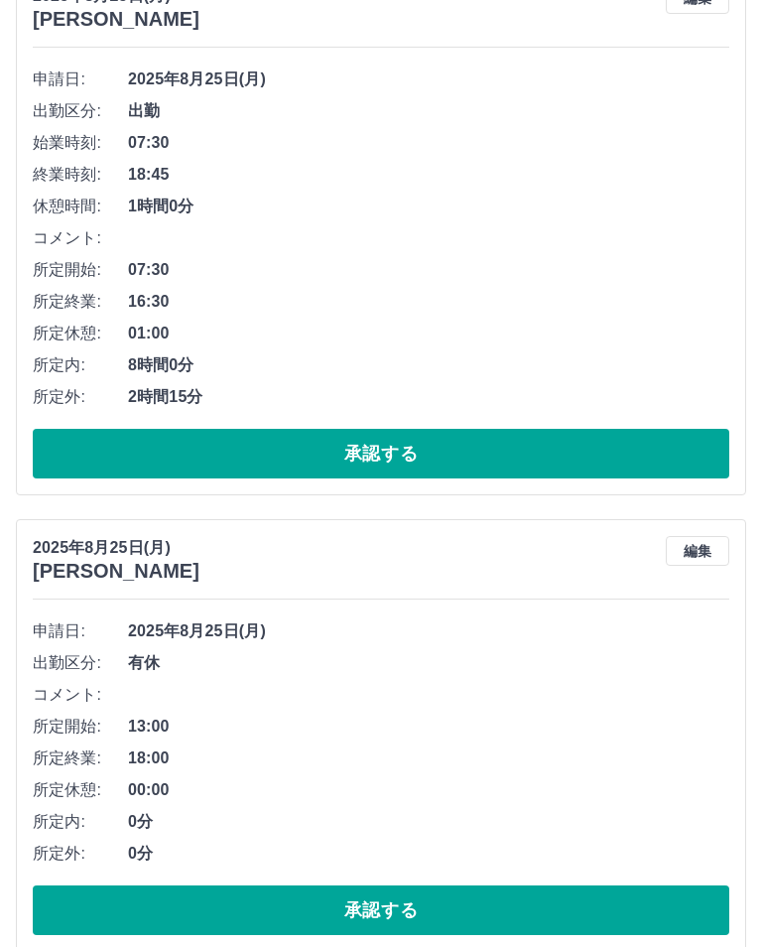
click at [235, 917] on button "承認する" at bounding box center [381, 910] width 697 height 50
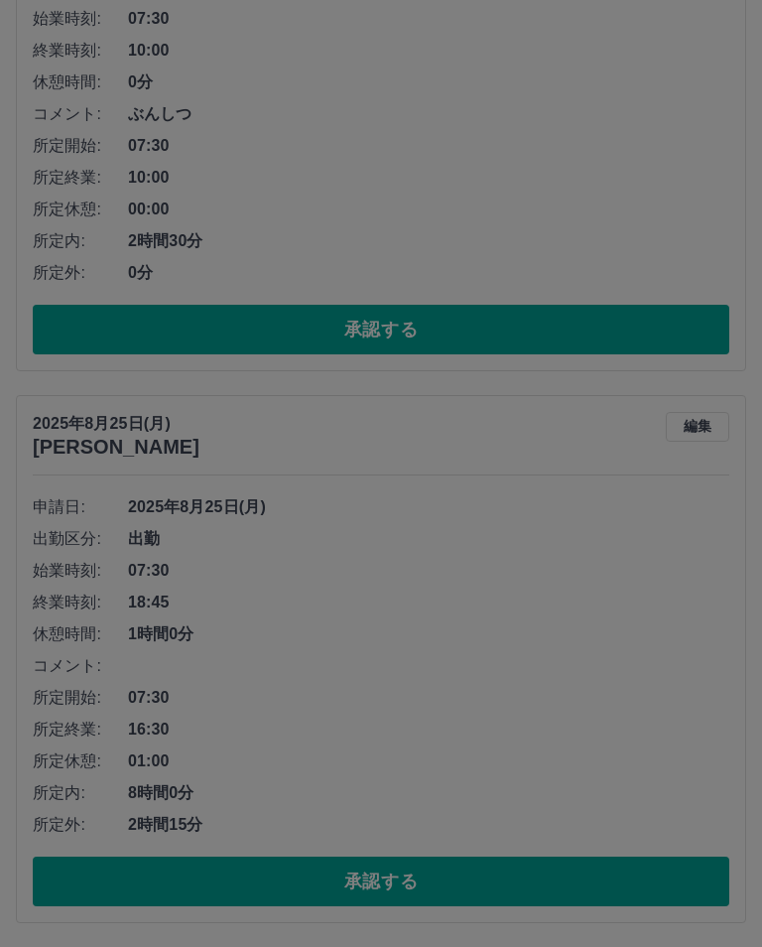
scroll to position [1276, 0]
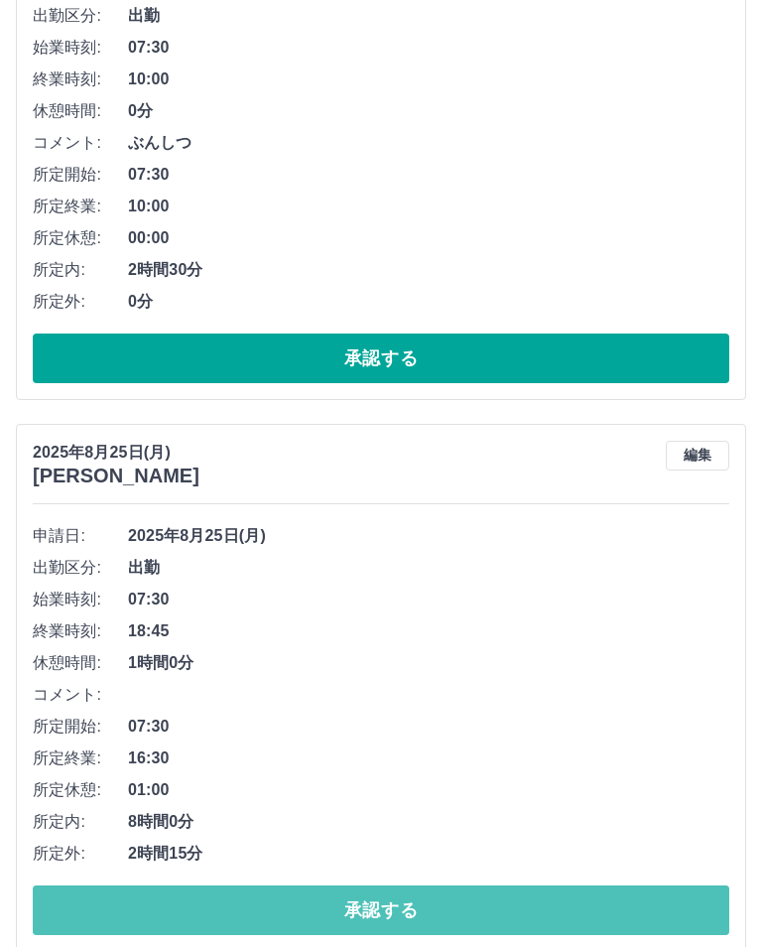
click at [493, 915] on button "承認する" at bounding box center [381, 910] width 697 height 50
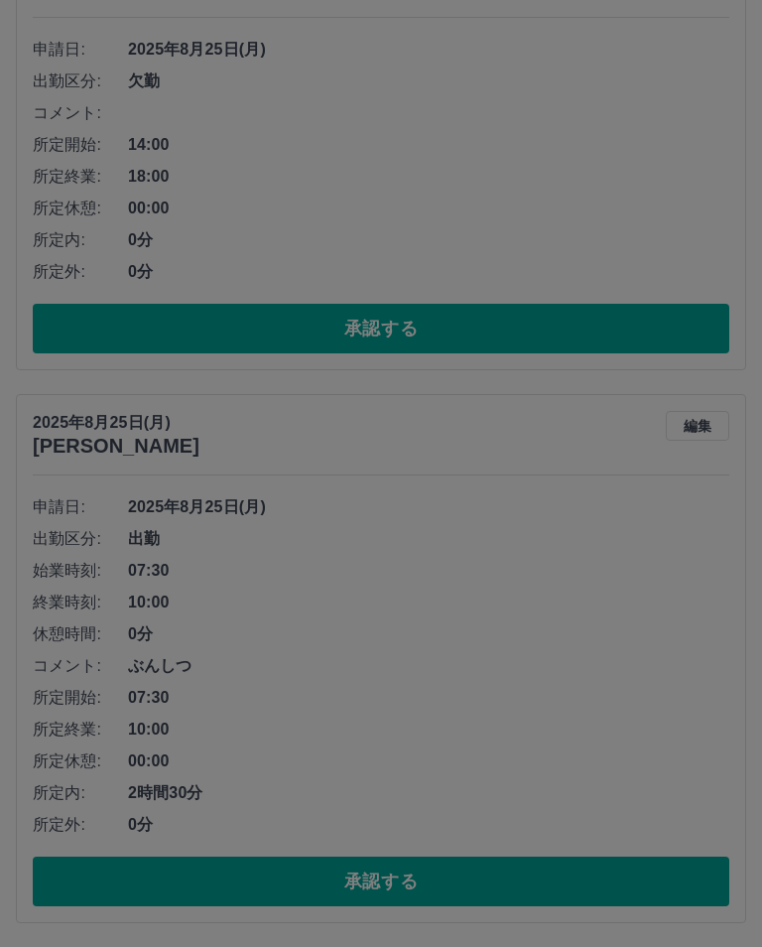
scroll to position [724, 0]
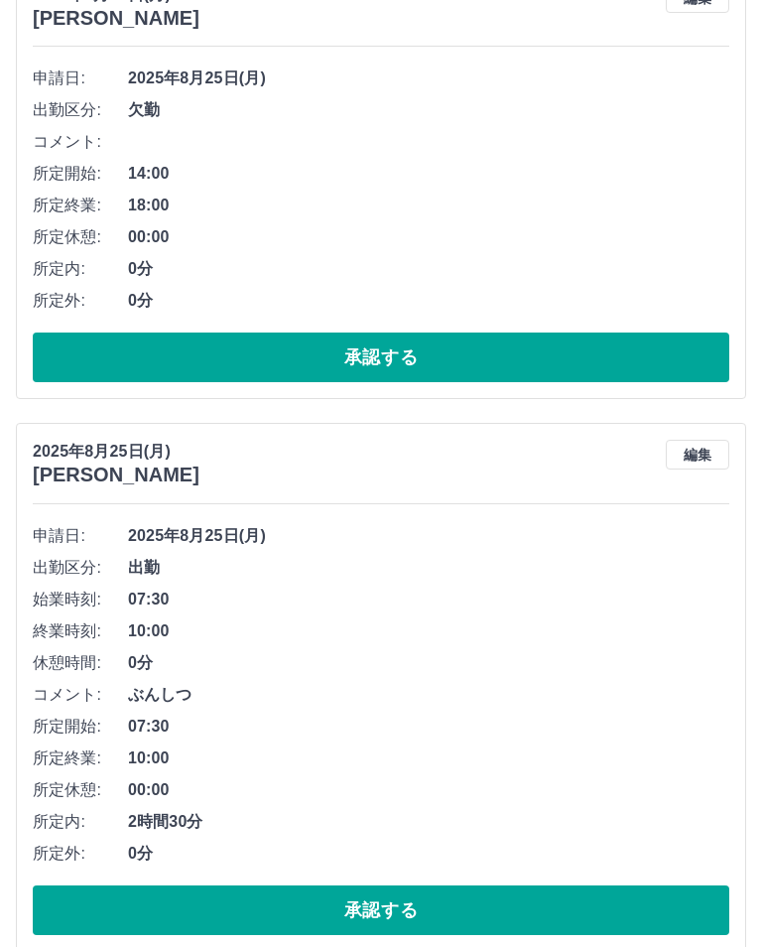
click at [648, 912] on button "承認する" at bounding box center [381, 910] width 697 height 50
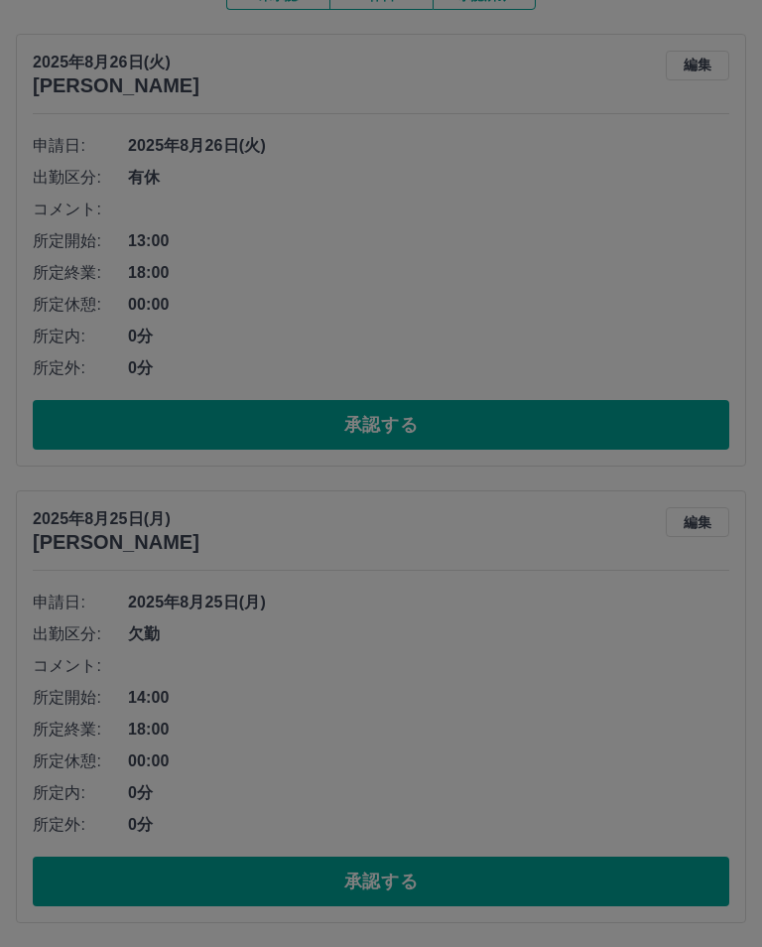
scroll to position [173, 0]
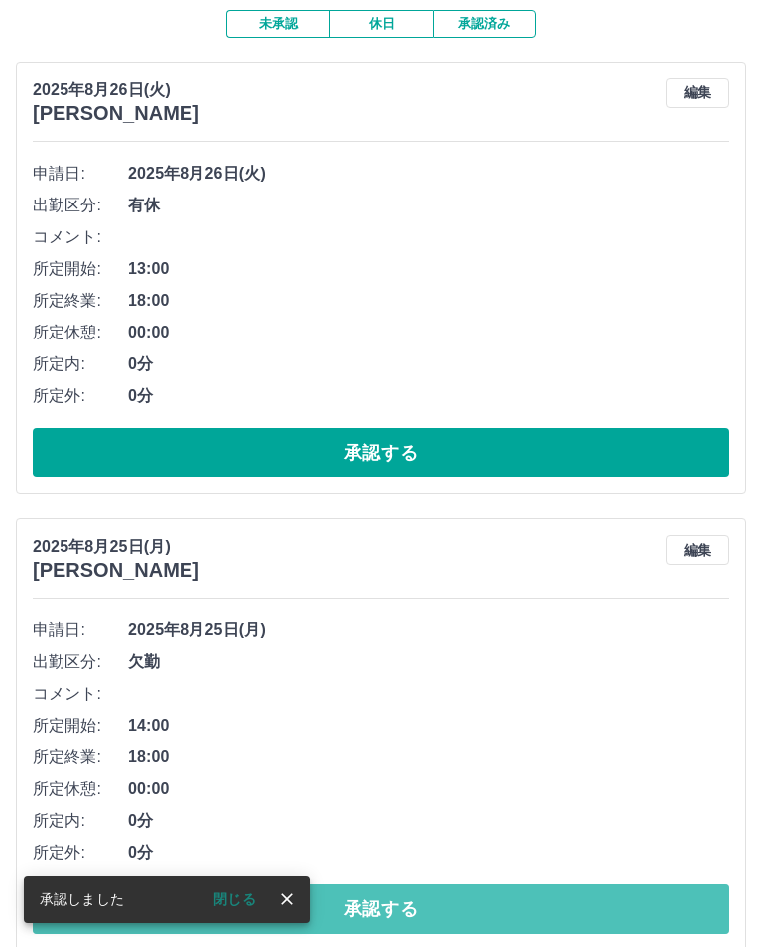
click at [646, 895] on button "承認する" at bounding box center [381, 909] width 697 height 50
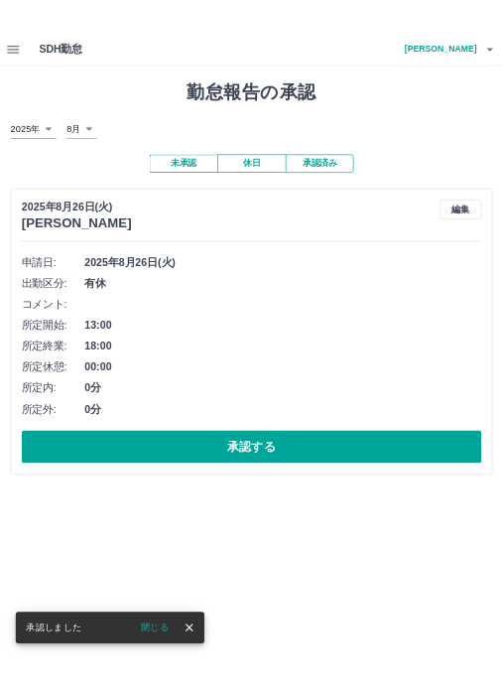
scroll to position [0, 0]
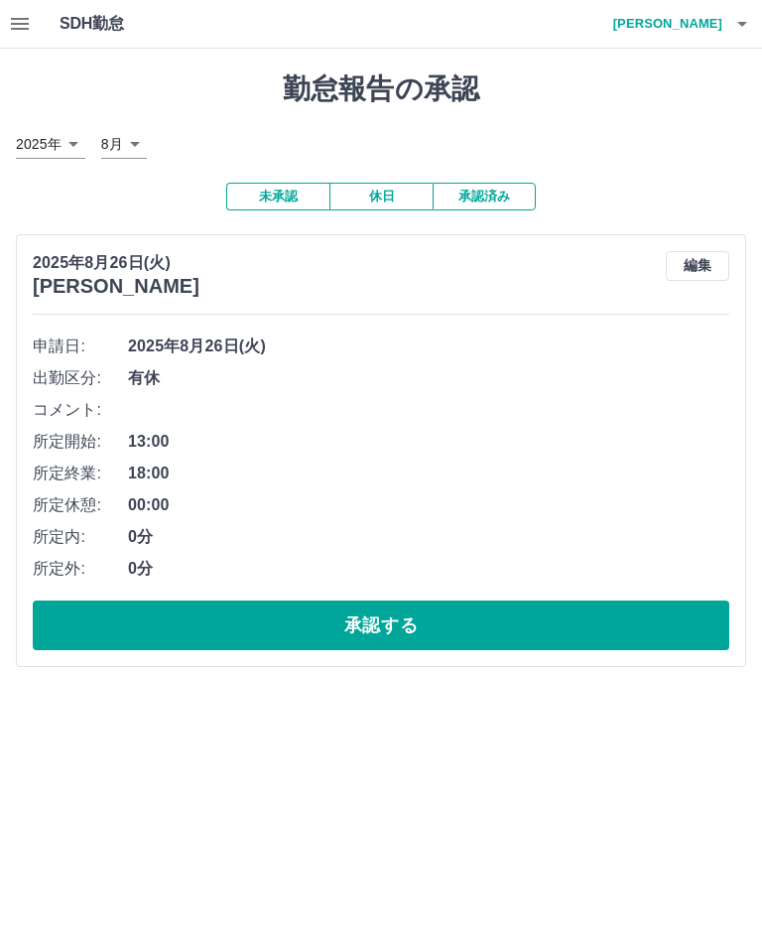
click at [692, 626] on button "承認する" at bounding box center [381, 625] width 697 height 50
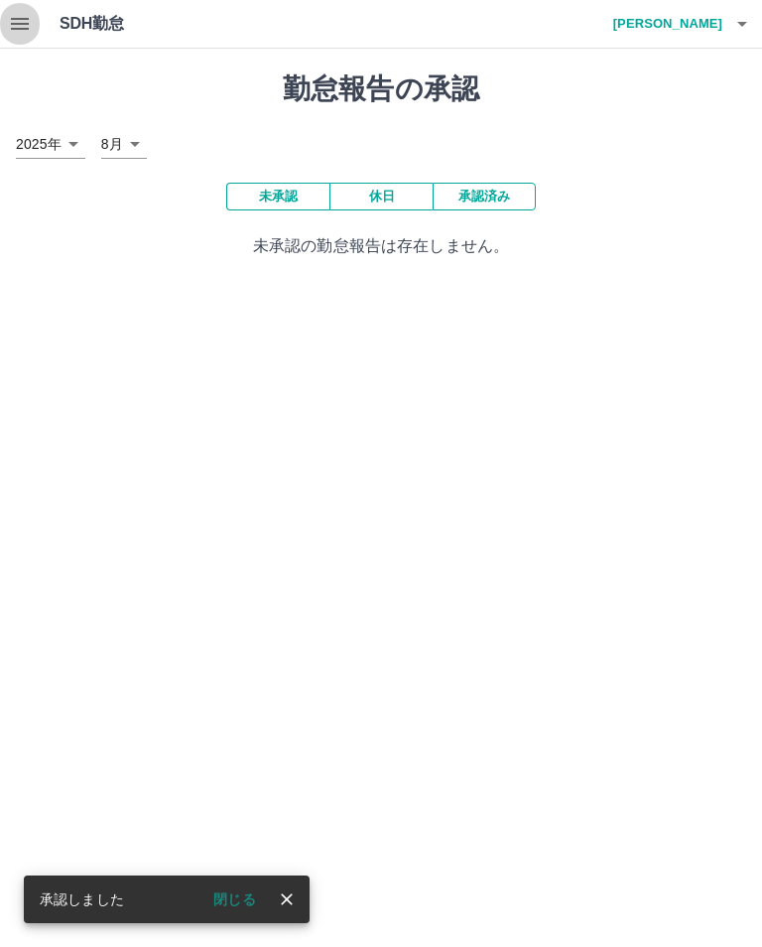
click at [25, 39] on button "button" at bounding box center [20, 24] width 40 height 48
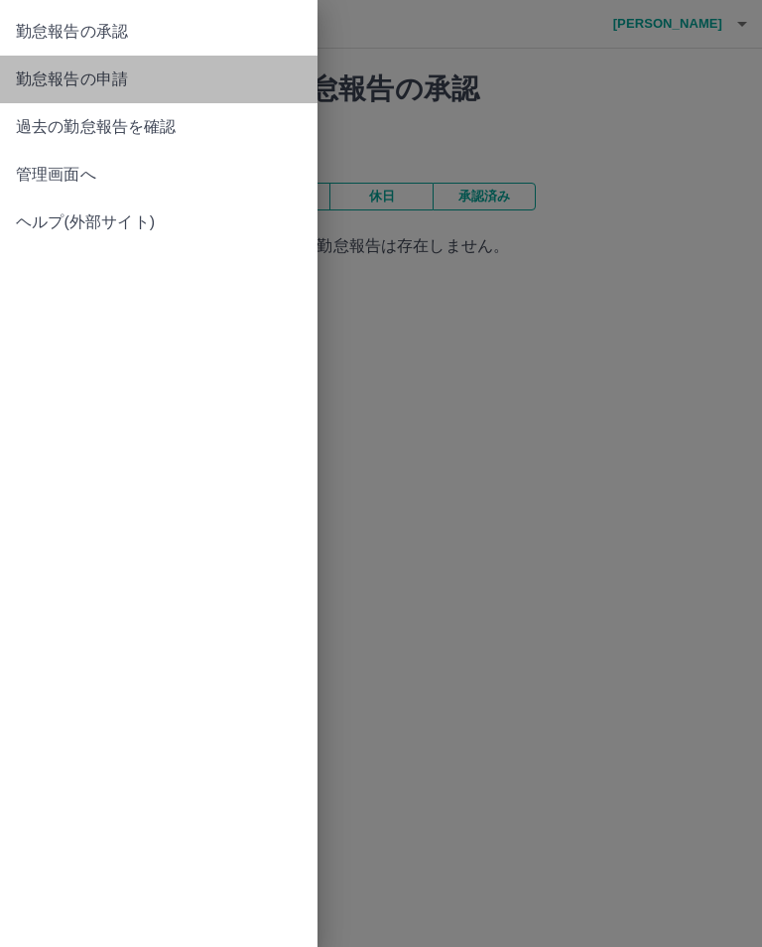
click at [50, 89] on span "勤怠報告の申請" at bounding box center [159, 79] width 286 height 24
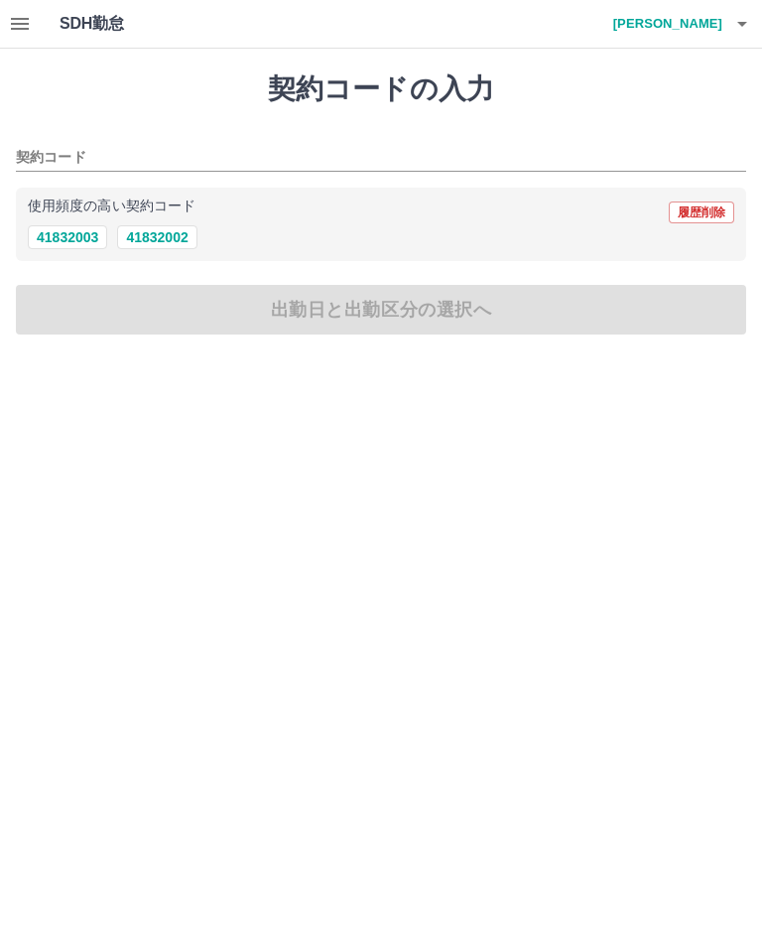
click at [160, 233] on button "41832002" at bounding box center [156, 237] width 79 height 24
type input "********"
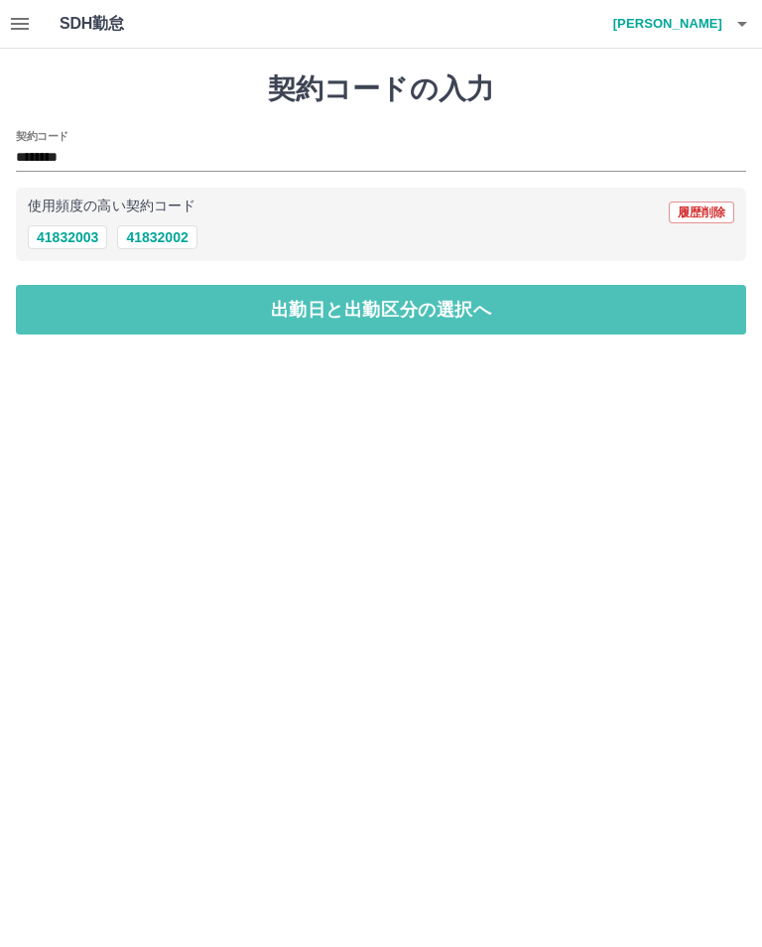
click at [403, 320] on button "出勤日と出勤区分の選択へ" at bounding box center [381, 310] width 730 height 50
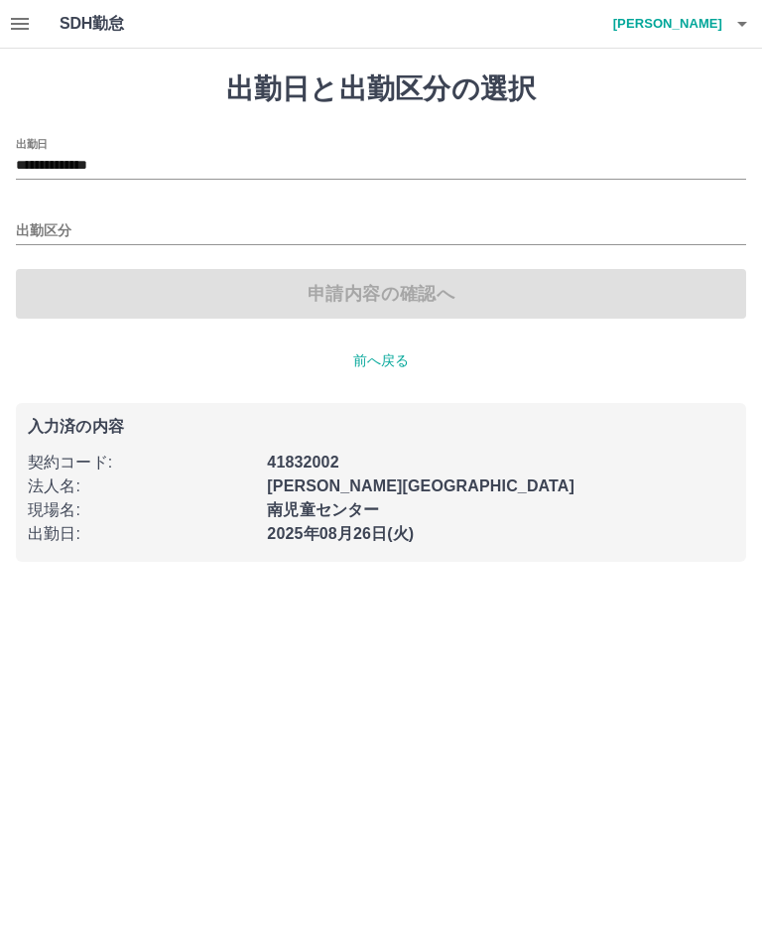
click at [180, 155] on input "**********" at bounding box center [381, 166] width 730 height 25
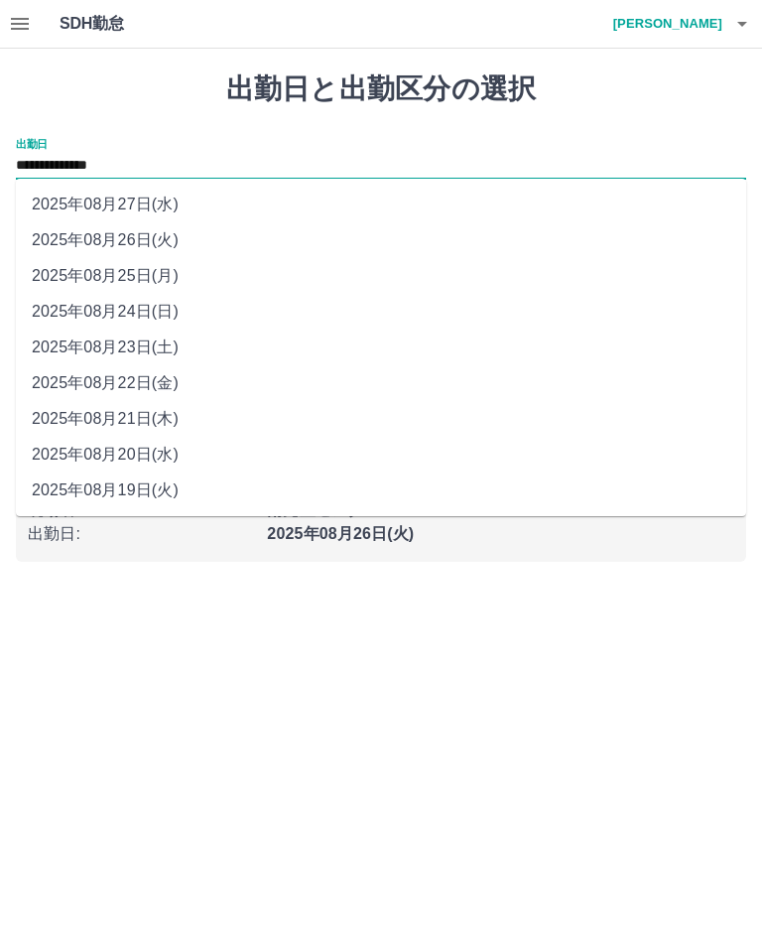
click at [188, 426] on li "2025年08月21日(木)" at bounding box center [381, 419] width 730 height 36
type input "**********"
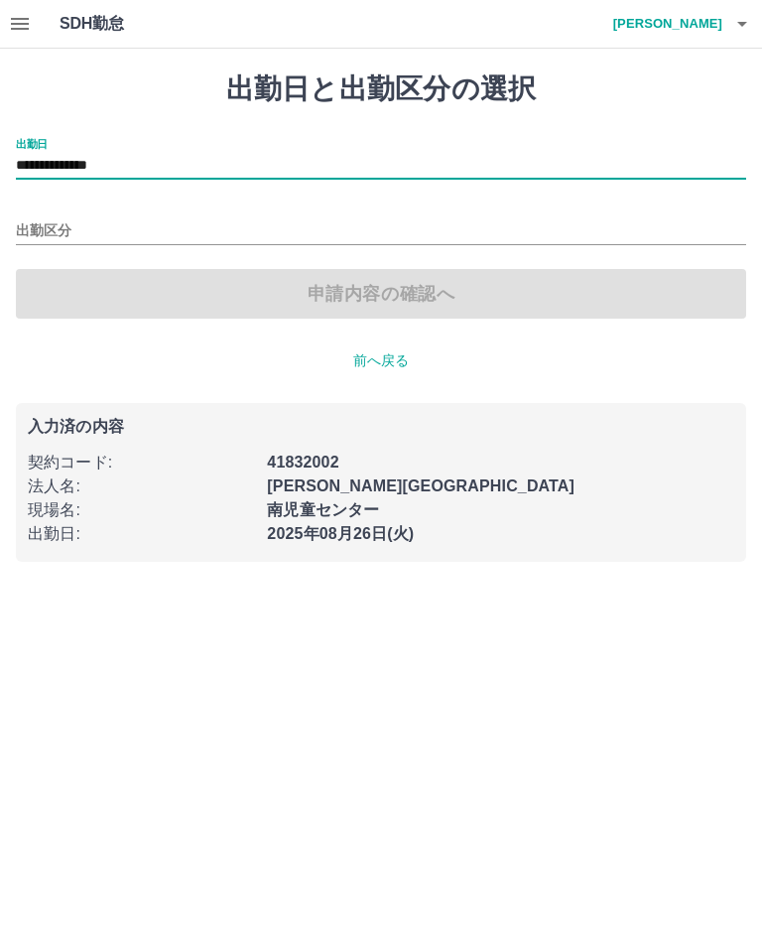
click at [301, 235] on input "出勤区分" at bounding box center [381, 231] width 730 height 25
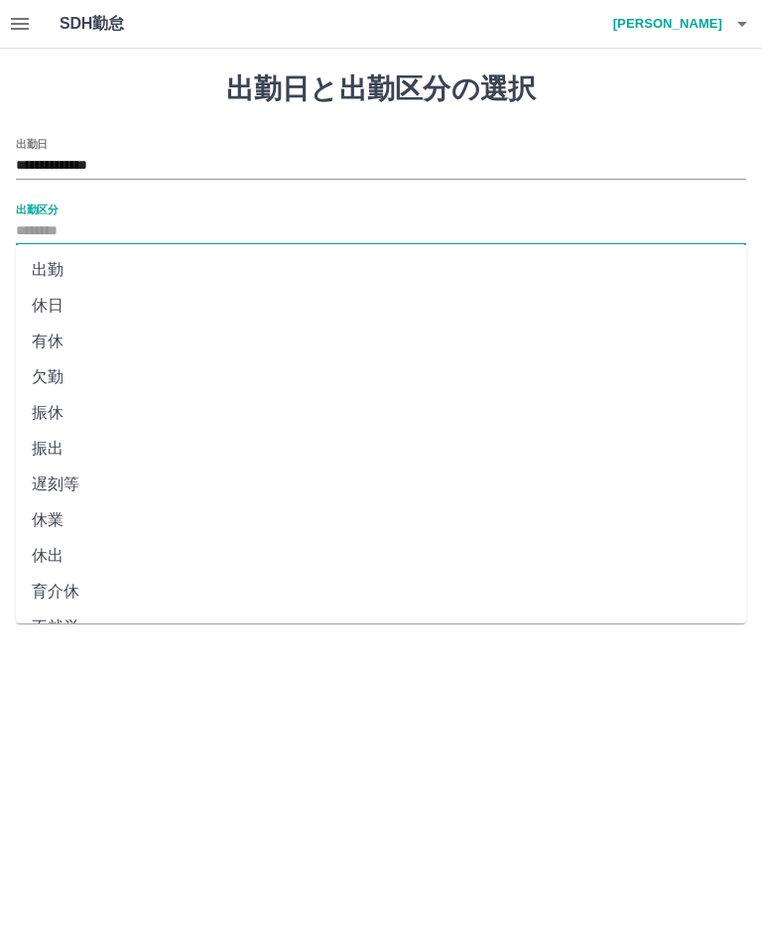
click at [83, 278] on li "出勤" at bounding box center [381, 270] width 730 height 36
type input "**"
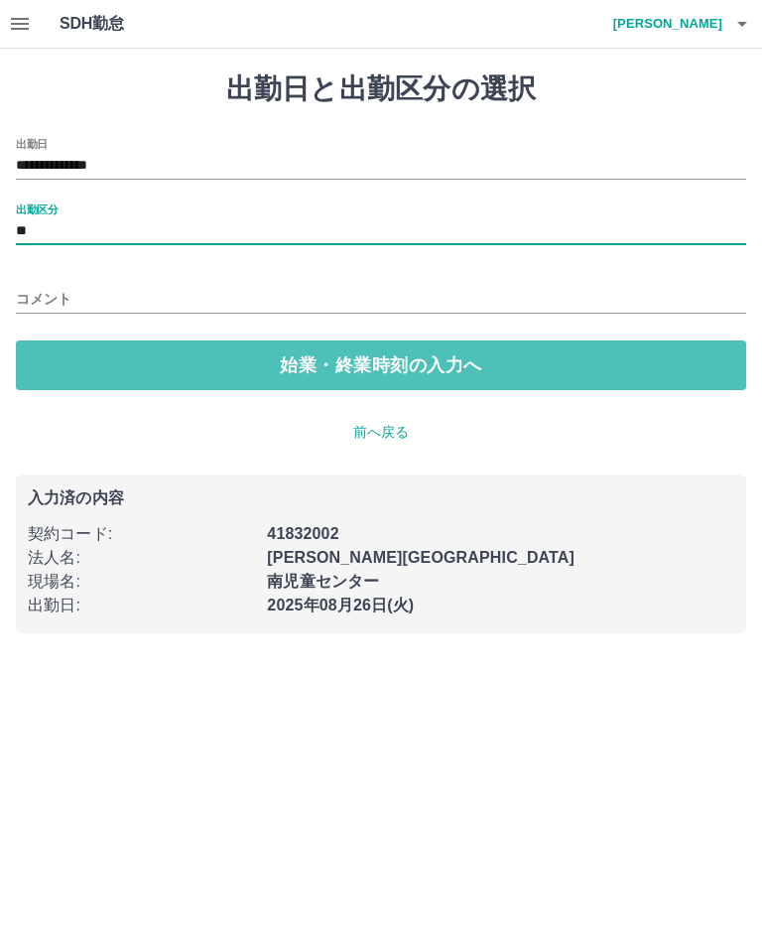
click at [450, 367] on button "始業・終業時刻の入力へ" at bounding box center [381, 365] width 730 height 50
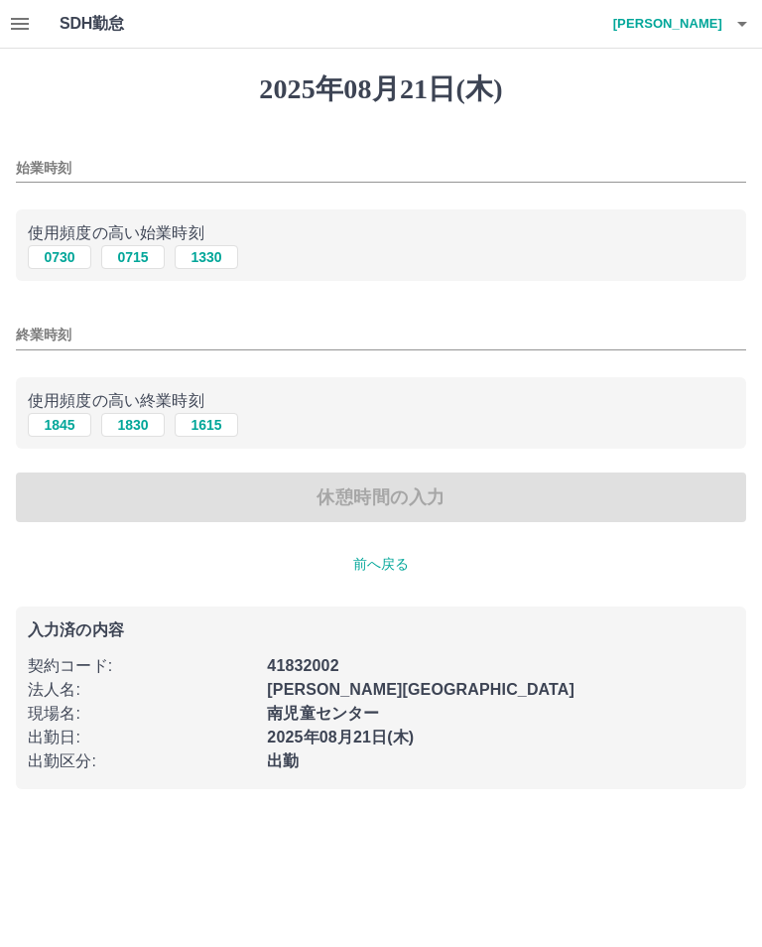
click at [68, 258] on button "0730" at bounding box center [60, 257] width 64 height 24
type input "****"
click at [154, 421] on button "1830" at bounding box center [133, 425] width 64 height 24
type input "****"
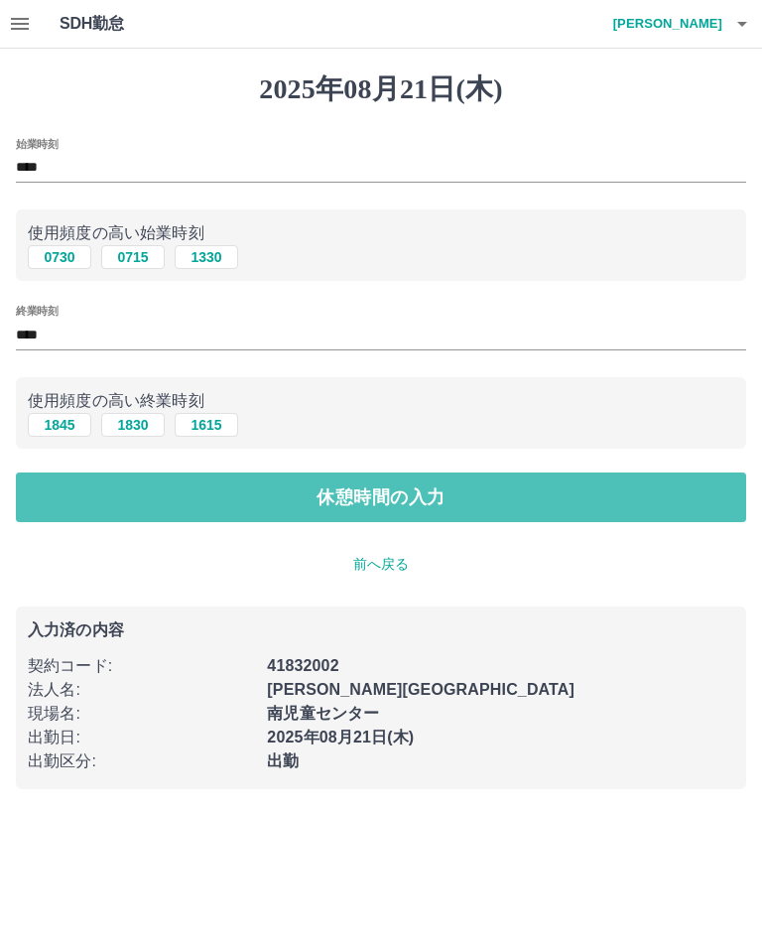
click at [597, 500] on button "休憩時間の入力" at bounding box center [381, 497] width 730 height 50
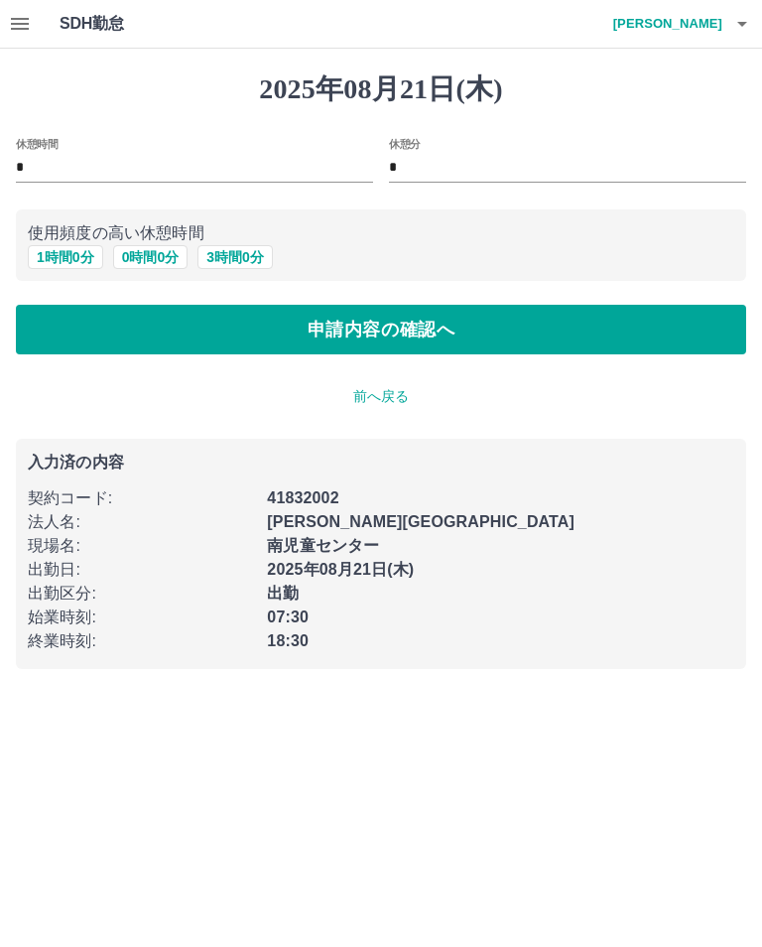
click at [56, 252] on button "1 時間 0 分" at bounding box center [65, 257] width 75 height 24
type input "*"
click at [560, 340] on button "申請内容の確認へ" at bounding box center [381, 330] width 730 height 50
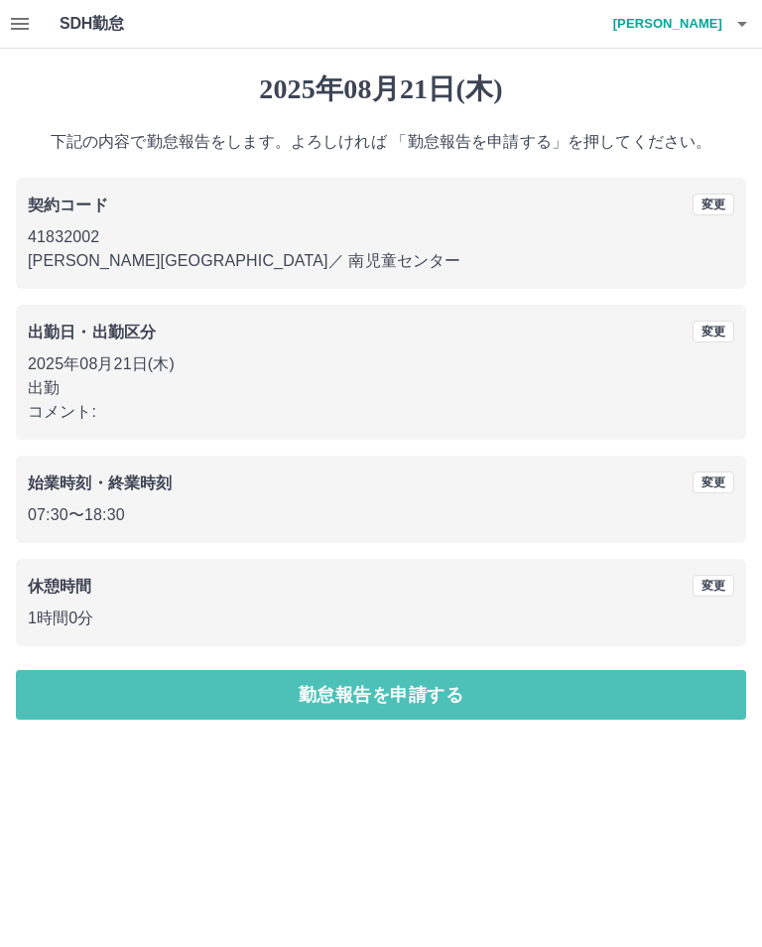
click at [579, 706] on button "勤怠報告を申請する" at bounding box center [381, 695] width 730 height 50
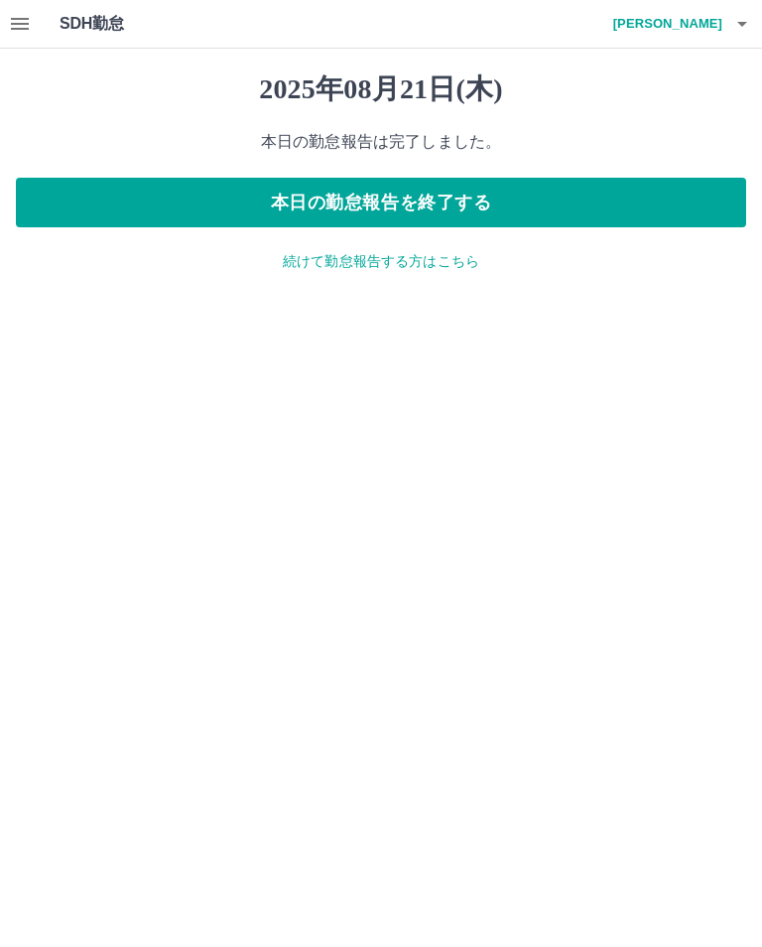
click at [31, 32] on icon "button" at bounding box center [20, 24] width 24 height 24
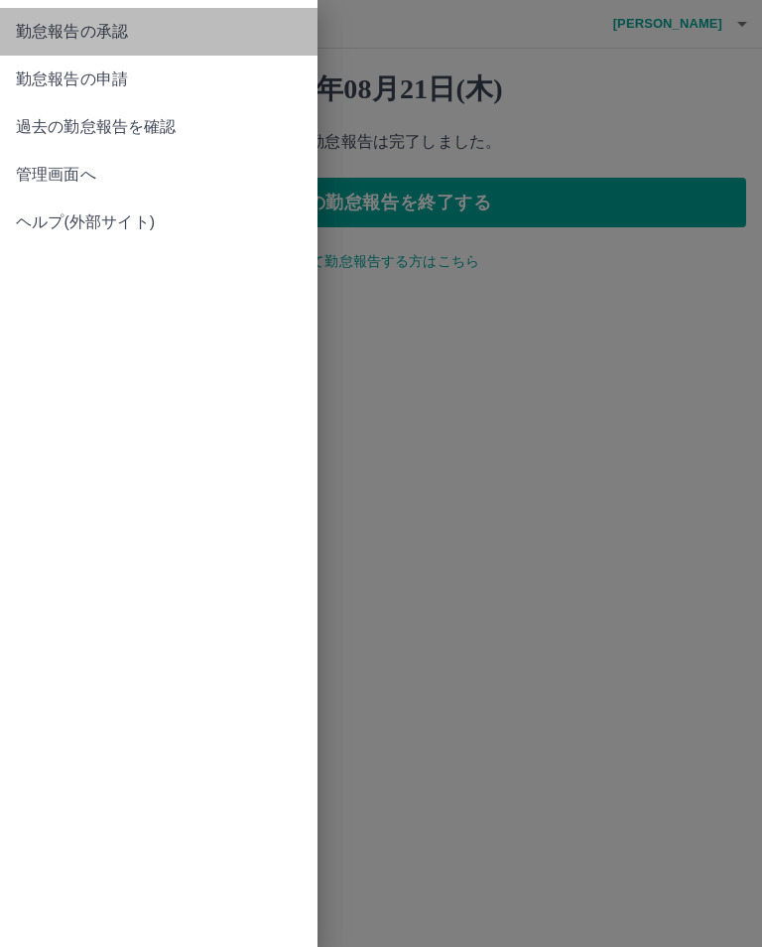
click at [55, 49] on link "勤怠報告の承認" at bounding box center [159, 32] width 318 height 48
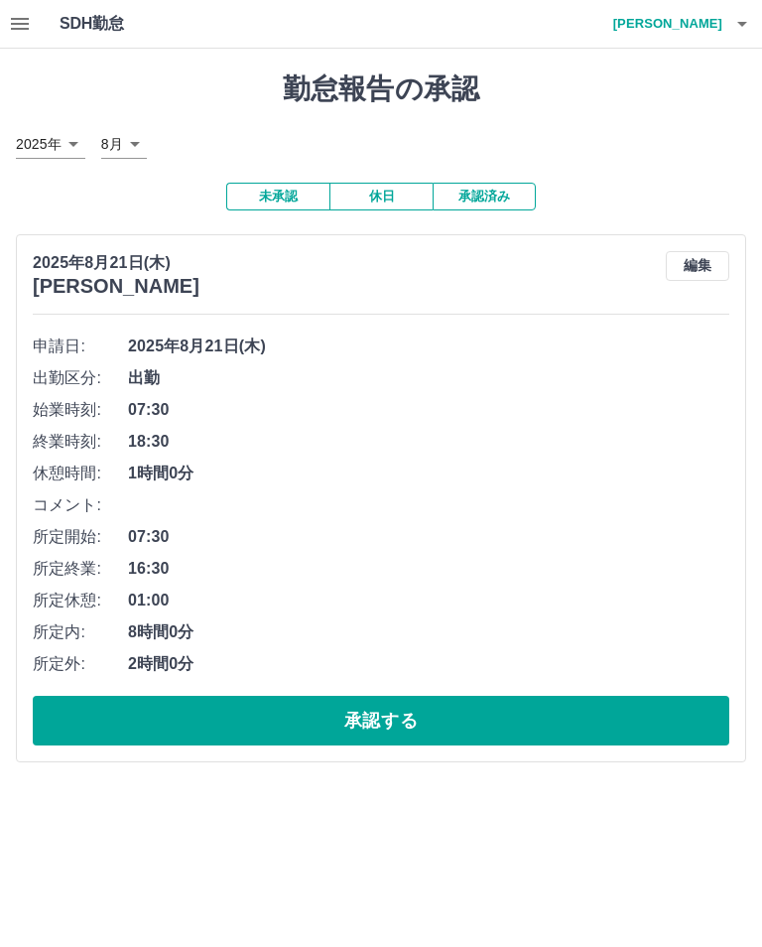
click at [527, 729] on button "承認する" at bounding box center [381, 721] width 697 height 50
